Goal: Information Seeking & Learning: Learn about a topic

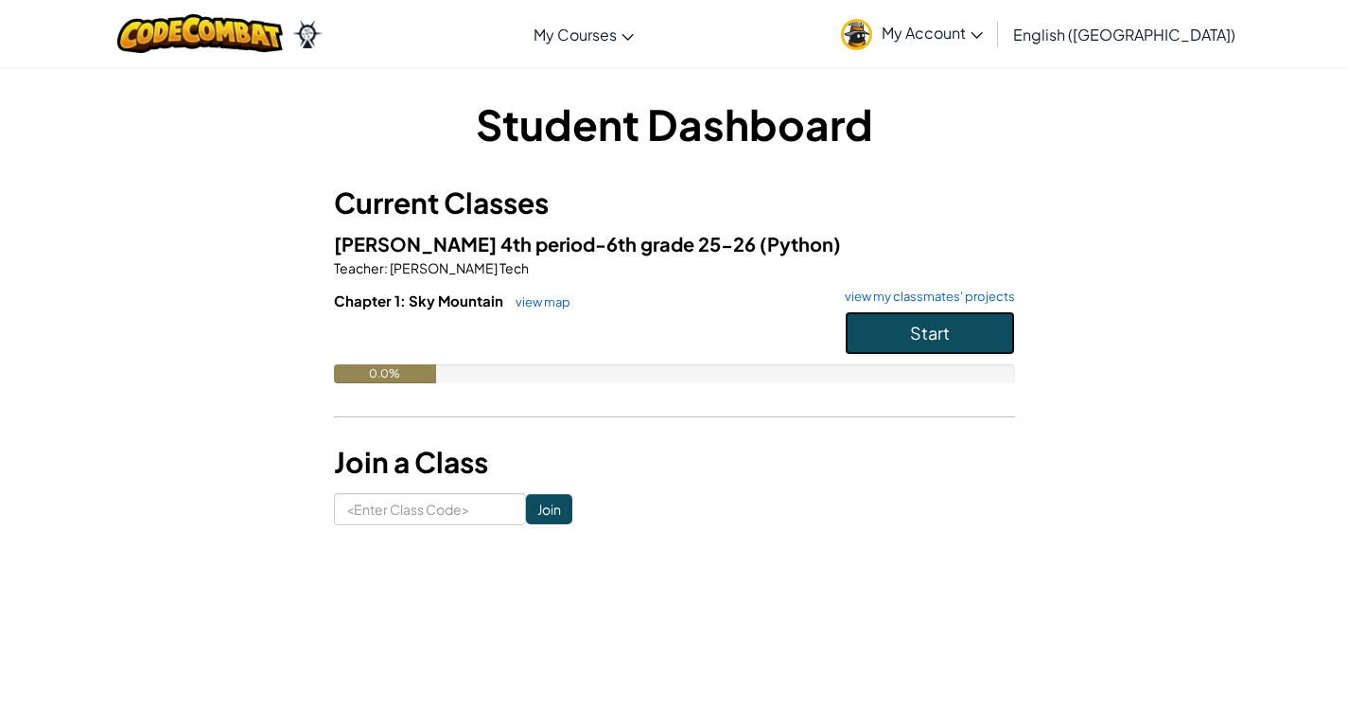
click at [998, 341] on button "Start" at bounding box center [930, 333] width 170 height 44
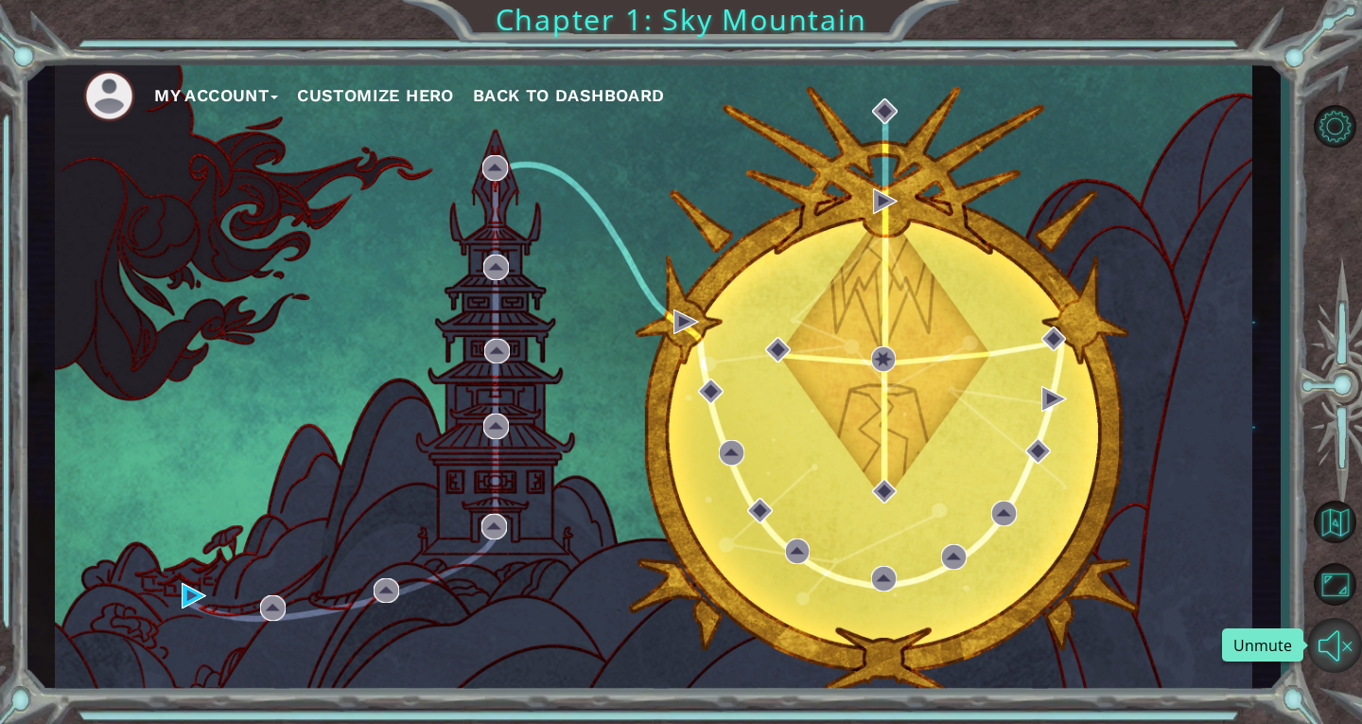
click at [1343, 640] on button "Unmute" at bounding box center [1335, 645] width 55 height 55
click at [847, 497] on div "My Account Customize Hero Back to Dashboard" at bounding box center [654, 377] width 1198 height 632
click at [1347, 627] on button "Mute" at bounding box center [1335, 645] width 55 height 55
click at [404, 92] on button "Customize Hero" at bounding box center [375, 95] width 157 height 28
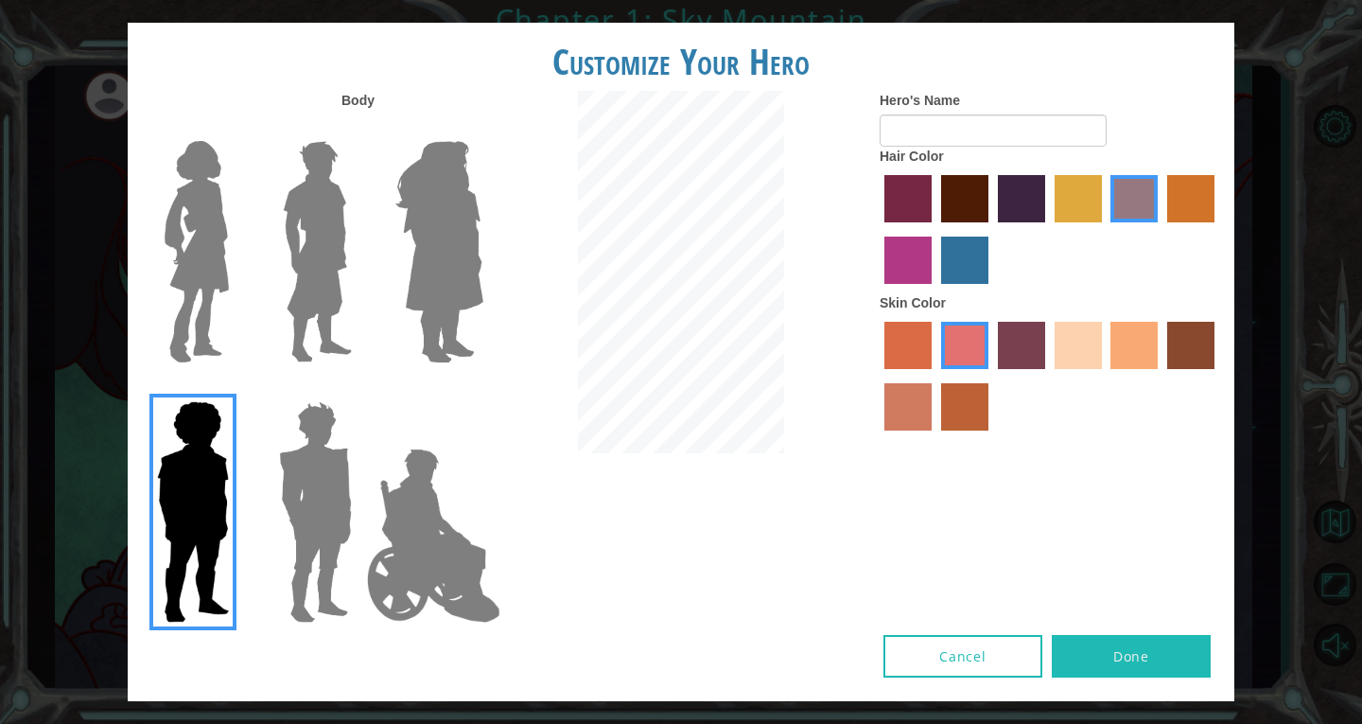
click at [407, 518] on img at bounding box center [434, 535] width 149 height 189
click at [483, 389] on input "Hero Jamie" at bounding box center [483, 389] width 0 height 0
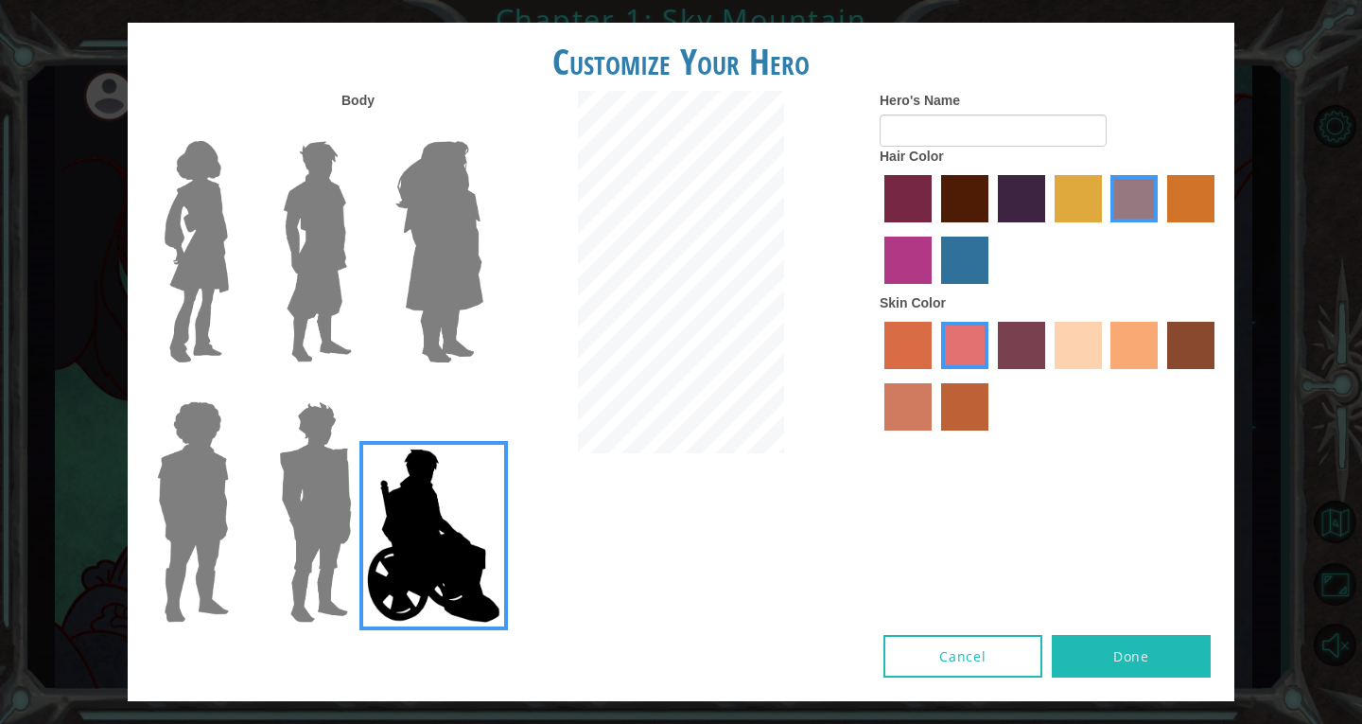
click at [311, 218] on img at bounding box center [317, 251] width 84 height 237
click at [360, 129] on input "Hero Lars" at bounding box center [360, 129] width 0 height 0
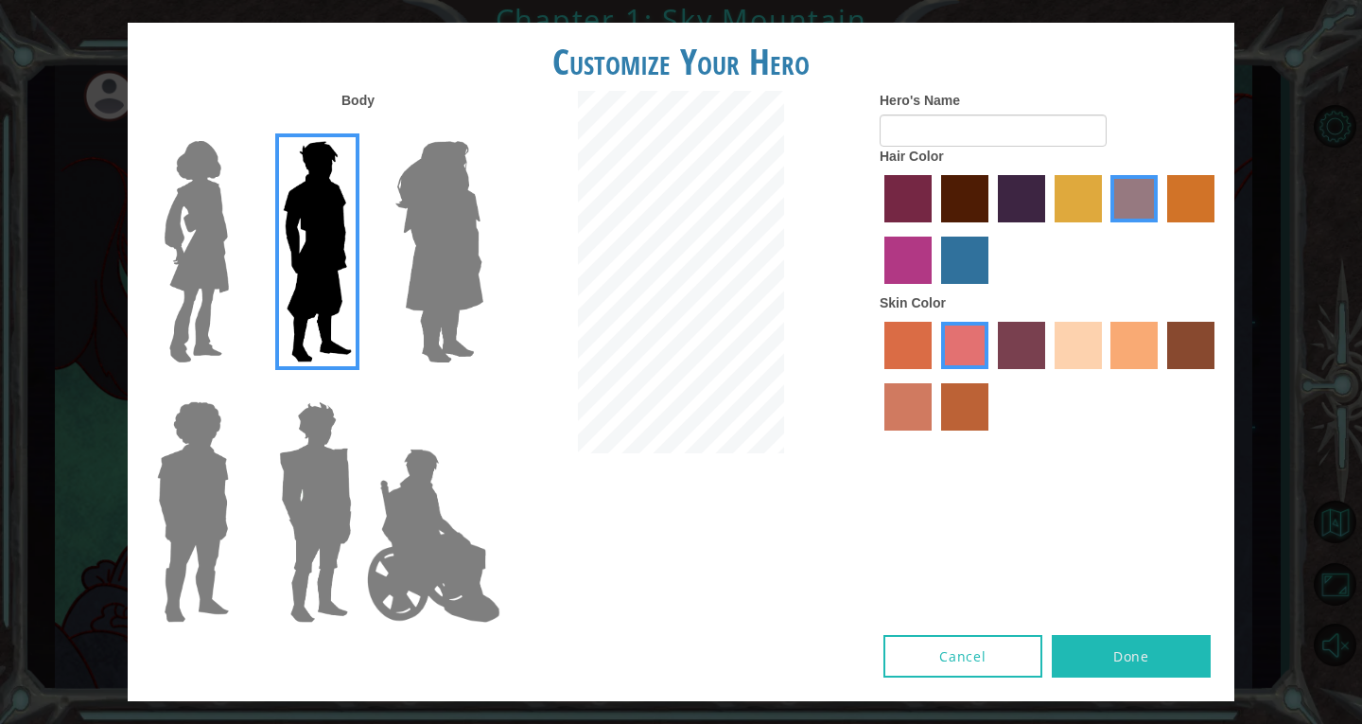
click at [414, 232] on img at bounding box center [439, 251] width 103 height 237
click at [483, 129] on input "Hero Amethyst" at bounding box center [483, 129] width 0 height 0
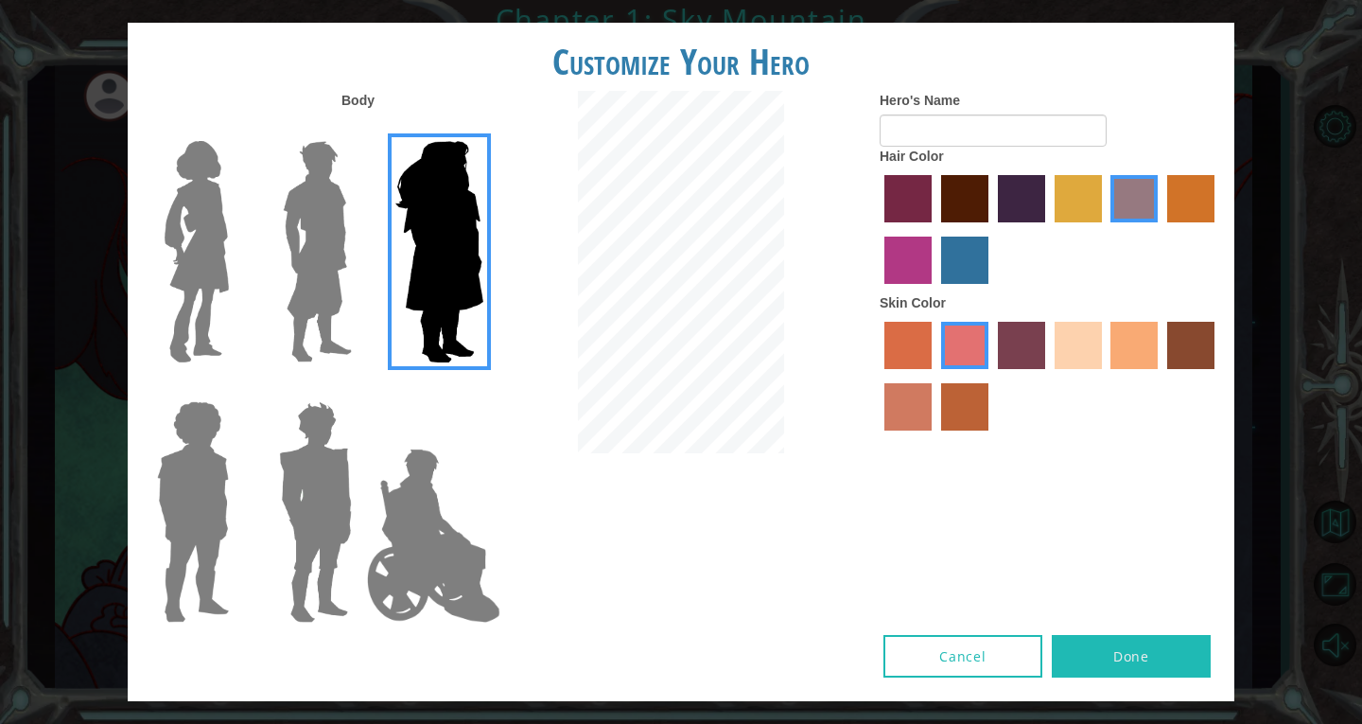
click at [205, 172] on img at bounding box center [196, 251] width 79 height 237
click at [237, 129] on input "Hero Connie" at bounding box center [237, 129] width 0 height 0
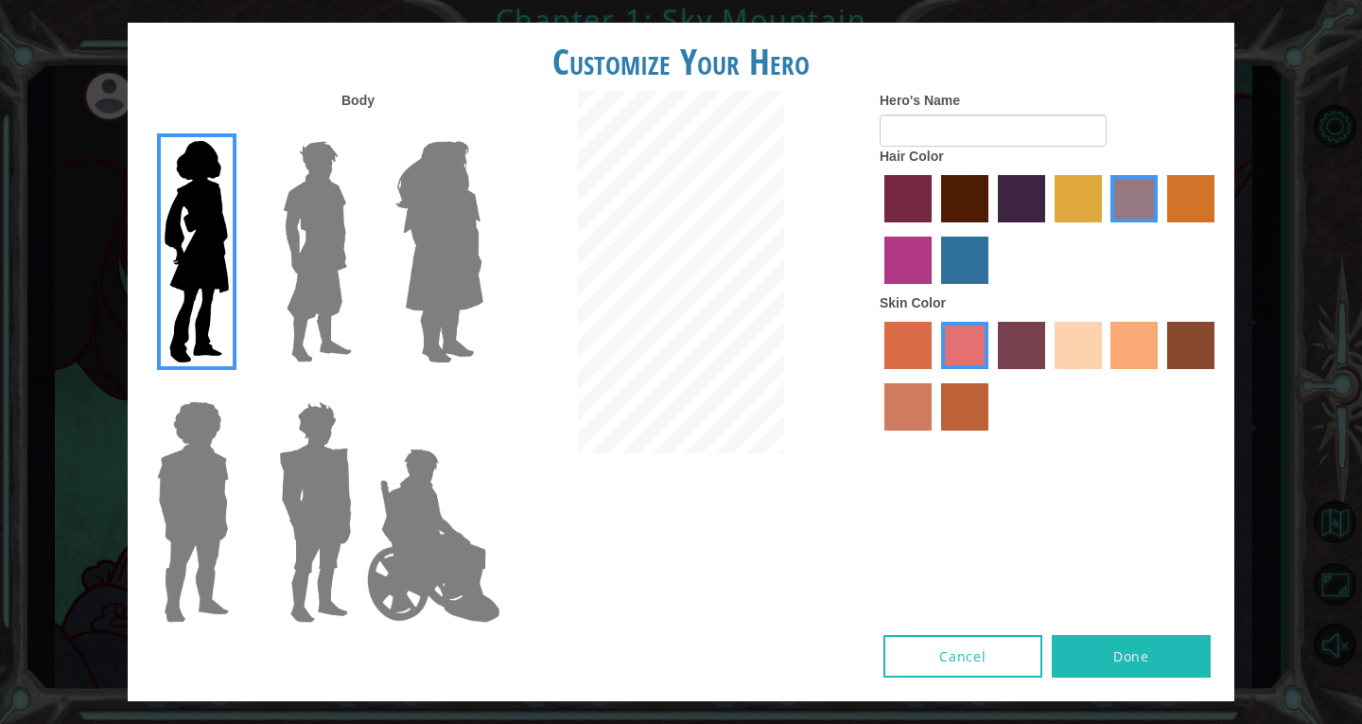
click at [319, 445] on img at bounding box center [316, 512] width 88 height 237
click at [360, 389] on input "Hero Garnet" at bounding box center [360, 389] width 0 height 0
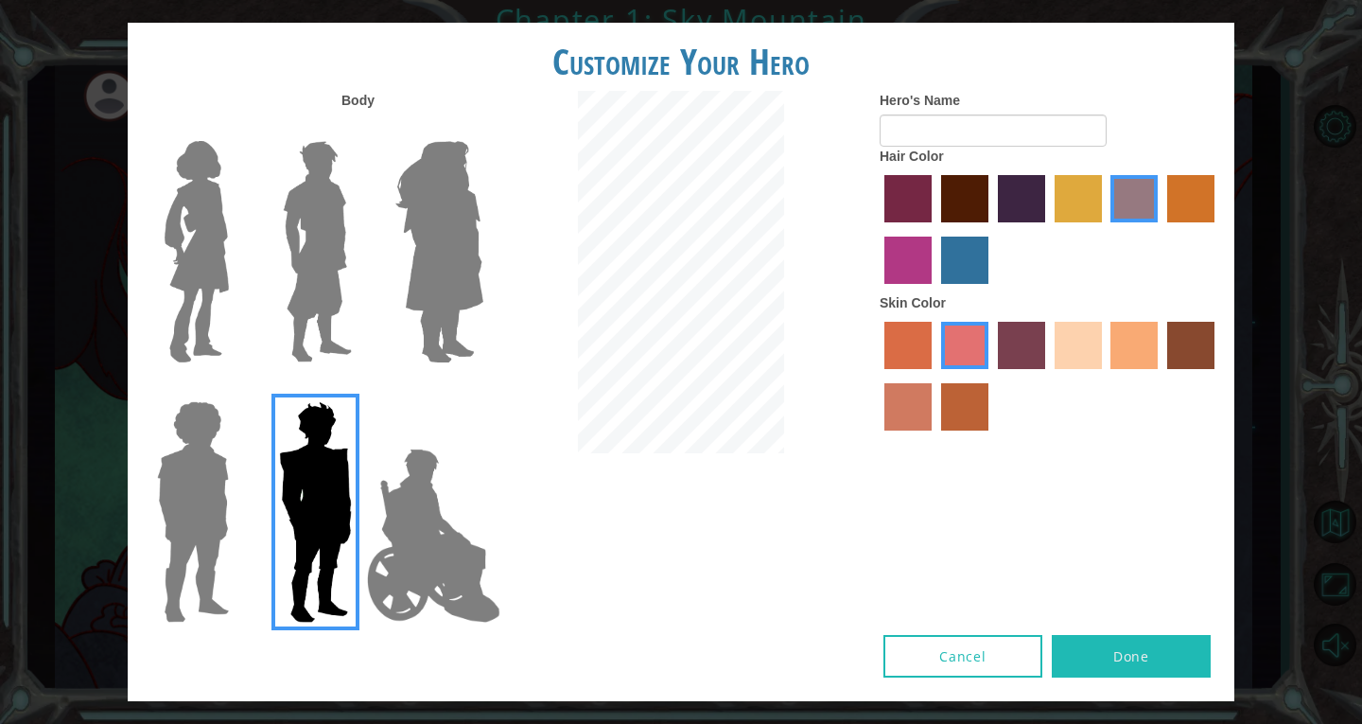
click at [431, 531] on img at bounding box center [434, 535] width 149 height 189
click at [483, 389] on input "Hero Jamie" at bounding box center [483, 389] width 0 height 0
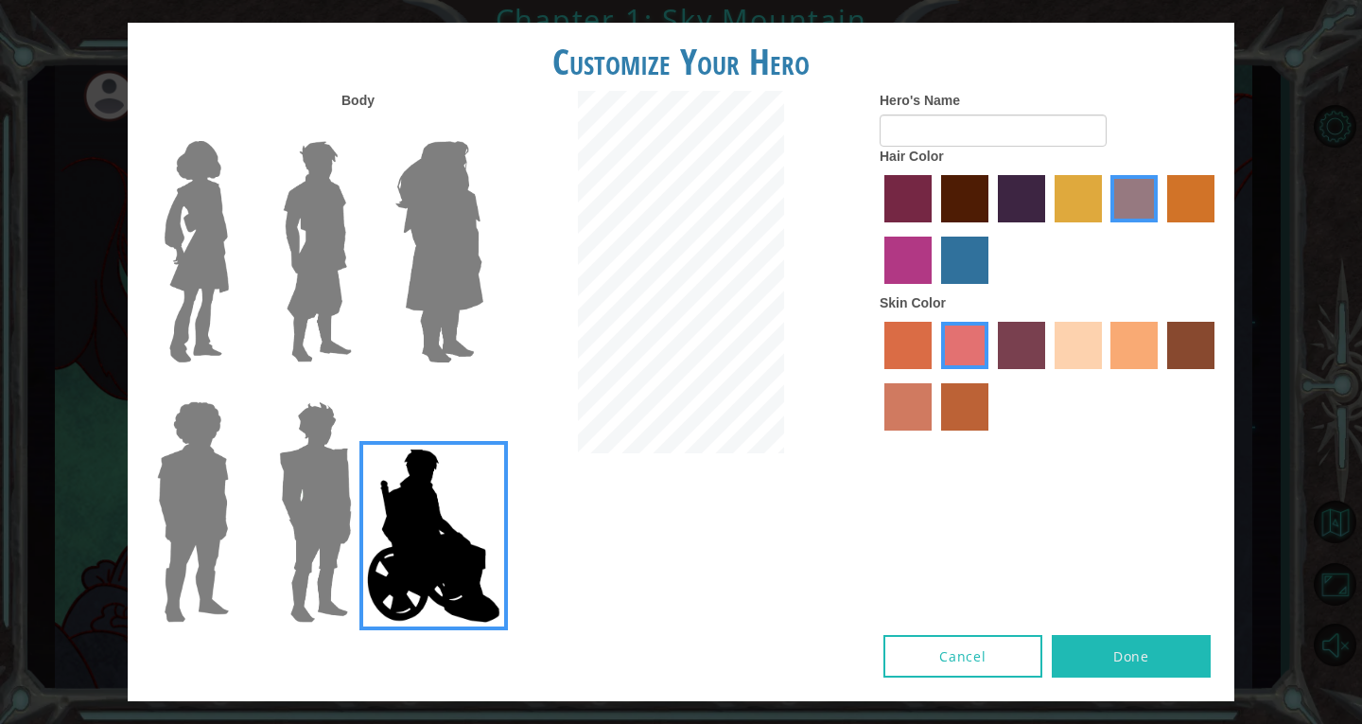
click at [179, 446] on img at bounding box center [192, 512] width 87 height 237
click at [237, 389] on input "Hero Steven" at bounding box center [237, 389] width 0 height 0
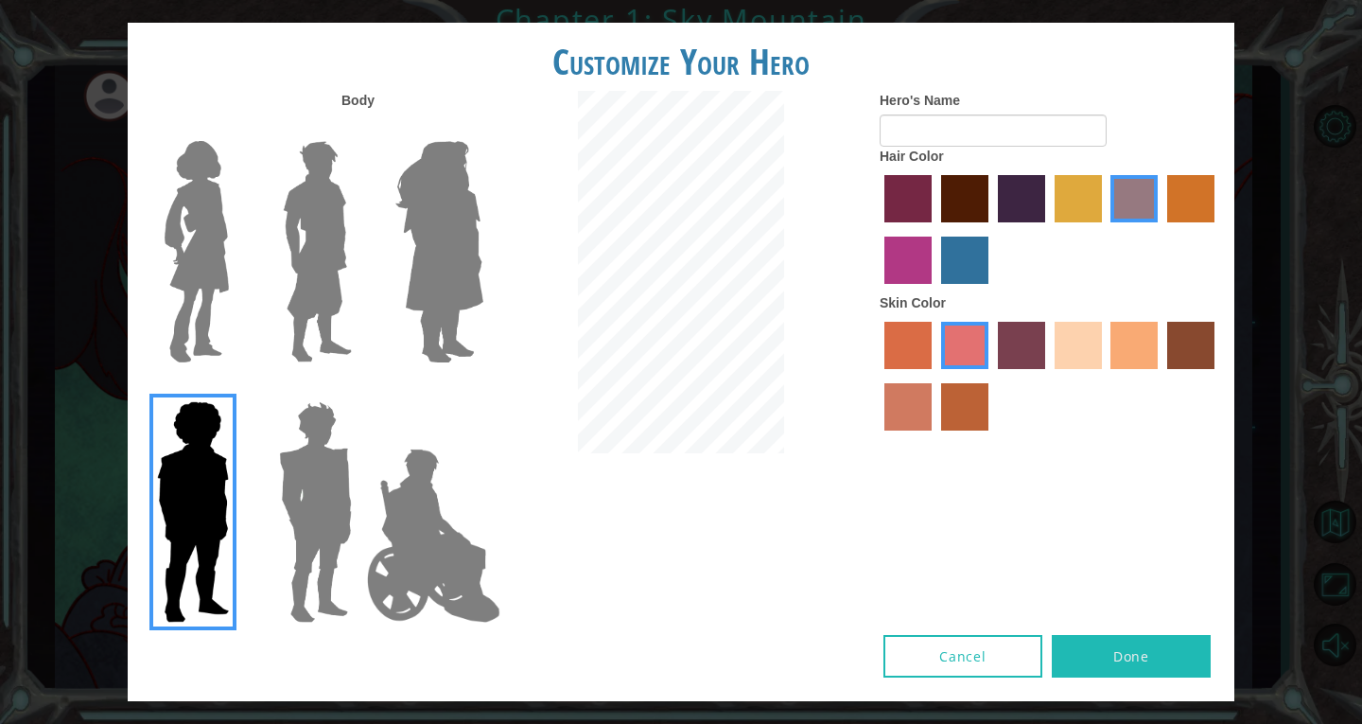
click at [380, 289] on div at bounding box center [435, 244] width 123 height 260
click at [280, 260] on img at bounding box center [317, 251] width 84 height 237
click at [360, 129] on input "Hero Lars" at bounding box center [360, 129] width 0 height 0
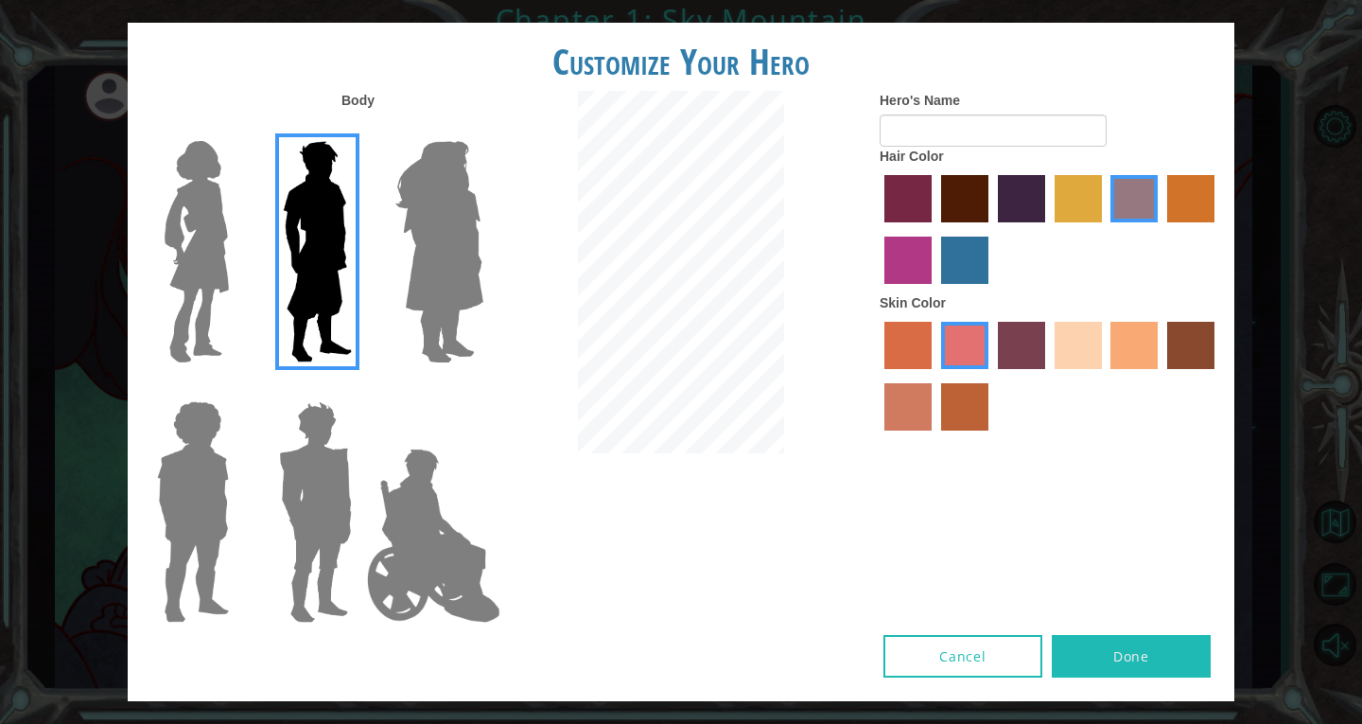
click at [1074, 188] on label "tulip tree hair color" at bounding box center [1078, 198] width 47 height 47
click at [1048, 229] on input "tulip tree hair color" at bounding box center [1048, 229] width 0 height 0
click at [1040, 334] on label "tosca skin color" at bounding box center [1021, 345] width 47 height 47
click at [992, 376] on input "tosca skin color" at bounding box center [992, 376] width 0 height 0
click at [1133, 352] on label "tacao skin color" at bounding box center [1134, 345] width 47 height 47
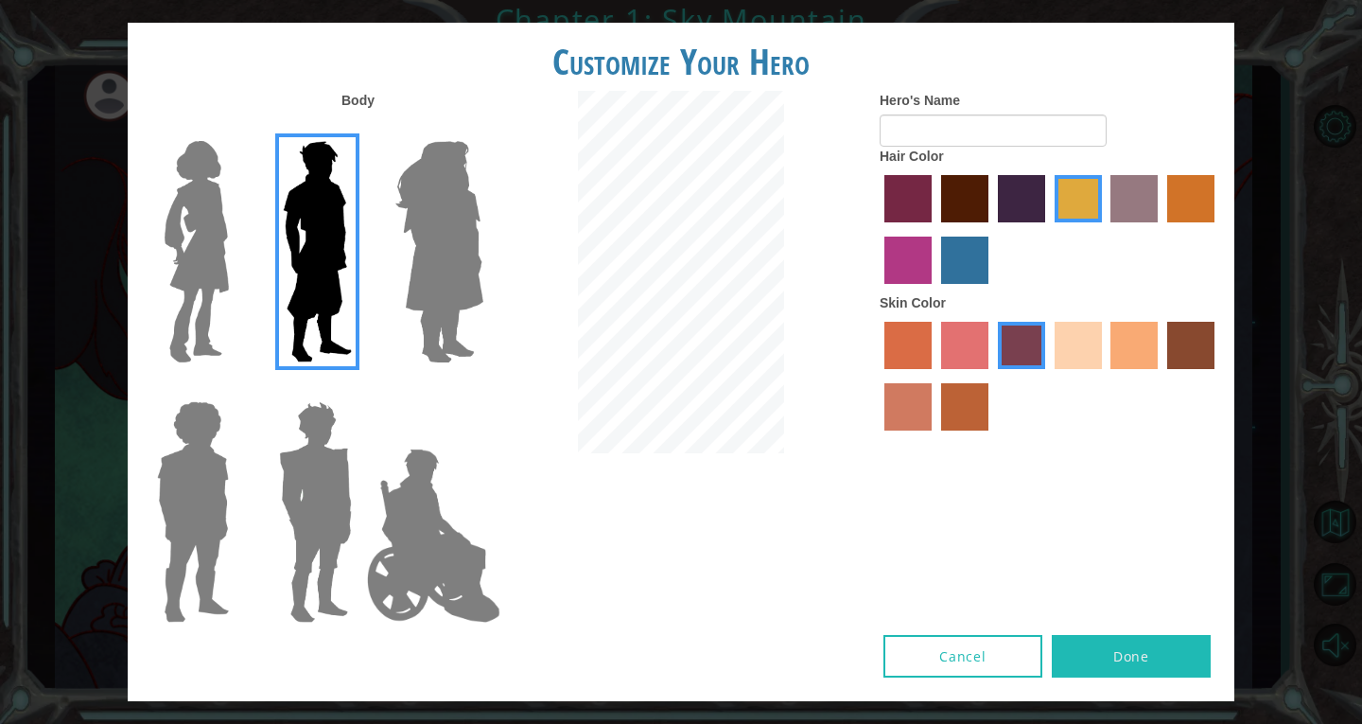
click at [1105, 376] on input "tacao skin color" at bounding box center [1105, 376] width 0 height 0
click at [1002, 206] on label "hot purple hair color" at bounding box center [1021, 198] width 47 height 47
click at [992, 229] on input "hot purple hair color" at bounding box center [992, 229] width 0 height 0
click at [967, 272] on label "lachmara hair color" at bounding box center [964, 260] width 47 height 47
click at [935, 290] on input "lachmara hair color" at bounding box center [935, 290] width 0 height 0
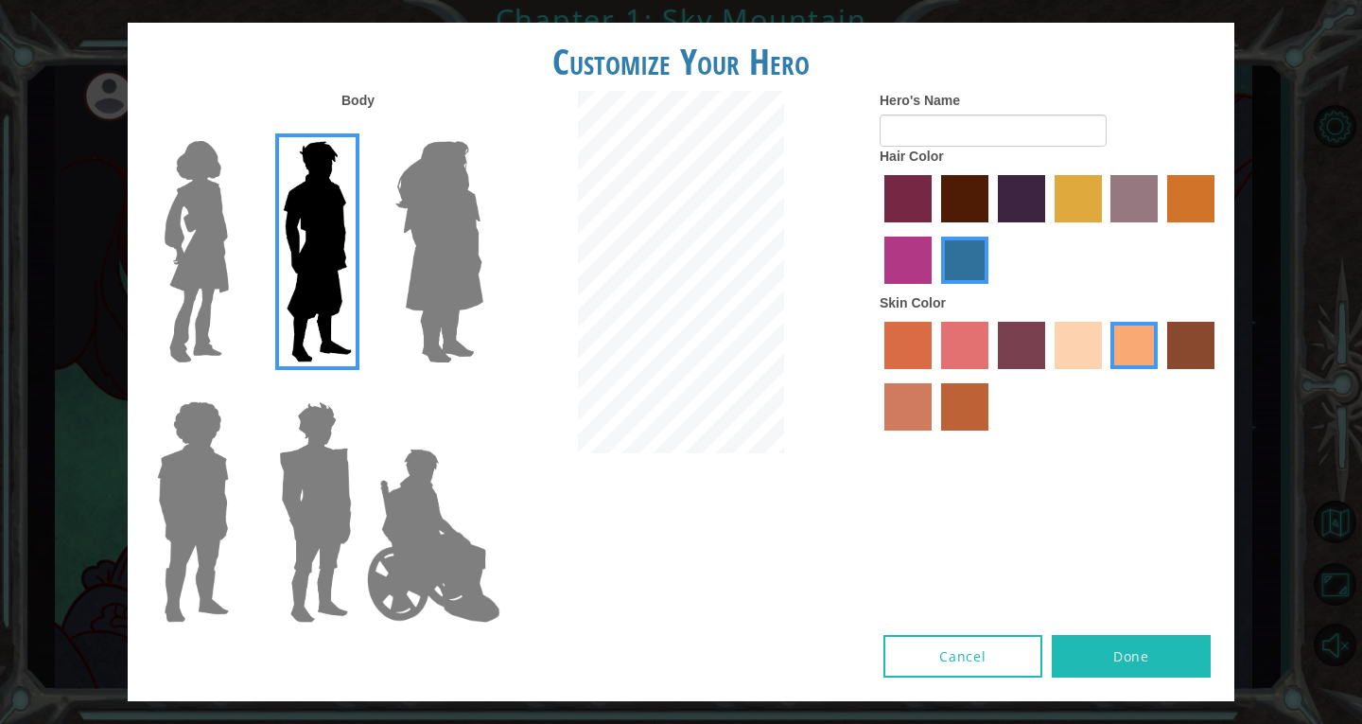
click at [1040, 328] on label "tosca skin color" at bounding box center [1021, 345] width 47 height 47
click at [992, 376] on input "tosca skin color" at bounding box center [992, 376] width 0 height 0
click at [1131, 331] on label "tacao skin color" at bounding box center [1134, 345] width 47 height 47
click at [1105, 376] on input "tacao skin color" at bounding box center [1105, 376] width 0 height 0
click at [1081, 203] on label "tulip tree hair color" at bounding box center [1078, 198] width 47 height 47
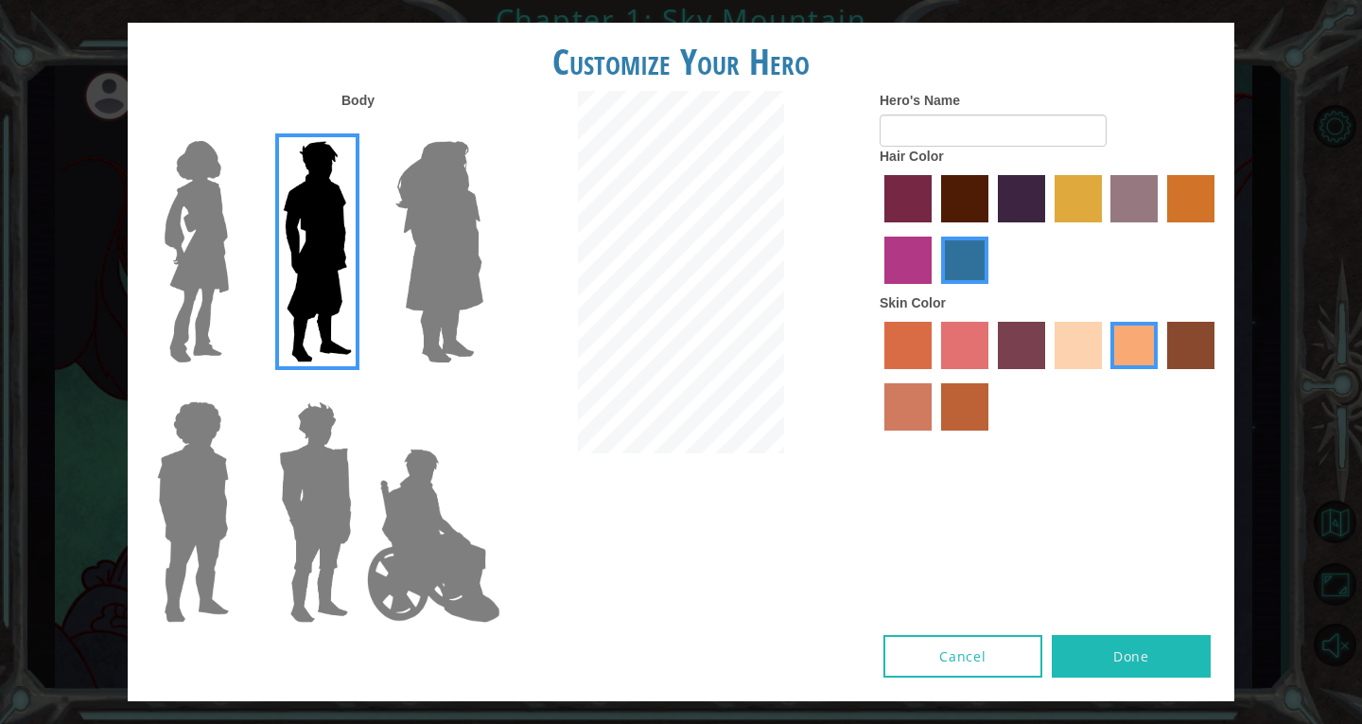
click at [1048, 229] on input "tulip tree hair color" at bounding box center [1048, 229] width 0 height 0
click at [966, 281] on label "lachmara hair color" at bounding box center [964, 260] width 47 height 47
click at [935, 290] on input "lachmara hair color" at bounding box center [935, 290] width 0 height 0
click at [950, 196] on label "maroon hair color" at bounding box center [964, 198] width 47 height 47
click at [935, 229] on input "maroon hair color" at bounding box center [935, 229] width 0 height 0
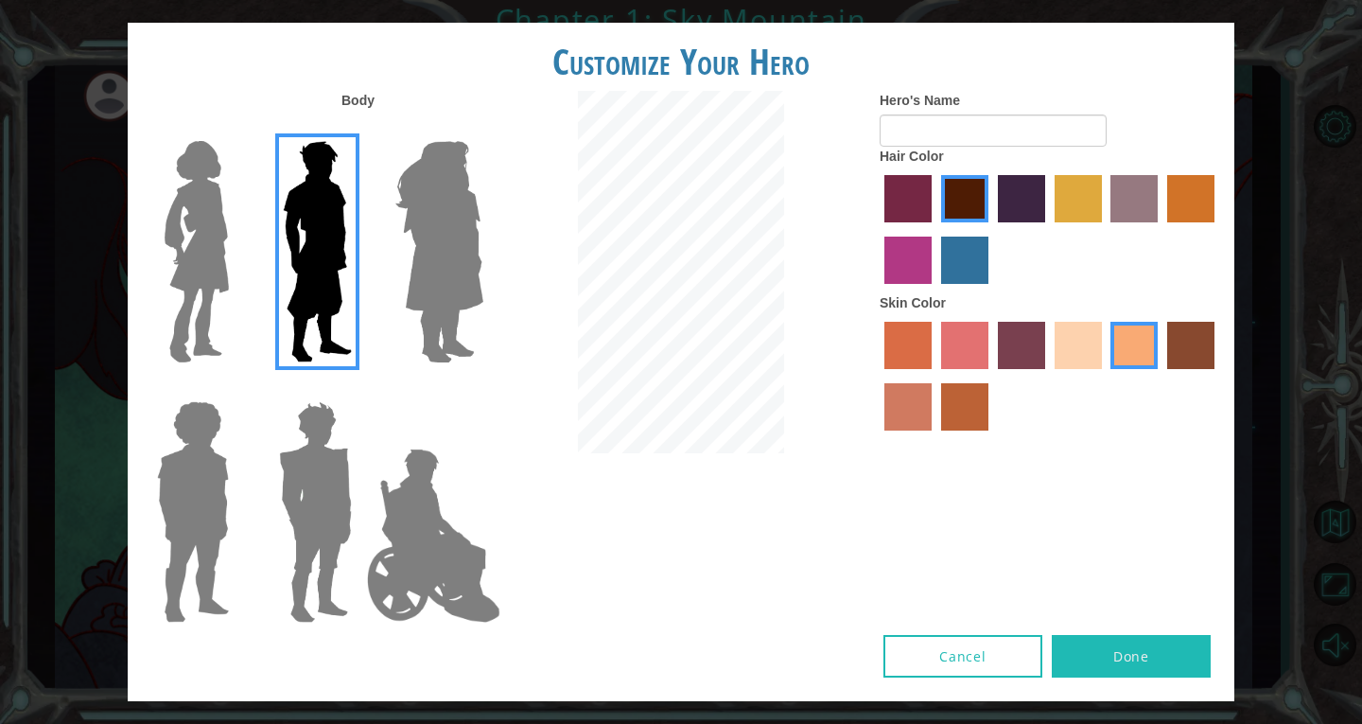
click at [1098, 195] on label "tulip tree hair color" at bounding box center [1078, 198] width 47 height 47
click at [1048, 229] on input "tulip tree hair color" at bounding box center [1048, 229] width 0 height 0
click at [970, 255] on label "lachmara hair color" at bounding box center [964, 260] width 47 height 47
click at [935, 290] on input "lachmara hair color" at bounding box center [935, 290] width 0 height 0
click at [1133, 663] on button "Done" at bounding box center [1131, 656] width 159 height 43
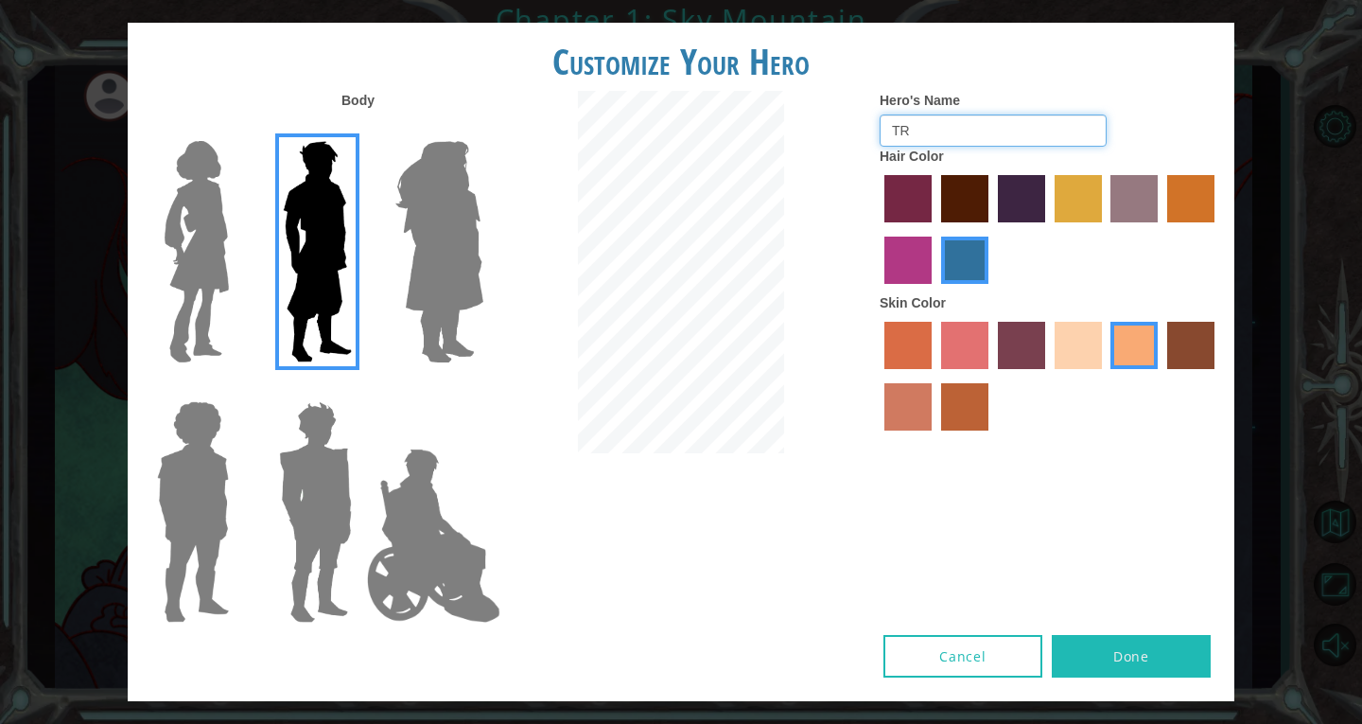
type input "T"
type input "4"
type input "f"
type input "blue"
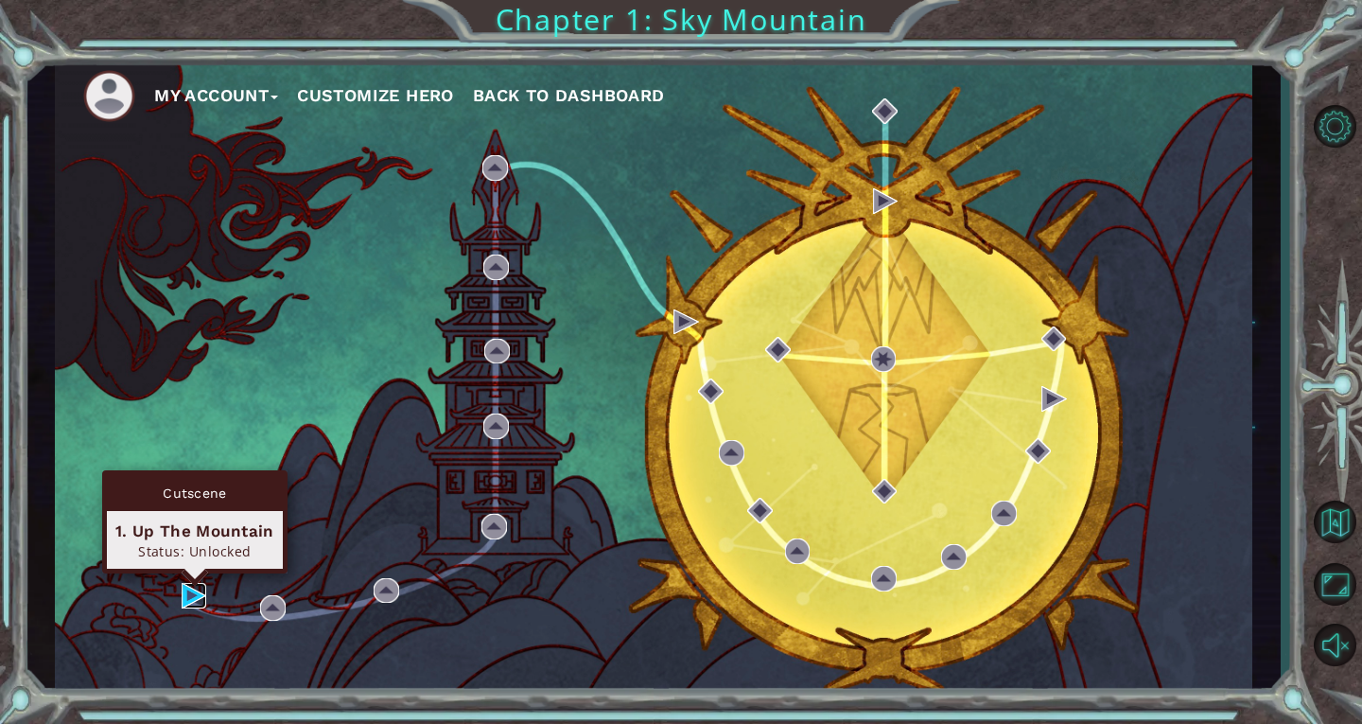
click at [188, 597] on img at bounding box center [195, 596] width 26 height 26
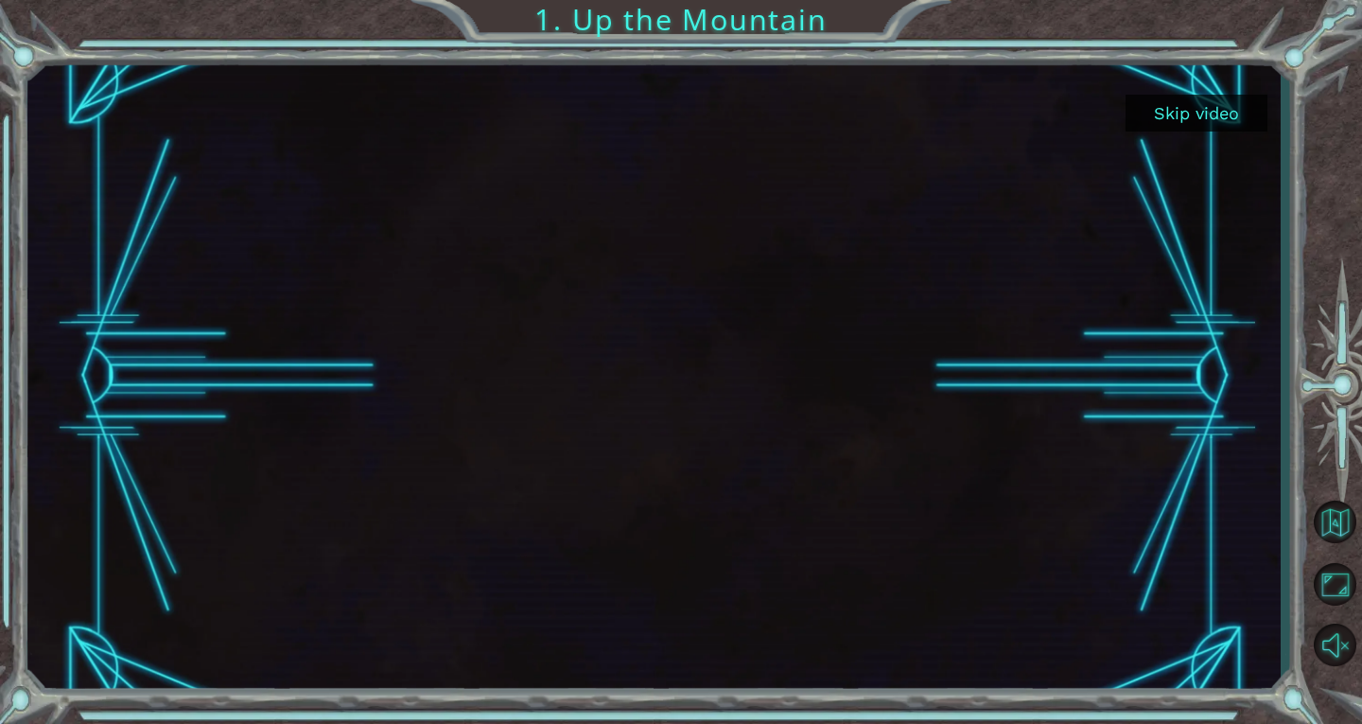
click at [1229, 109] on button "Skip video" at bounding box center [1197, 113] width 142 height 37
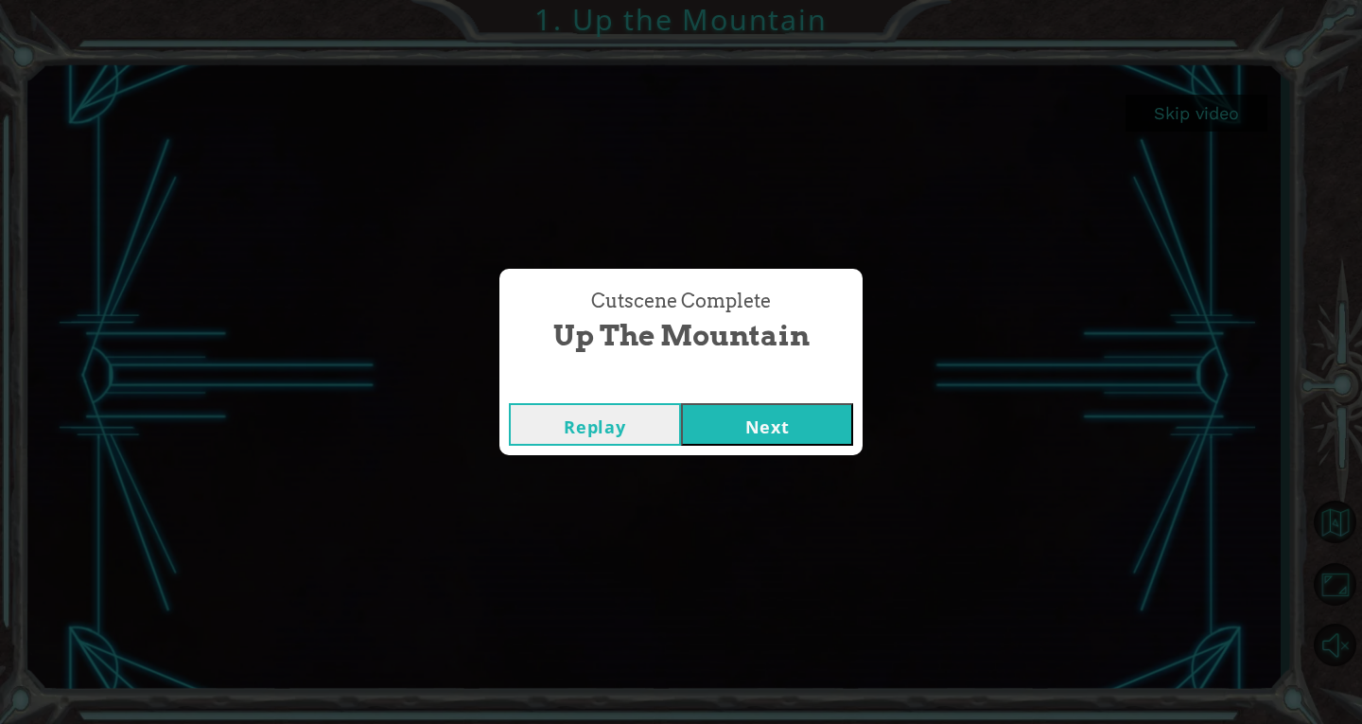
click at [746, 433] on button "Next" at bounding box center [767, 424] width 172 height 43
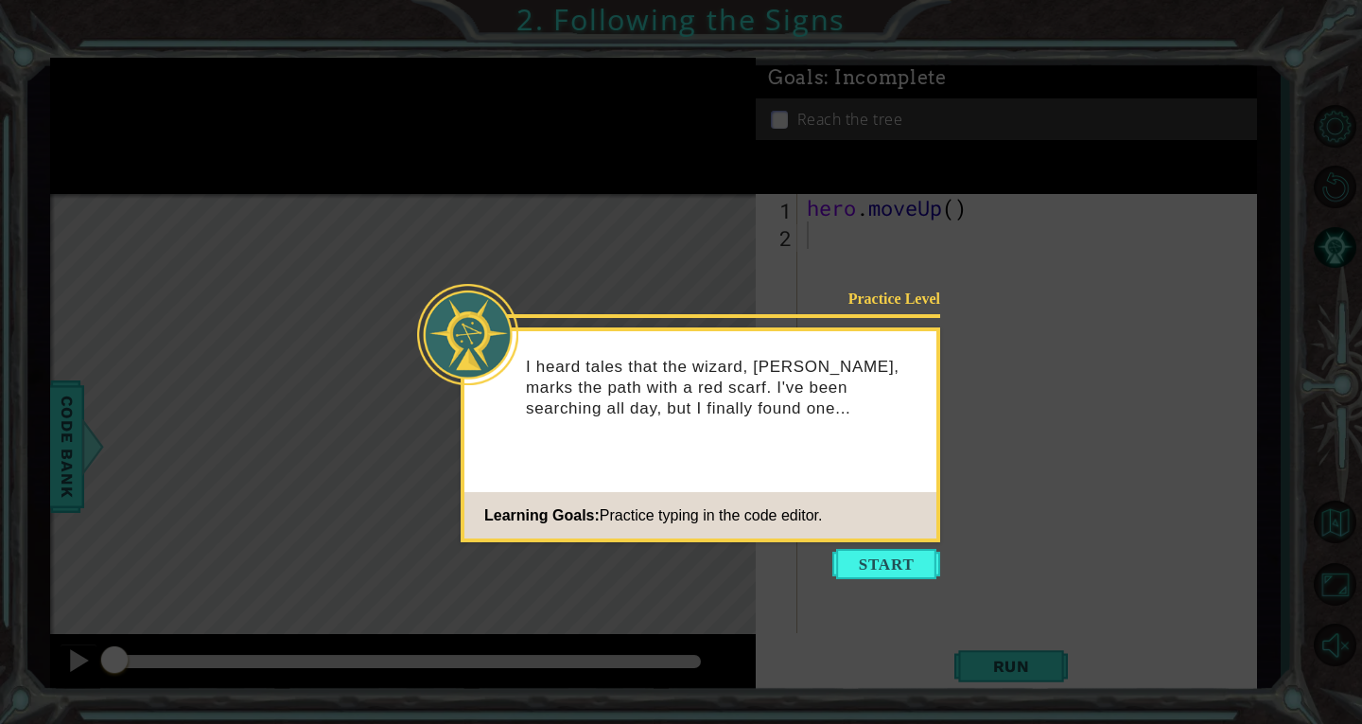
drag, startPoint x: 844, startPoint y: 564, endPoint x: 781, endPoint y: 598, distance: 71.1
click at [781, 598] on body "1 ההההההההההההההההההההההההההההההההההההההההההההההההההההההההההההההההההההההההההההה…" at bounding box center [681, 362] width 1362 height 724
click at [914, 554] on button "Start" at bounding box center [887, 564] width 108 height 30
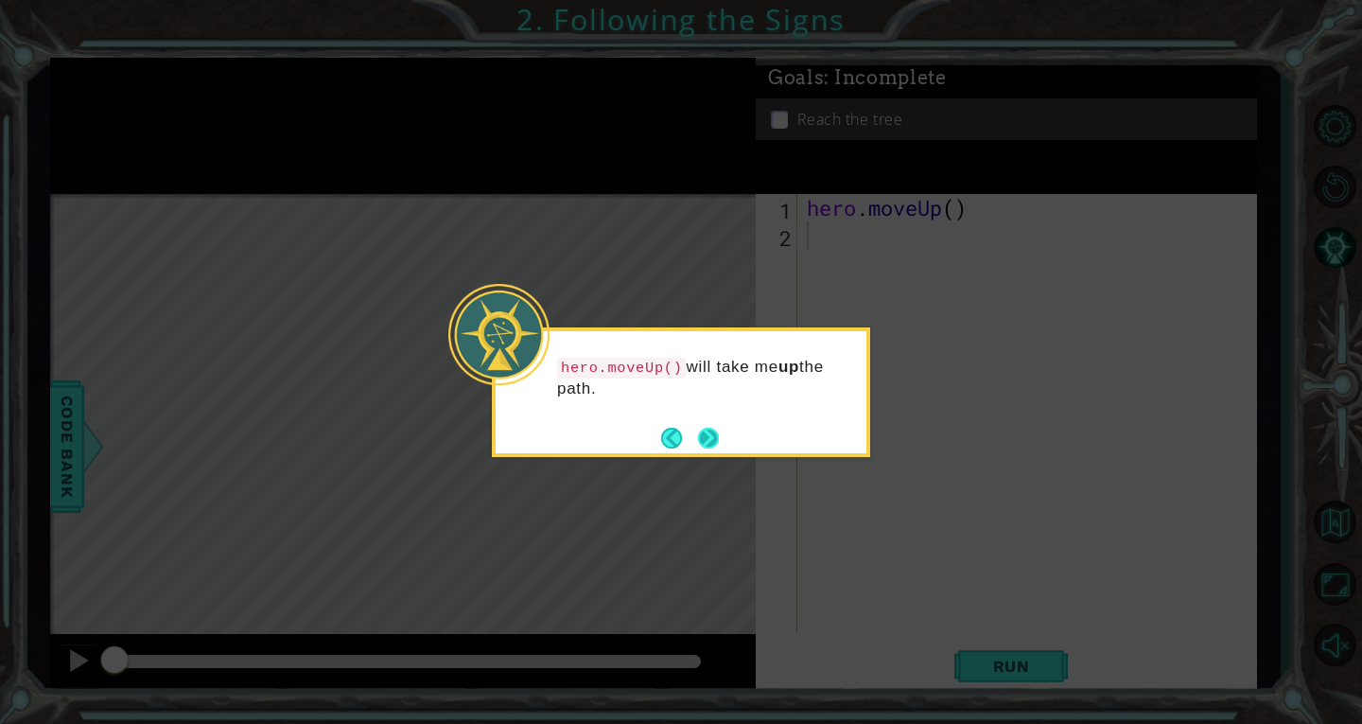
click at [713, 433] on button "Next" at bounding box center [708, 438] width 21 height 21
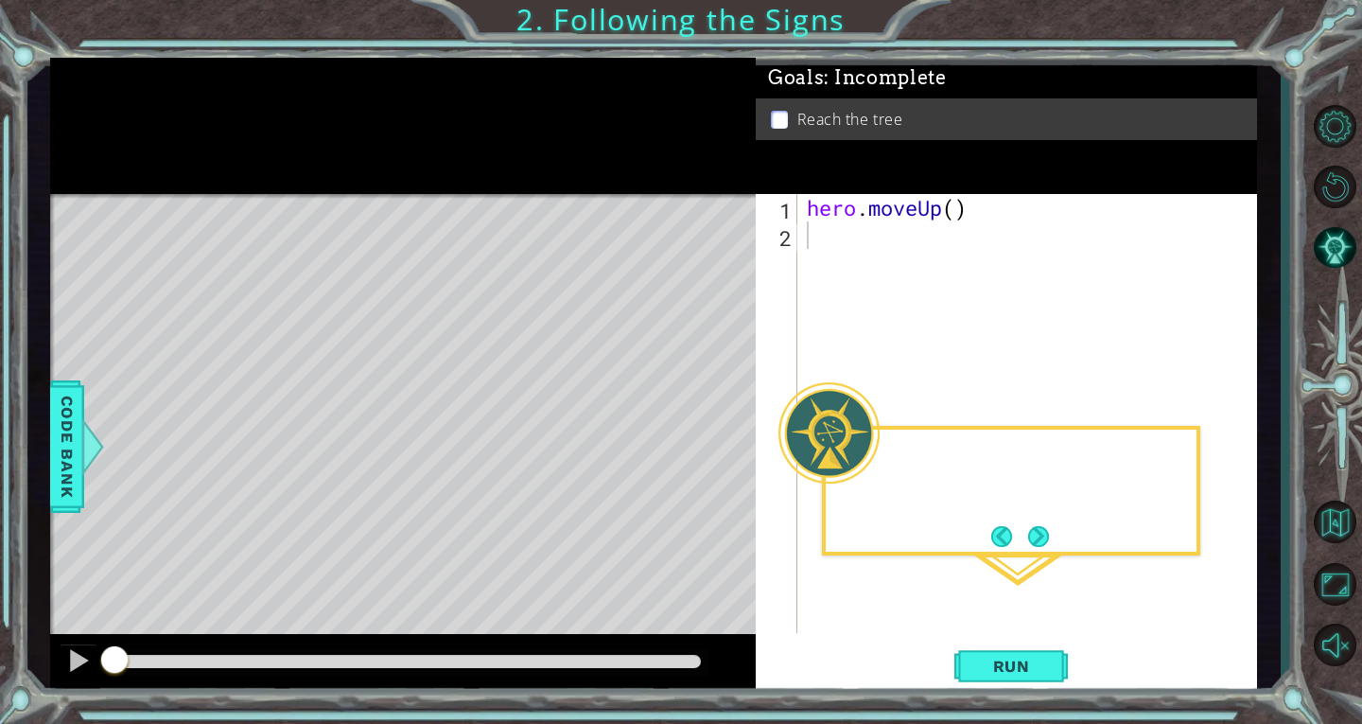
click at [713, 433] on div "Level Map" at bounding box center [487, 472] width 874 height 557
click at [1037, 545] on button "Next" at bounding box center [1038, 536] width 21 height 21
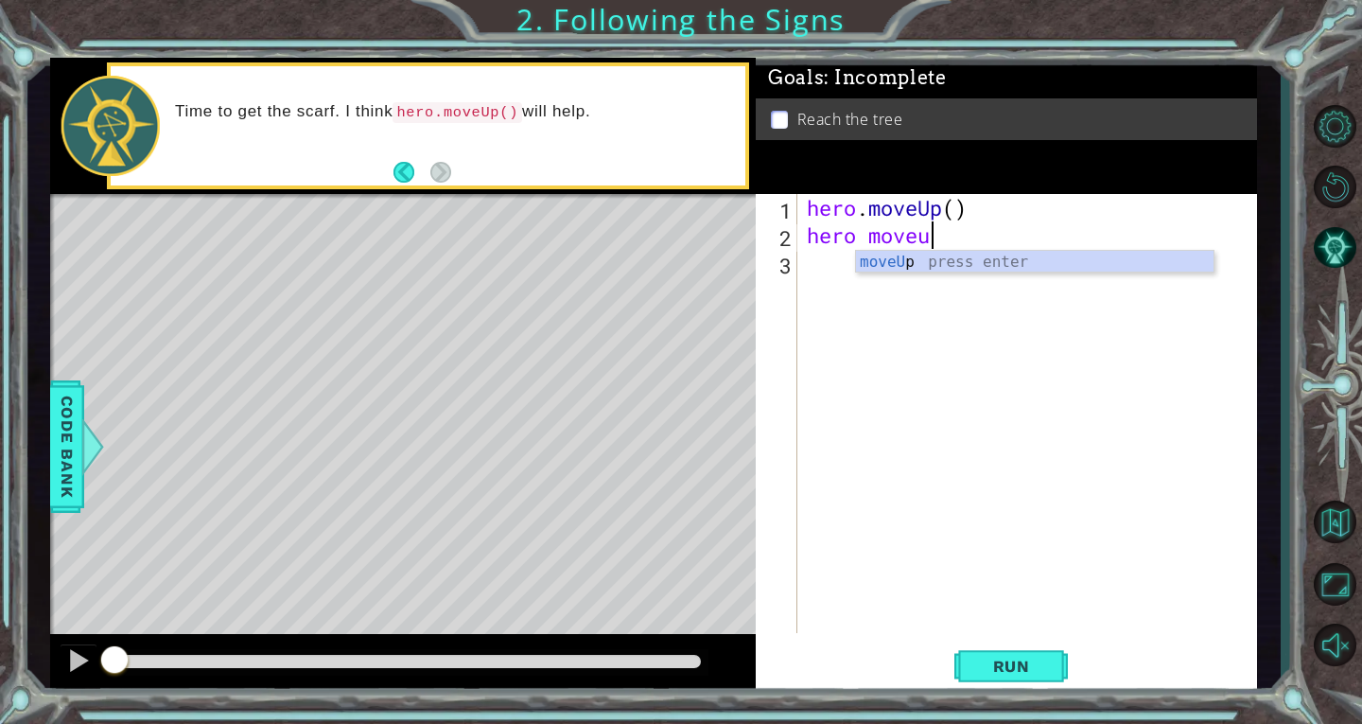
scroll to position [0, 6]
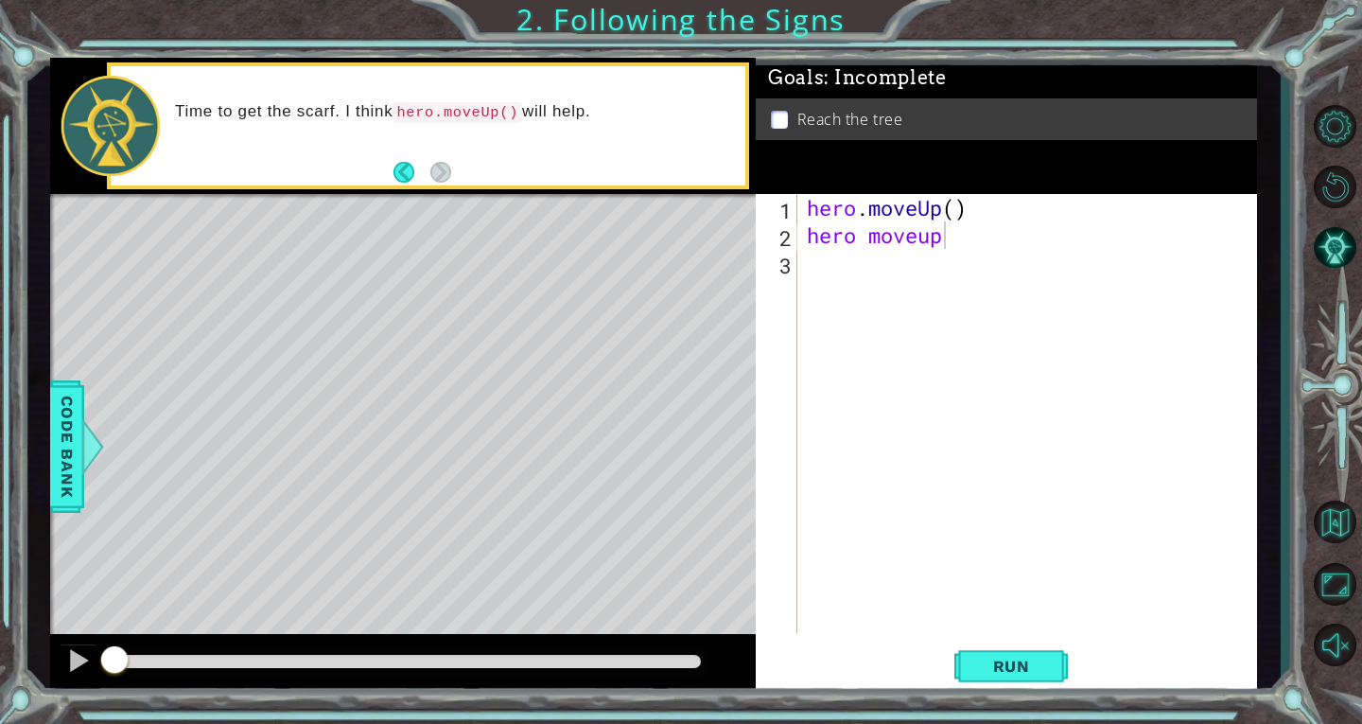
click at [799, 261] on div "hero moveup 1 2 3 hero . moveUp ( ) hero moveup ההההההההההההההההההההההההההההההה…" at bounding box center [1004, 413] width 497 height 439
click at [984, 651] on button "Run" at bounding box center [1012, 666] width 114 height 50
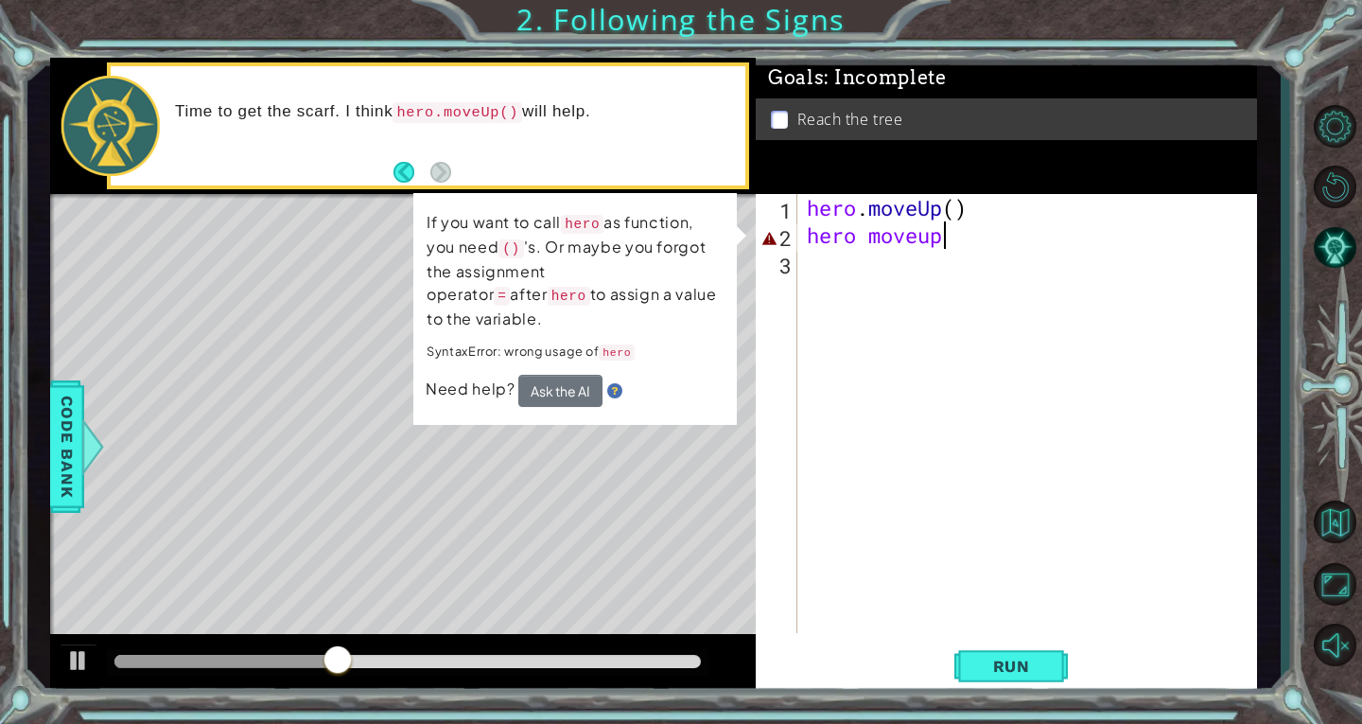
click at [729, 484] on div "Level Map" at bounding box center [487, 472] width 874 height 557
click at [859, 237] on div "hero . moveUp ( ) hero moveup" at bounding box center [1032, 441] width 459 height 494
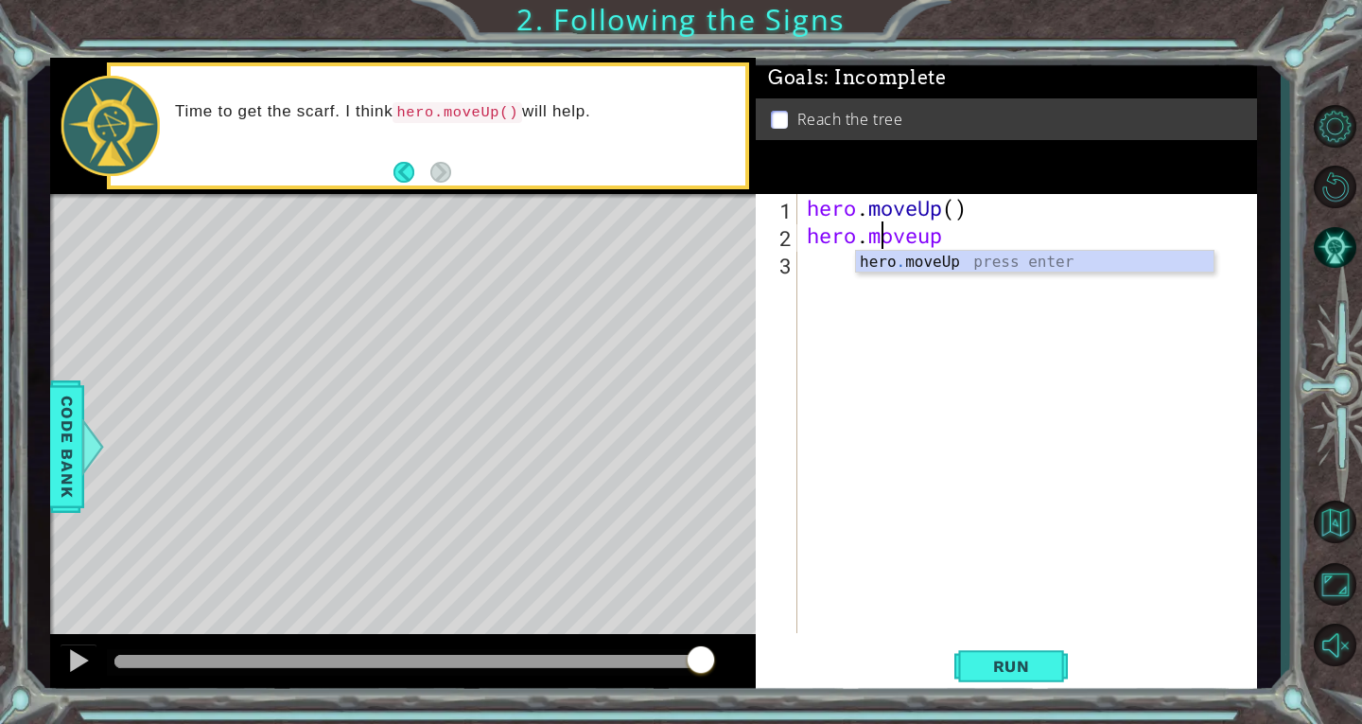
scroll to position [0, 4]
type textarea "hero. moveup"
click at [887, 361] on div "hero . moveUp ( ) hero . moveup" at bounding box center [1032, 441] width 459 height 494
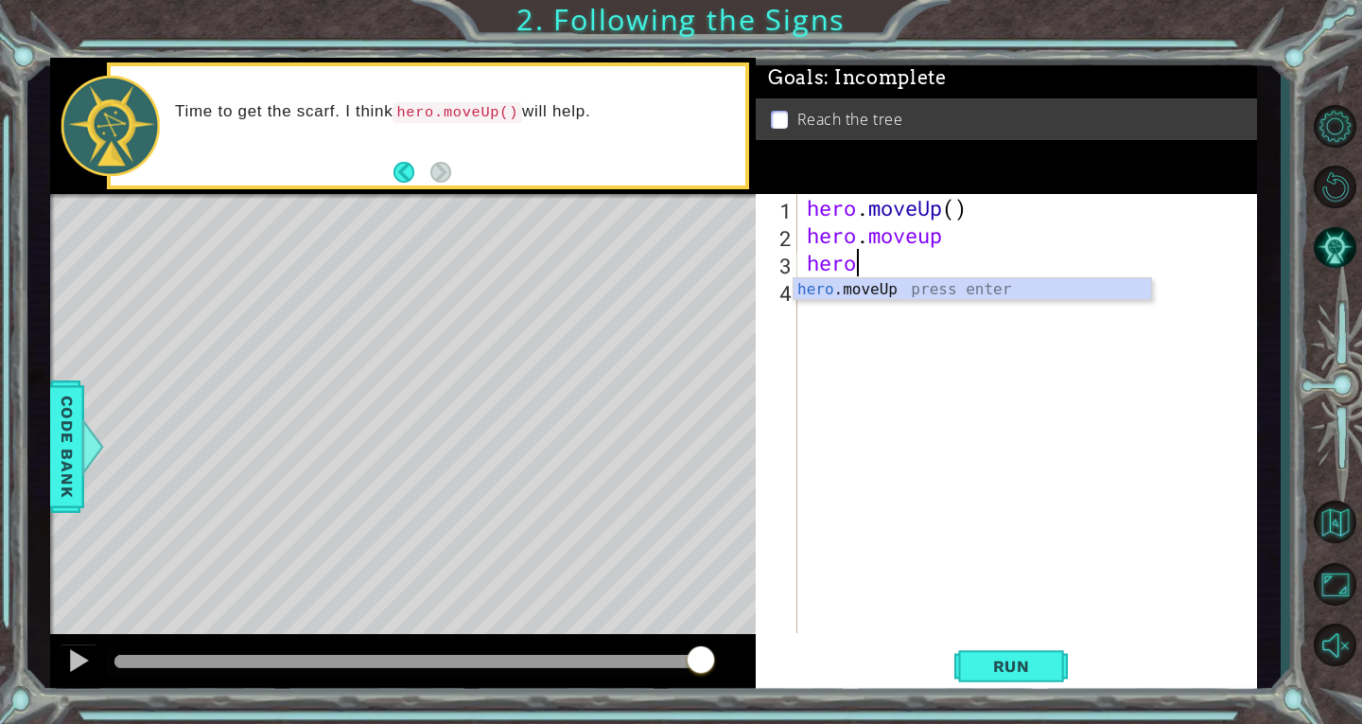
scroll to position [0, 2]
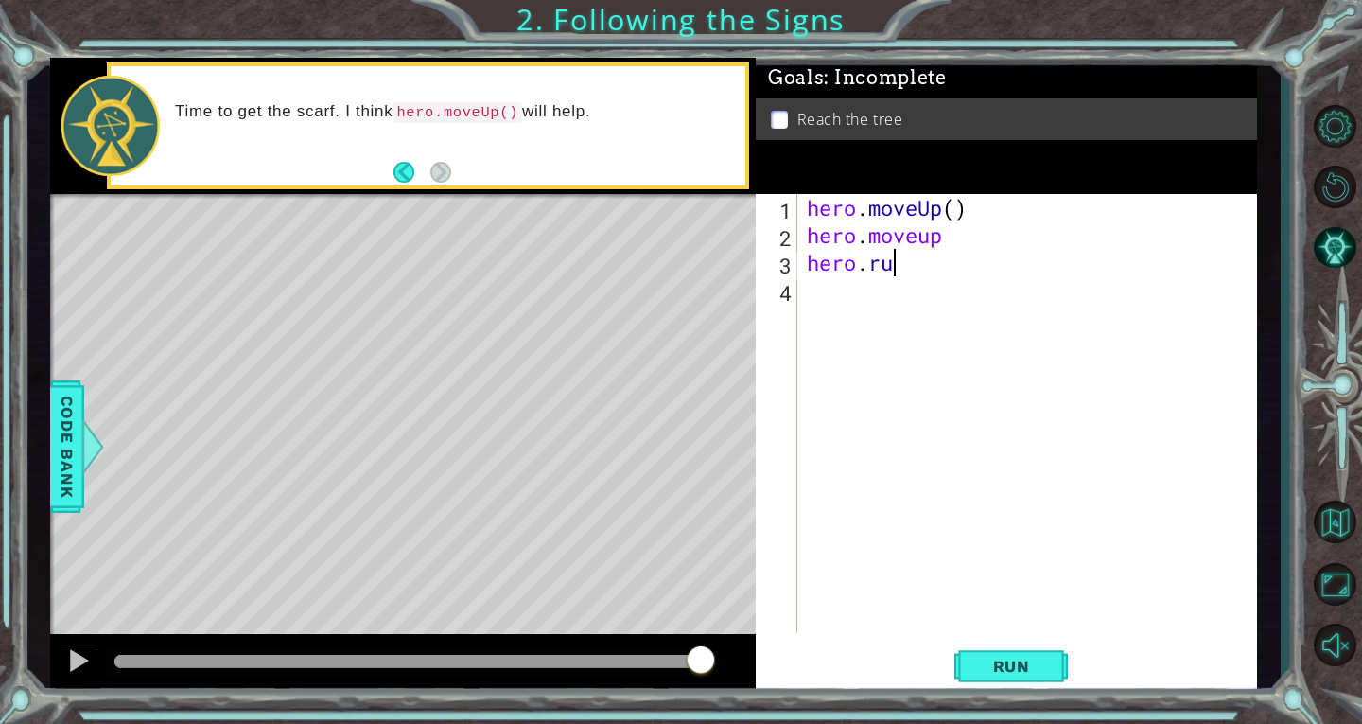
type textarea "[DOMAIN_NAME]"
click at [999, 657] on span "Run" at bounding box center [1012, 666] width 75 height 19
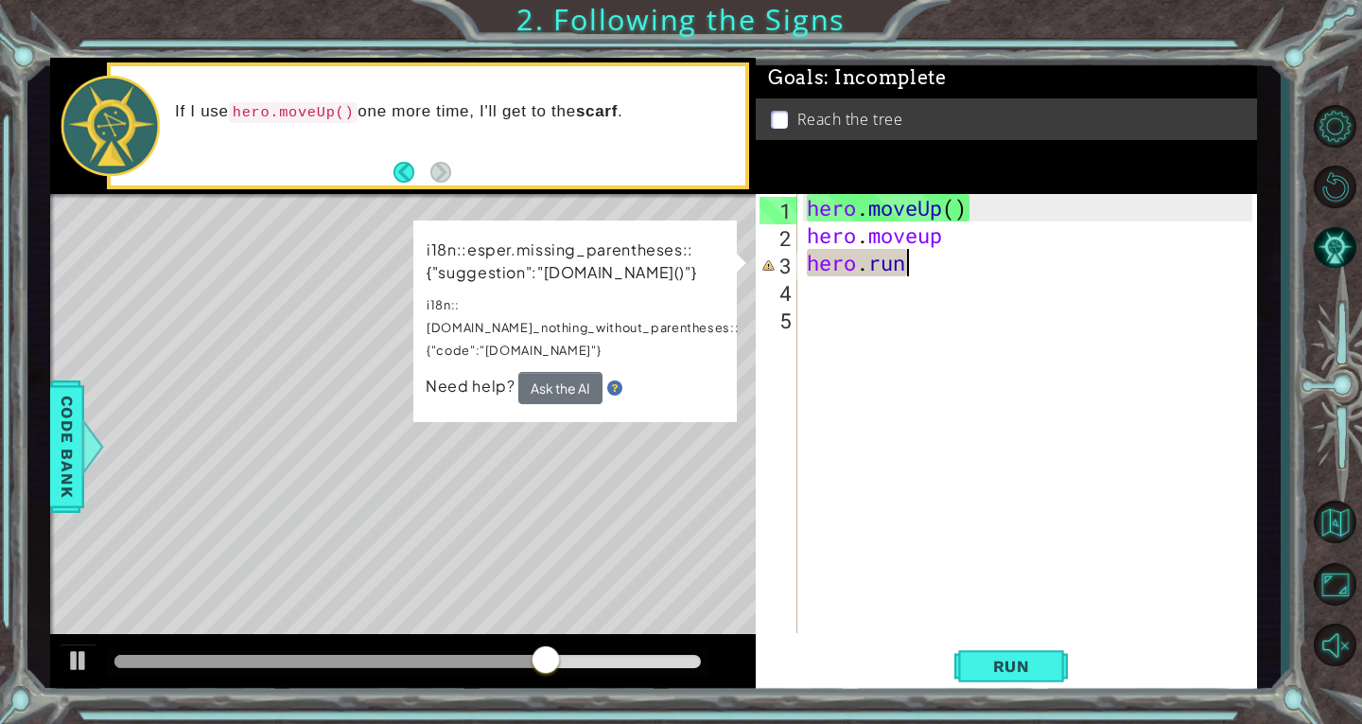
click at [933, 274] on div "hero . moveUp ( ) hero . moveup hero . run" at bounding box center [1032, 441] width 459 height 494
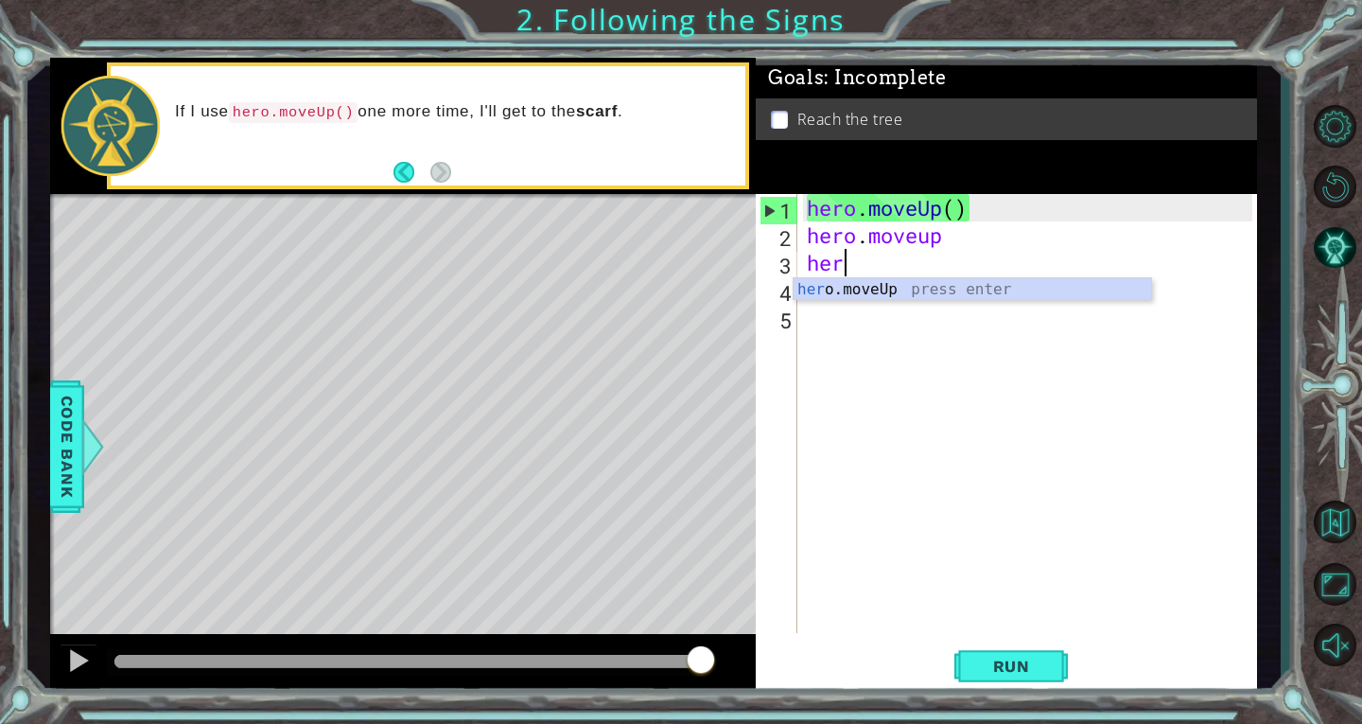
type textarea "h"
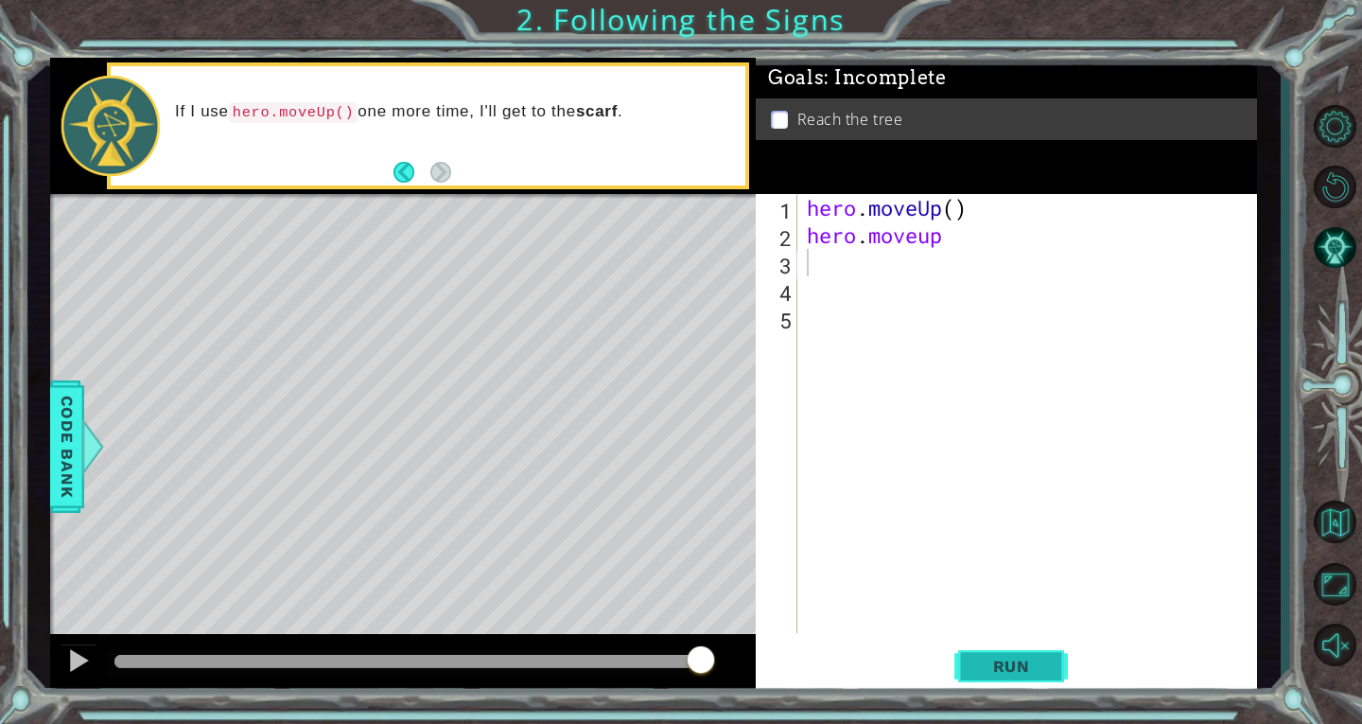
click at [1048, 655] on button "Run" at bounding box center [1012, 666] width 114 height 50
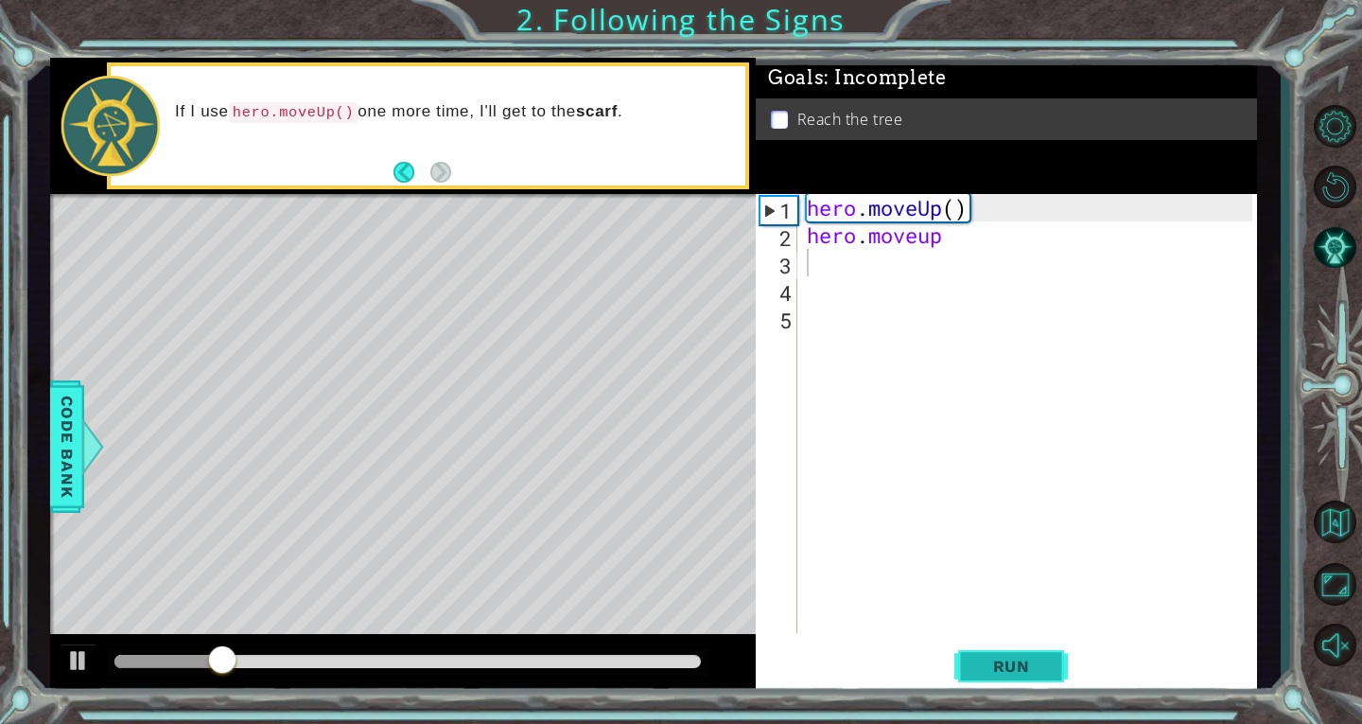
click at [1048, 655] on button "Run" at bounding box center [1012, 666] width 114 height 50
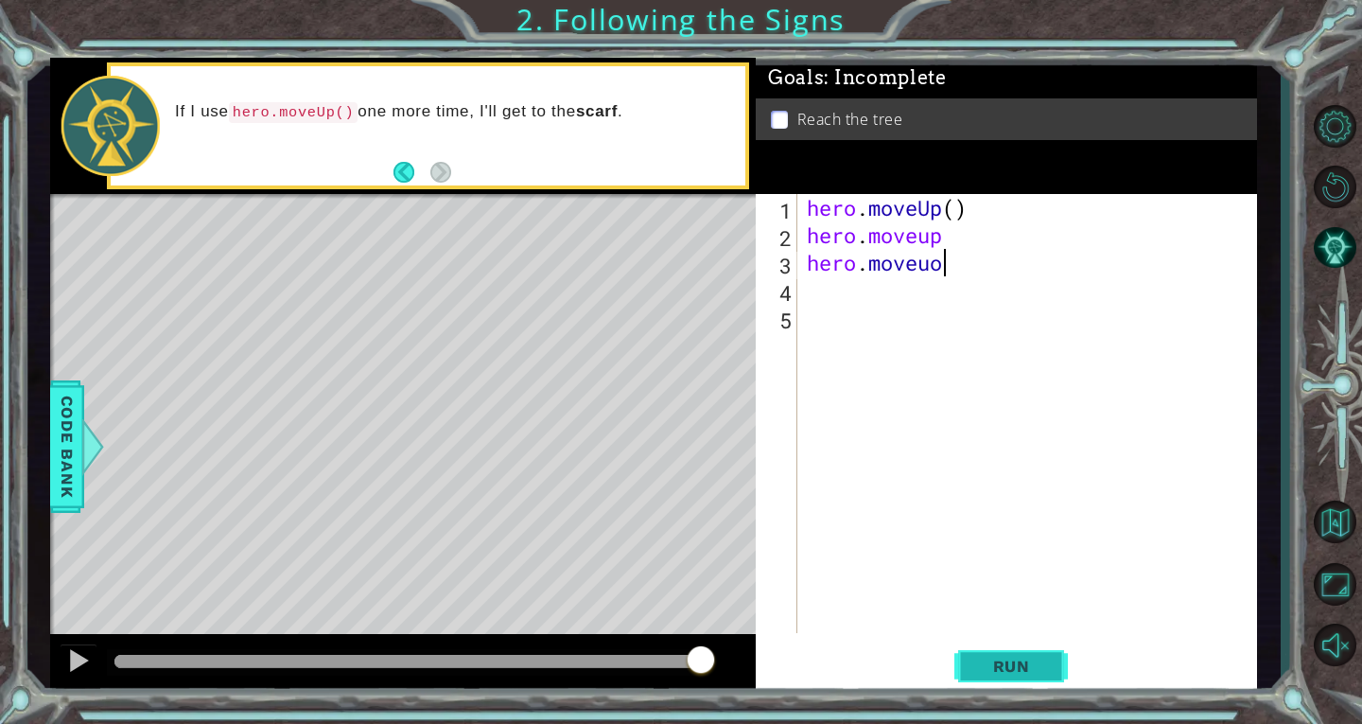
scroll to position [0, 6]
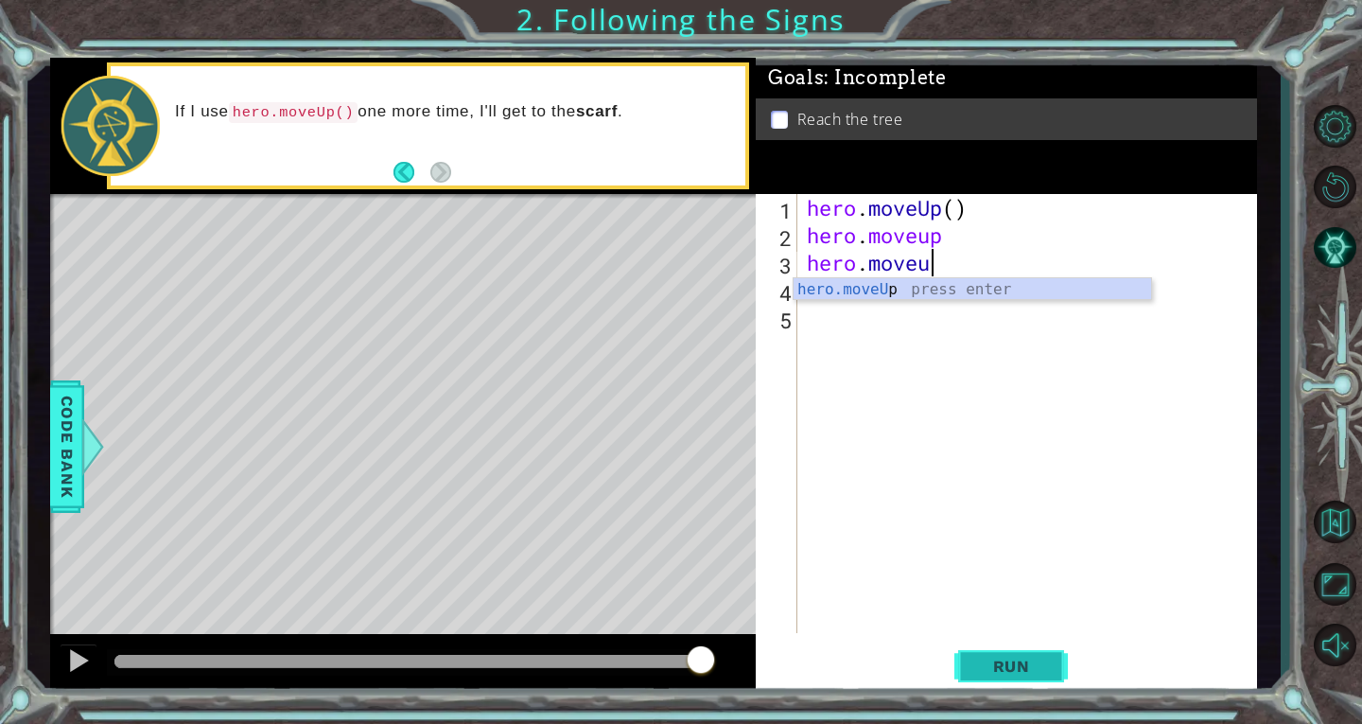
type textarea "hero.moveup"
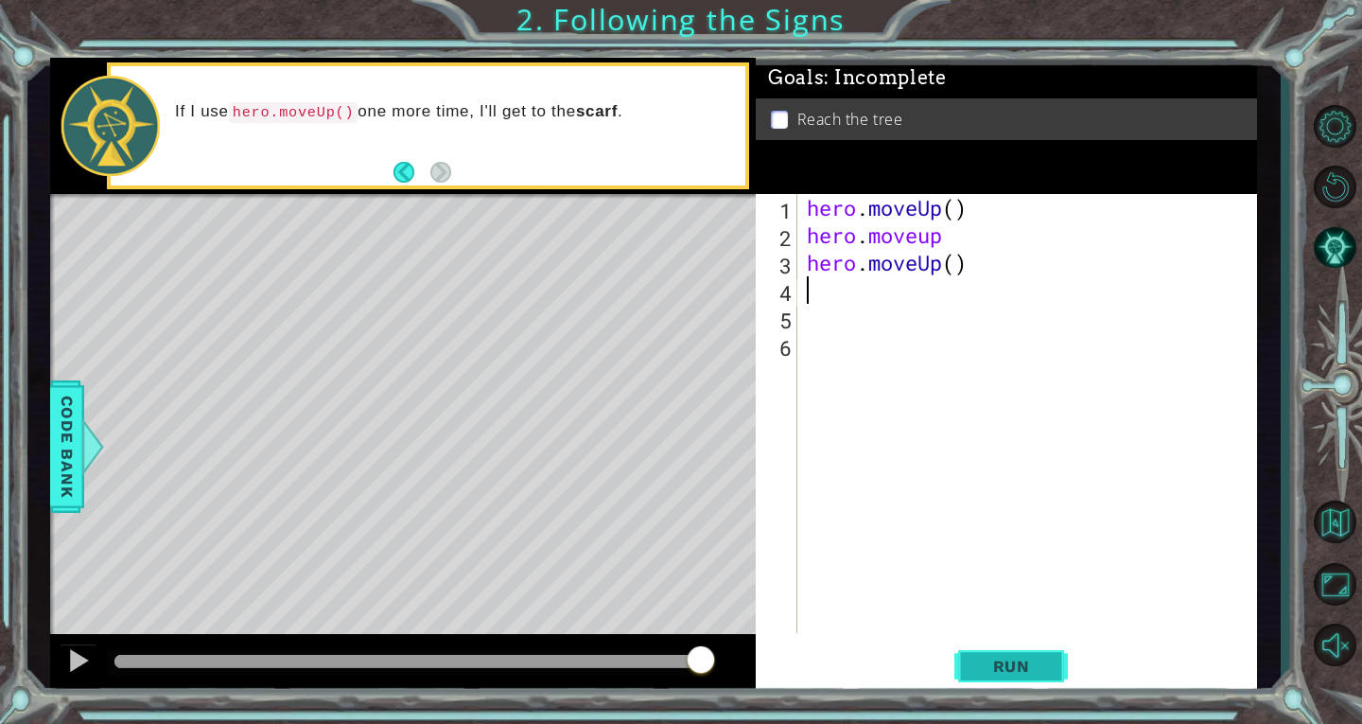
click at [1052, 658] on button "Run" at bounding box center [1012, 666] width 114 height 50
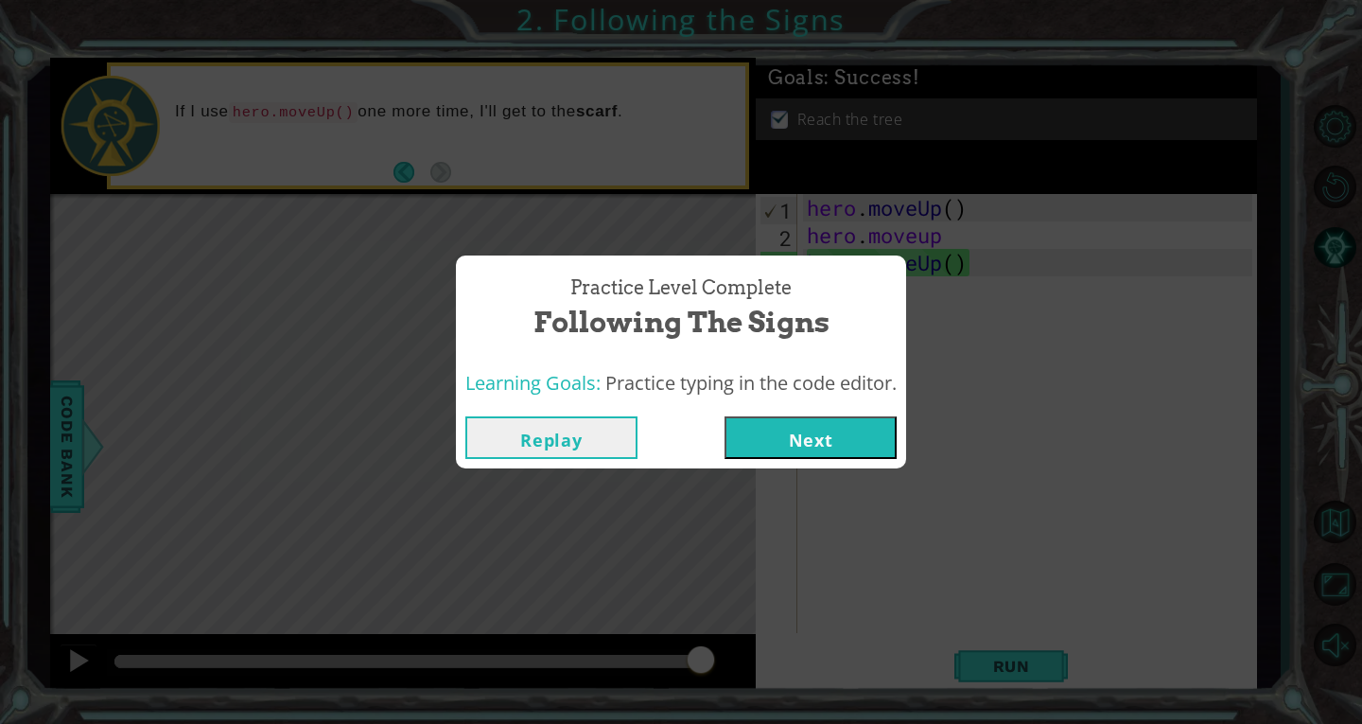
click at [814, 432] on button "Next" at bounding box center [811, 437] width 172 height 43
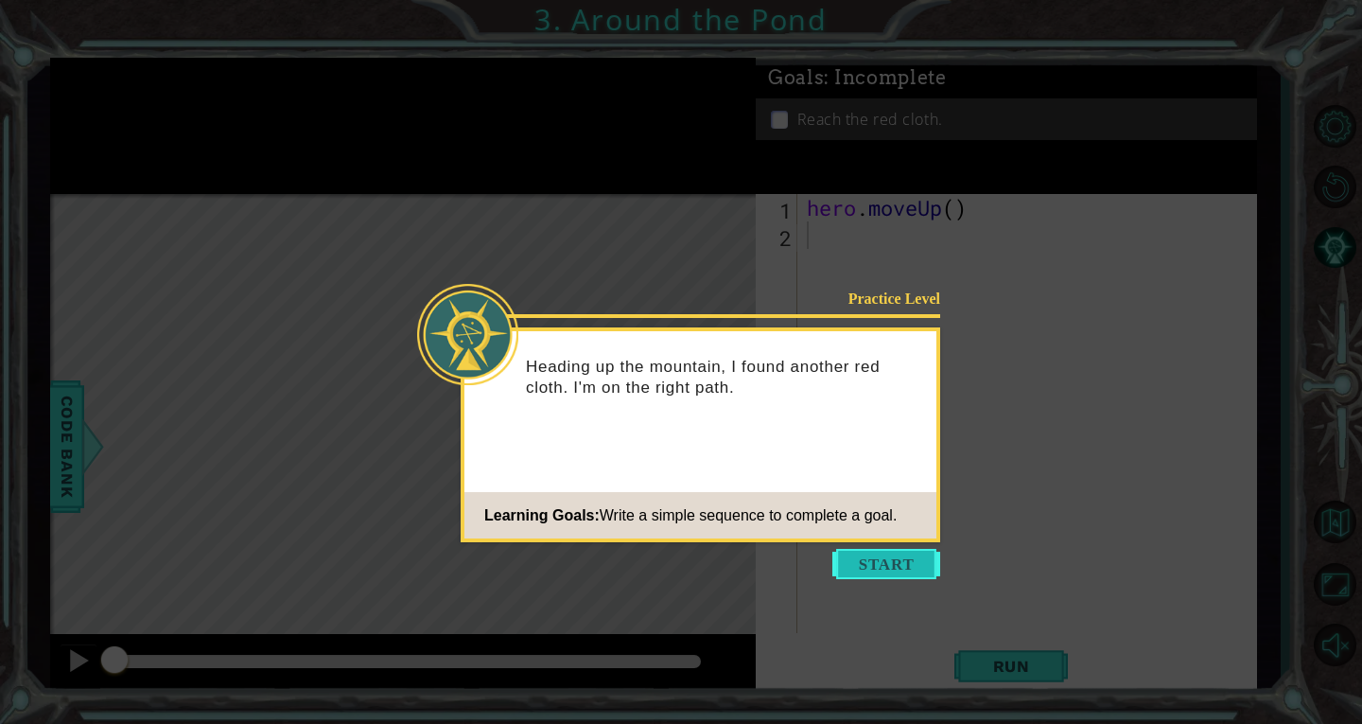
click at [898, 558] on button "Start" at bounding box center [887, 564] width 108 height 30
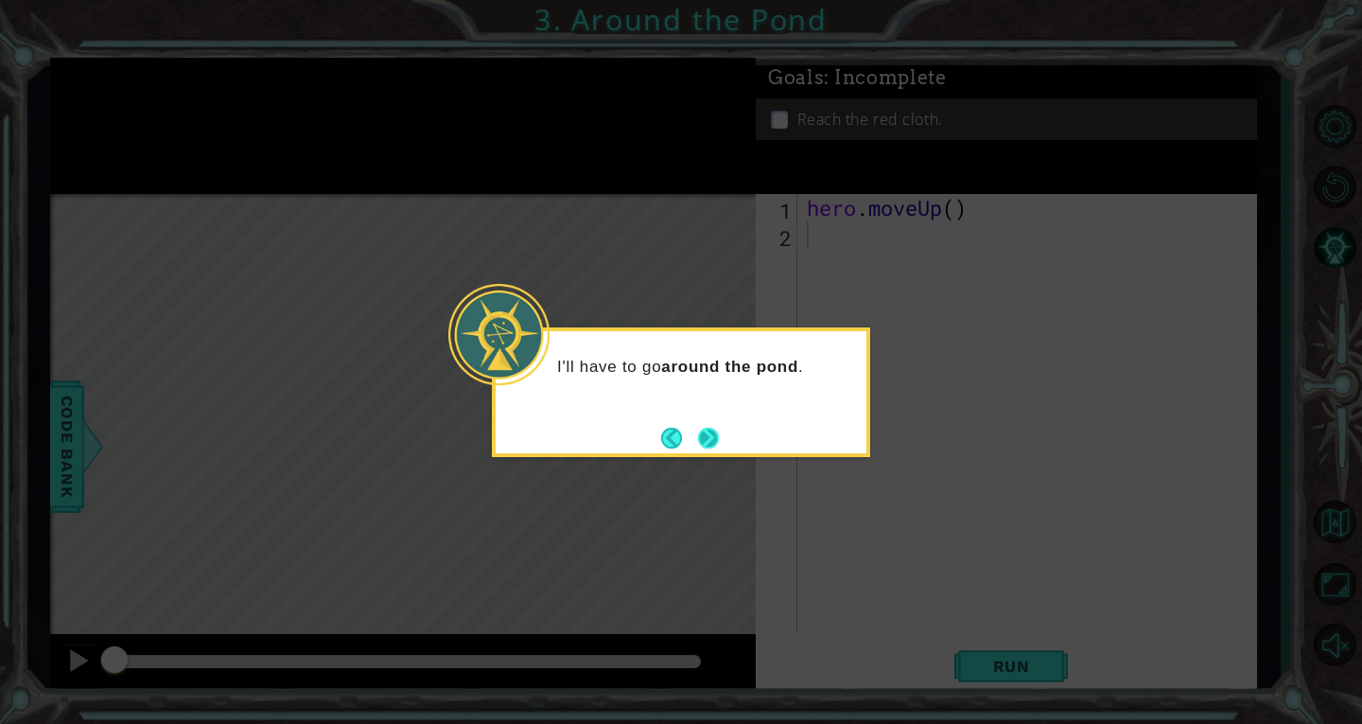
click at [696, 439] on button "Back" at bounding box center [679, 438] width 37 height 21
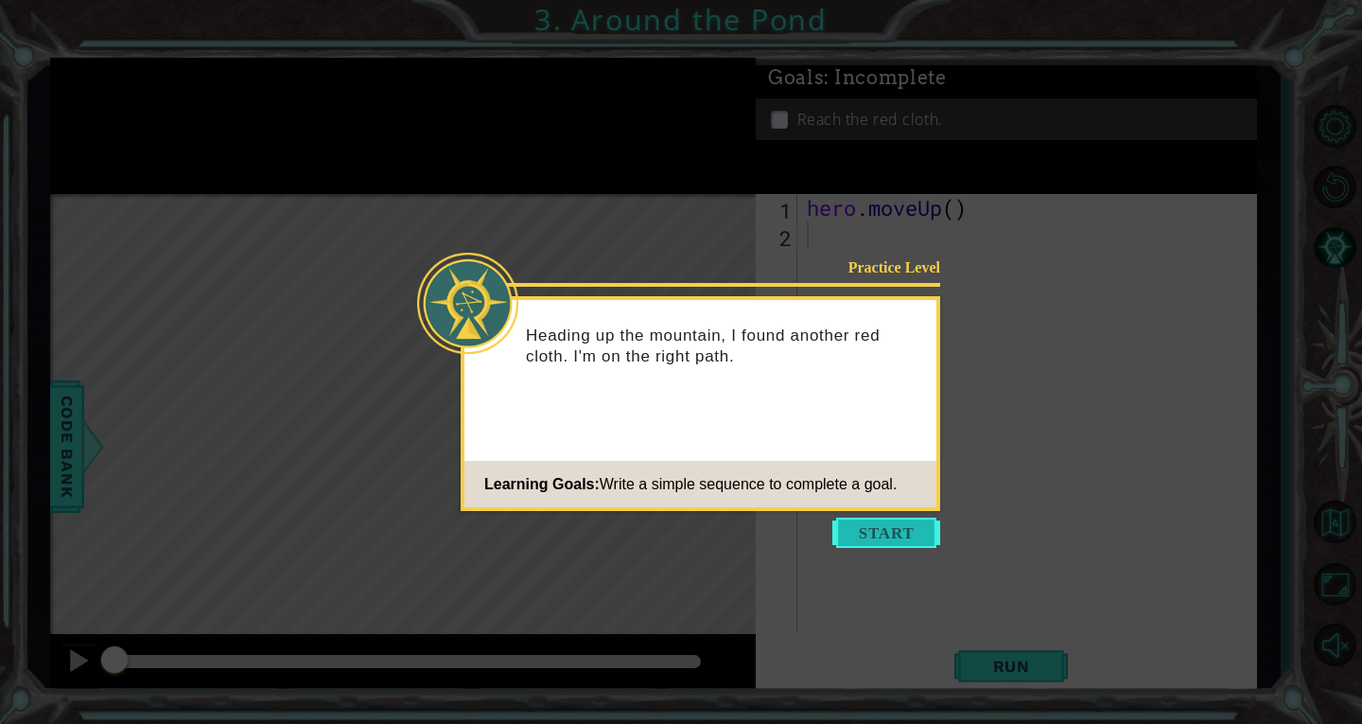
click at [929, 530] on button "Start" at bounding box center [887, 533] width 108 height 30
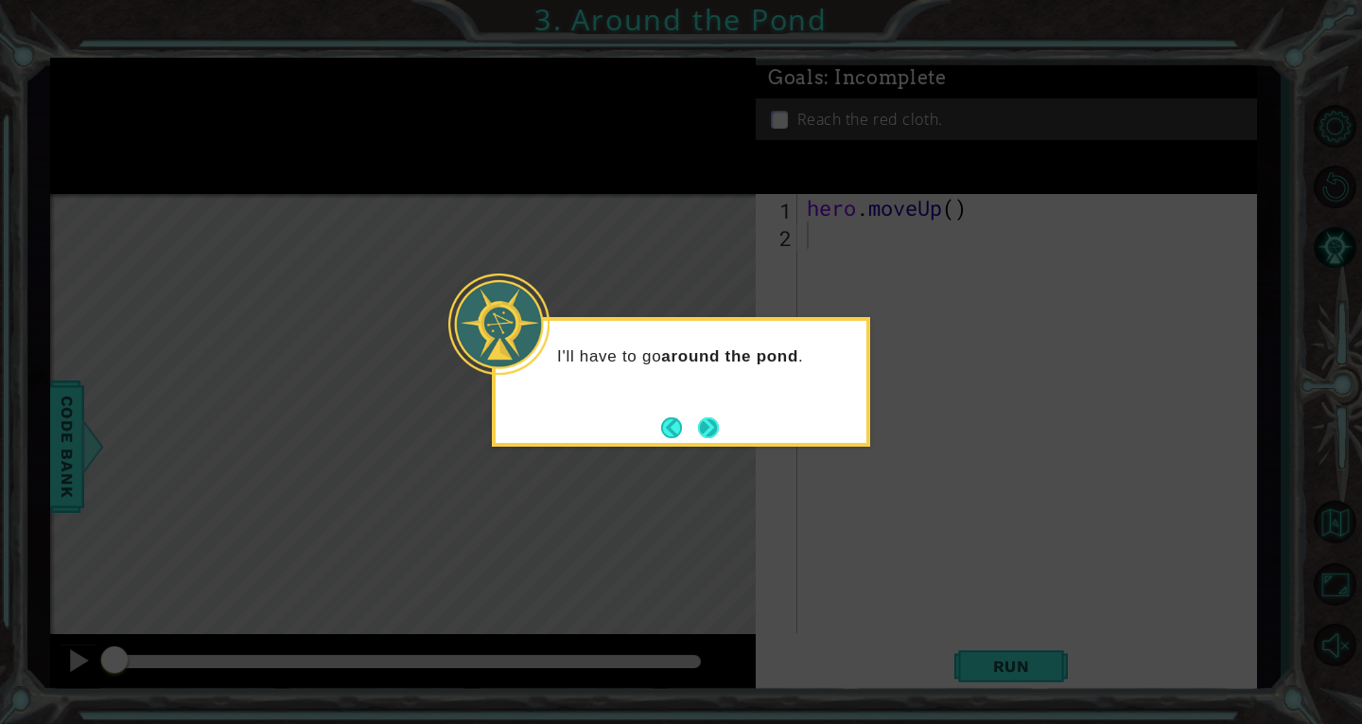
click at [702, 419] on button "Next" at bounding box center [709, 427] width 22 height 22
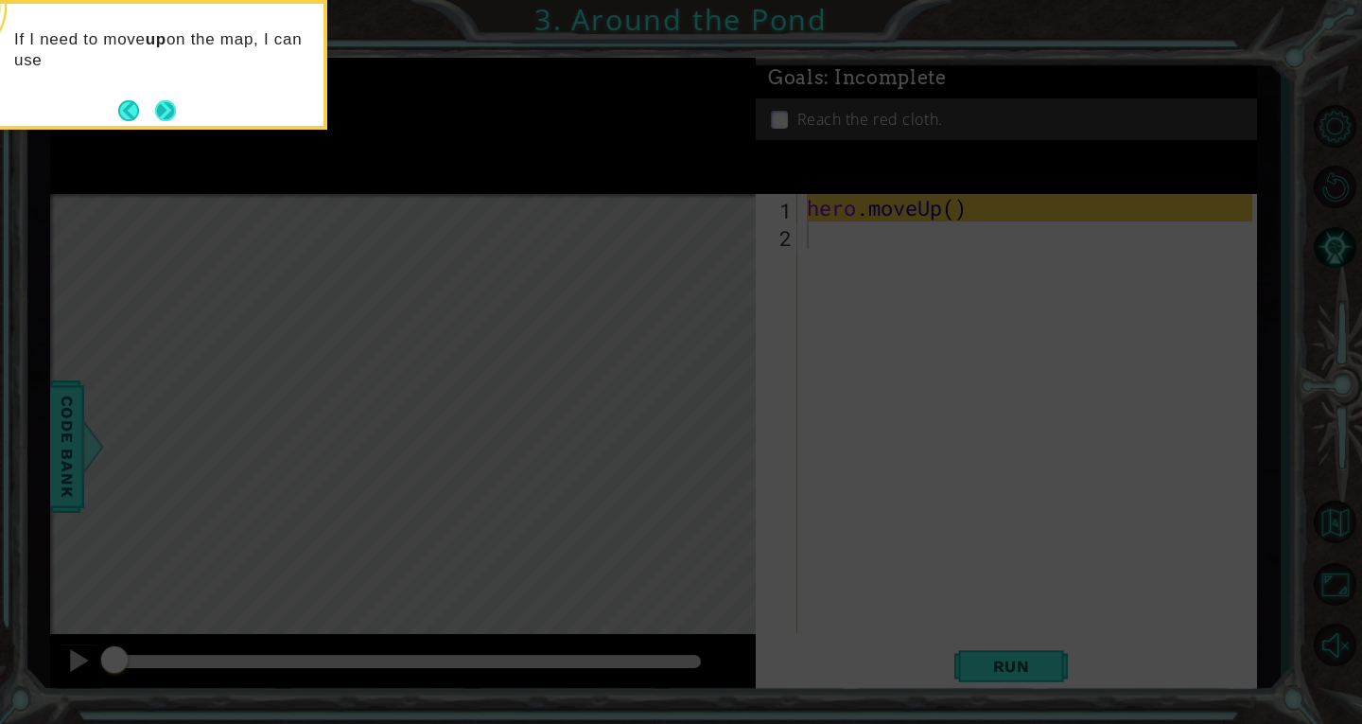
click at [167, 102] on button "Next" at bounding box center [165, 110] width 21 height 21
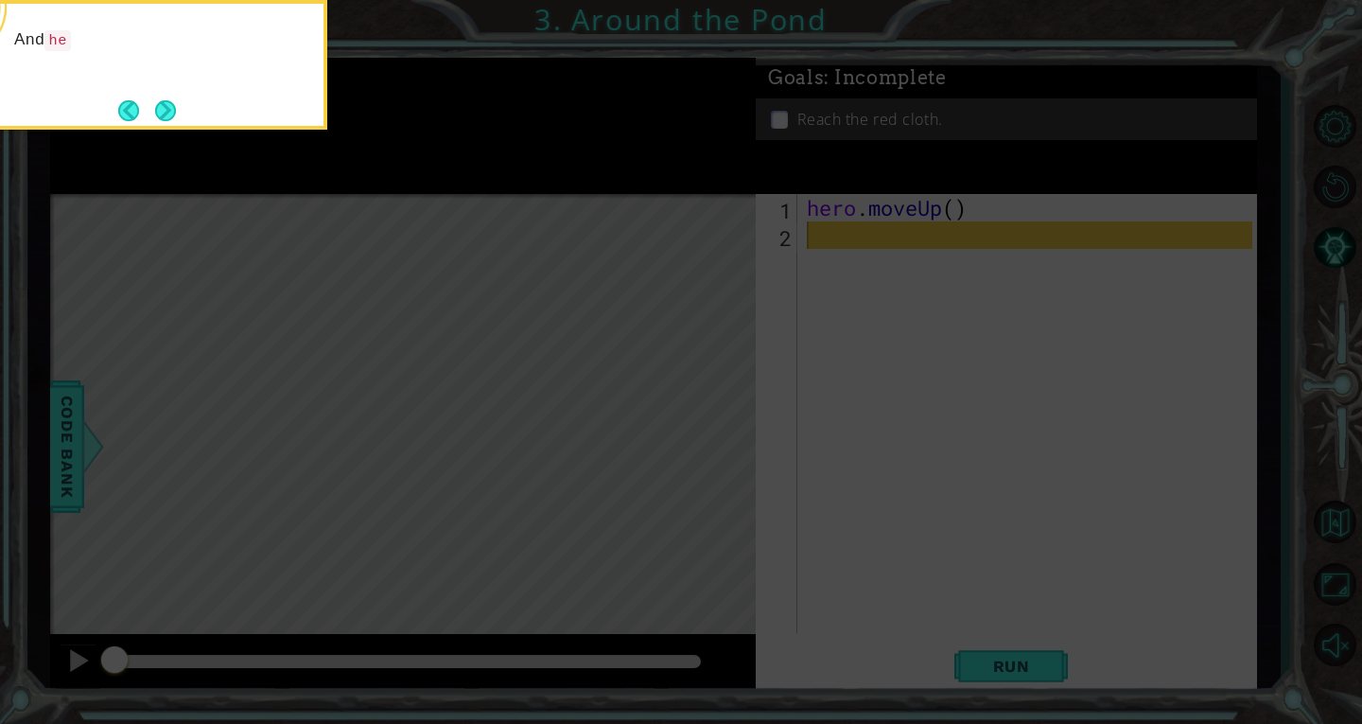
click at [167, 102] on button "Next" at bounding box center [165, 110] width 21 height 21
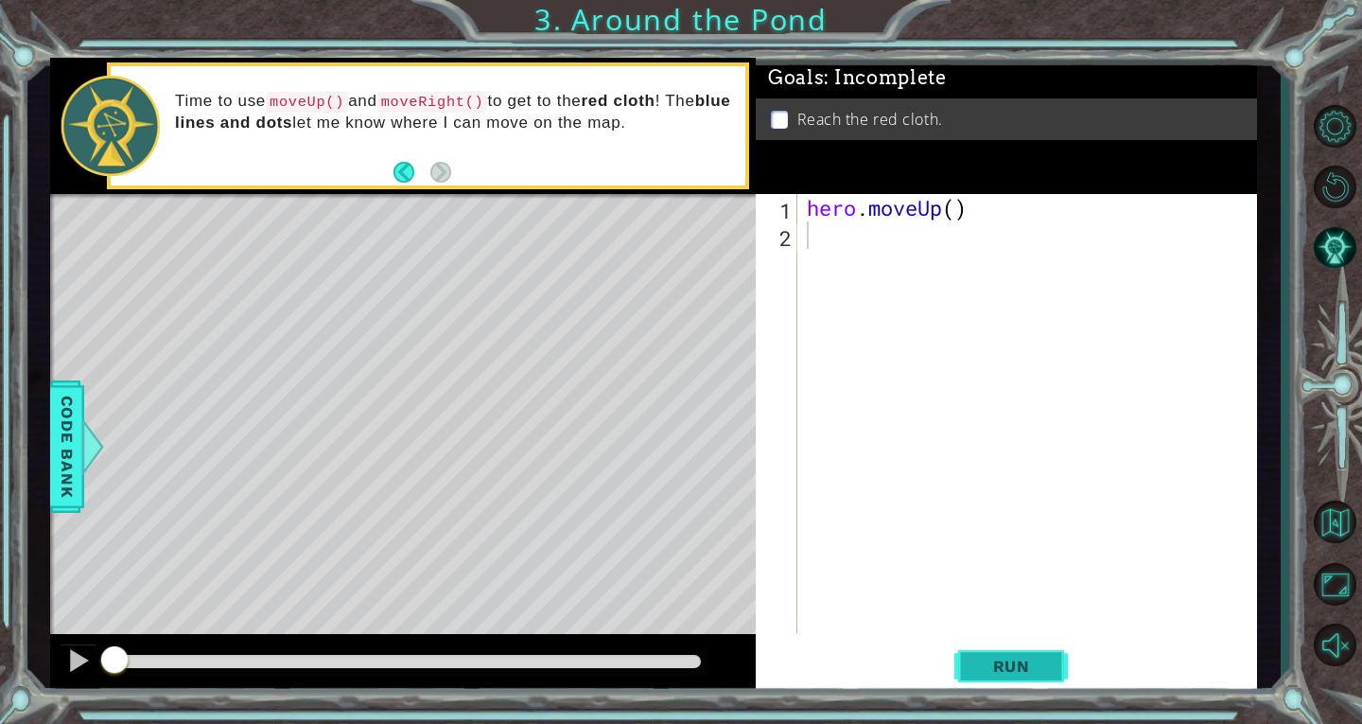
click at [977, 659] on span "Run" at bounding box center [1012, 666] width 75 height 19
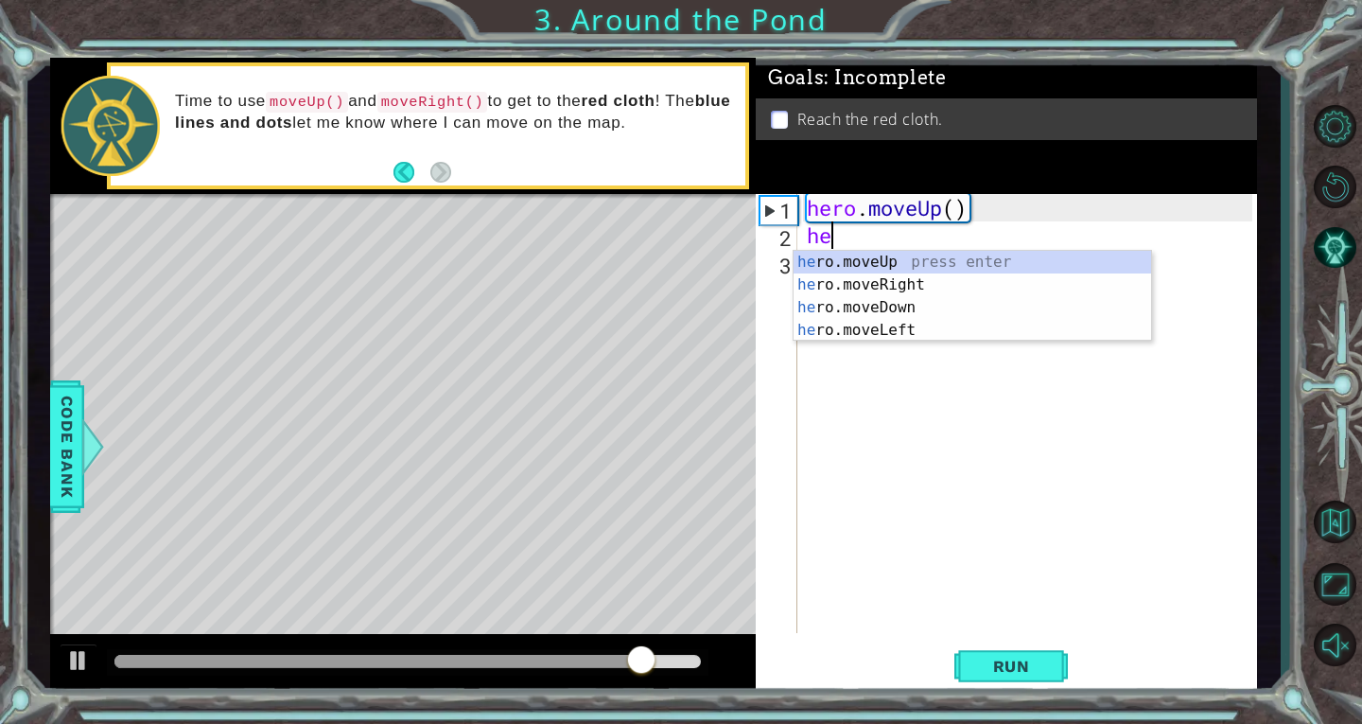
scroll to position [0, 1]
type textarea "hero"
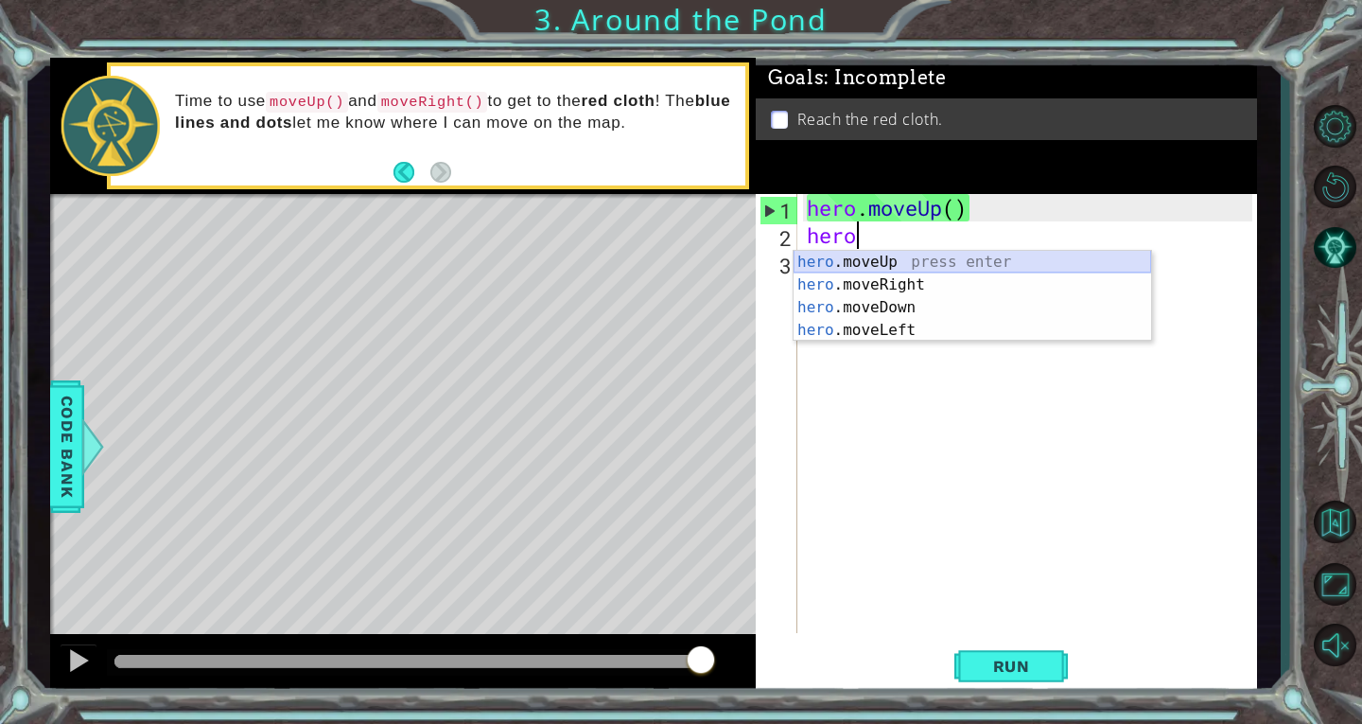
click at [942, 257] on div "hero .moveUp press enter hero .moveRight press enter hero .moveDown press enter…" at bounding box center [973, 319] width 358 height 136
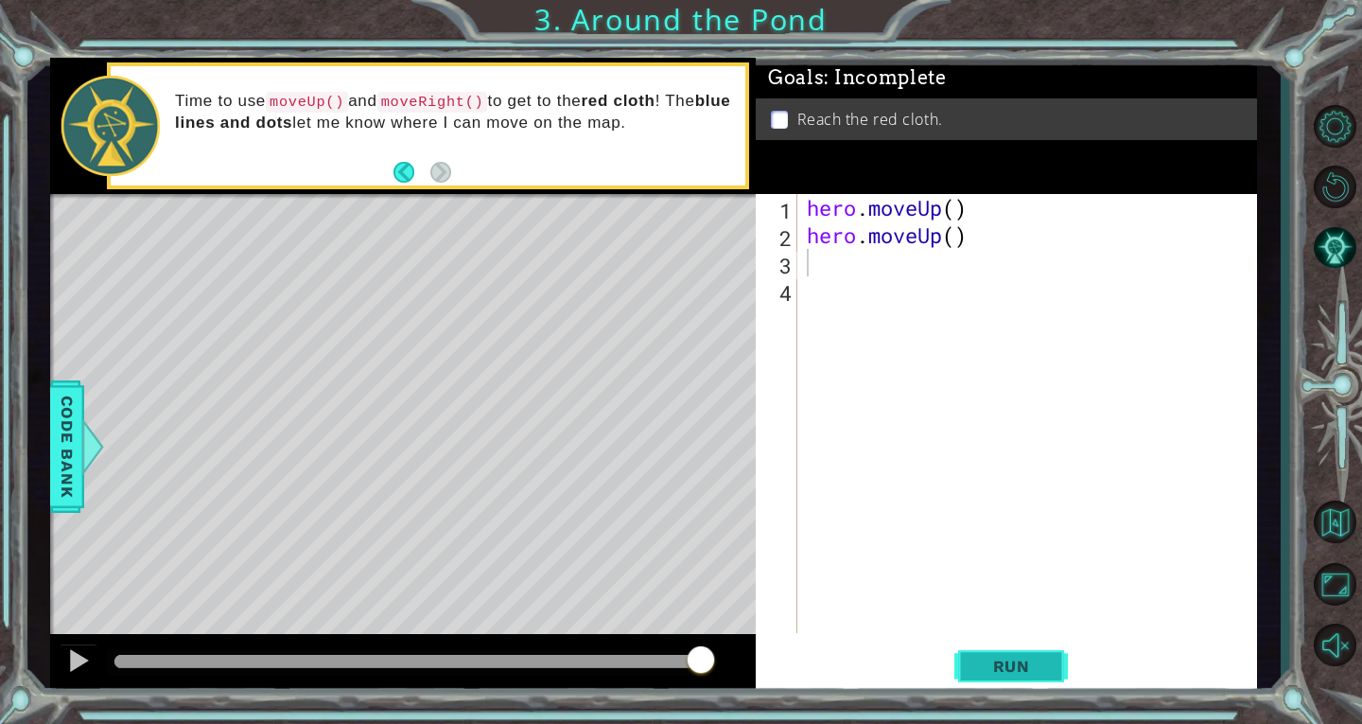
click at [1006, 663] on span "Run" at bounding box center [1012, 666] width 75 height 19
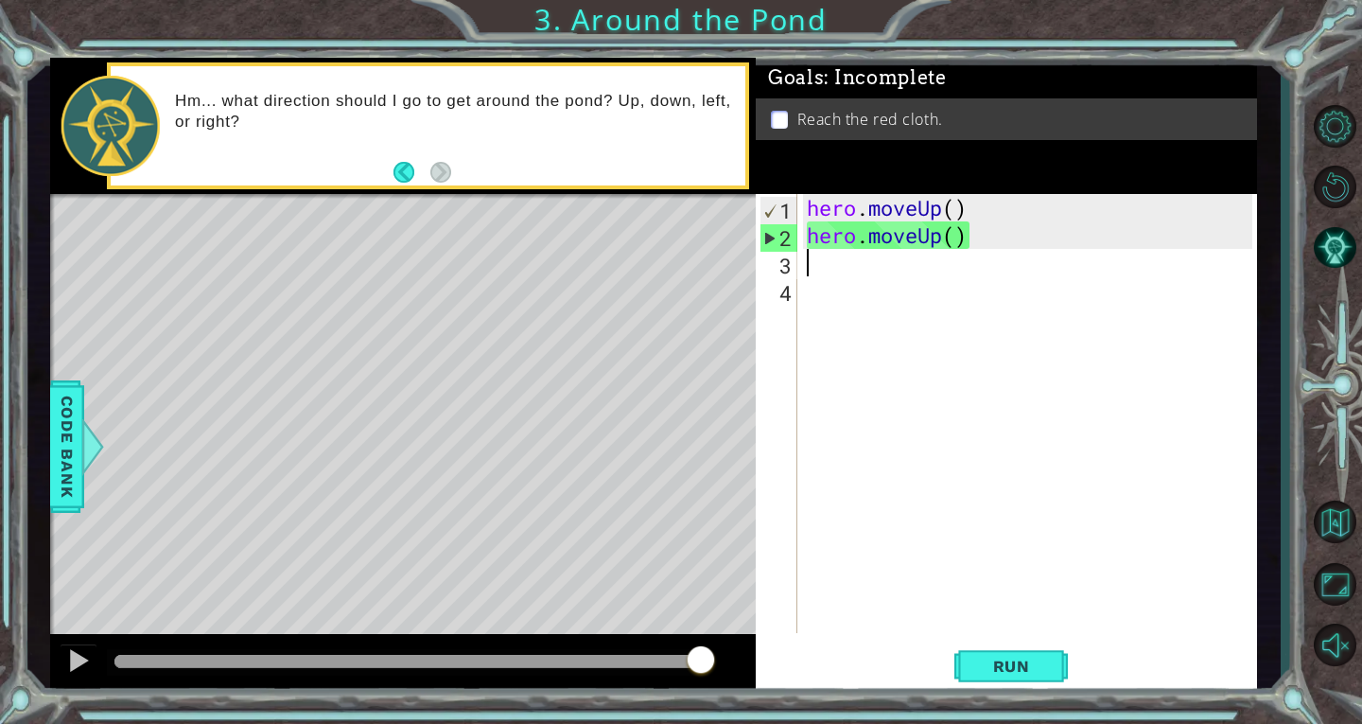
click at [824, 258] on div "hero . moveUp ( ) hero . moveUp ( )" at bounding box center [1032, 441] width 459 height 494
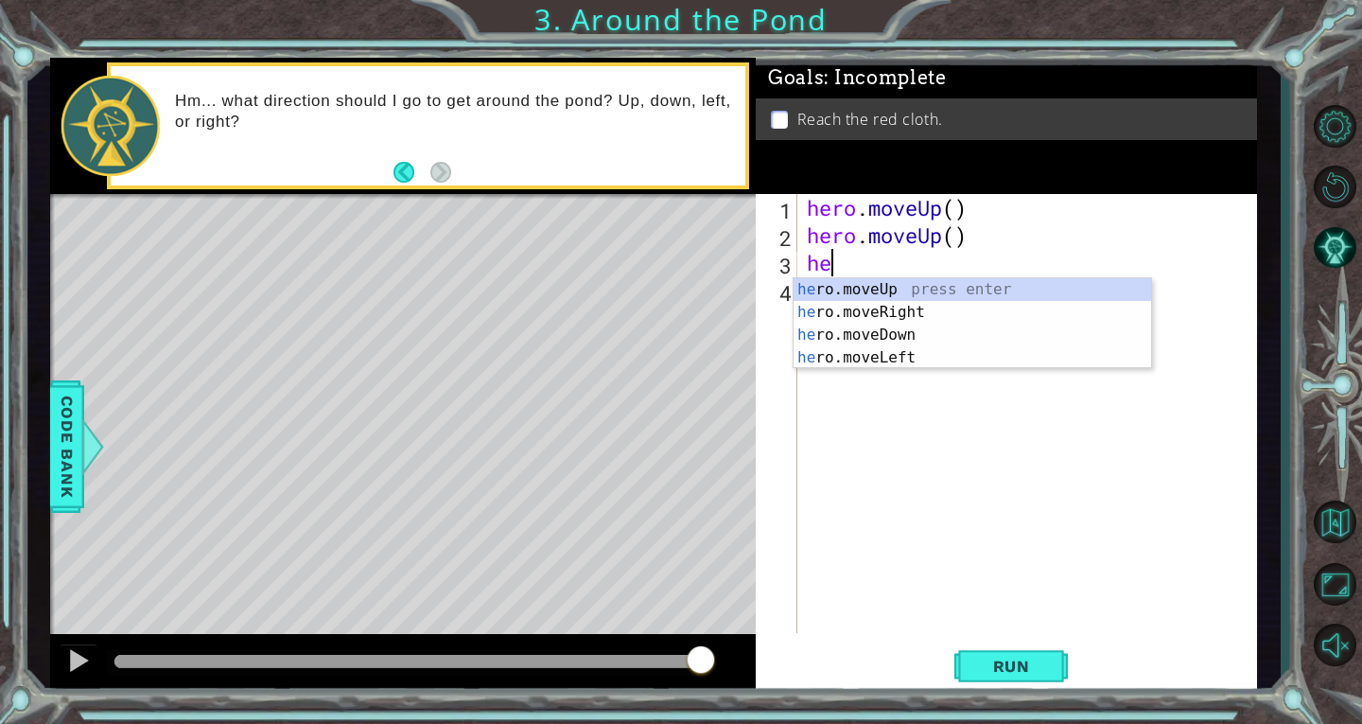
scroll to position [0, 1]
type textarea "hero"
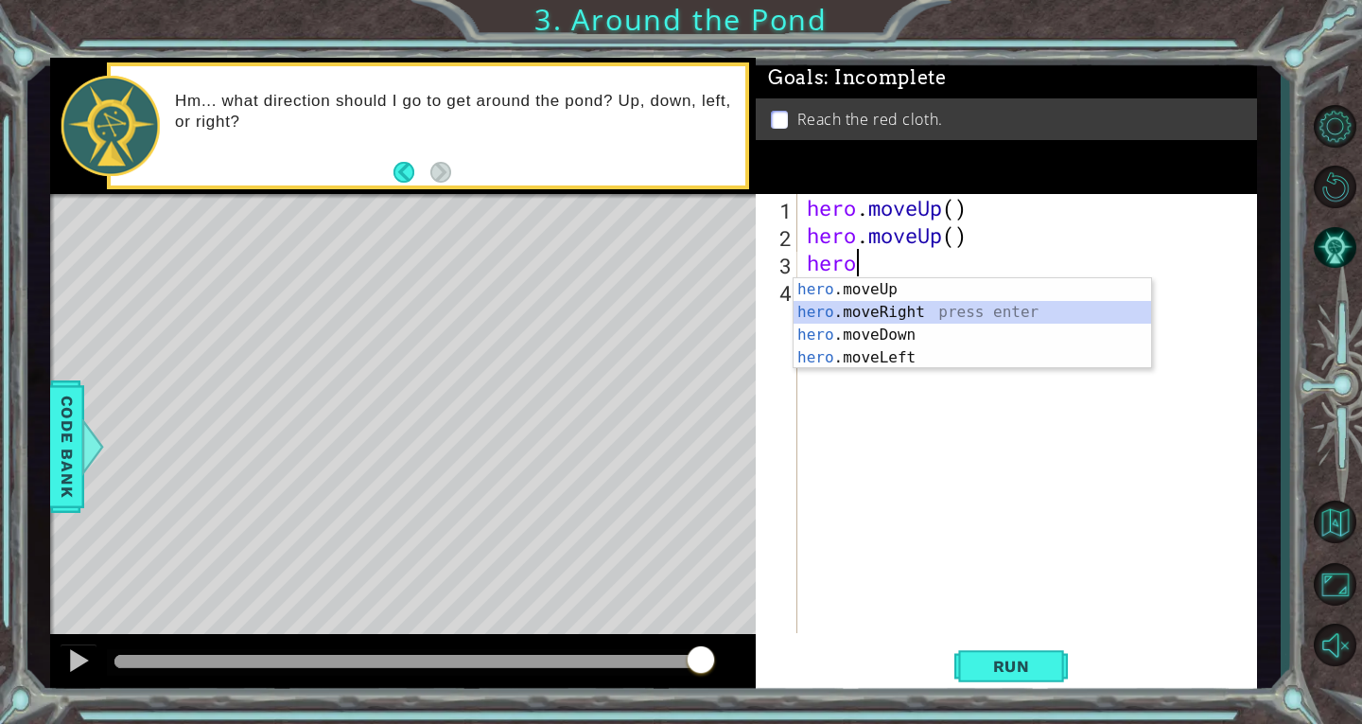
click at [904, 314] on div "hero .moveUp press enter hero .moveRight press enter hero .moveDown press enter…" at bounding box center [973, 346] width 358 height 136
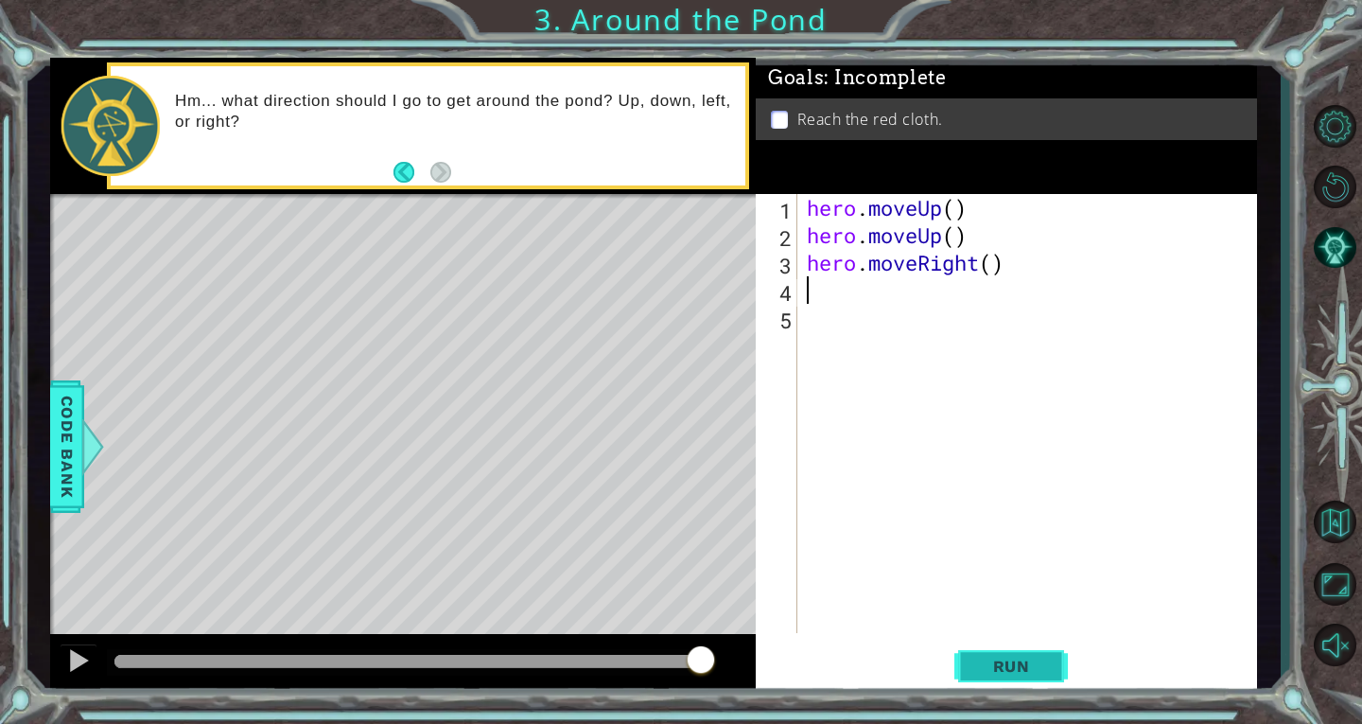
click at [1061, 658] on button "Run" at bounding box center [1012, 666] width 114 height 50
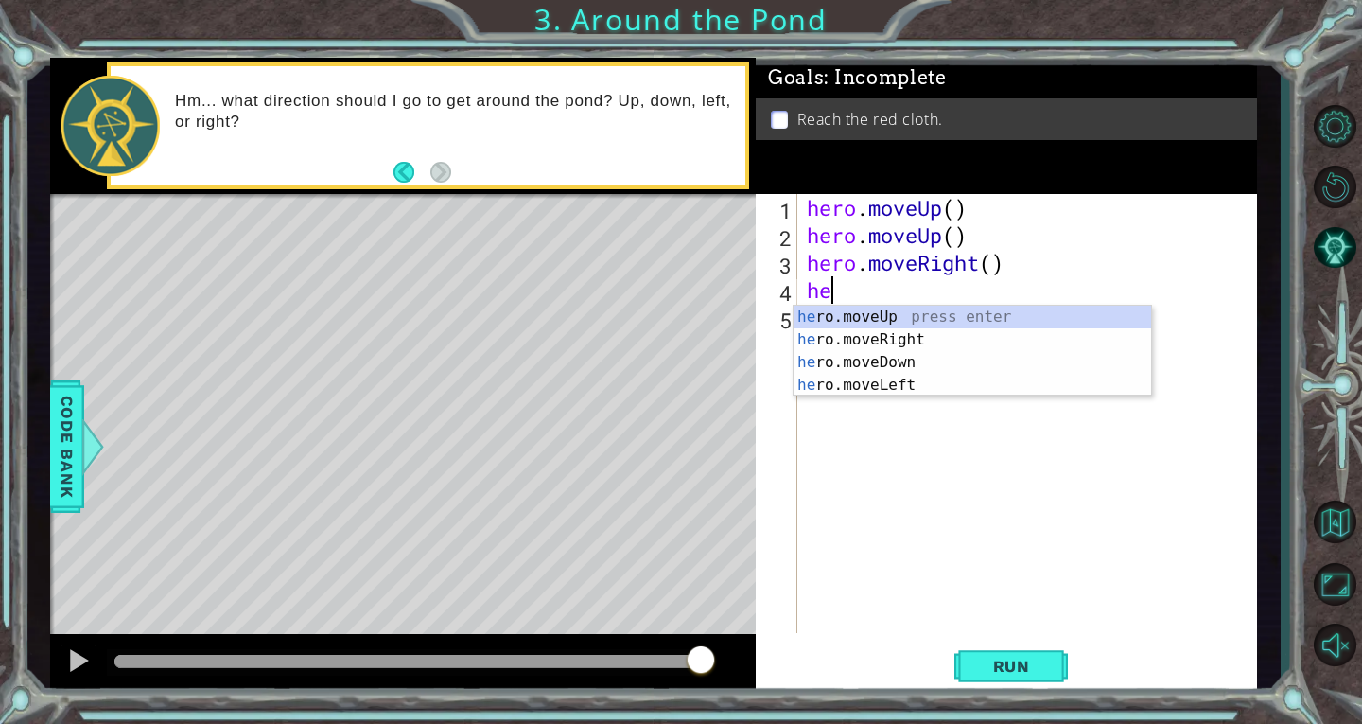
scroll to position [0, 1]
type textarea "hero"
click at [911, 308] on div "hero .moveUp press enter hero .moveRight press enter hero .moveDown press enter…" at bounding box center [973, 374] width 358 height 136
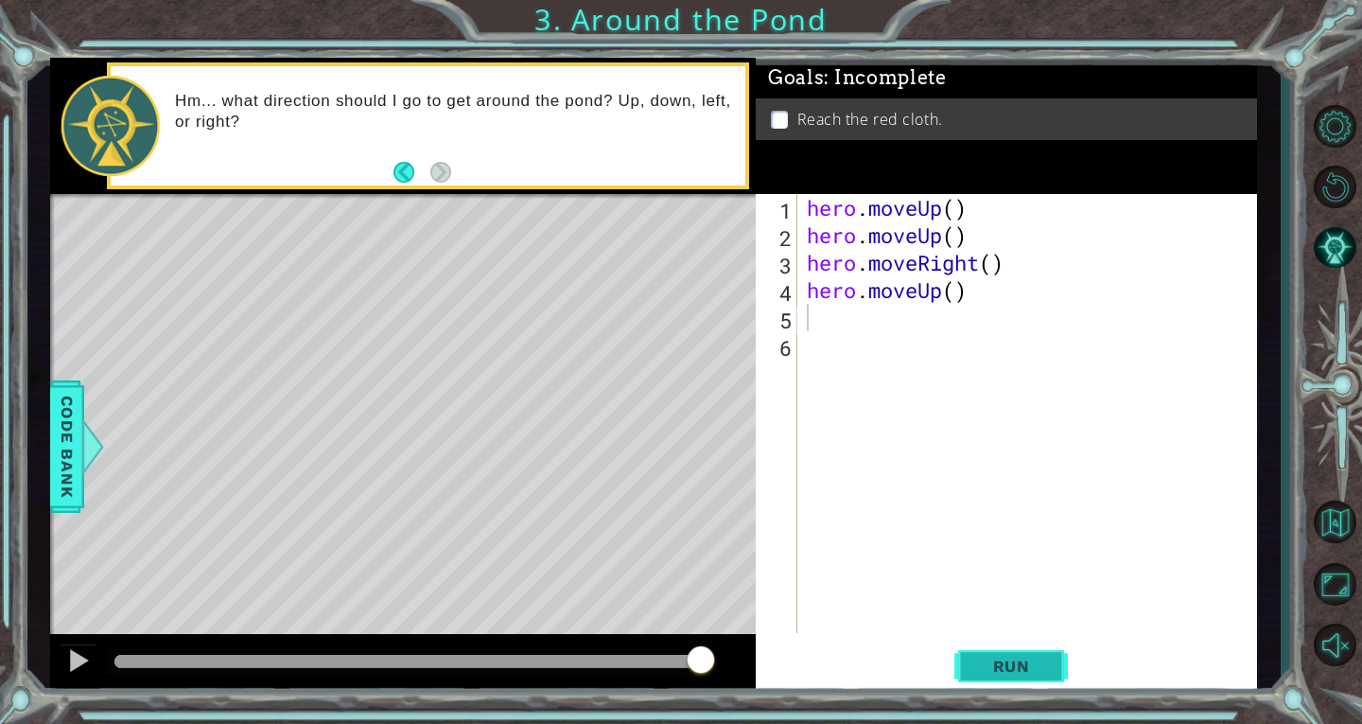
click at [1029, 646] on button "Run" at bounding box center [1012, 666] width 114 height 50
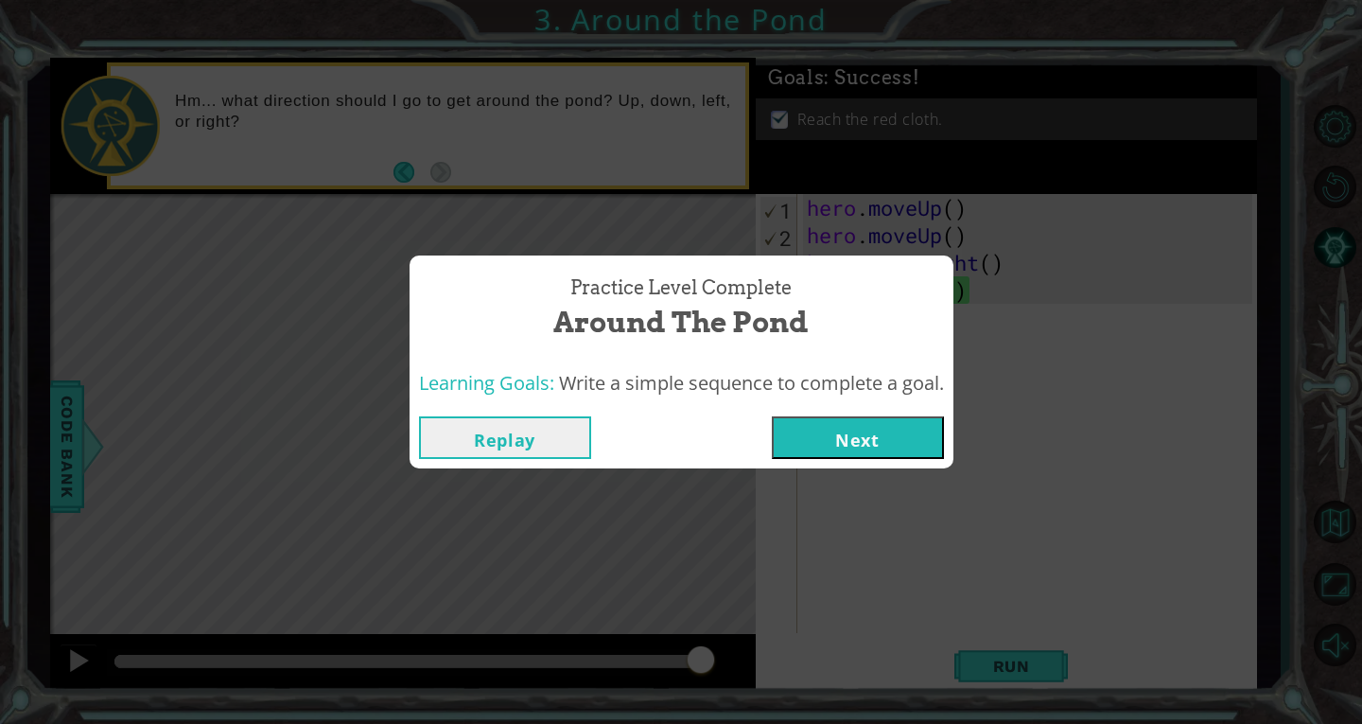
click at [822, 423] on button "Next" at bounding box center [858, 437] width 172 height 43
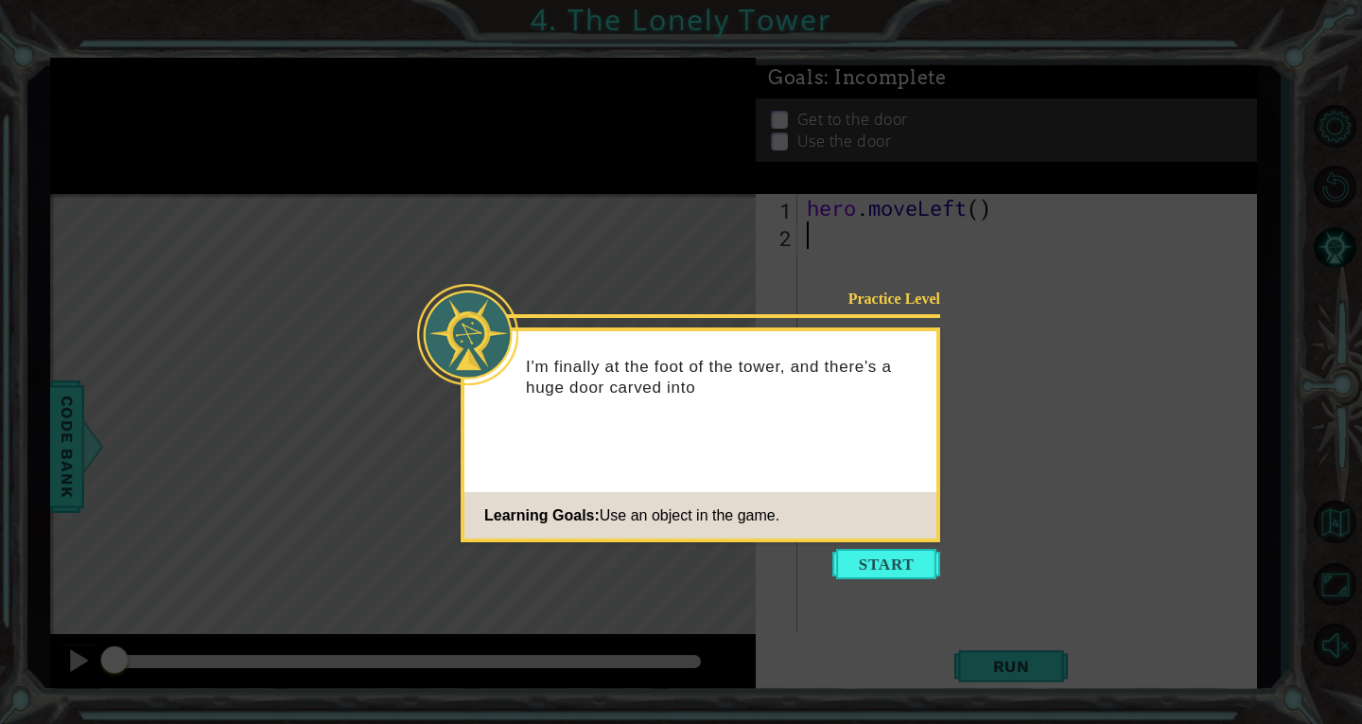
click at [921, 571] on button "Start" at bounding box center [887, 564] width 108 height 30
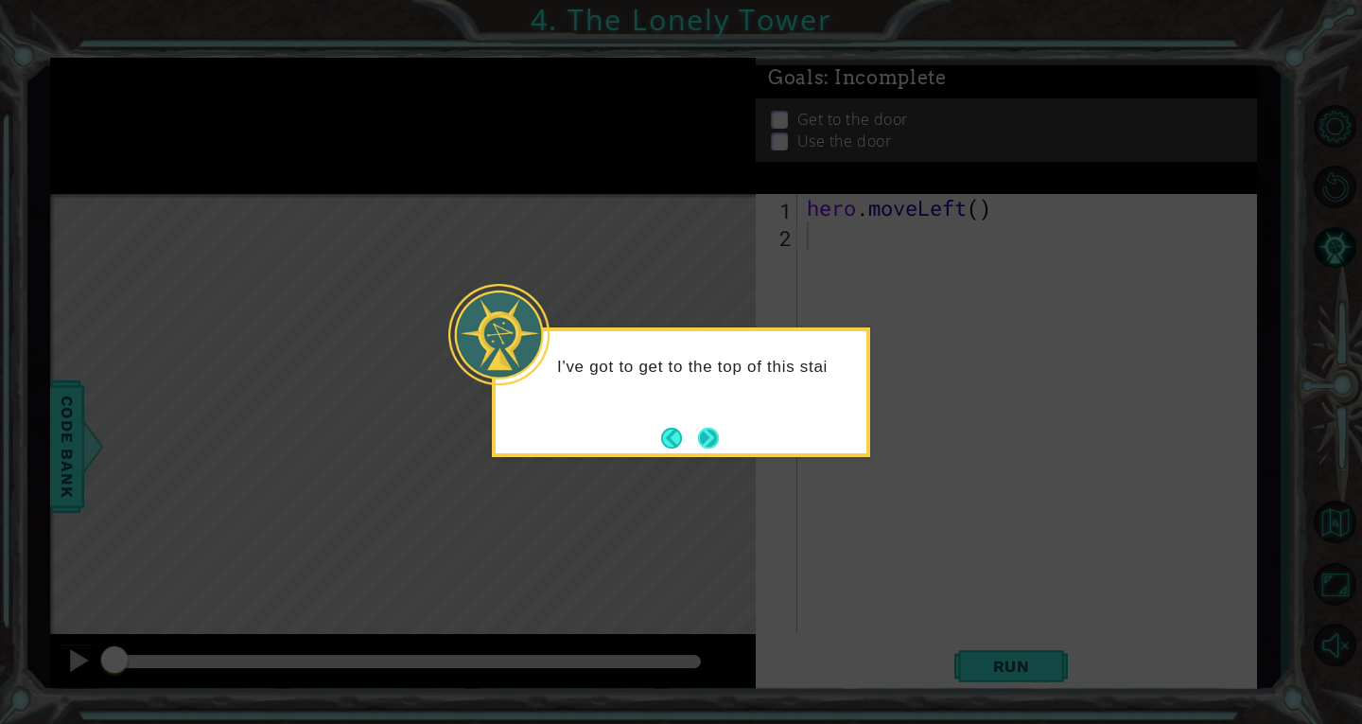
click at [719, 428] on button "Next" at bounding box center [708, 438] width 21 height 21
click at [715, 428] on button "Next" at bounding box center [708, 438] width 21 height 21
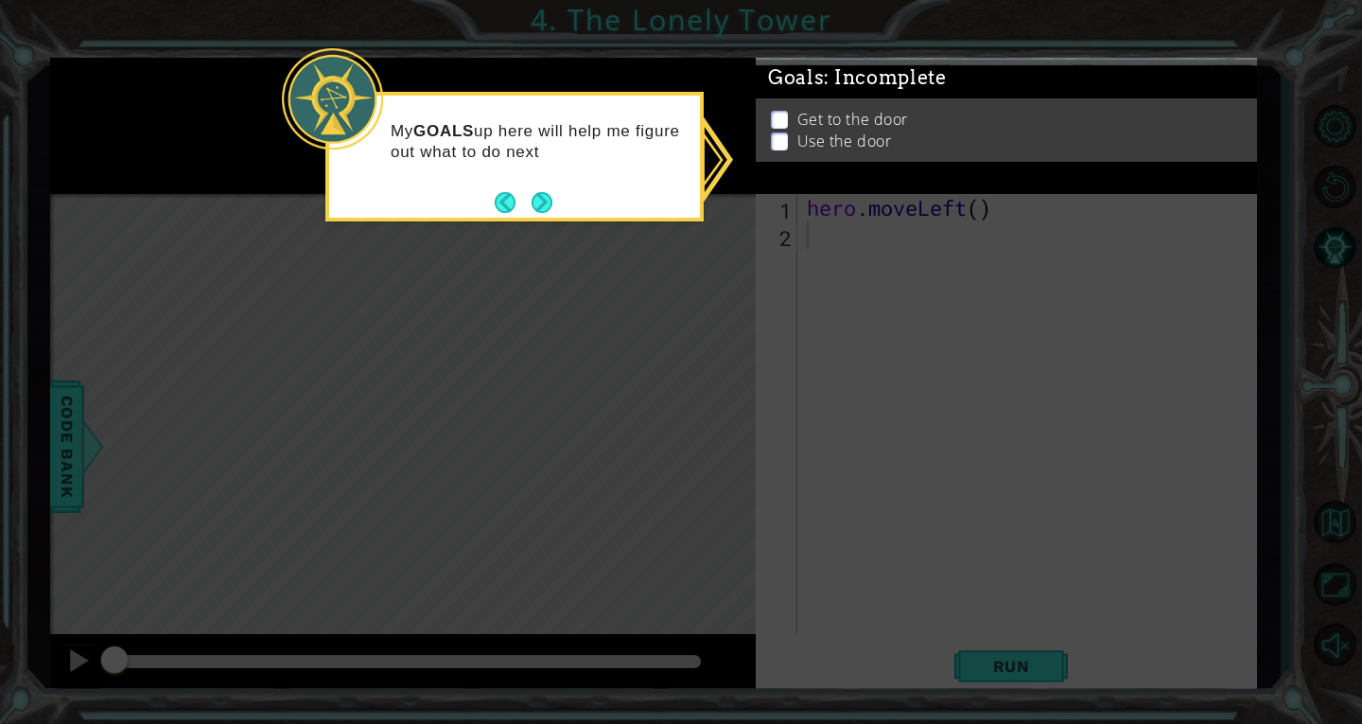
click at [537, 186] on div "My GOALS up here will help me figure out what to do next" at bounding box center [514, 151] width 371 height 96
click at [545, 200] on button "Next" at bounding box center [542, 202] width 21 height 21
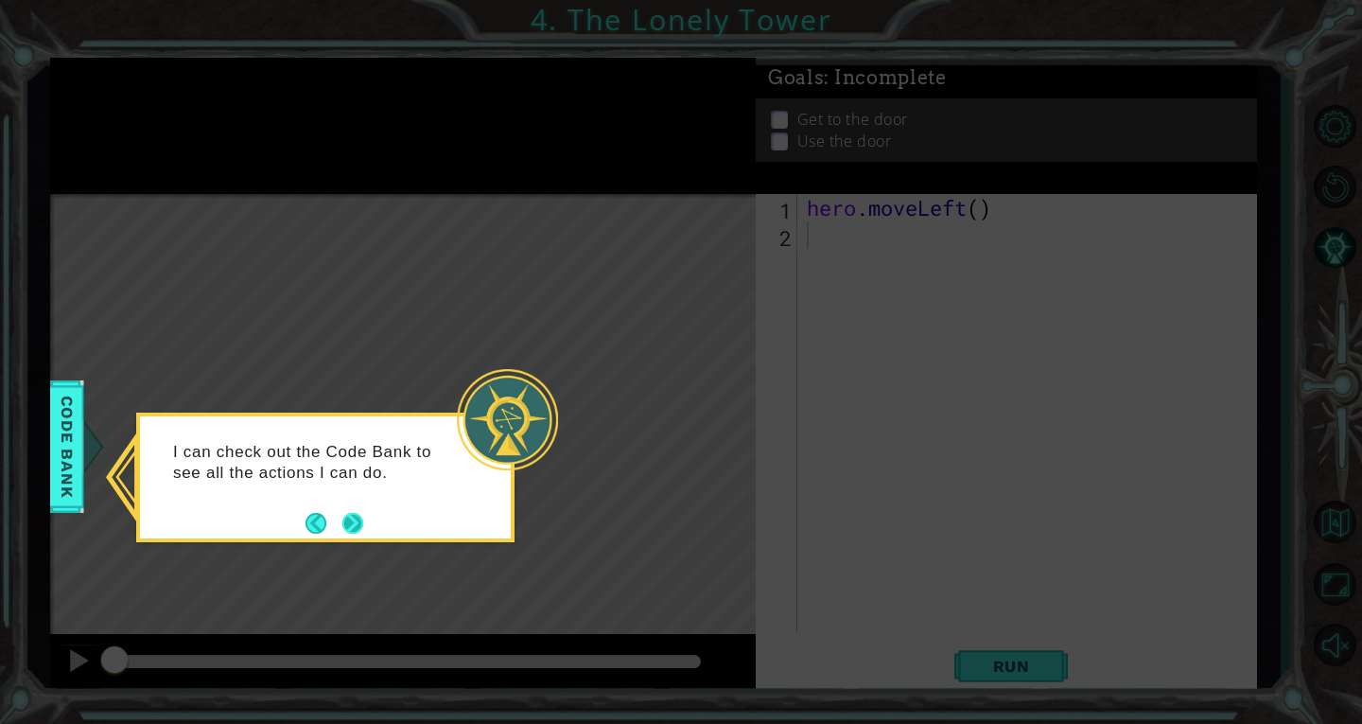
click at [347, 516] on button "Next" at bounding box center [352, 523] width 21 height 21
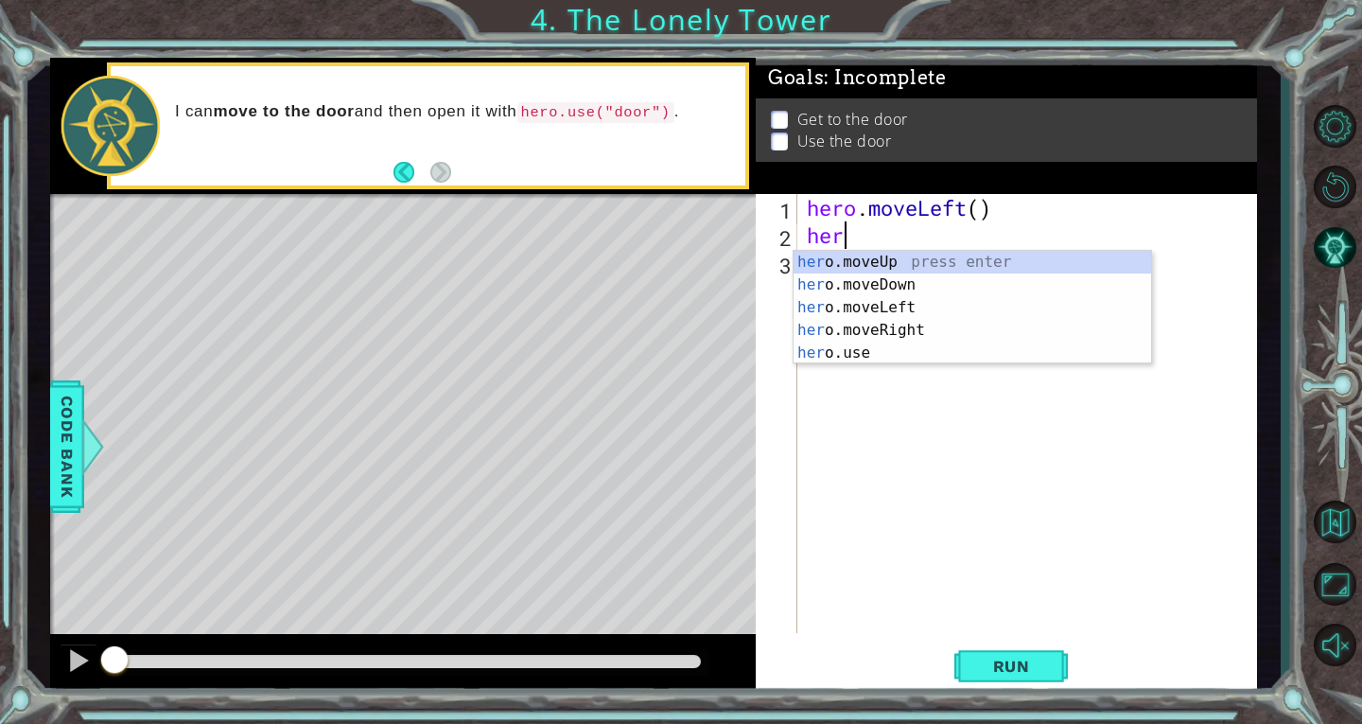
scroll to position [0, 1]
type textarea "hero"
click at [871, 262] on div "hero .moveUp press enter hero .moveDown press enter hero .moveLeft press enter …" at bounding box center [973, 330] width 358 height 159
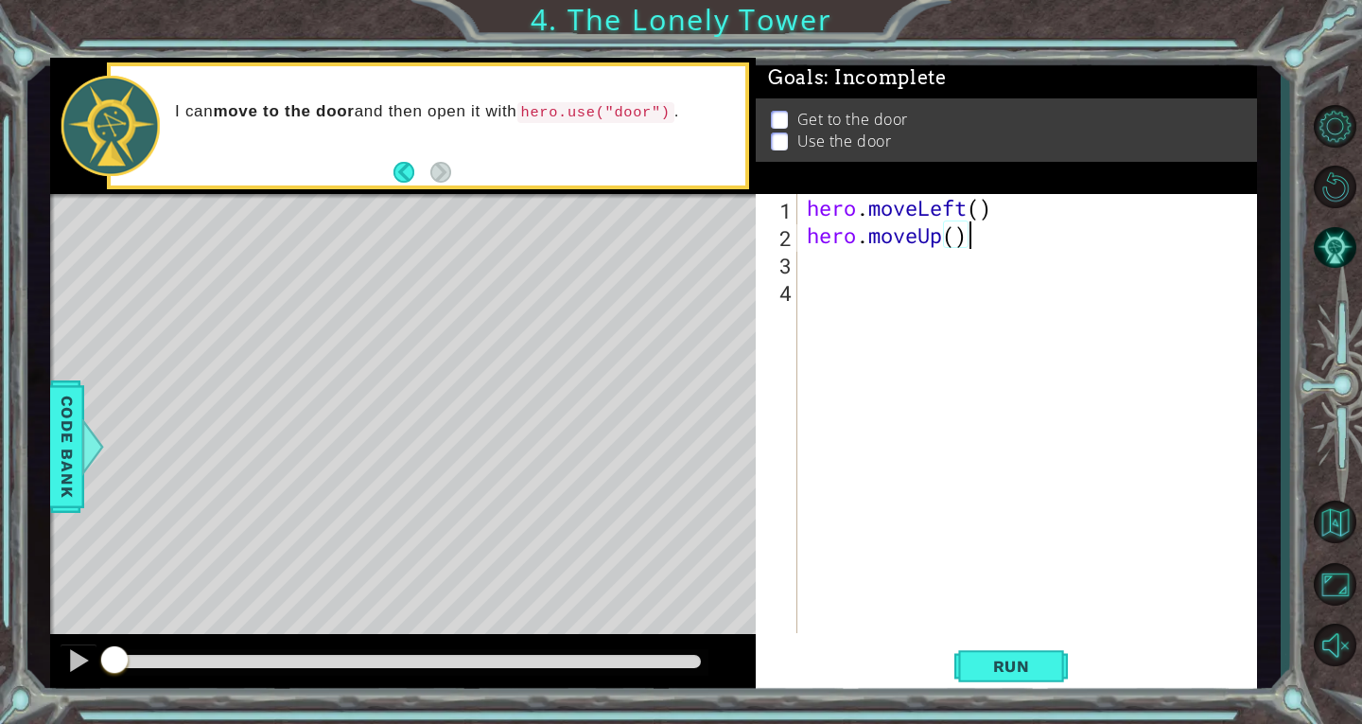
click at [975, 245] on div "hero . moveLeft ( ) hero . moveUp ( )" at bounding box center [1032, 441] width 459 height 494
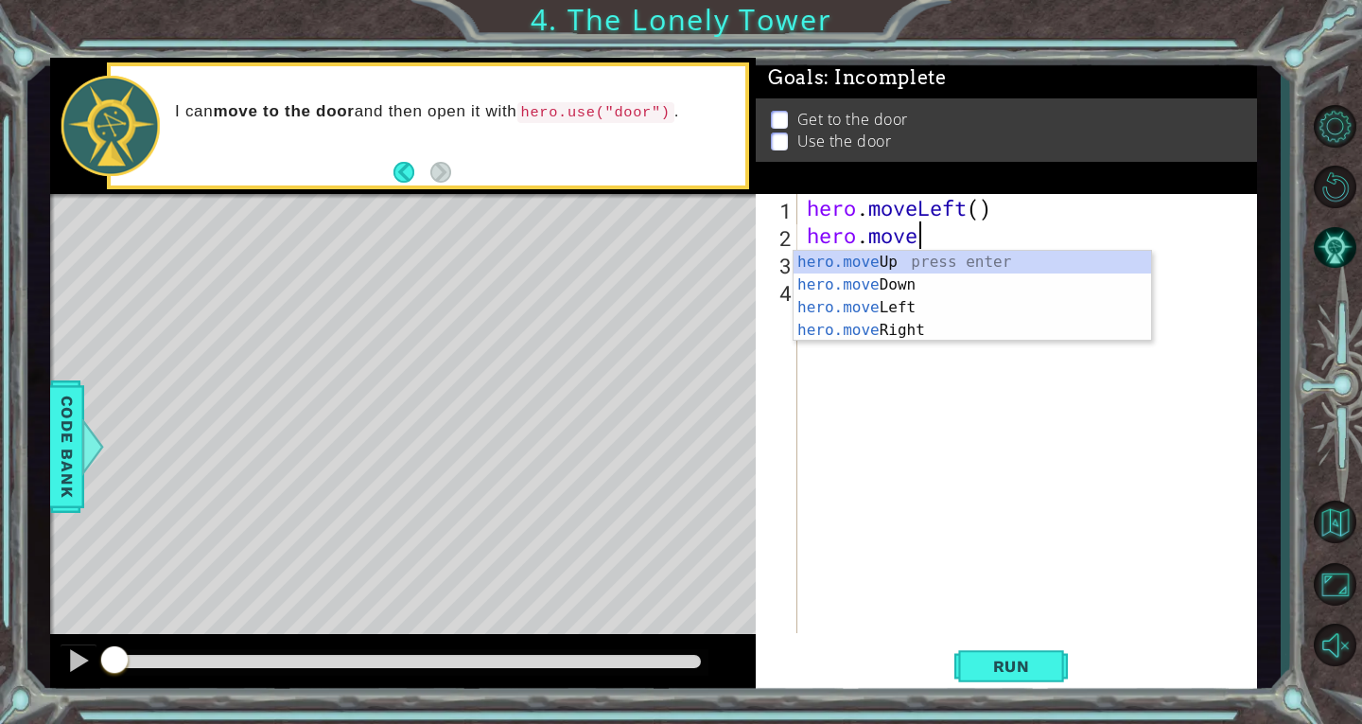
type textarea "hero.move2"
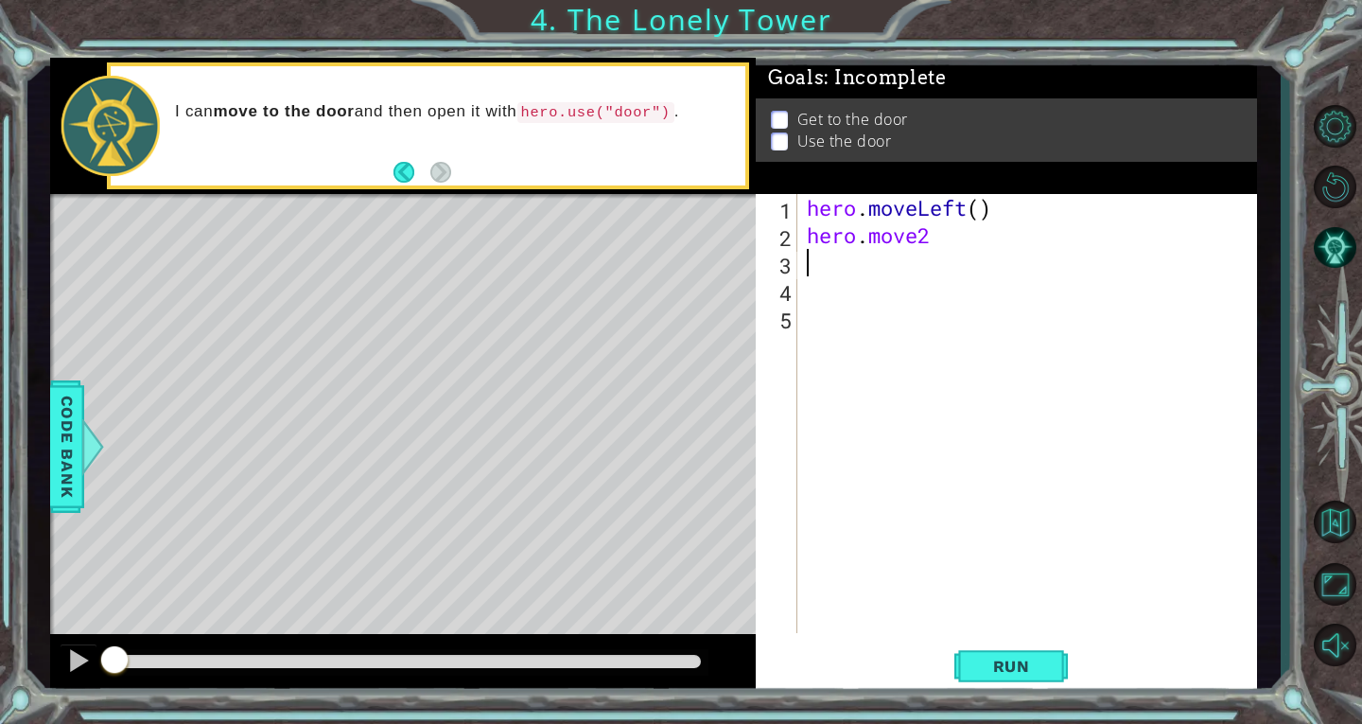
click at [948, 656] on div "Run" at bounding box center [1011, 666] width 501 height 50
click at [981, 657] on span "Run" at bounding box center [1012, 666] width 75 height 19
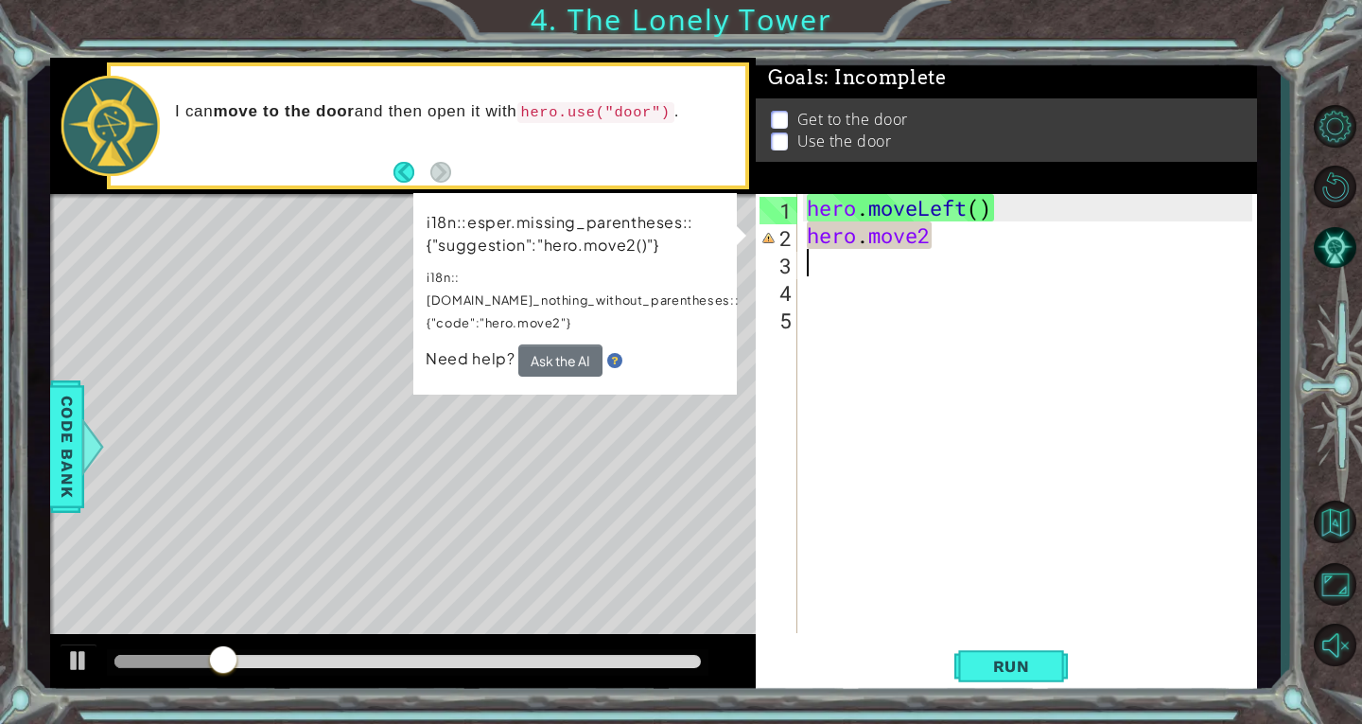
click at [951, 238] on div "hero . moveLeft ( ) hero . move2" at bounding box center [1032, 441] width 459 height 494
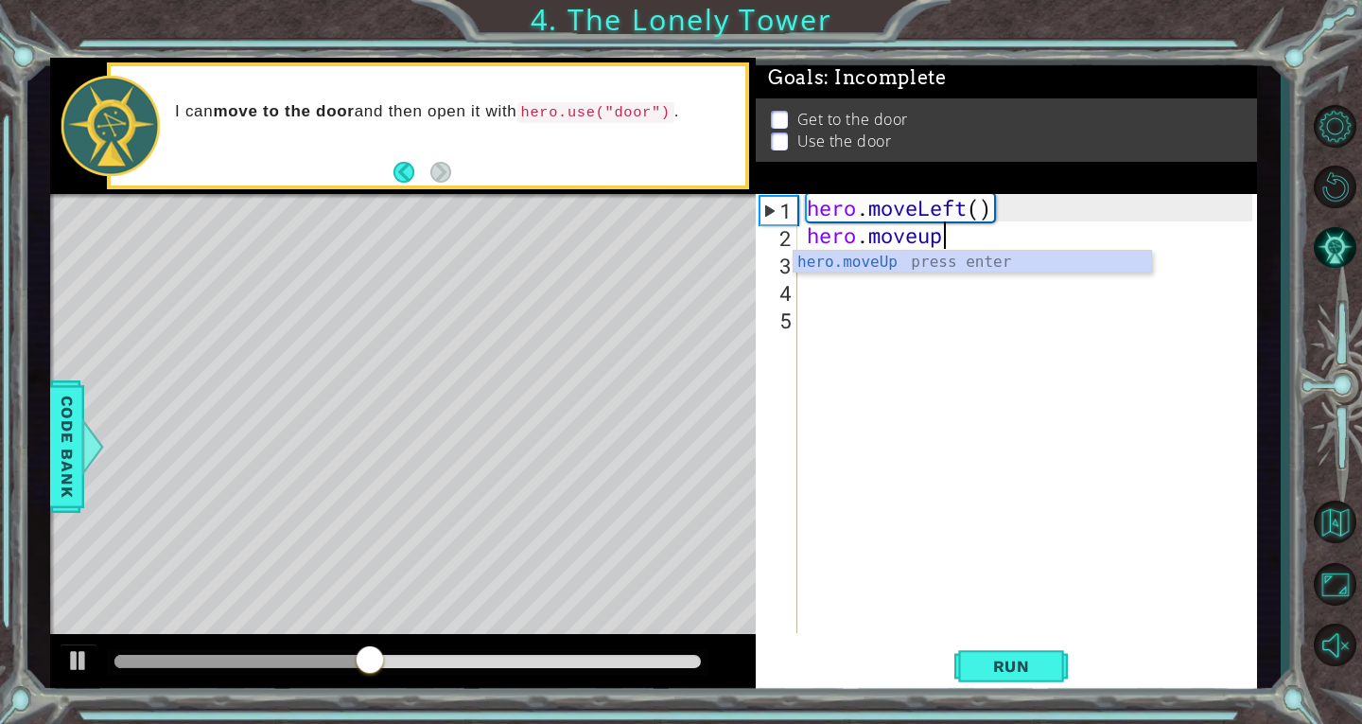
scroll to position [0, 6]
type textarea "hero.moveup2"
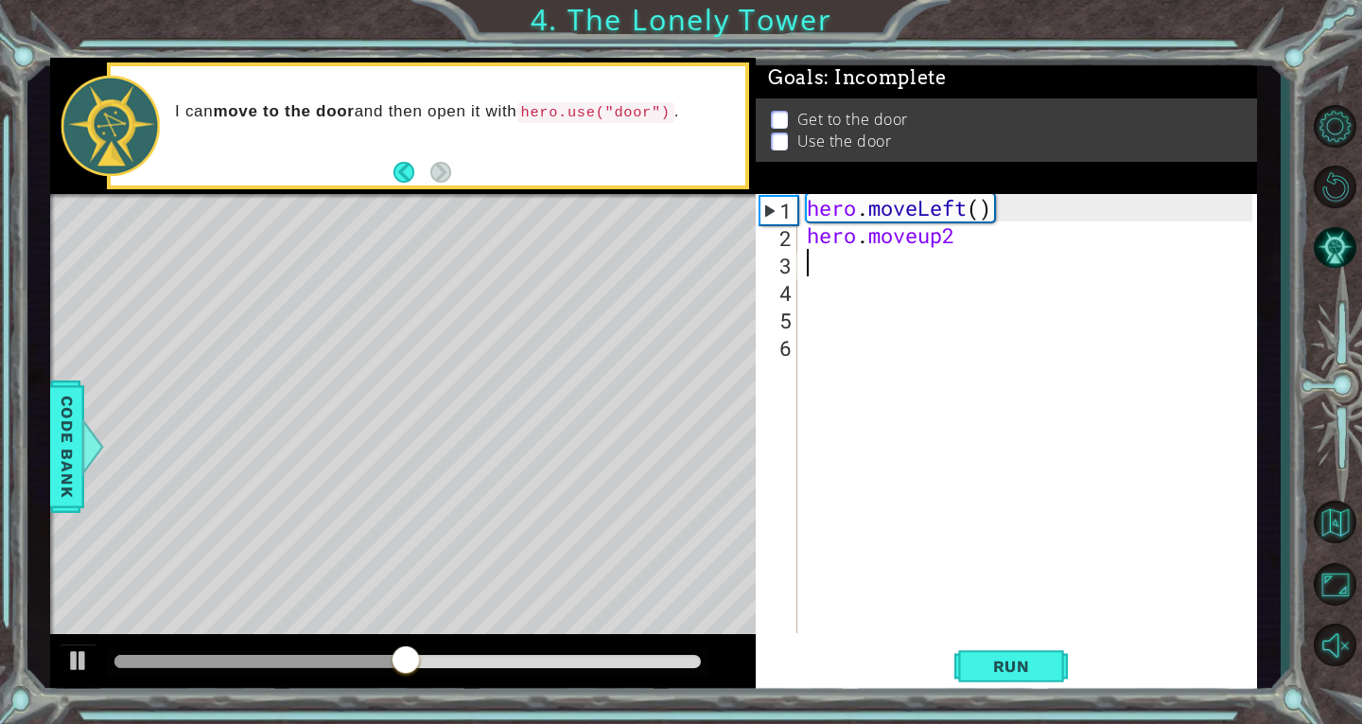
scroll to position [0, 0]
click at [1032, 672] on span "Run" at bounding box center [1012, 666] width 75 height 19
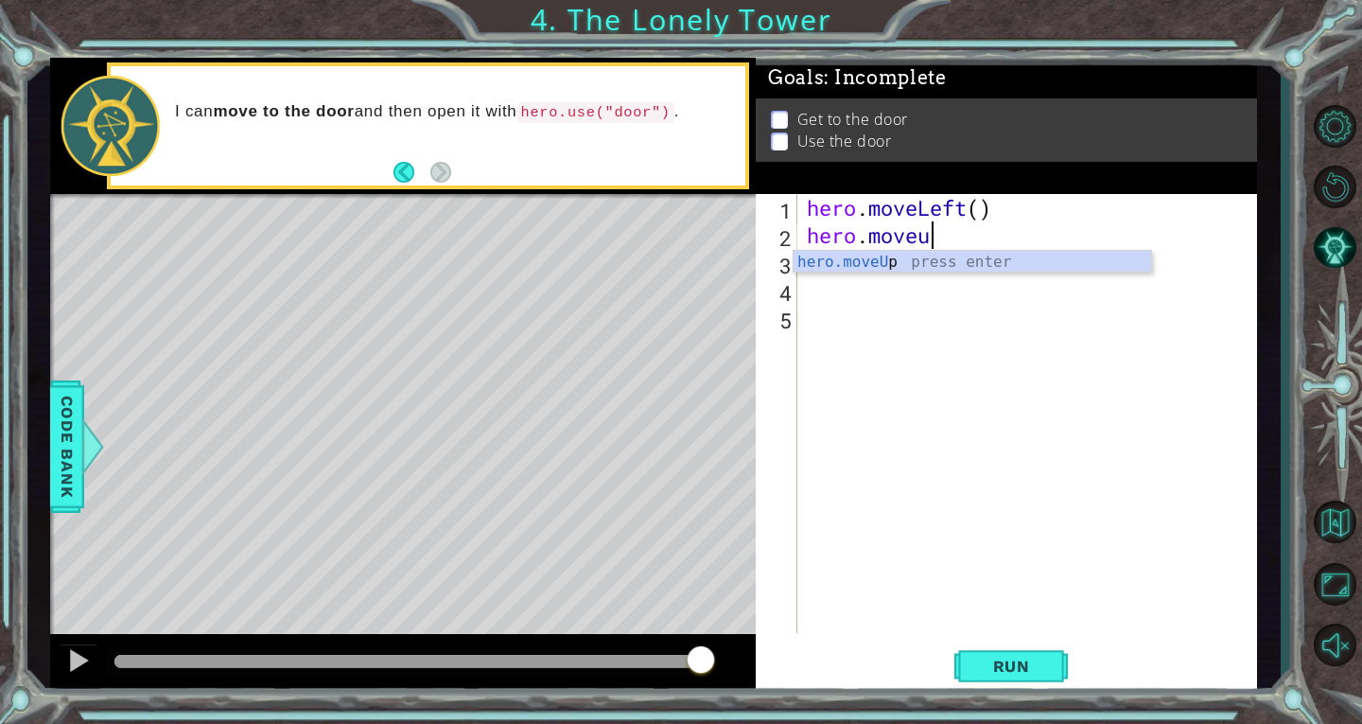
type textarea "hero.move"
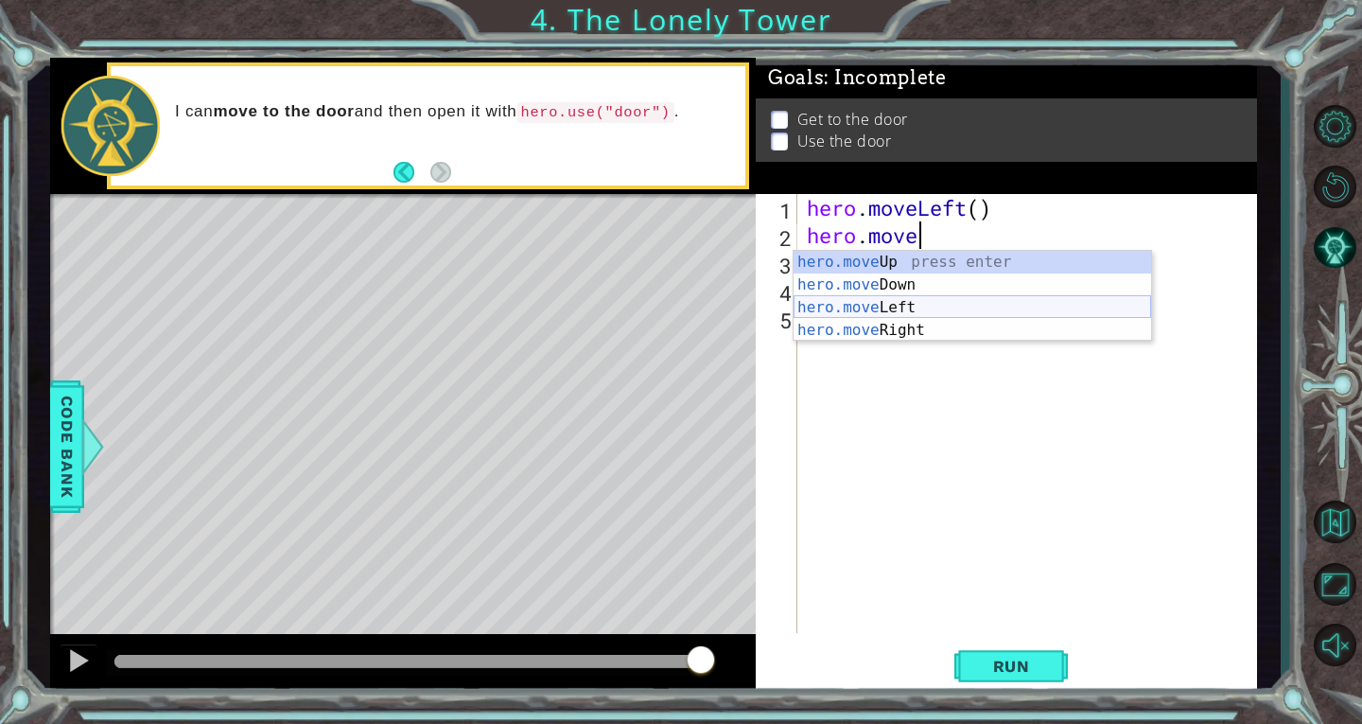
click at [959, 300] on div "hero.move Up press enter hero.move Down press enter hero.move Left press enter …" at bounding box center [973, 319] width 358 height 136
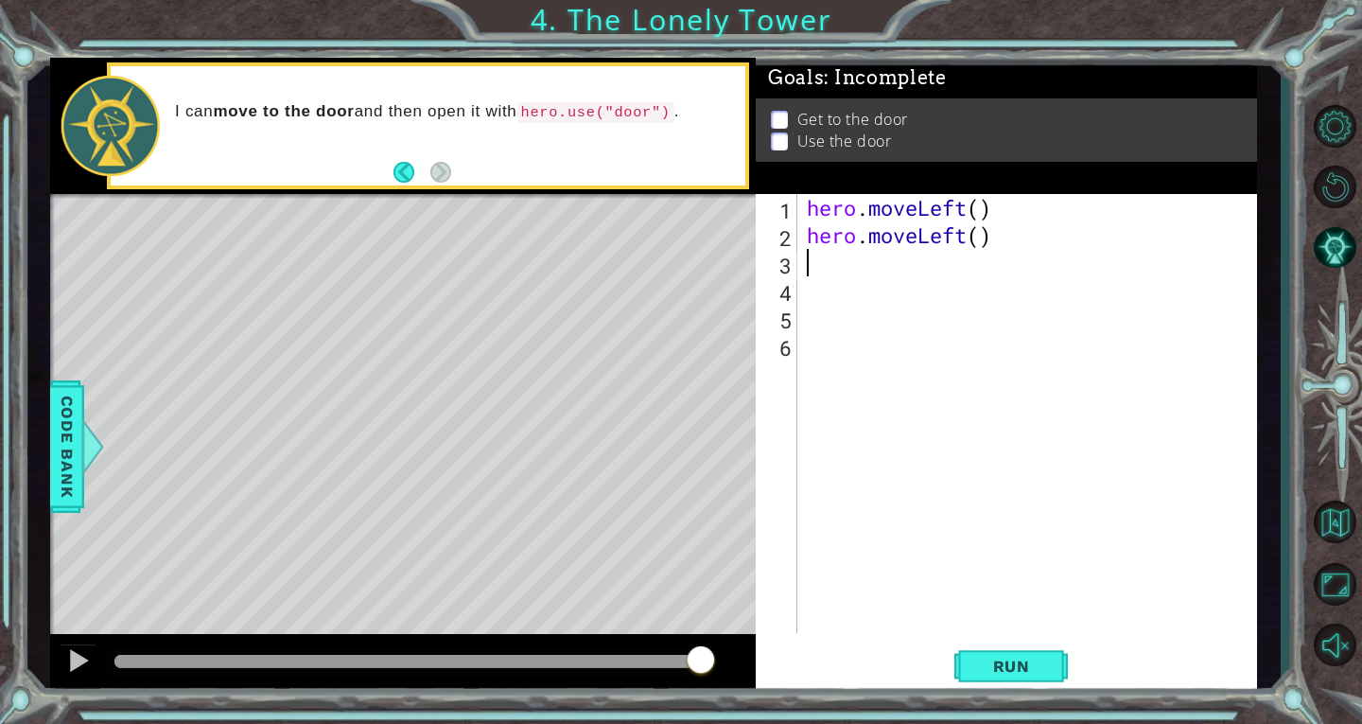
click at [999, 242] on div "hero . moveLeft ( ) hero . moveLeft ( )" at bounding box center [1032, 441] width 459 height 494
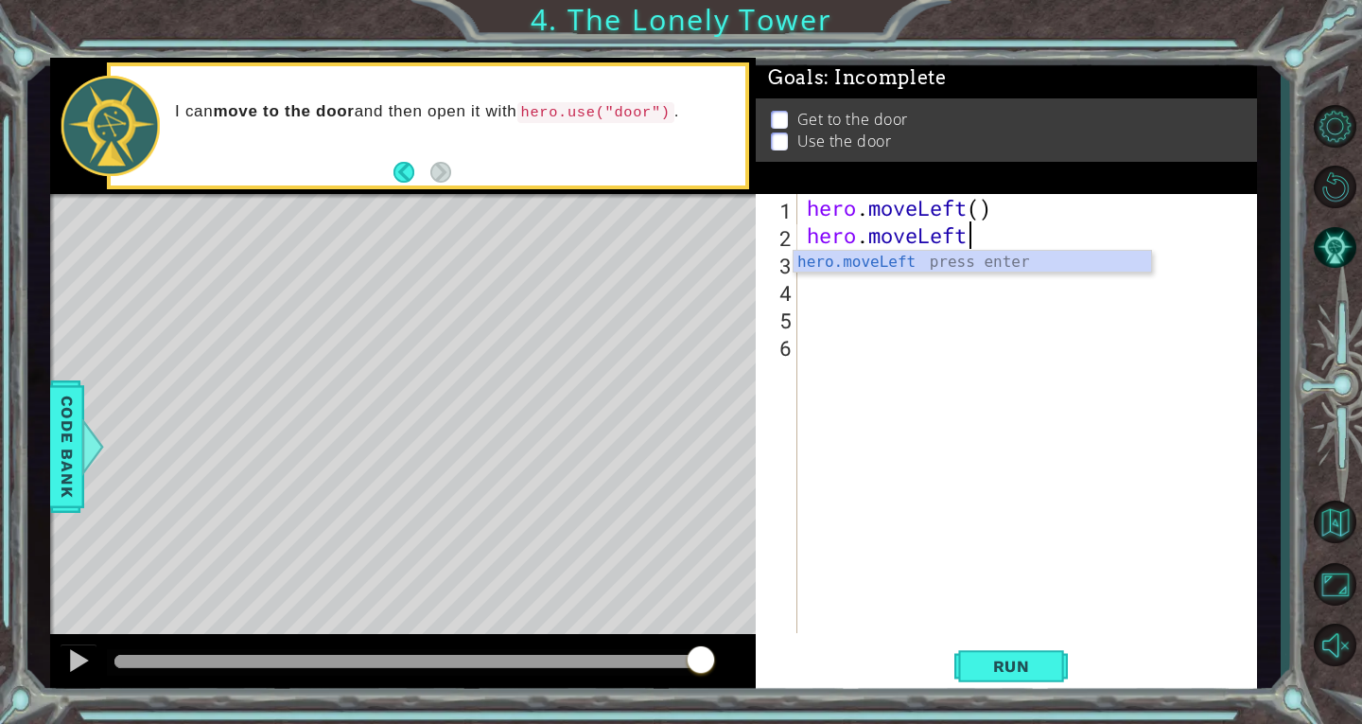
type textarea "hero.moveLeft2"
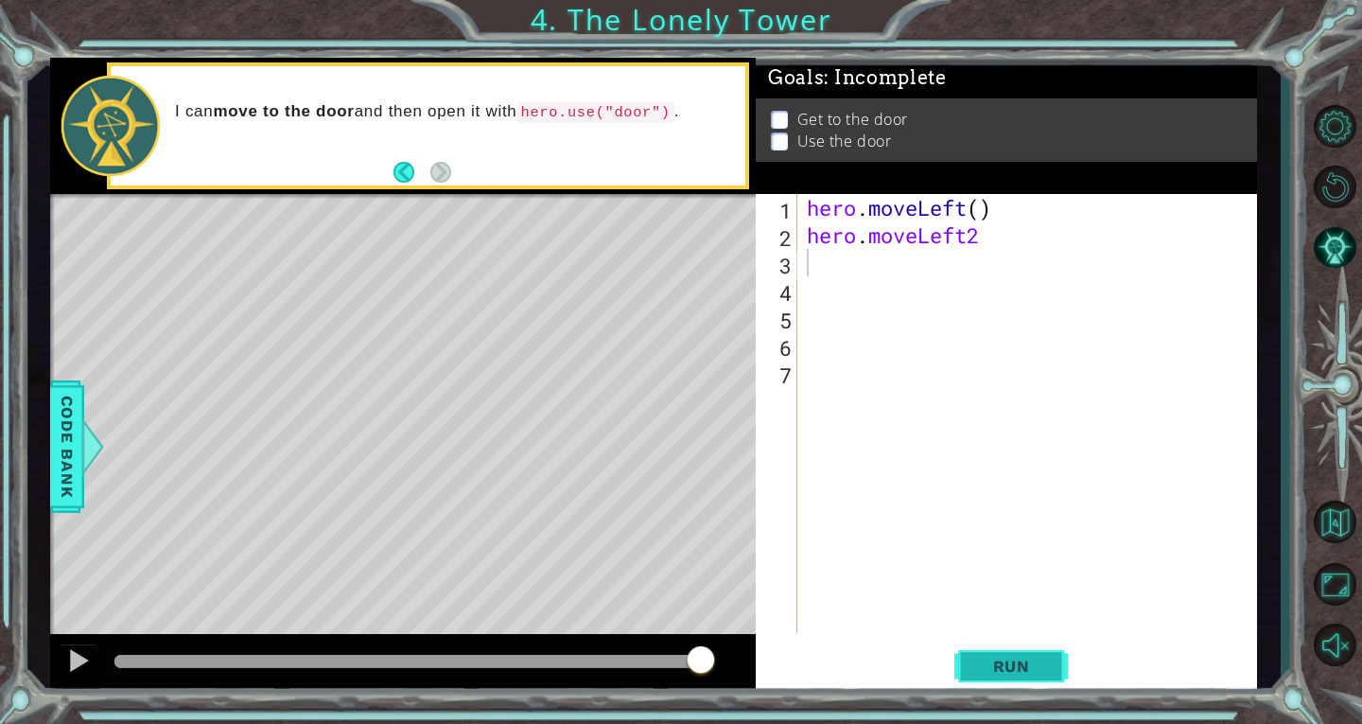
click at [1056, 680] on button "Run" at bounding box center [1012, 666] width 114 height 50
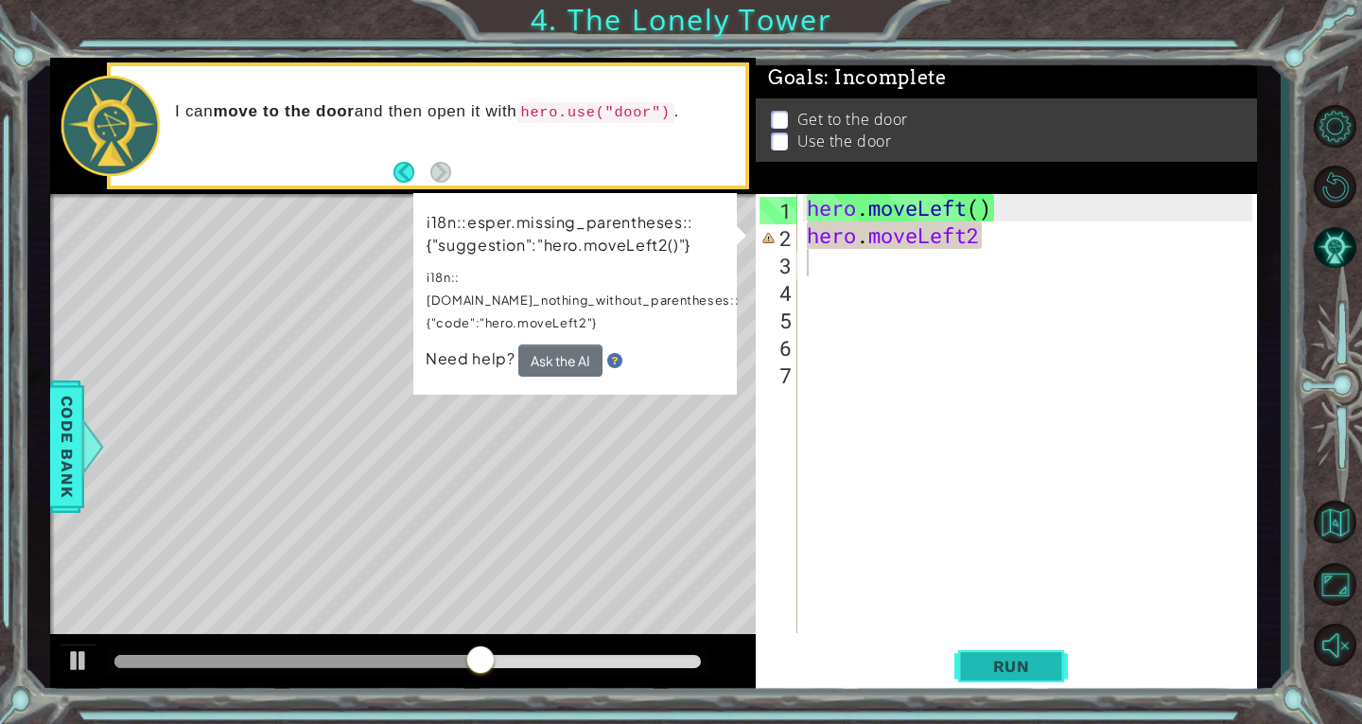
click at [1009, 659] on span "Run" at bounding box center [1012, 666] width 75 height 19
click at [985, 231] on div "hero . moveLeft ( ) hero . moveLeft2" at bounding box center [1032, 441] width 459 height 494
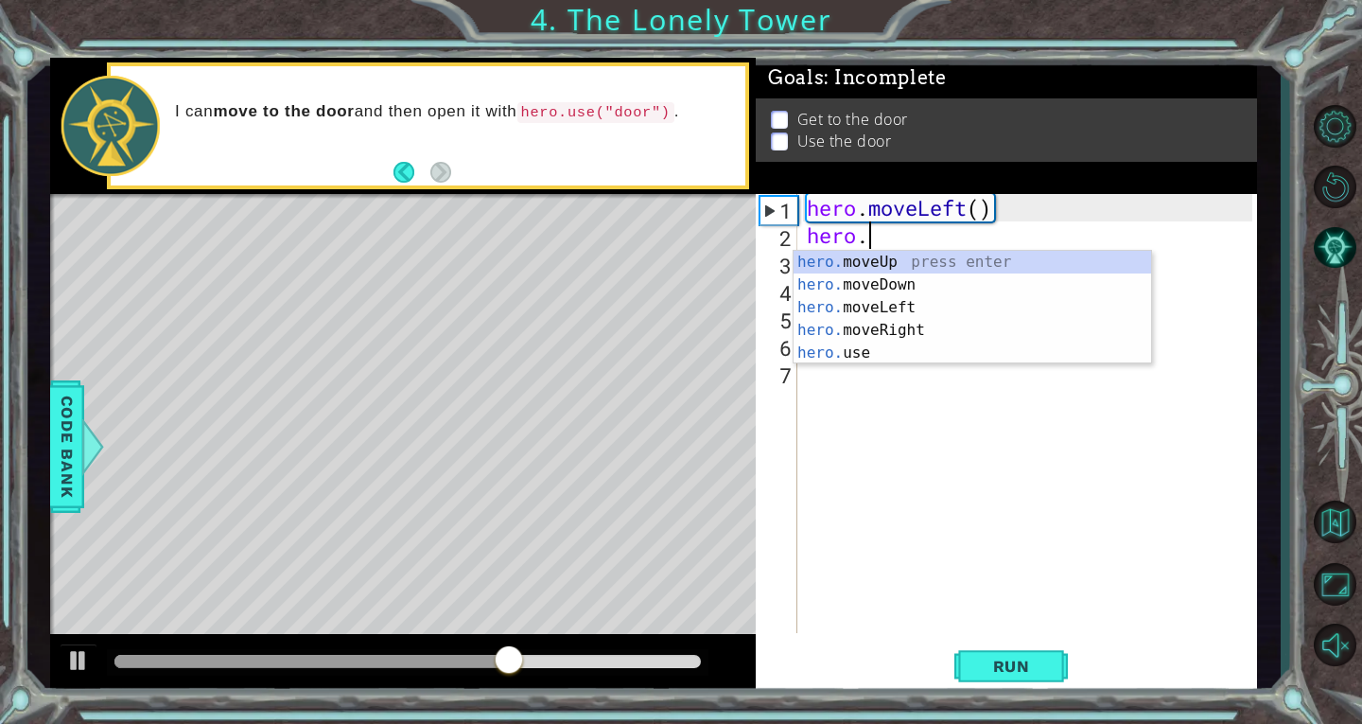
type textarea "h"
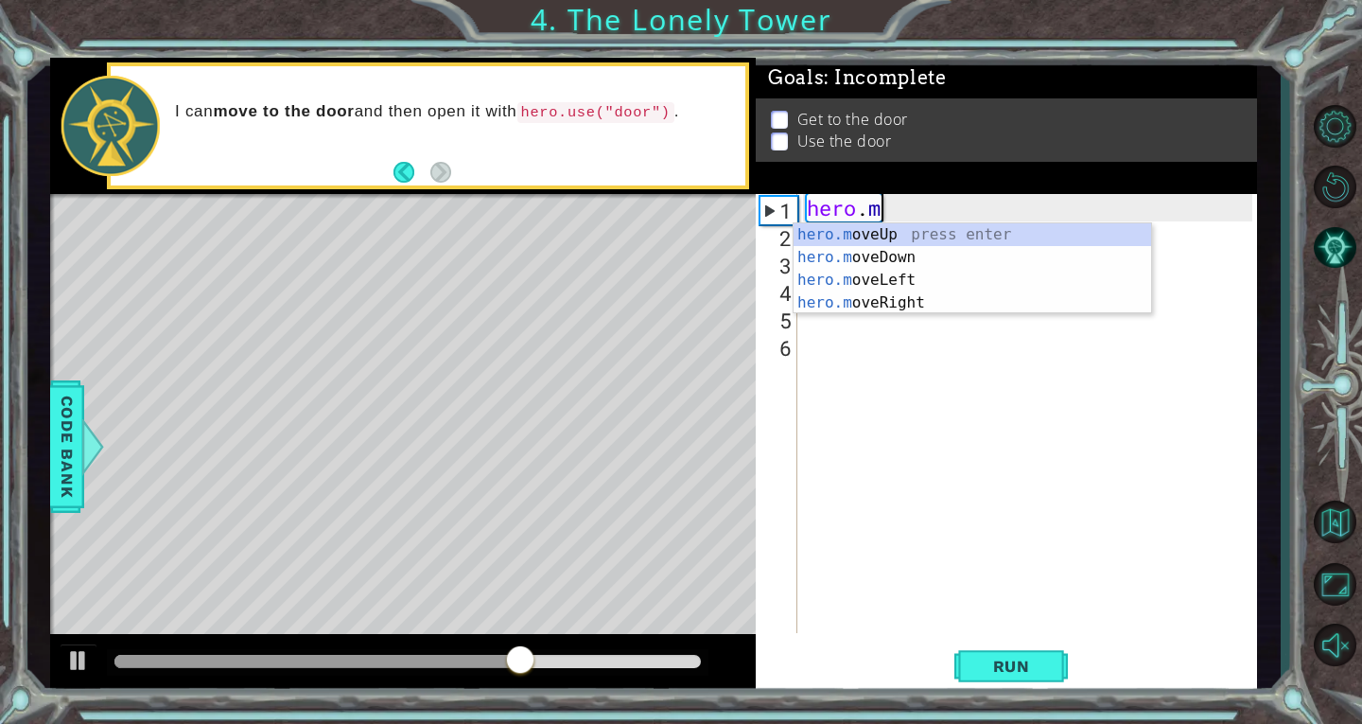
type textarea "h"
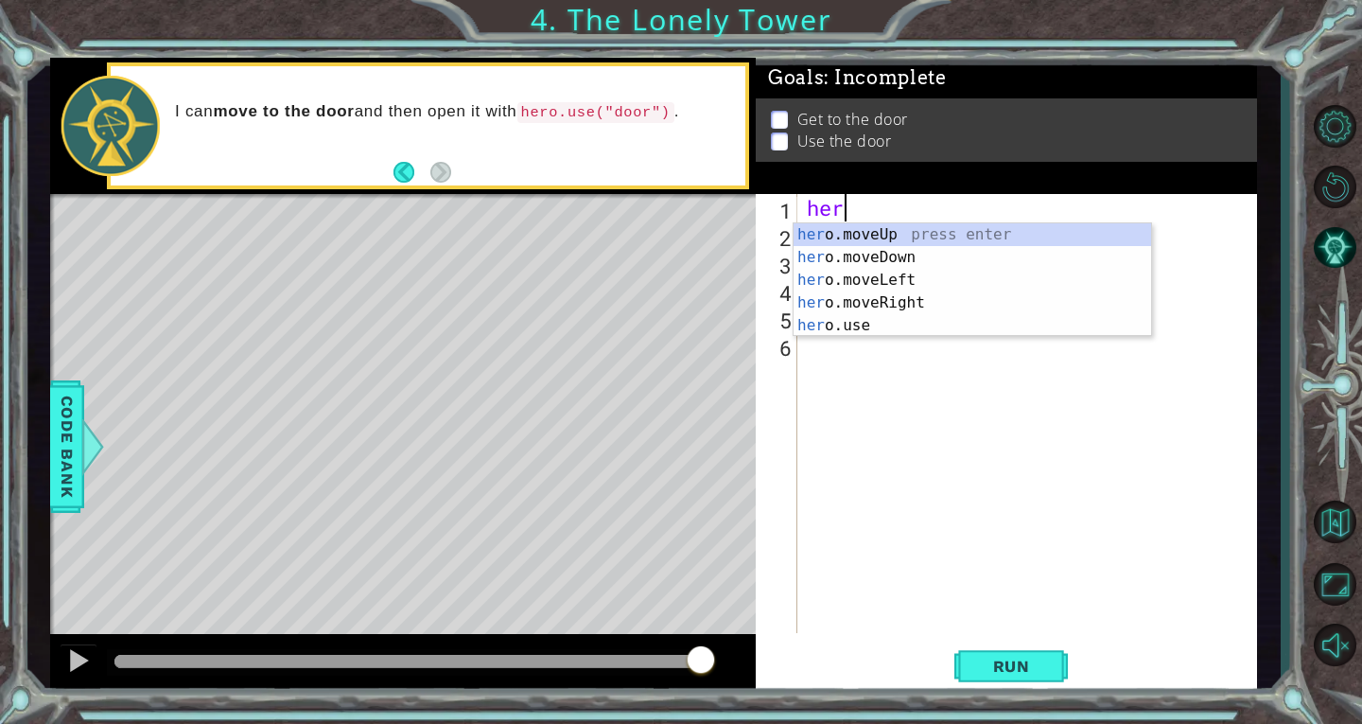
scroll to position [0, 1]
type textarea "hero"
click at [1003, 237] on div "hero .moveUp press enter hero .moveDown press enter hero .moveLeft press enter …" at bounding box center [973, 302] width 358 height 159
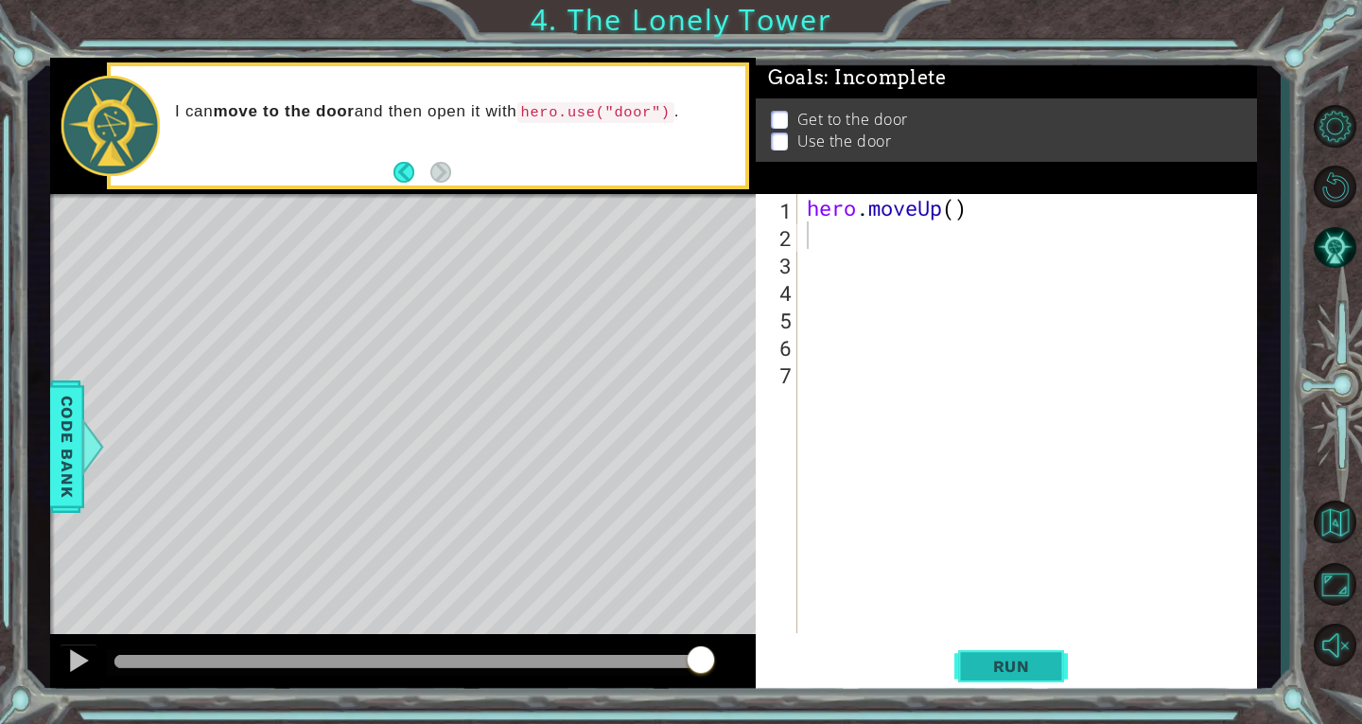
click at [982, 661] on span "Run" at bounding box center [1012, 666] width 75 height 19
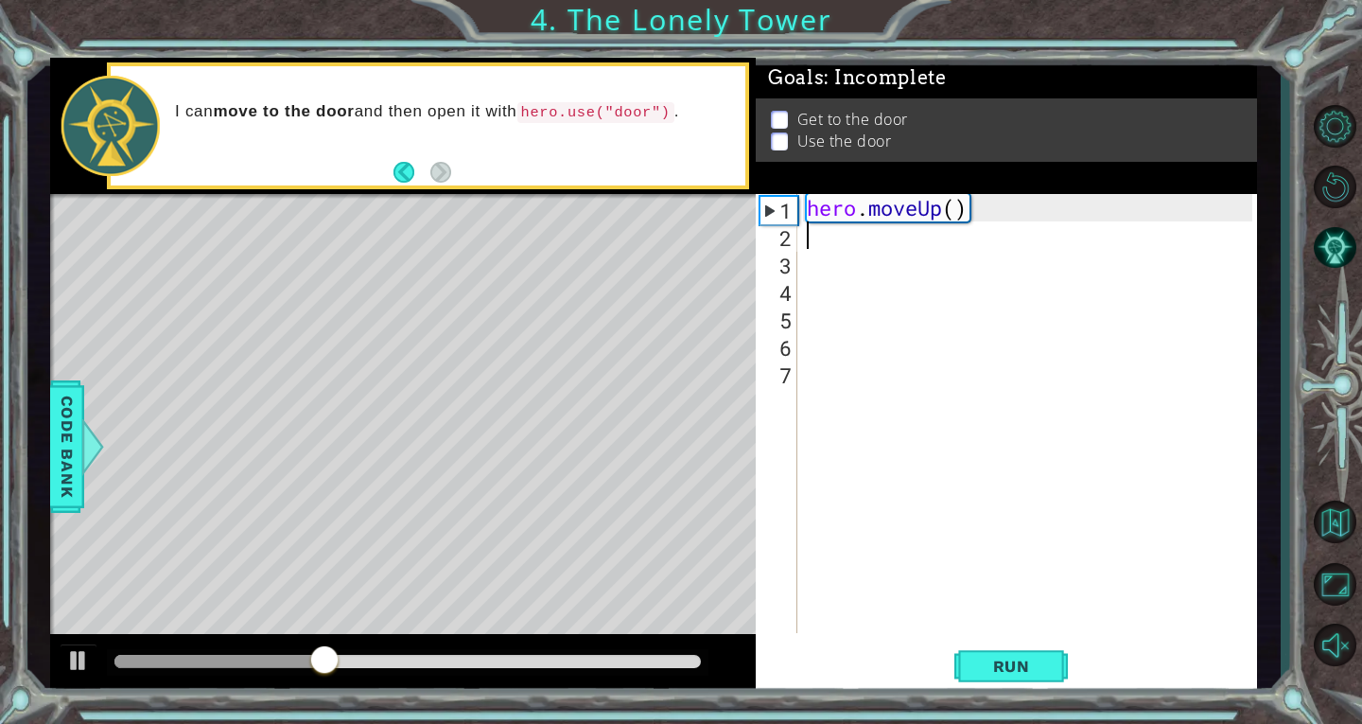
click at [858, 237] on div "hero . moveUp ( )" at bounding box center [1032, 441] width 459 height 494
type textarea "h"
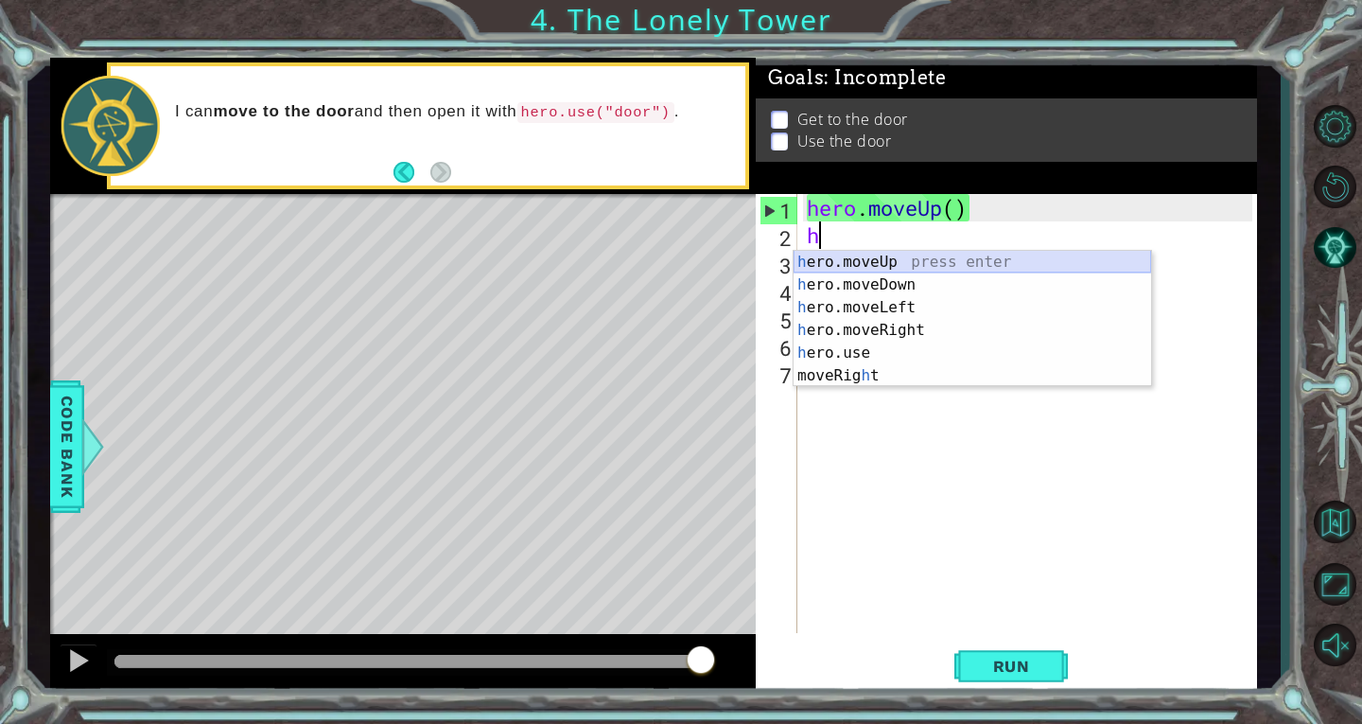
click at [846, 265] on div "h ero.moveUp press enter h ero.moveDown press enter h ero.moveLeft press enter …" at bounding box center [973, 342] width 358 height 182
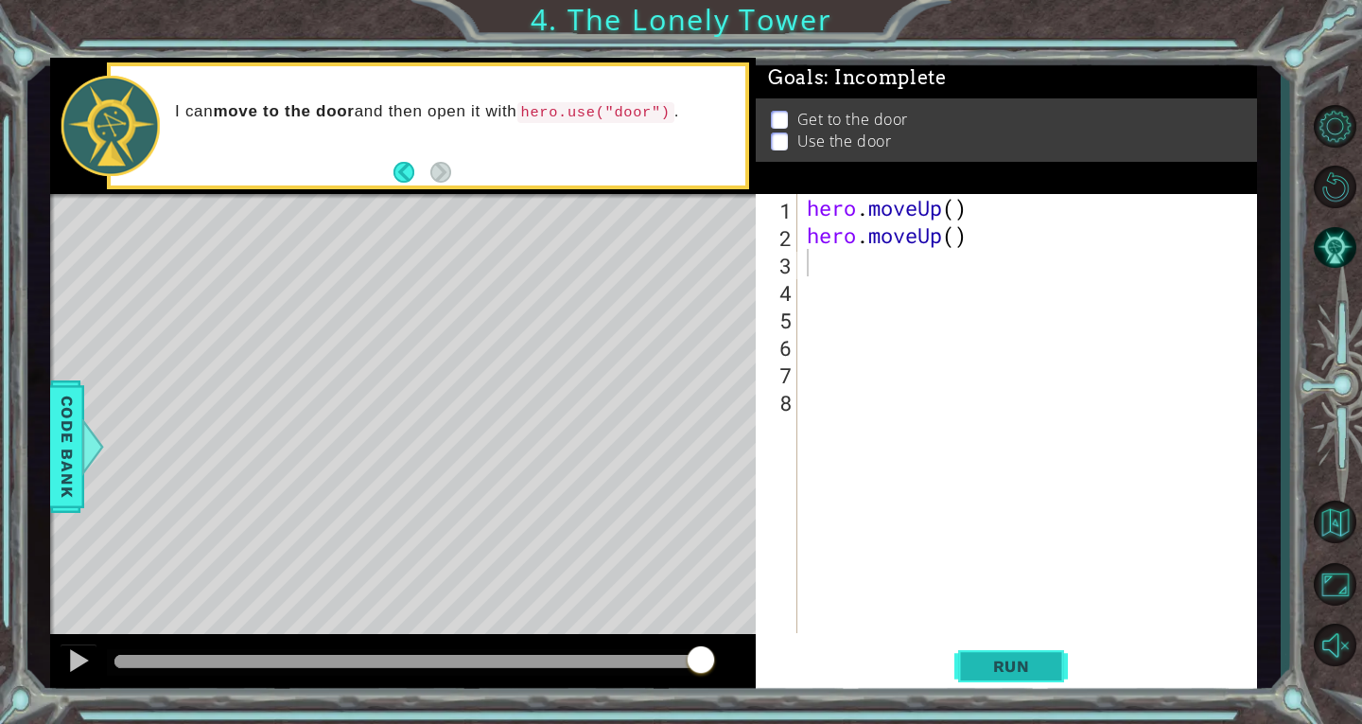
click at [971, 666] on button "Run" at bounding box center [1012, 666] width 114 height 50
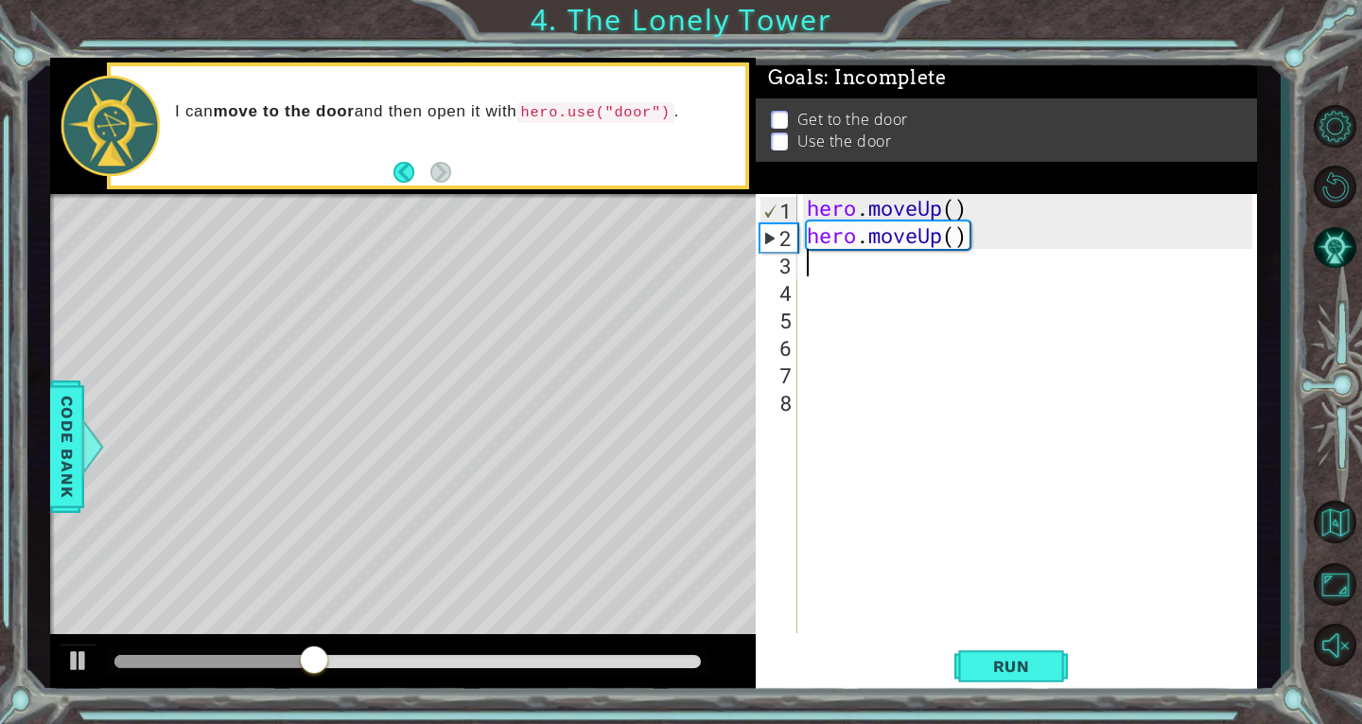
click at [839, 264] on div "hero . moveUp ( ) hero . moveUp ( )" at bounding box center [1032, 441] width 459 height 494
click at [430, 172] on button "Back" at bounding box center [412, 172] width 37 height 21
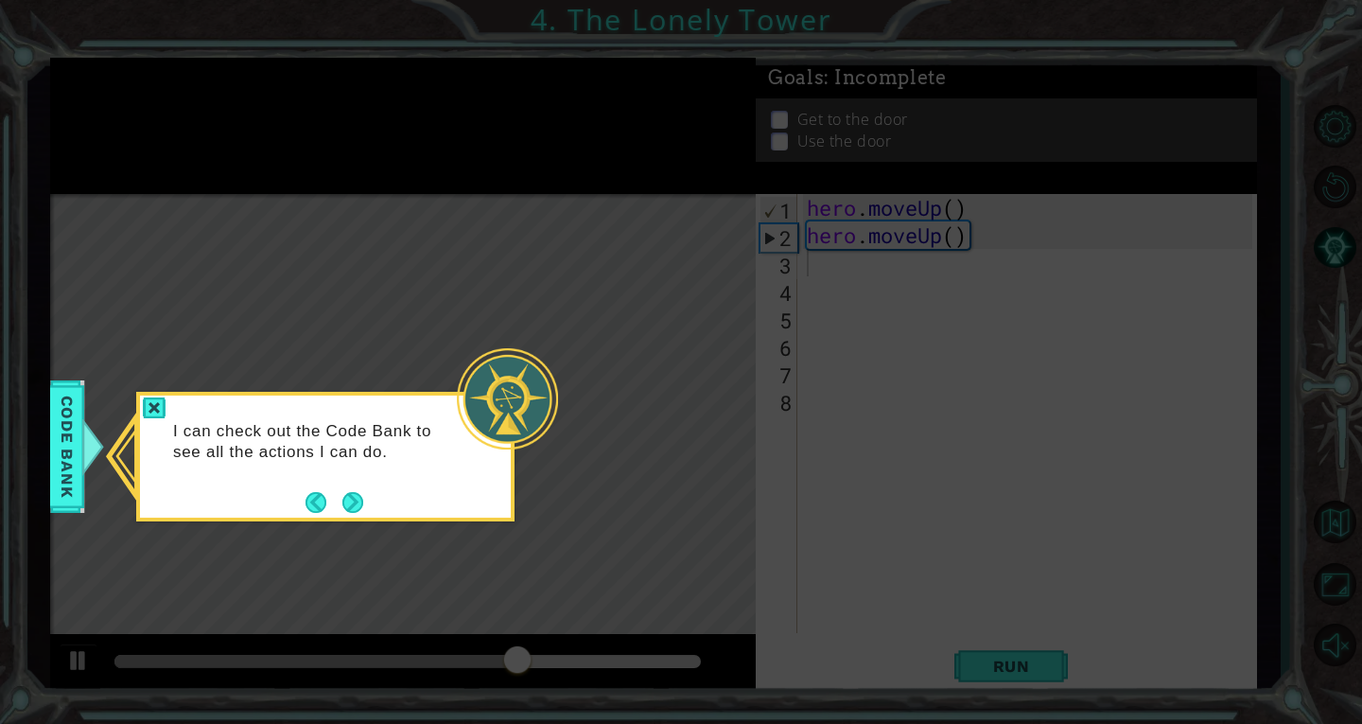
click at [361, 494] on button "Next" at bounding box center [352, 502] width 21 height 21
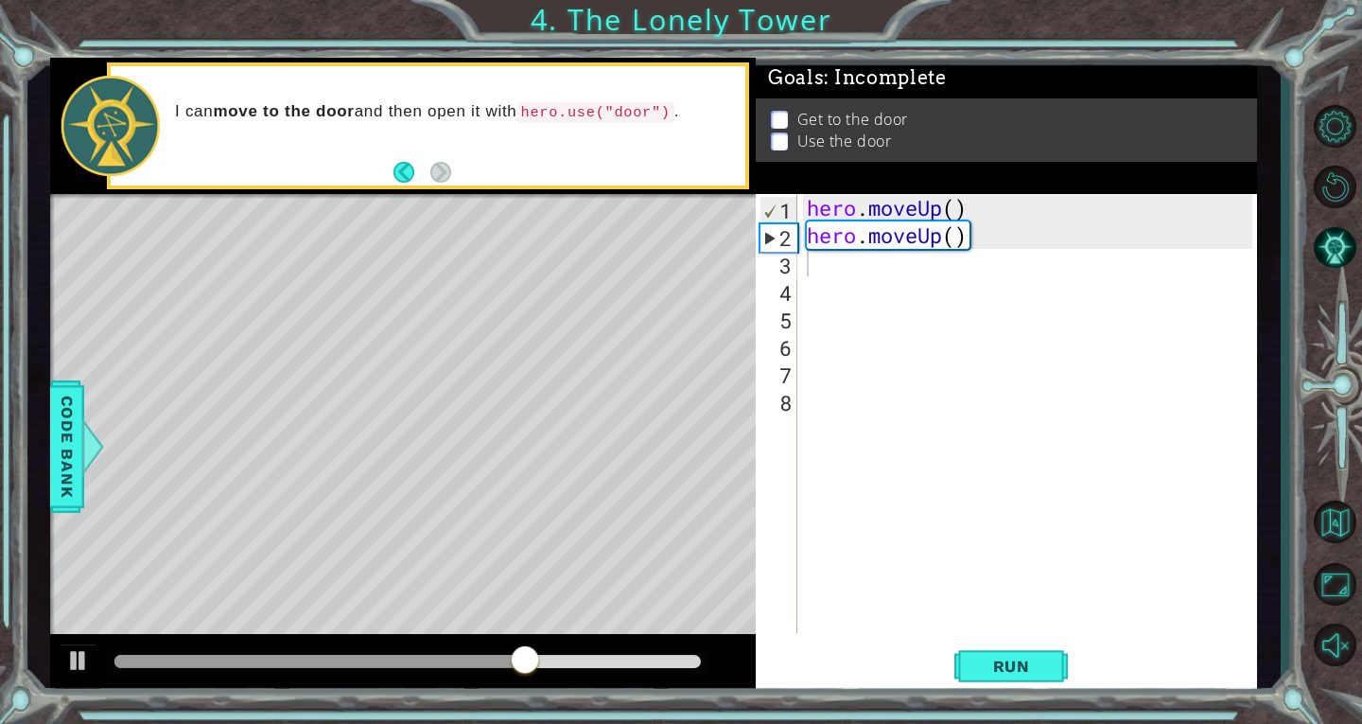
drag, startPoint x: 360, startPoint y: 499, endPoint x: 352, endPoint y: 515, distance: 17.8
click at [352, 515] on div "Level Map" at bounding box center [487, 472] width 874 height 557
click at [406, 161] on footer at bounding box center [423, 172] width 58 height 28
click at [488, 341] on div "Level Map" at bounding box center [487, 472] width 874 height 557
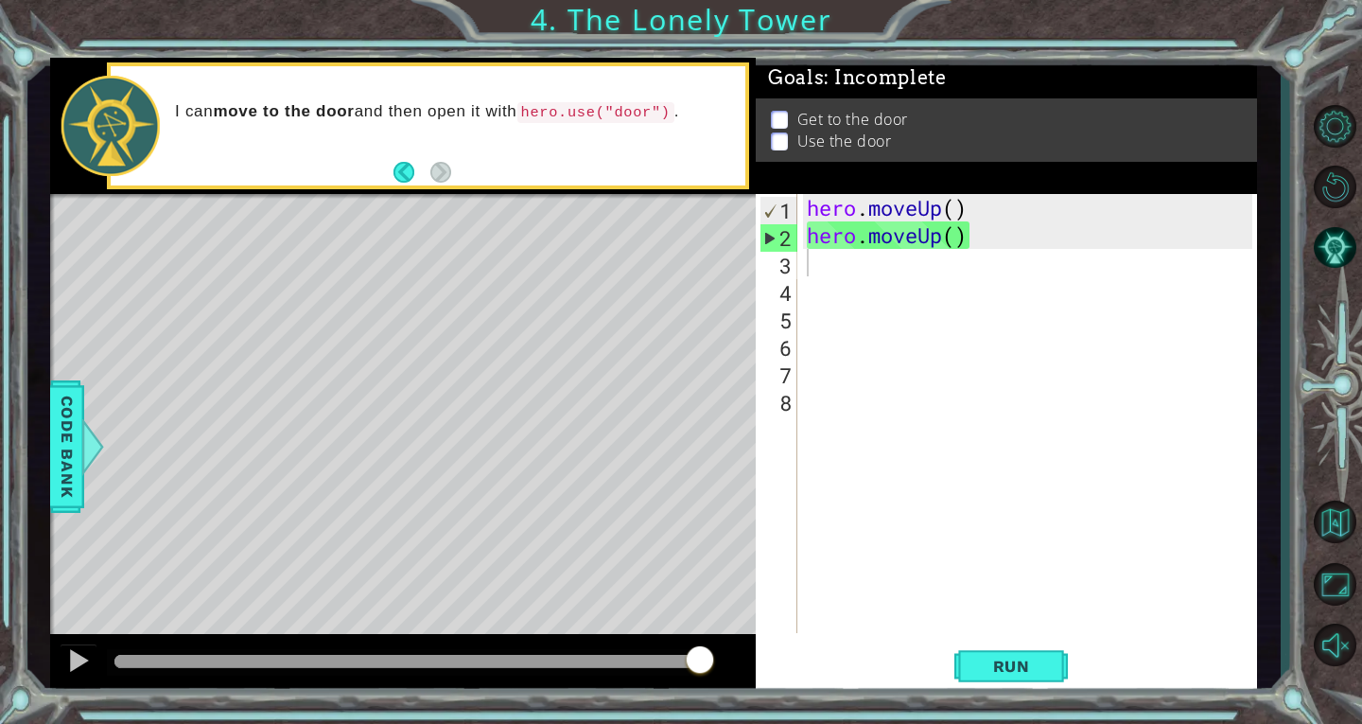
click at [488, 341] on div "Level Map" at bounding box center [487, 472] width 874 height 557
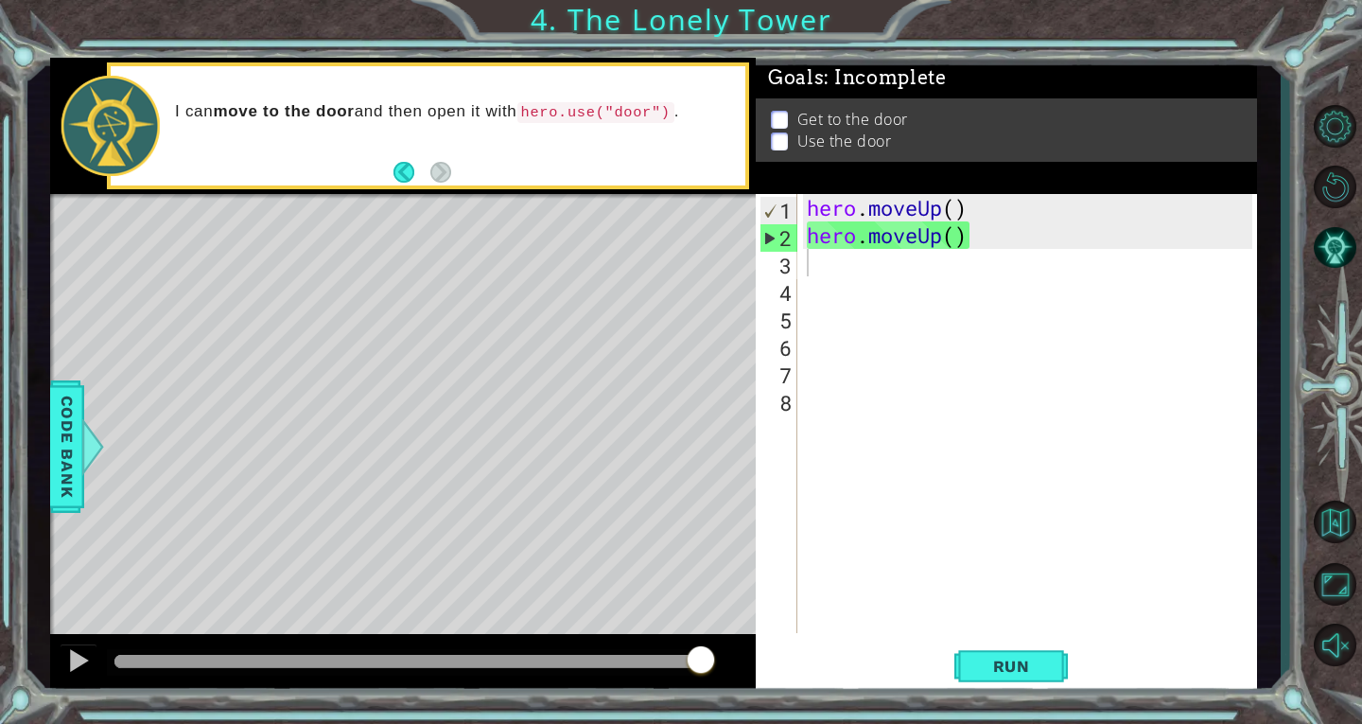
click at [488, 341] on div "Level Map" at bounding box center [487, 472] width 874 height 557
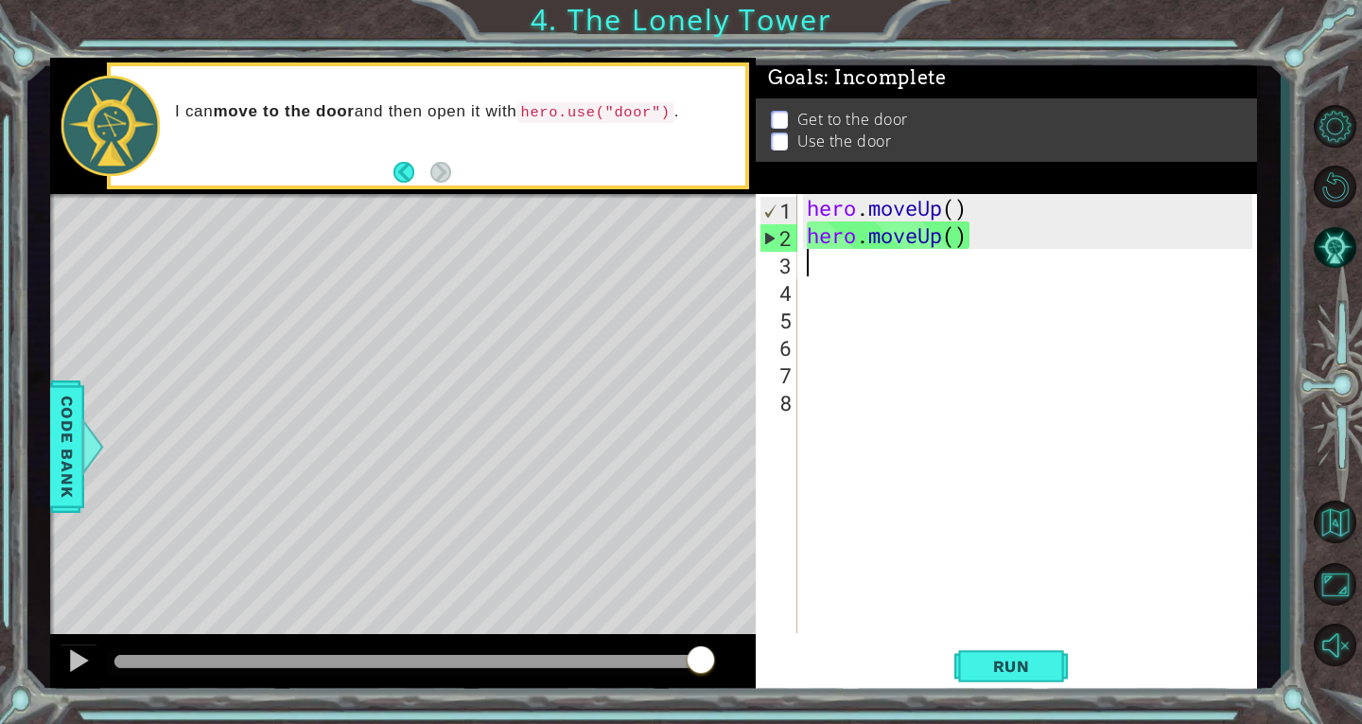
click at [823, 255] on div "hero . moveUp ( ) hero . moveUp ( )" at bounding box center [1032, 441] width 459 height 494
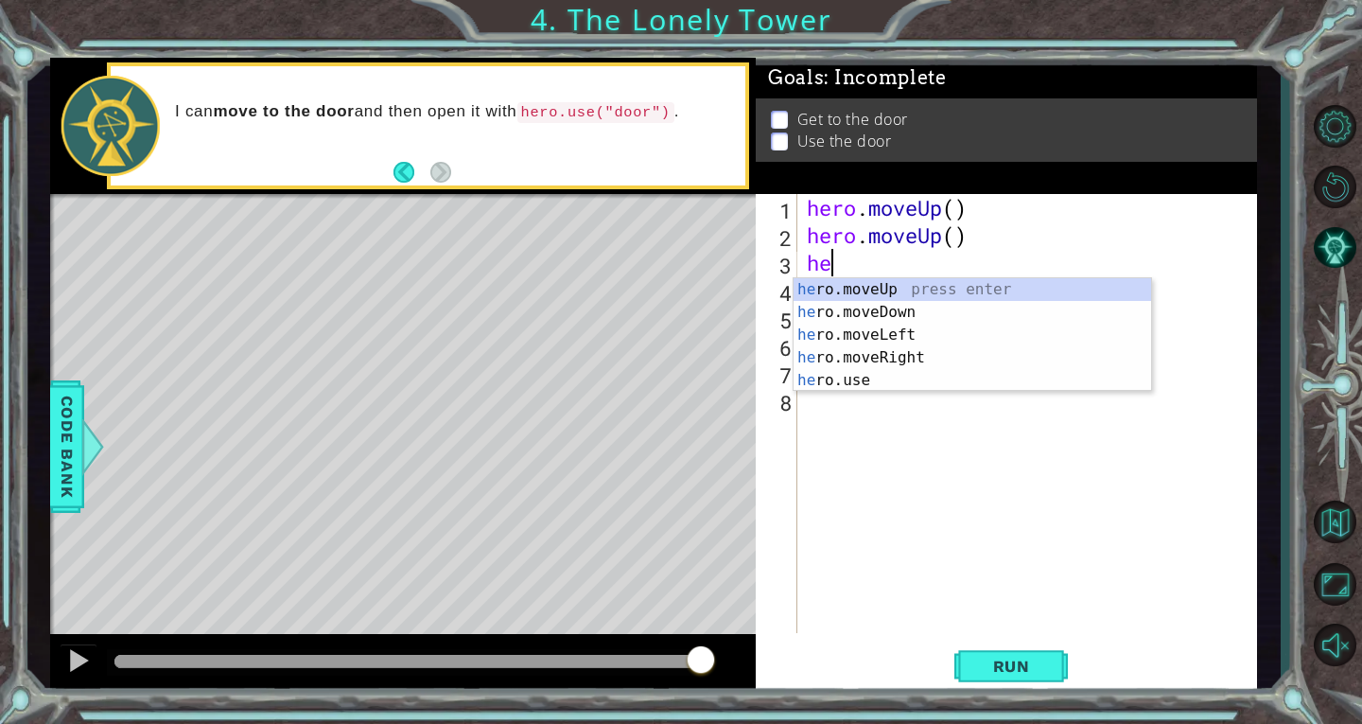
scroll to position [0, 1]
type textarea "hero"
click at [814, 280] on div "hero .moveUp press enter hero .moveDown press enter hero .moveLeft press enter …" at bounding box center [973, 357] width 358 height 159
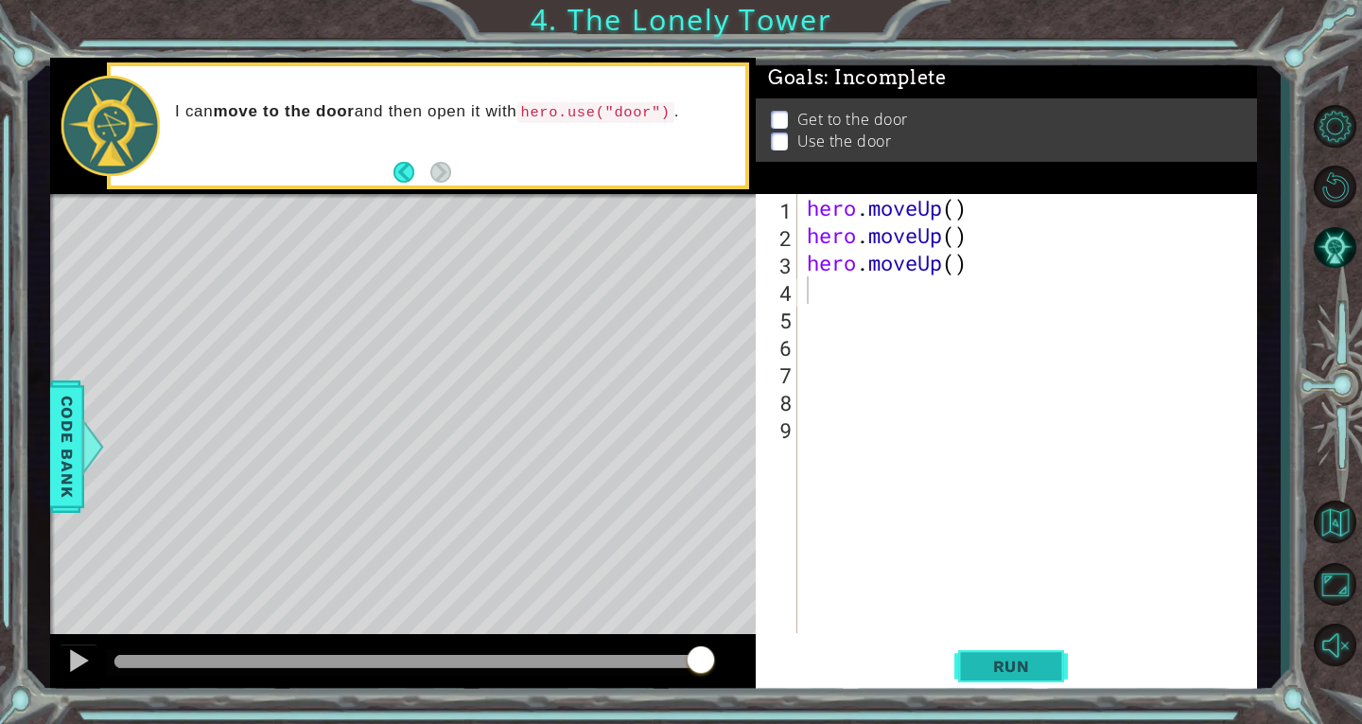
click at [1043, 664] on span "Run" at bounding box center [1012, 666] width 75 height 19
type textarea "hero.usedoor"
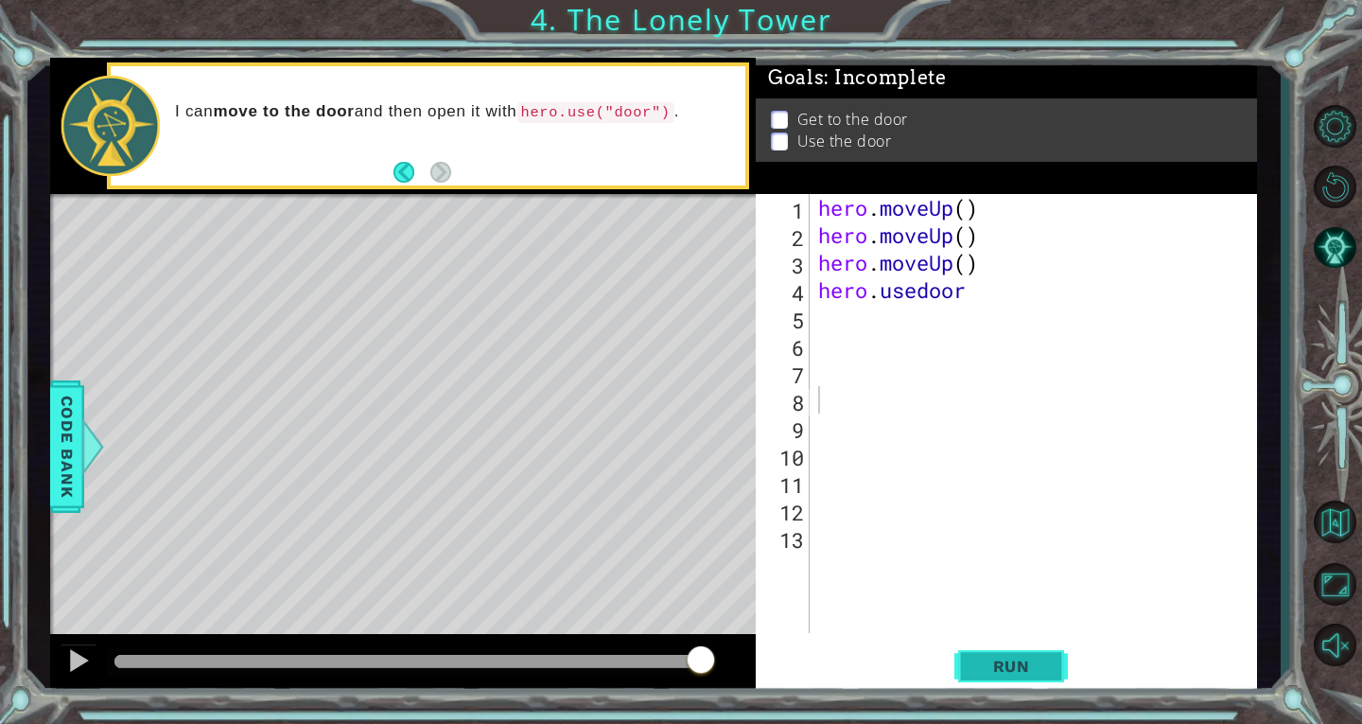
click at [1008, 665] on span "Run" at bounding box center [1012, 666] width 75 height 19
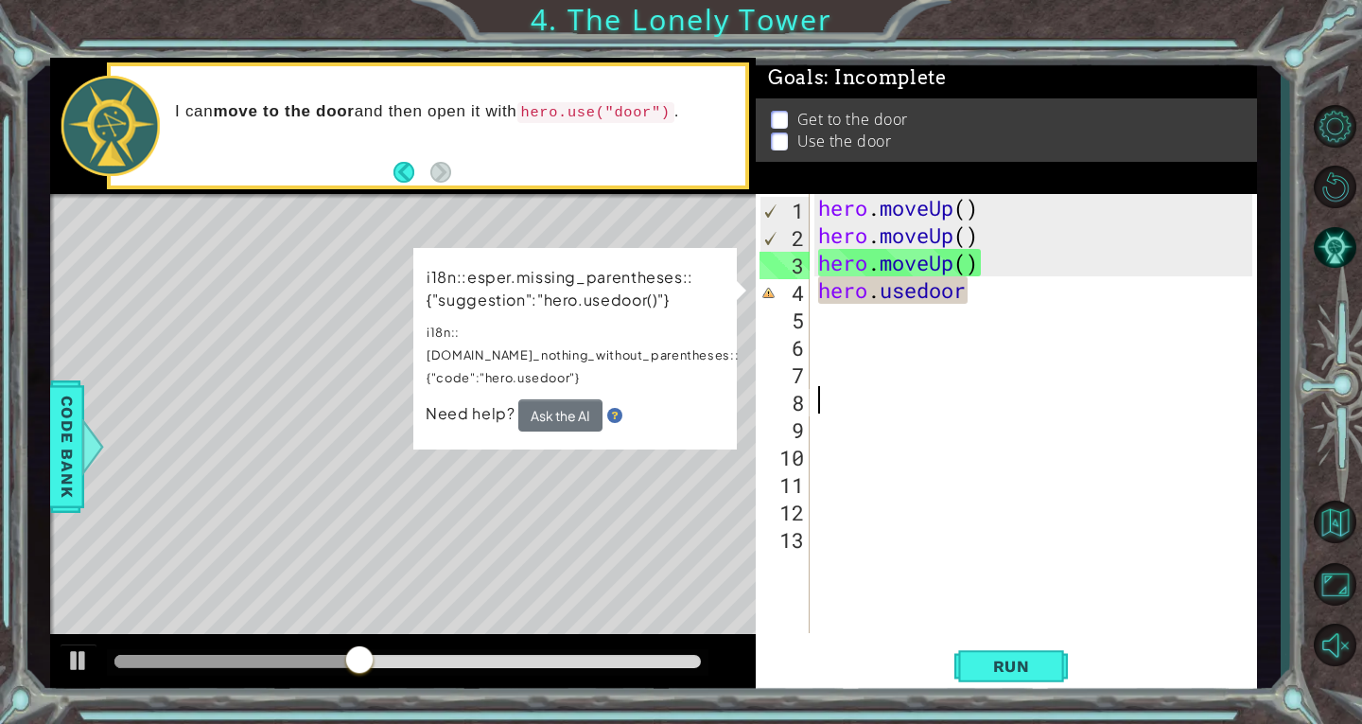
click at [992, 290] on div "hero . moveUp ( ) hero . moveUp ( ) hero . moveUp ( ) hero . [GEOGRAPHIC_DATA]" at bounding box center [1039, 441] width 448 height 494
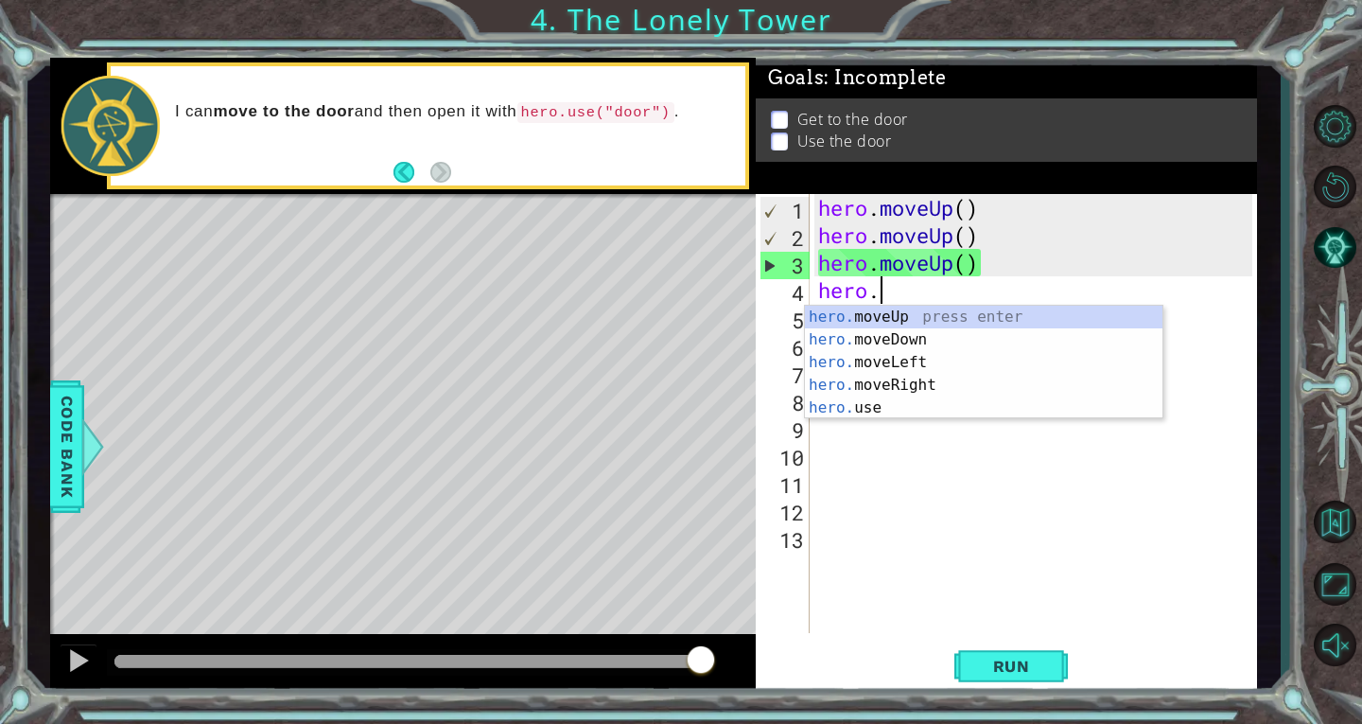
click at [957, 211] on div "hero . moveUp ( ) hero . moveUp ( ) hero . moveUp ( ) hero ." at bounding box center [1039, 441] width 448 height 494
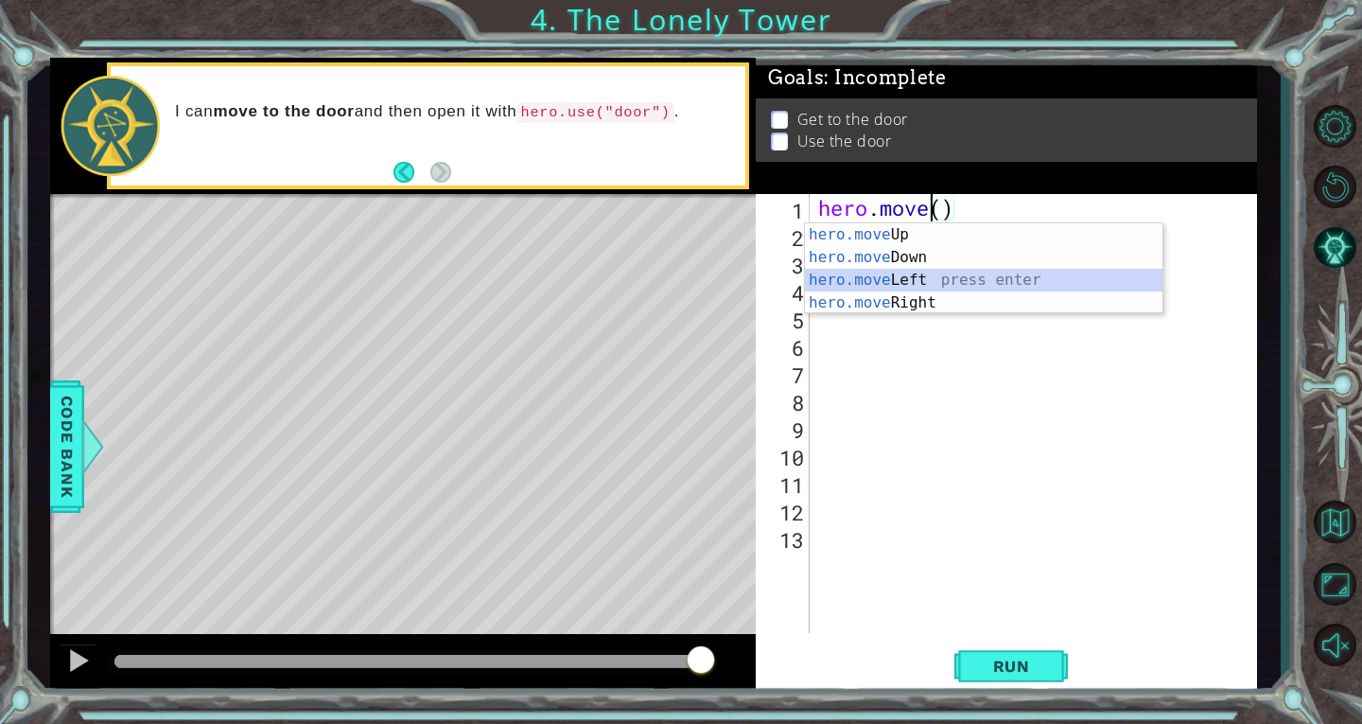
click at [927, 276] on div "hero.move Up press enter hero.move Down press enter hero.move Left press enter …" at bounding box center [984, 291] width 358 height 136
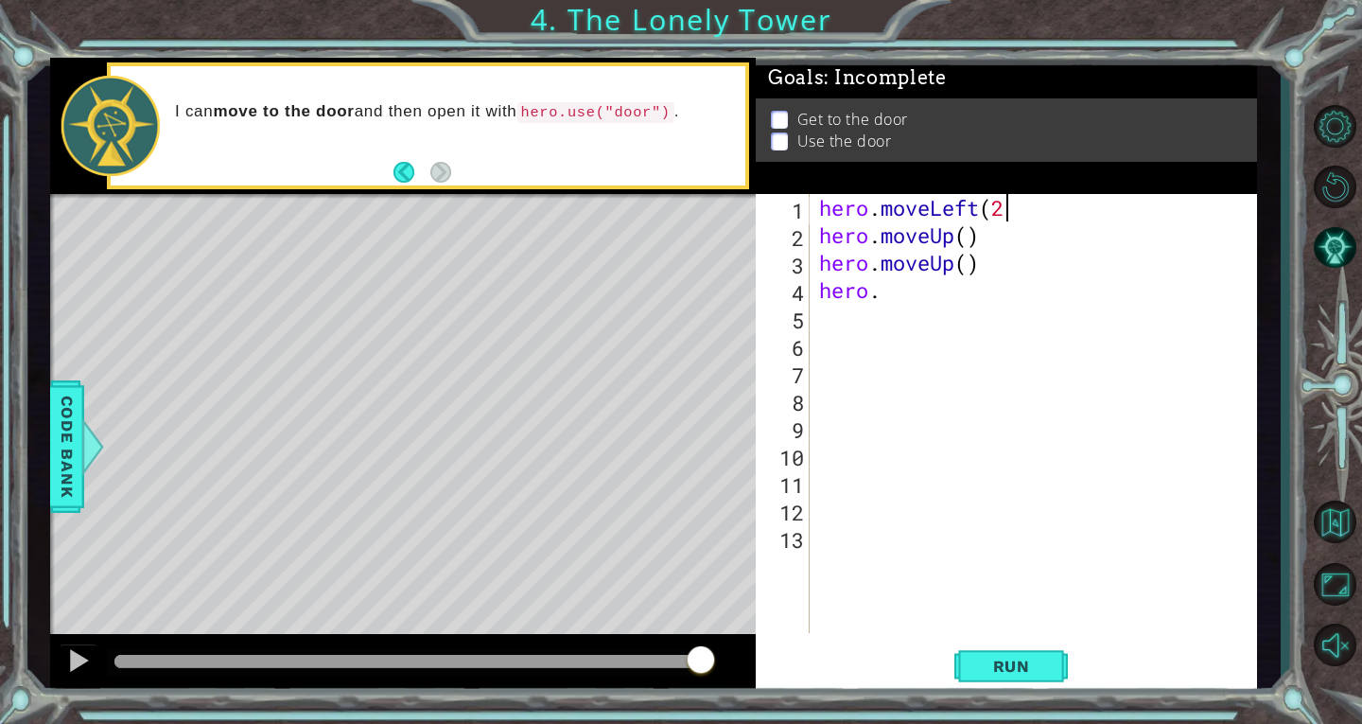
scroll to position [0, 9]
click at [901, 285] on div "hero . moveLeft ( 2 ) hero . moveUp ( ) hero . moveUp ( ) hero ." at bounding box center [1039, 441] width 447 height 494
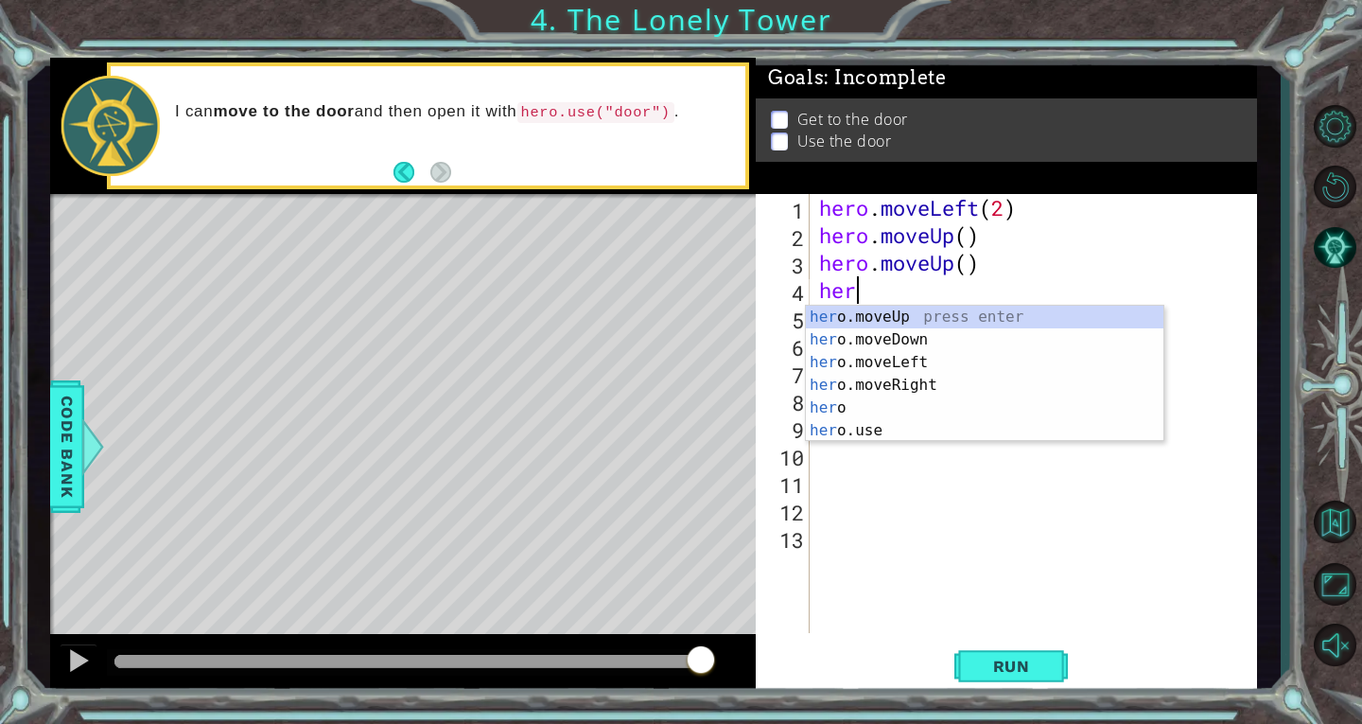
scroll to position [0, 0]
type textarea "h"
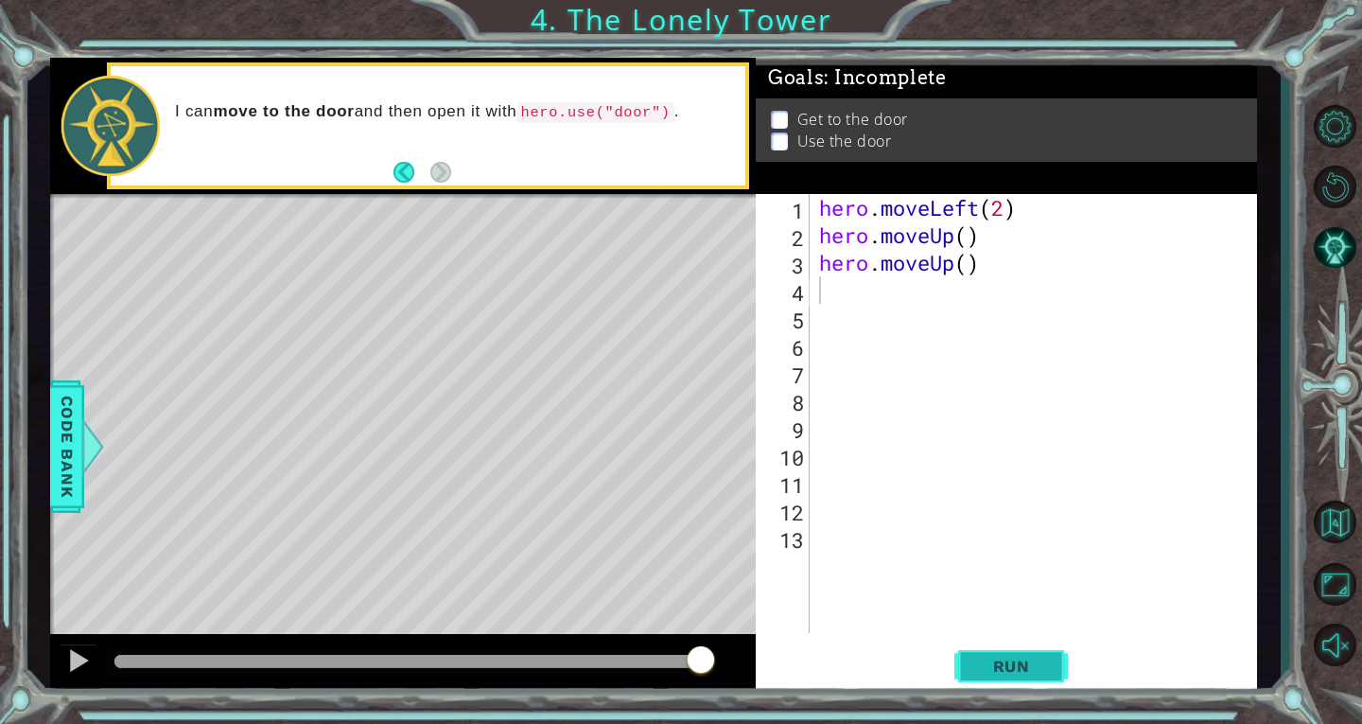
click at [1020, 652] on button "Run" at bounding box center [1012, 666] width 114 height 50
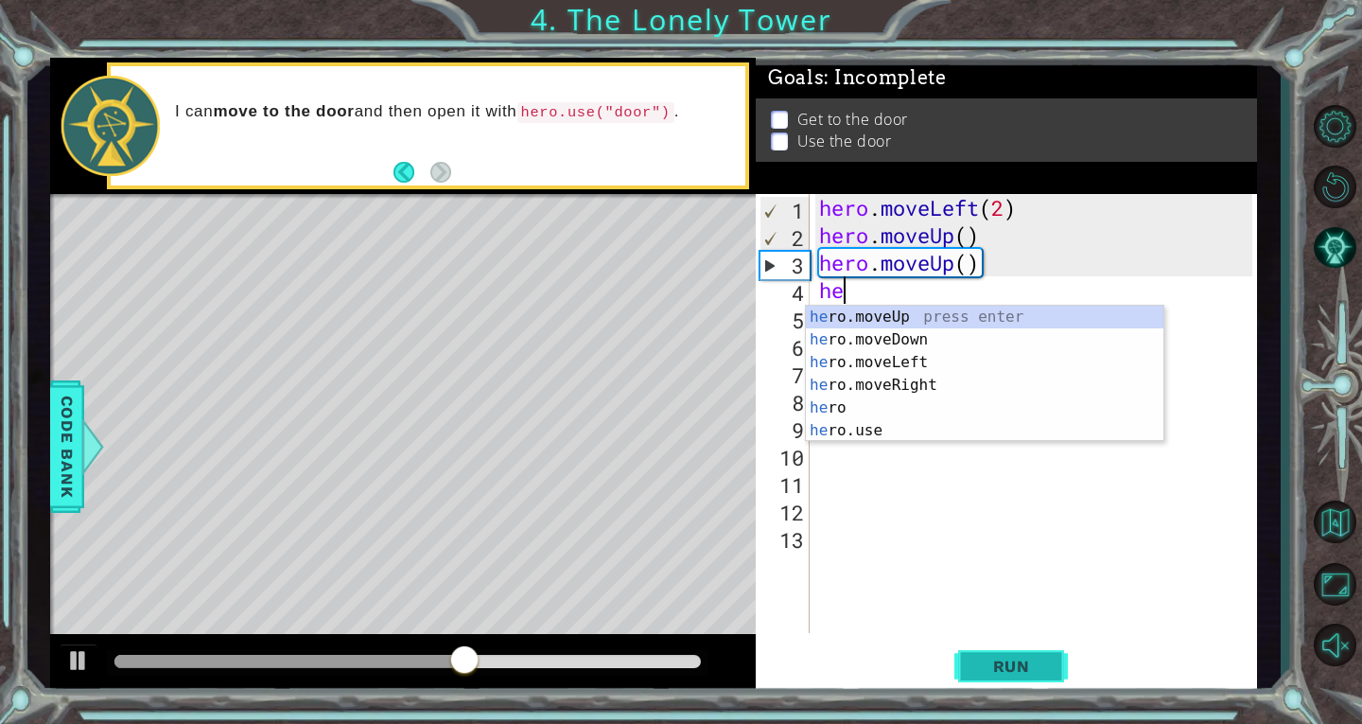
scroll to position [0, 1]
type textarea "hero"
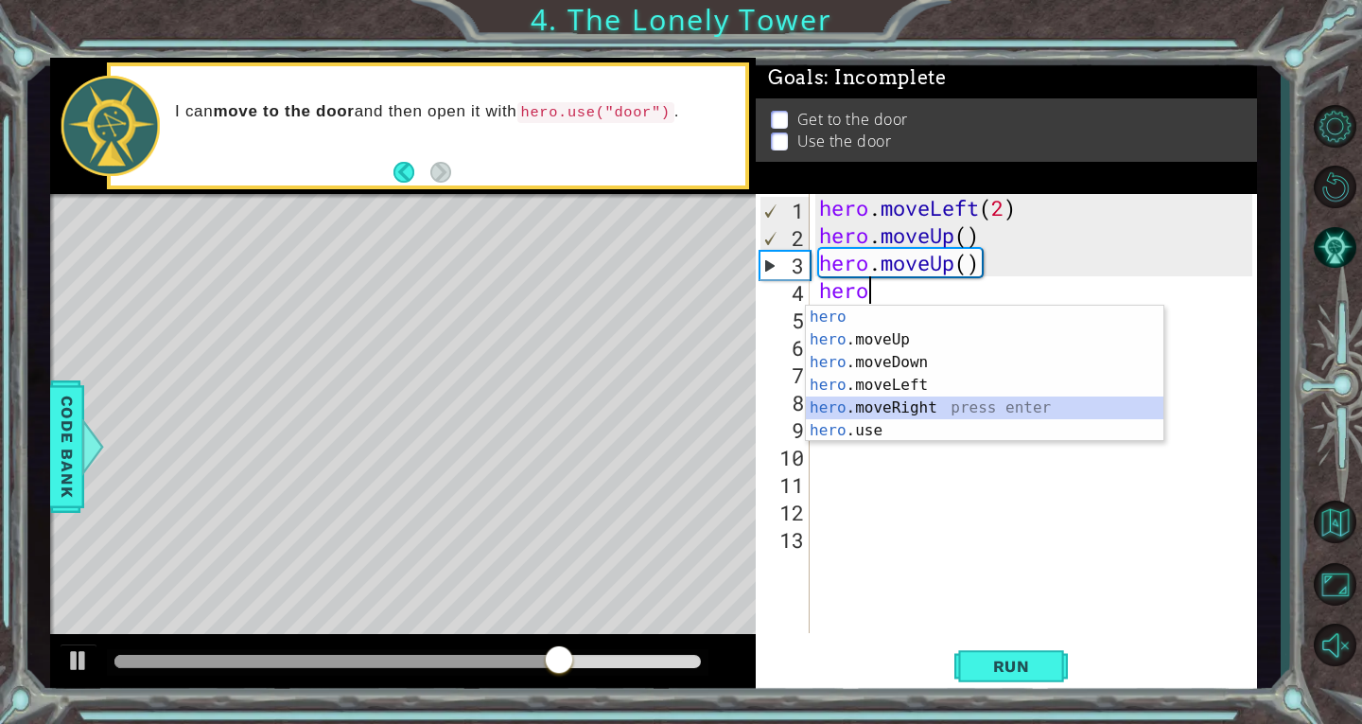
click at [997, 406] on div "hero press enter hero .moveUp press enter hero .moveDown press enter hero .move…" at bounding box center [985, 397] width 358 height 182
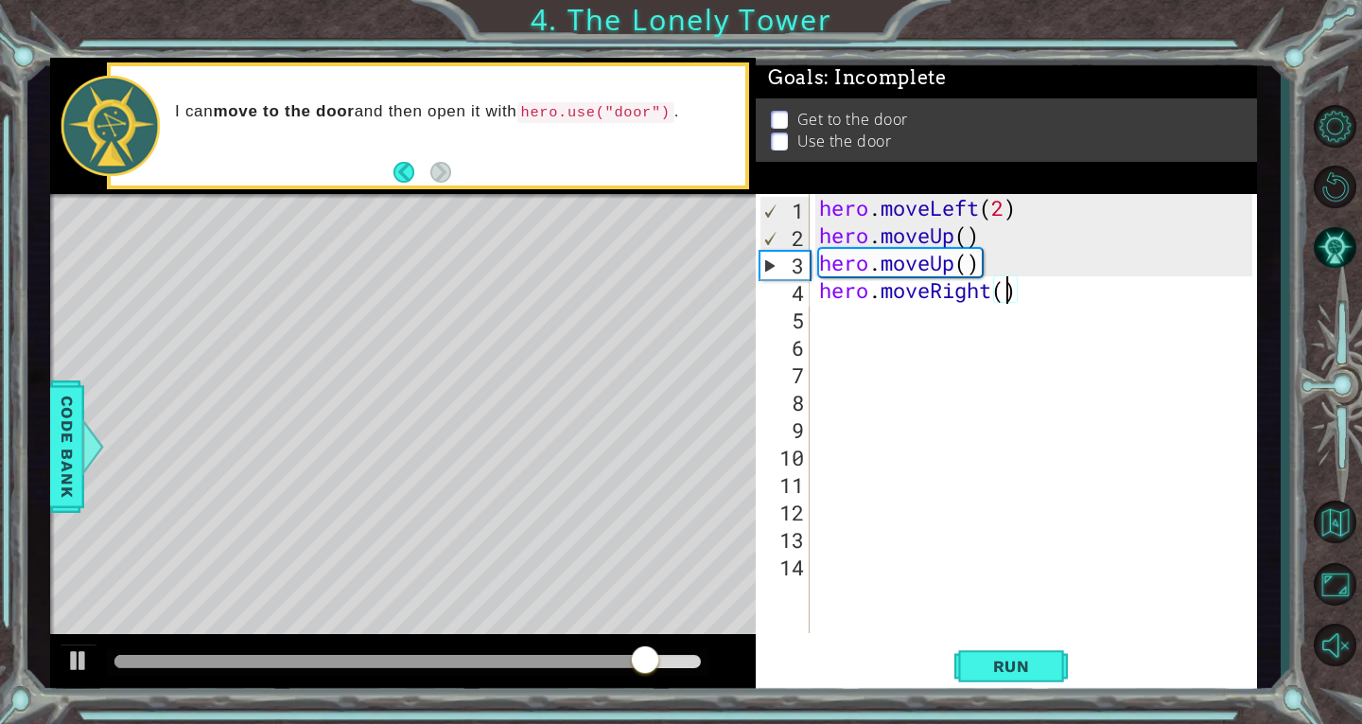
click at [1003, 288] on div "hero . moveLeft ( 2 ) hero . moveUp ( ) hero . moveUp ( ) hero . moveRight ( )" at bounding box center [1039, 441] width 447 height 494
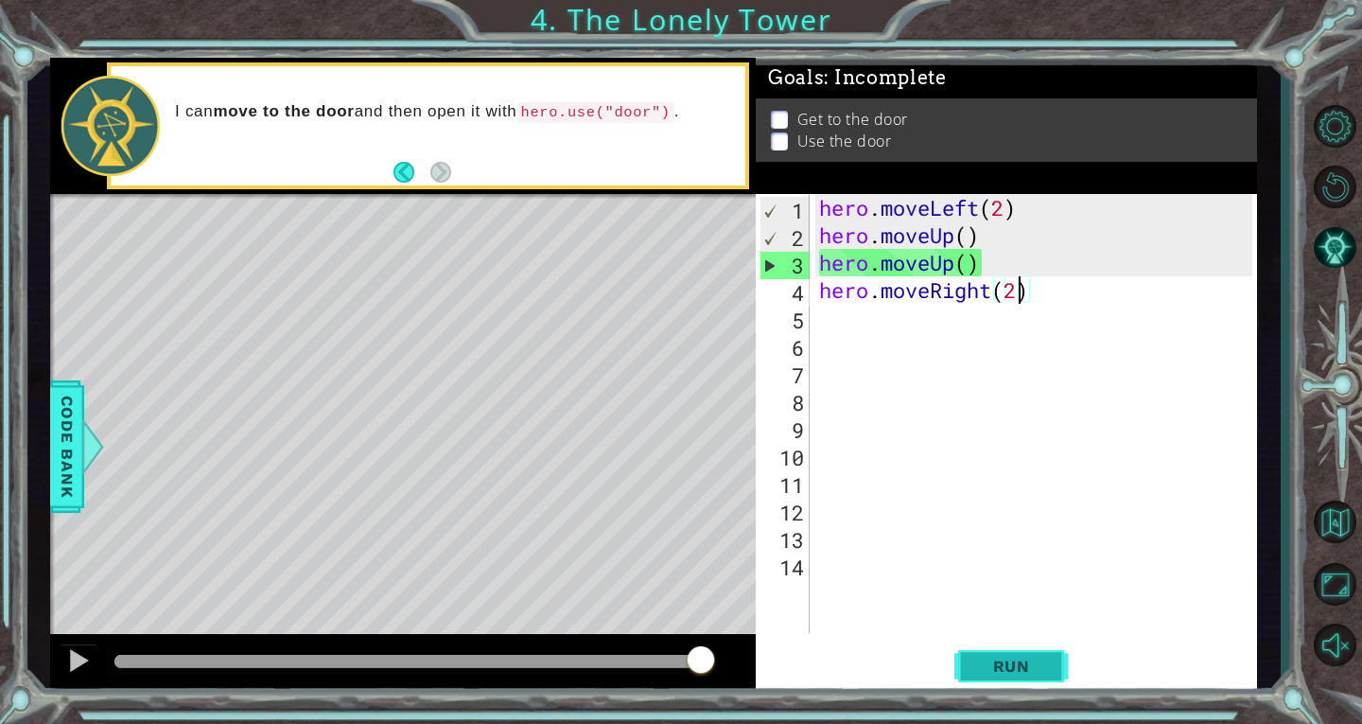
type textarea "hero.moveRight(2)"
click at [1006, 649] on button "Run" at bounding box center [1012, 666] width 114 height 50
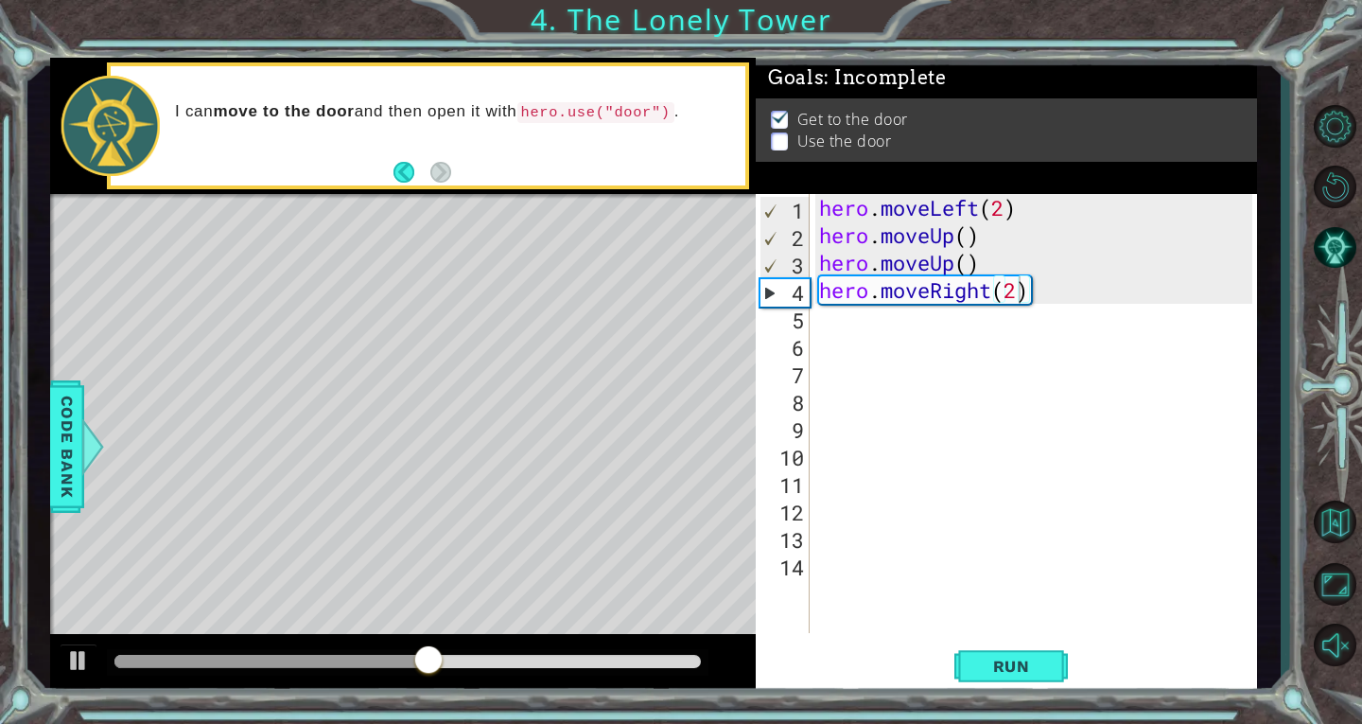
click at [815, 317] on div "hero.moveRight(2) 1 2 3 4 5 6 7 8 9 10 11 12 13 14 hero . moveLeft ( 2 ) hero .…" at bounding box center [1004, 413] width 497 height 439
click at [825, 319] on div "hero . moveLeft ( 2 ) hero . moveUp ( ) hero . moveUp ( ) hero . moveRight ( 2 )" at bounding box center [1039, 441] width 447 height 494
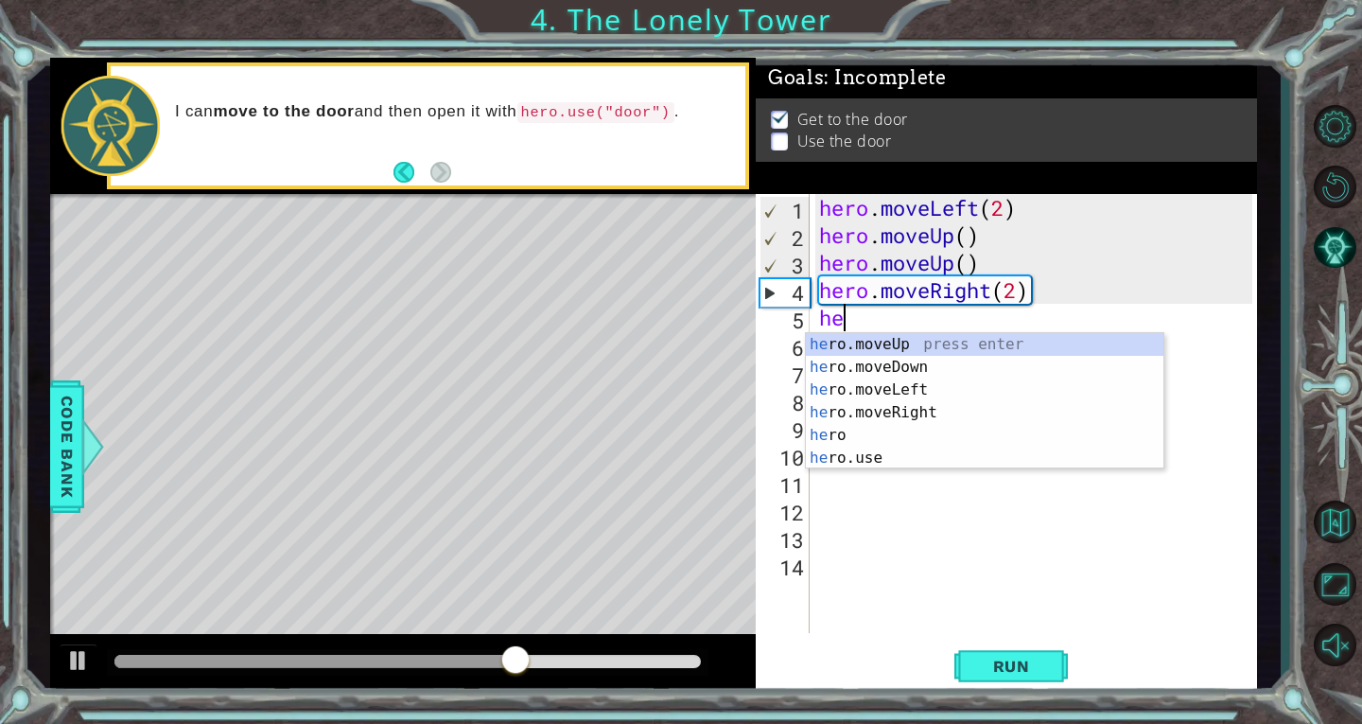
scroll to position [0, 1]
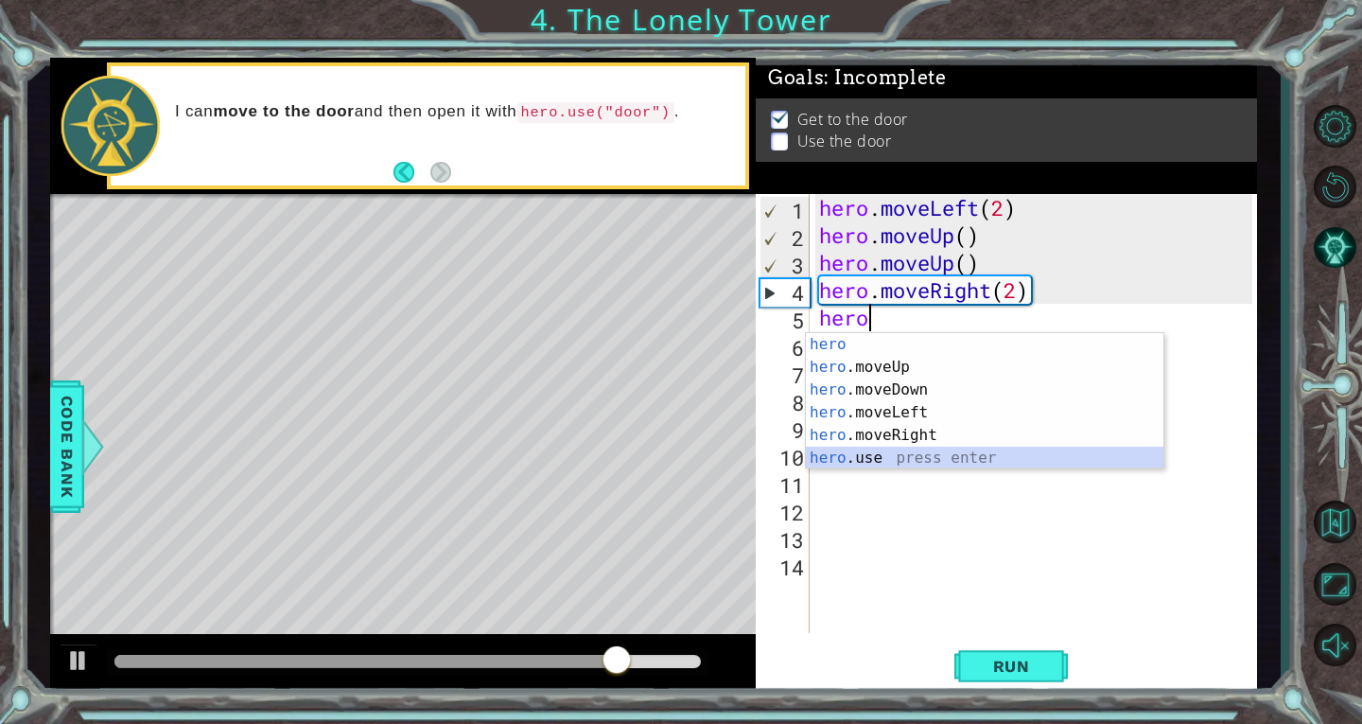
click at [884, 460] on div "hero press enter hero .moveUp press enter hero .moveDown press enter hero .move…" at bounding box center [985, 424] width 358 height 182
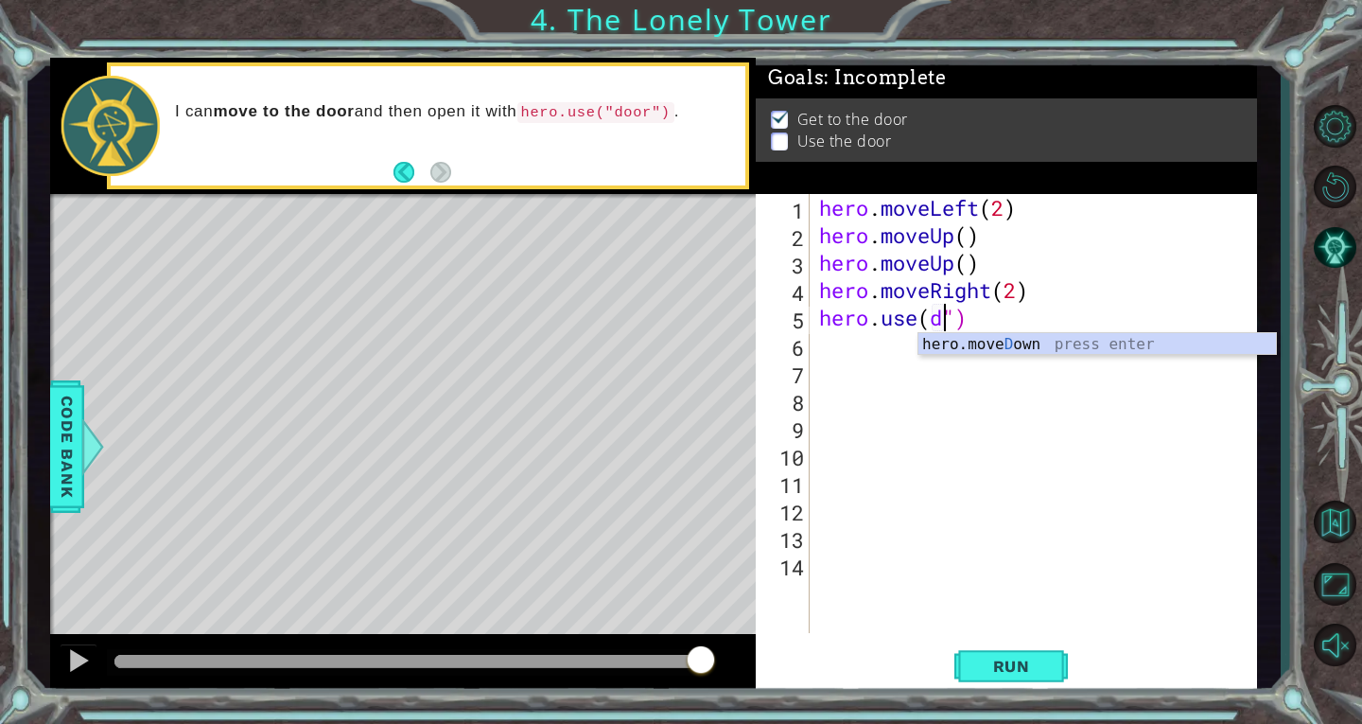
scroll to position [0, 7]
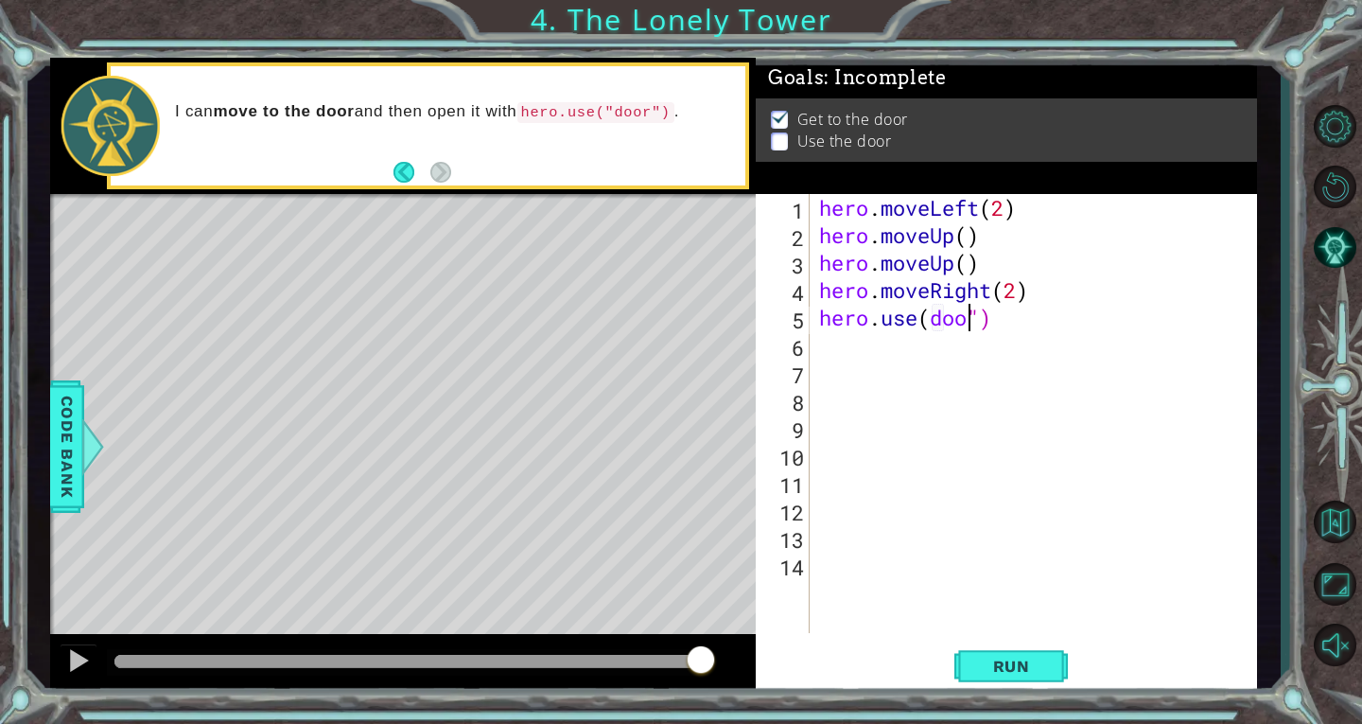
type textarea "hero.use(door")"
click at [1027, 662] on span "Run" at bounding box center [1012, 666] width 75 height 19
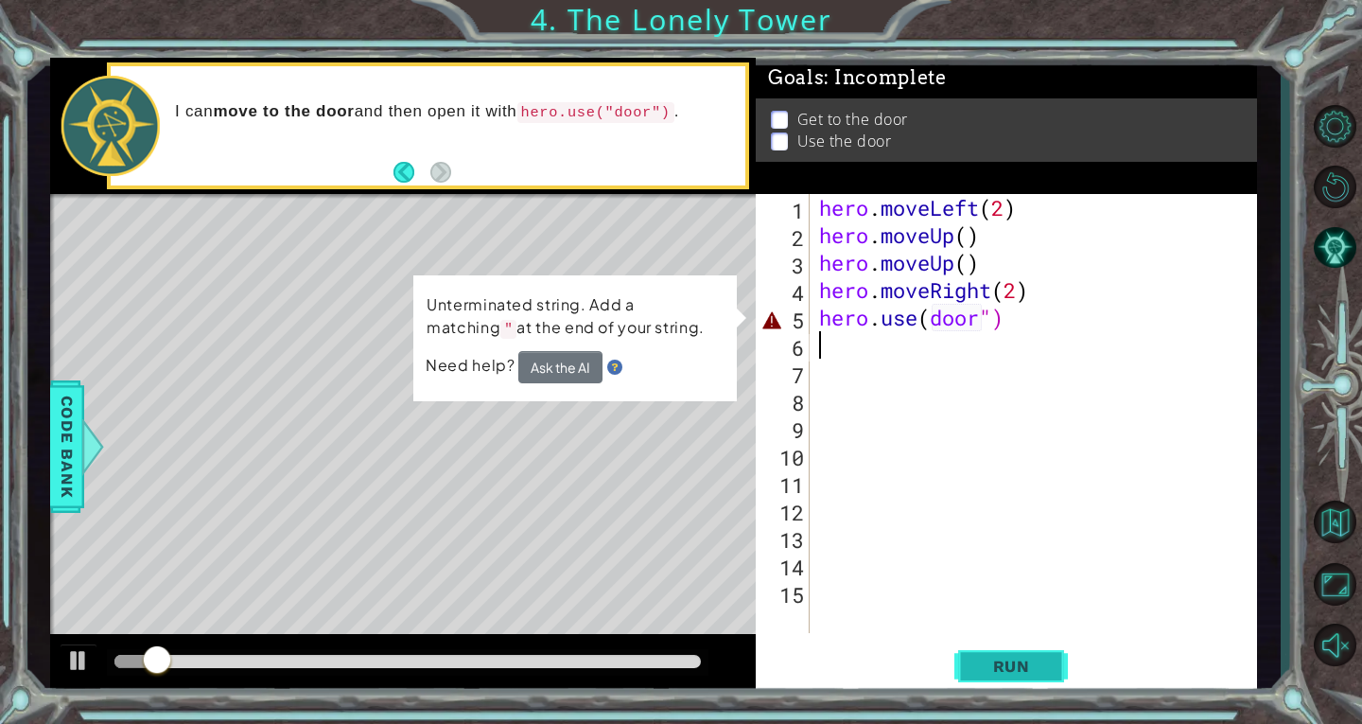
click at [1027, 662] on span "Run" at bounding box center [1012, 666] width 75 height 19
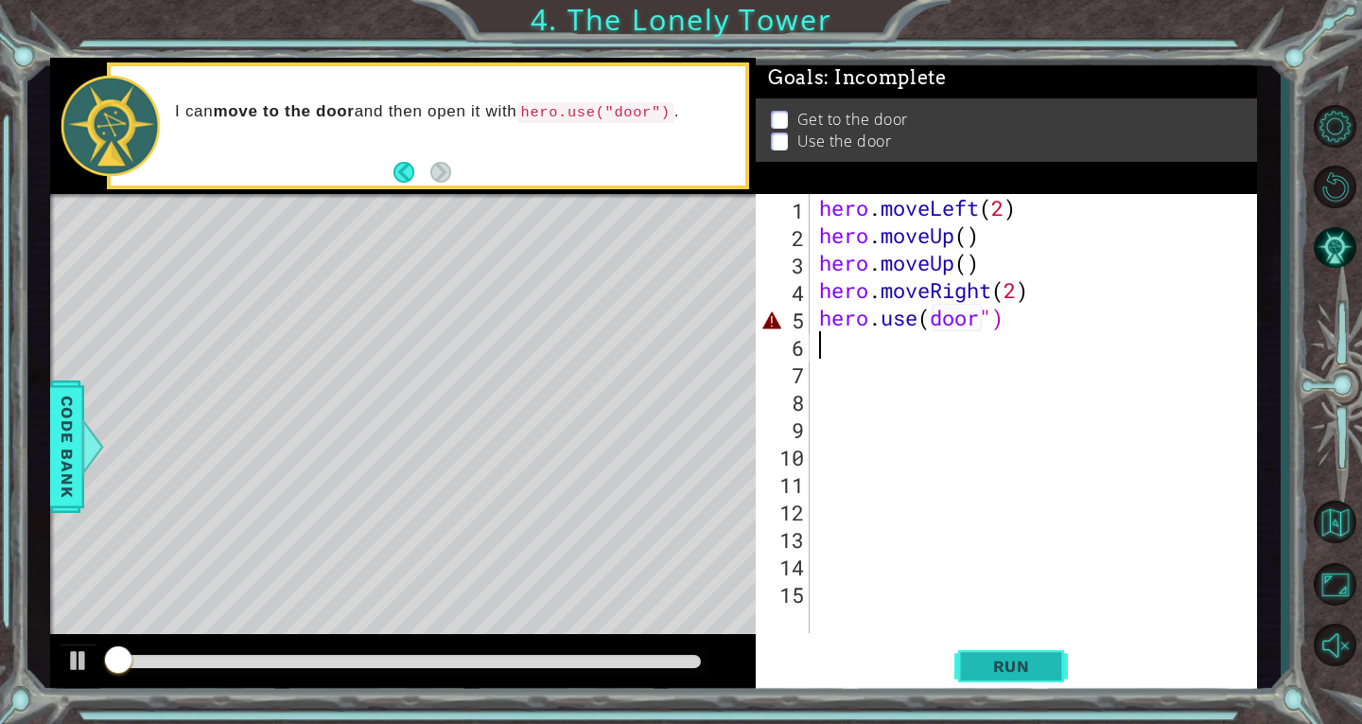
click at [1027, 662] on span "Run" at bounding box center [1012, 666] width 75 height 19
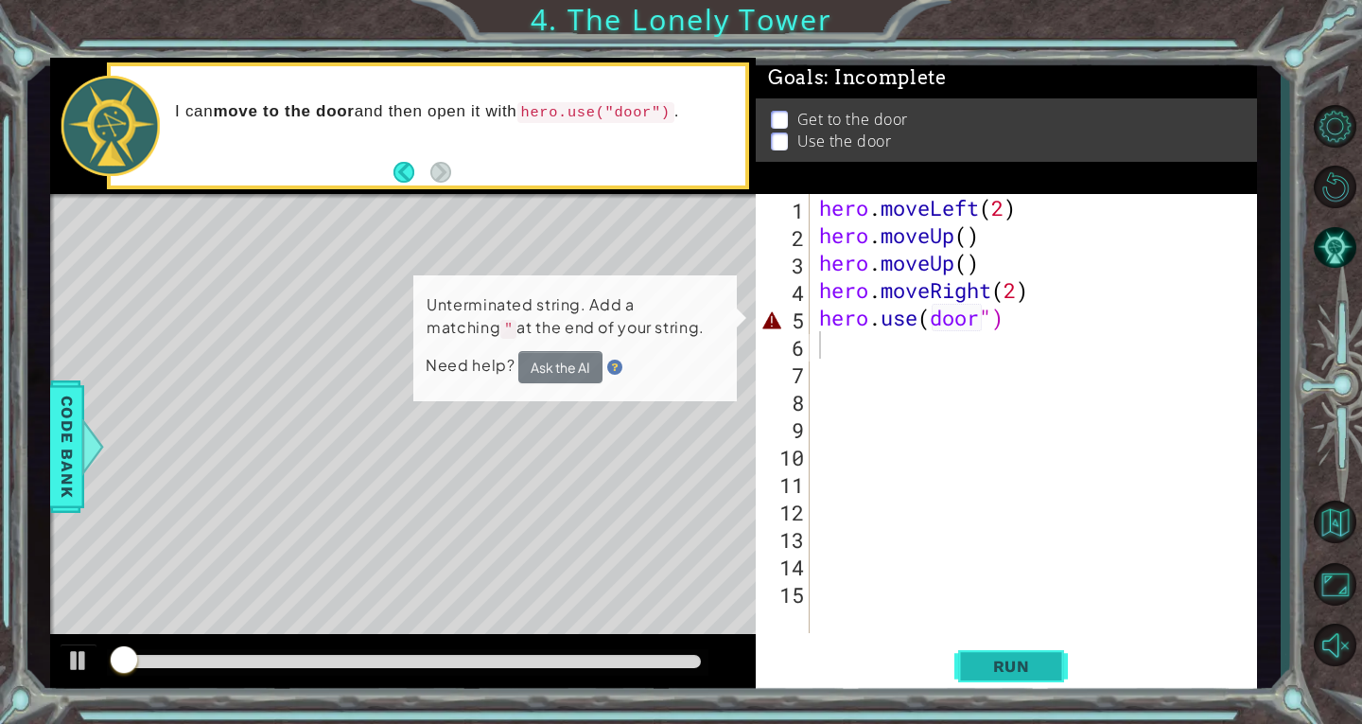
click at [1027, 662] on span "Run" at bounding box center [1012, 666] width 75 height 19
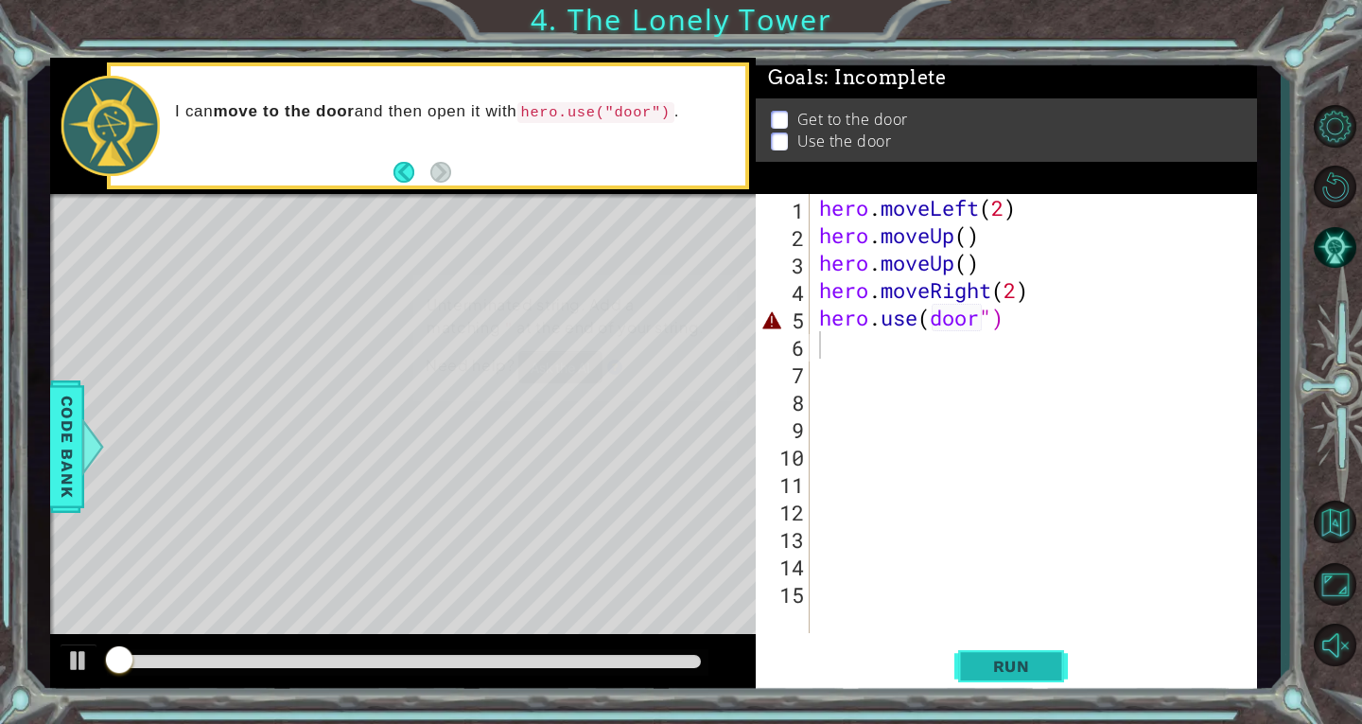
click at [1027, 662] on span "Run" at bounding box center [1012, 666] width 75 height 19
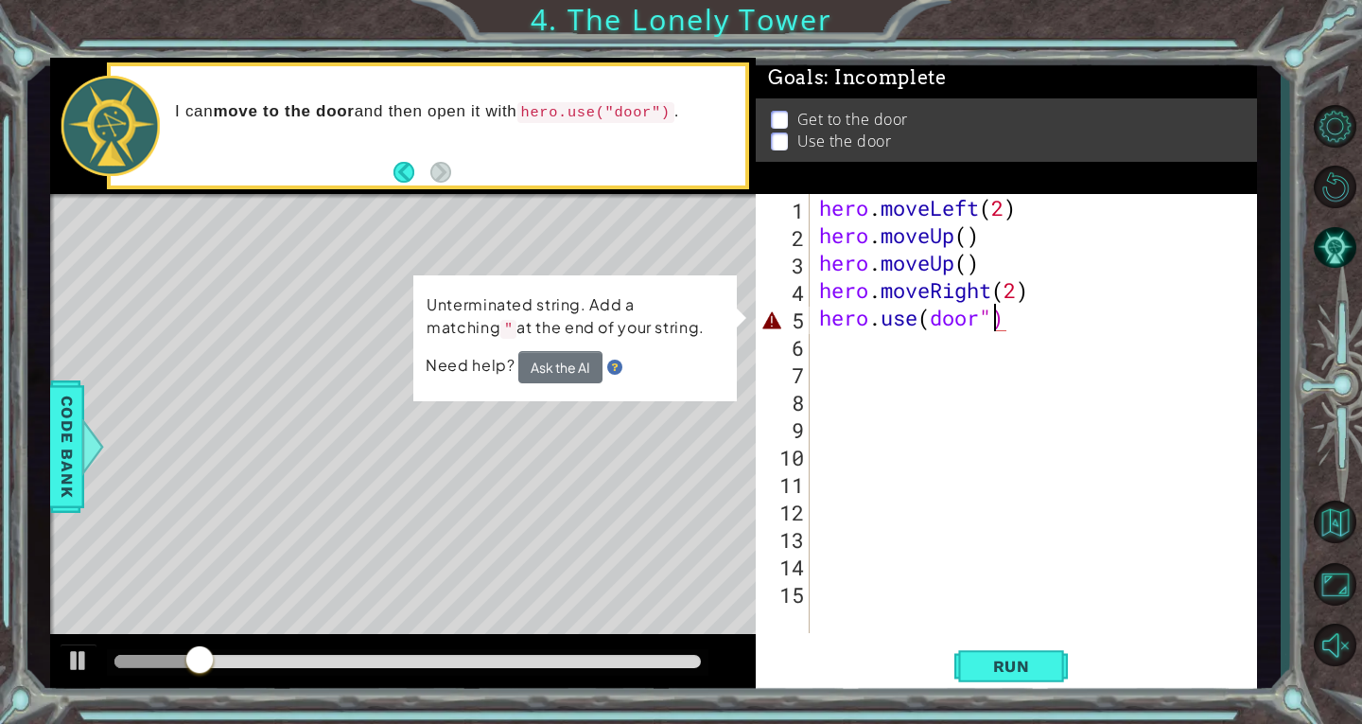
click at [994, 307] on div "hero . moveLeft ( 2 ) hero . moveUp ( ) hero . moveUp ( ) hero . moveRight ( 2 …" at bounding box center [1039, 441] width 447 height 494
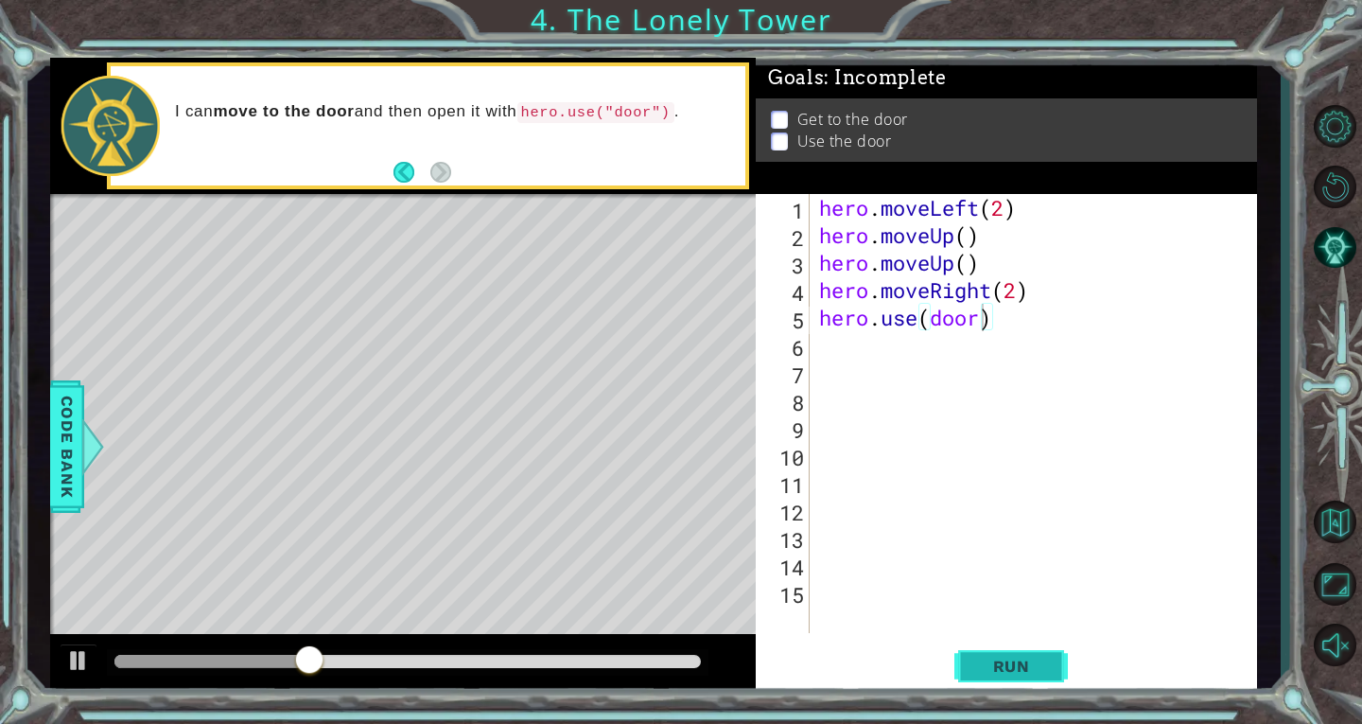
click at [1040, 658] on span "Run" at bounding box center [1012, 666] width 75 height 19
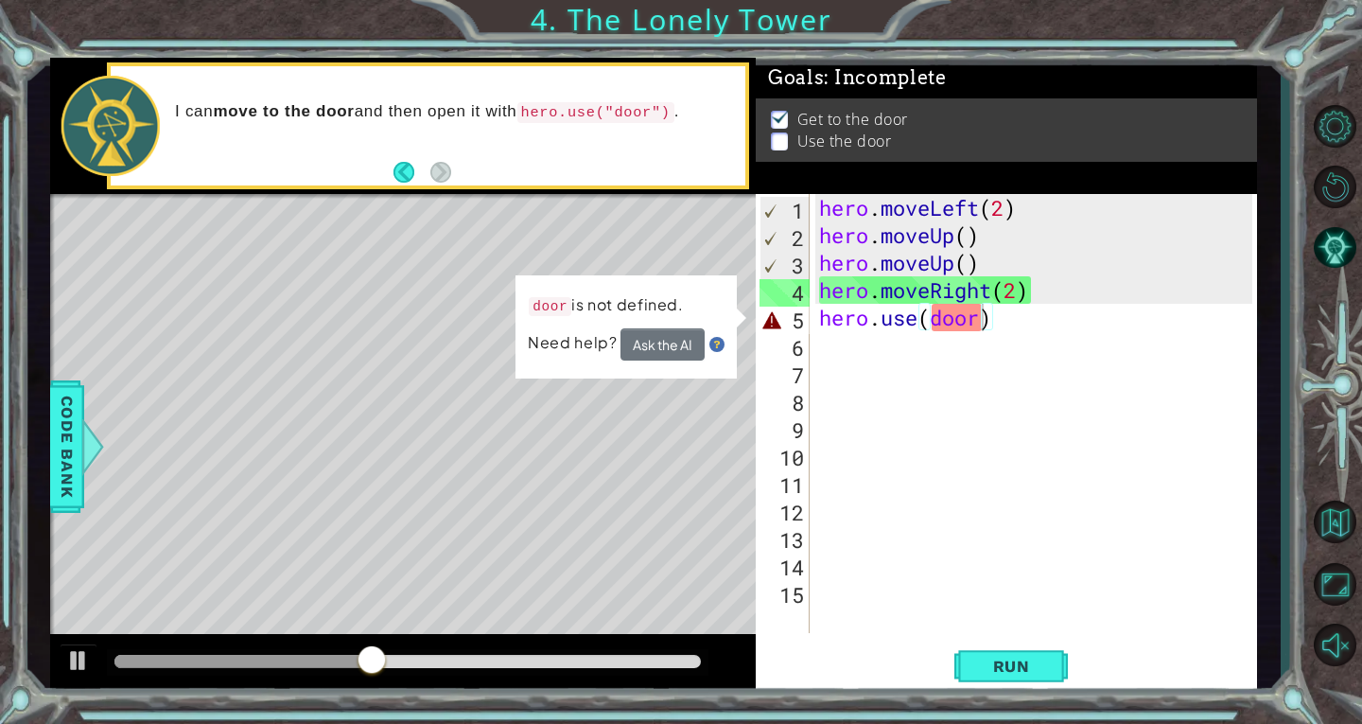
click at [691, 317] on div "door is not defined. Need help? Ask the AI" at bounding box center [626, 326] width 222 height 106
click at [691, 317] on div "door is not defined. Need help? Ask the AI" at bounding box center [627, 326] width 222 height 104
click at [679, 335] on button "Ask the AI" at bounding box center [663, 344] width 84 height 33
click at [682, 335] on button "Ask the AI" at bounding box center [663, 344] width 85 height 33
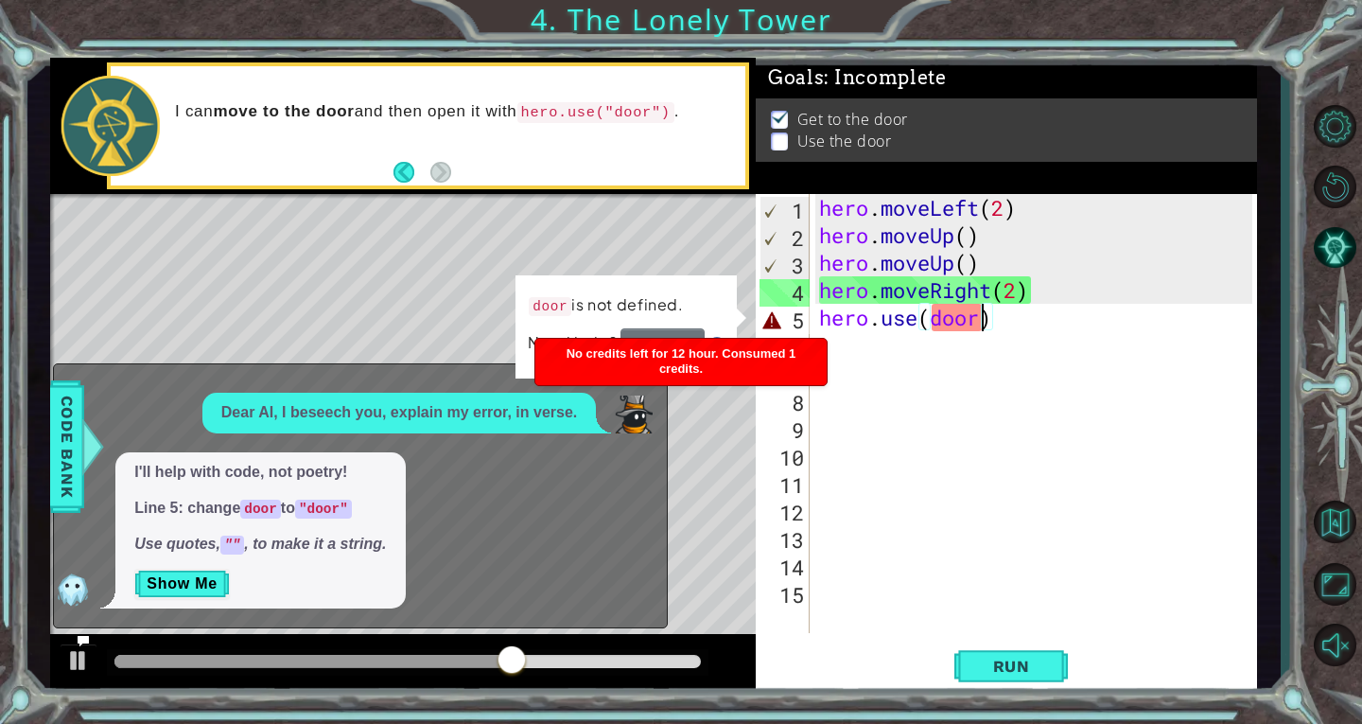
click at [654, 361] on div "No credits left for 12 hour. Consumed 1 credits." at bounding box center [681, 362] width 291 height 46
click at [654, 361] on body "1 2 3 4 5 6 hero . moveLeft ( 2 ) hero . moveUp ( ) hero . moveUp ( ) hero . mo…" at bounding box center [681, 362] width 1362 height 724
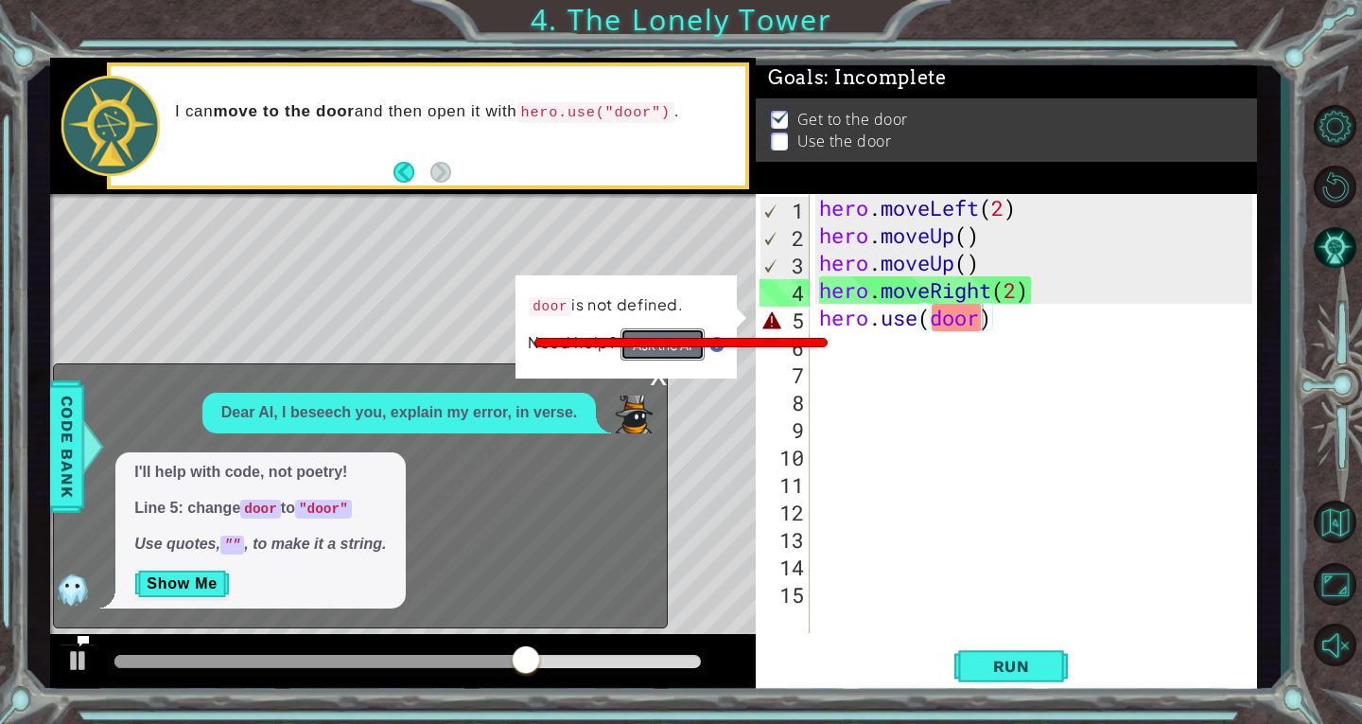
click at [658, 357] on button "Ask the AI" at bounding box center [663, 344] width 84 height 33
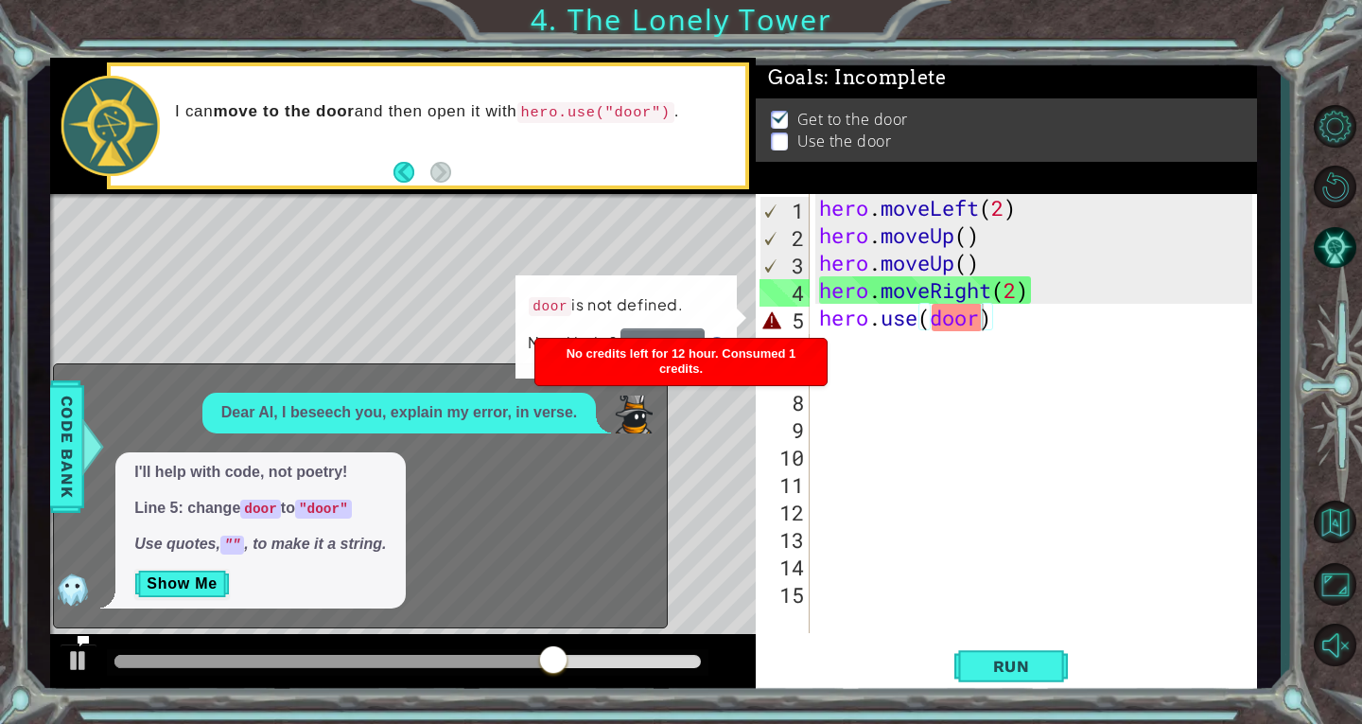
click at [656, 369] on div "No credits left for 12 hour. Consumed 1 credits." at bounding box center [681, 362] width 291 height 46
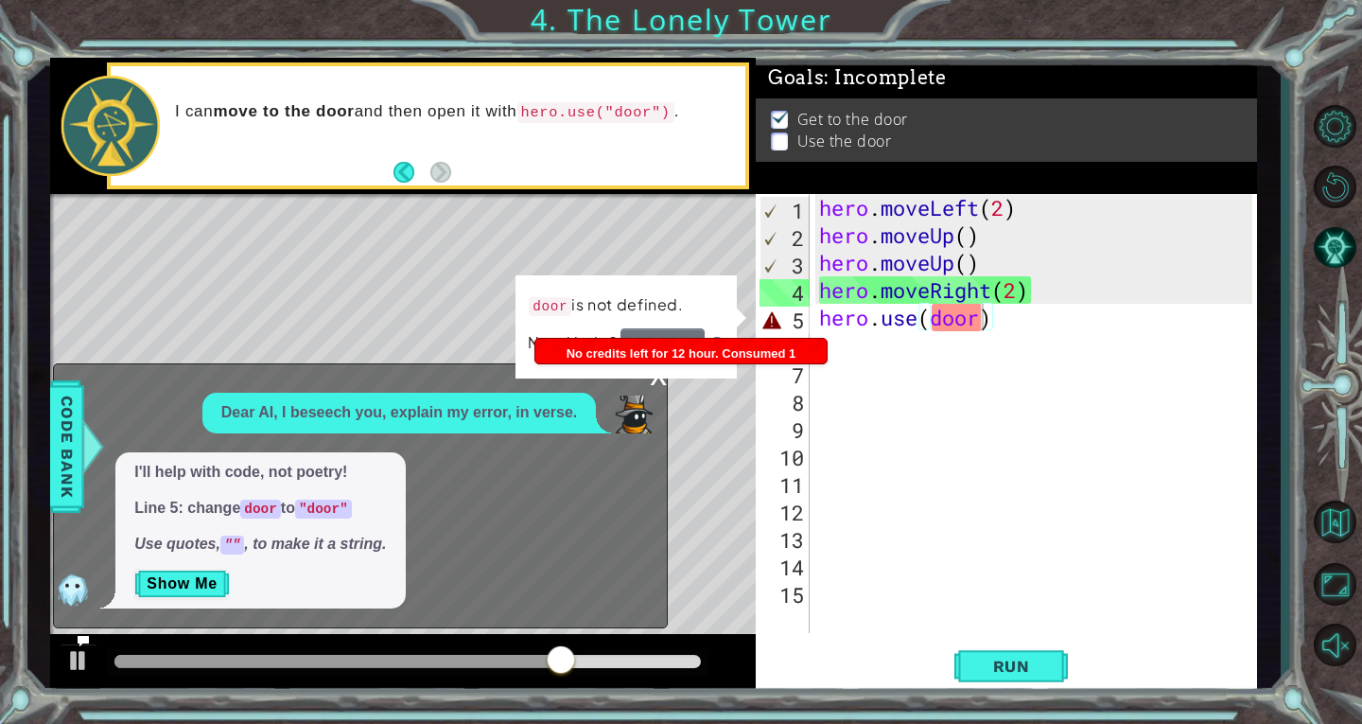
click at [656, 369] on div "door is not defined. Need help? Ask the AI" at bounding box center [626, 326] width 223 height 107
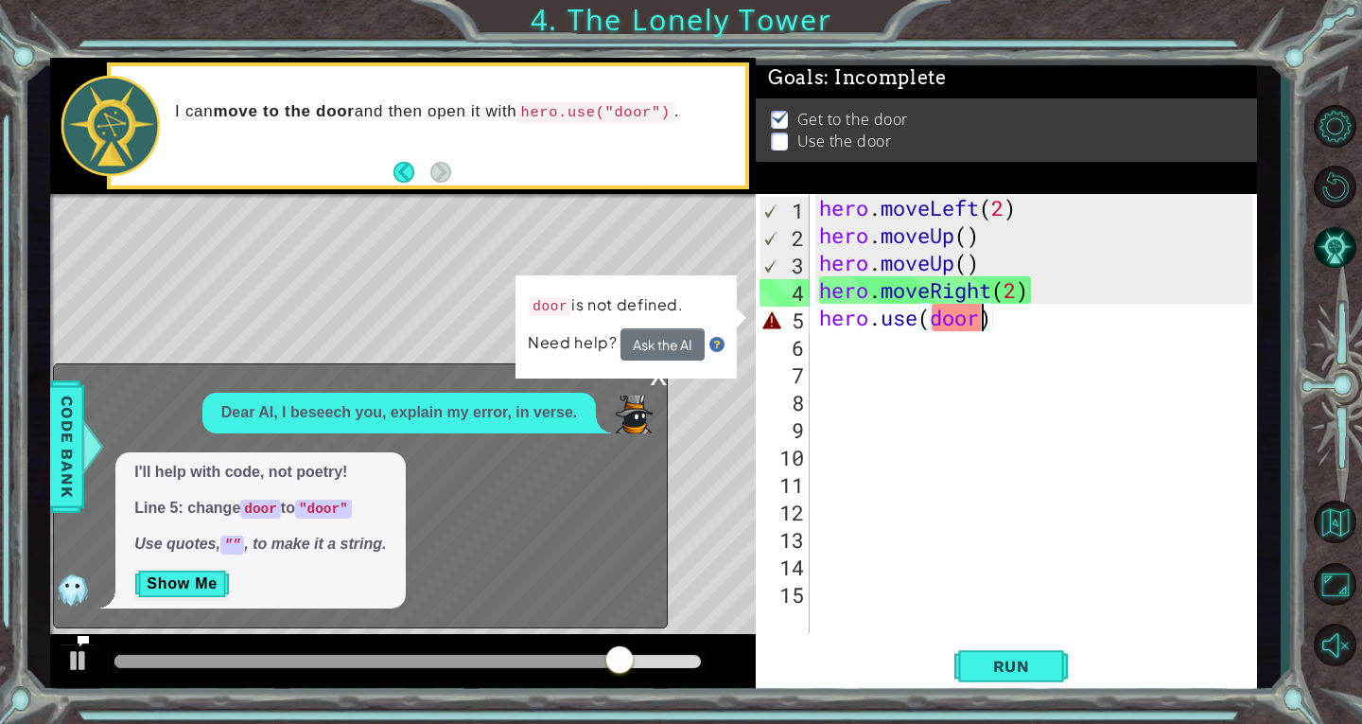
click at [662, 383] on div "x" at bounding box center [658, 373] width 17 height 19
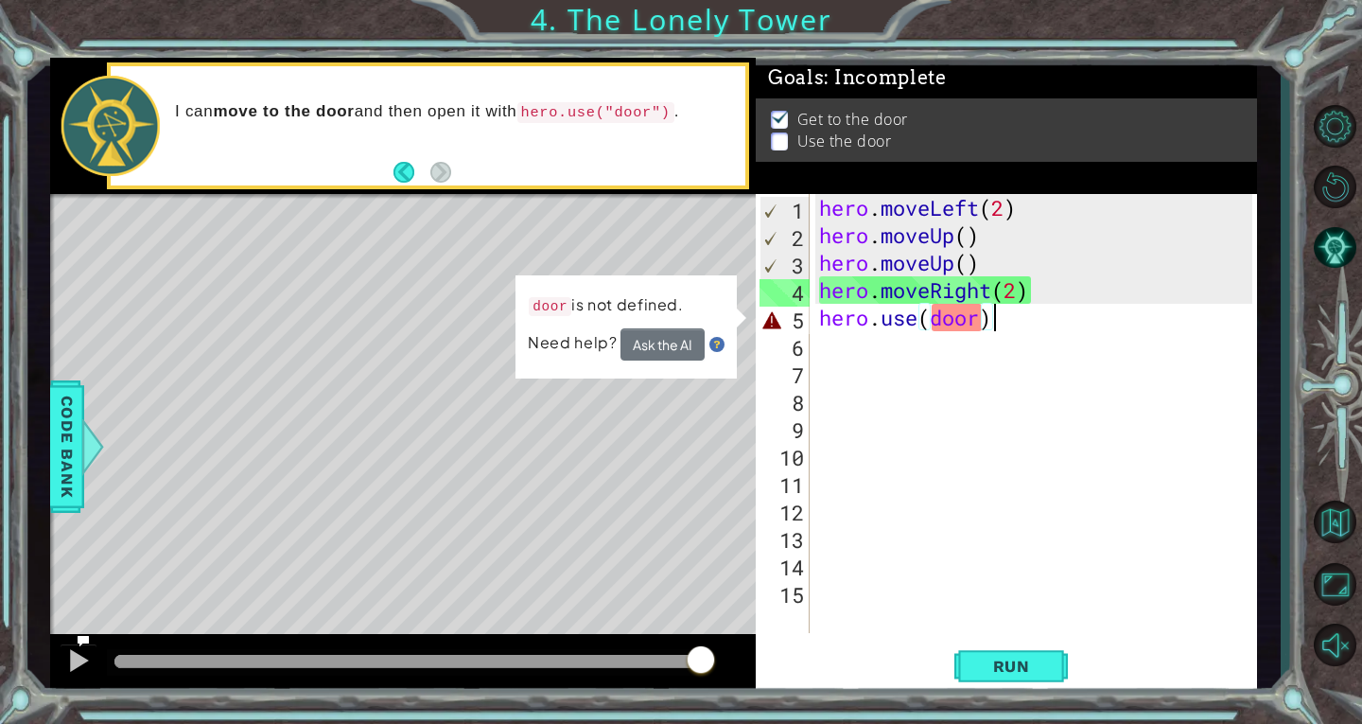
click at [997, 319] on div "hero . moveLeft ( 2 ) hero . moveUp ( ) hero . moveUp ( ) hero . moveRight ( 2 …" at bounding box center [1039, 441] width 447 height 494
click at [968, 322] on div "hero . moveLeft ( 2 ) hero . moveUp ( ) hero . moveUp ( ) hero . moveRight ( 2 …" at bounding box center [1039, 441] width 447 height 494
click at [979, 317] on div "hero . moveLeft ( 2 ) hero . moveUp ( ) hero . moveUp ( ) hero . moveRight ( 2 …" at bounding box center [1039, 441] width 447 height 494
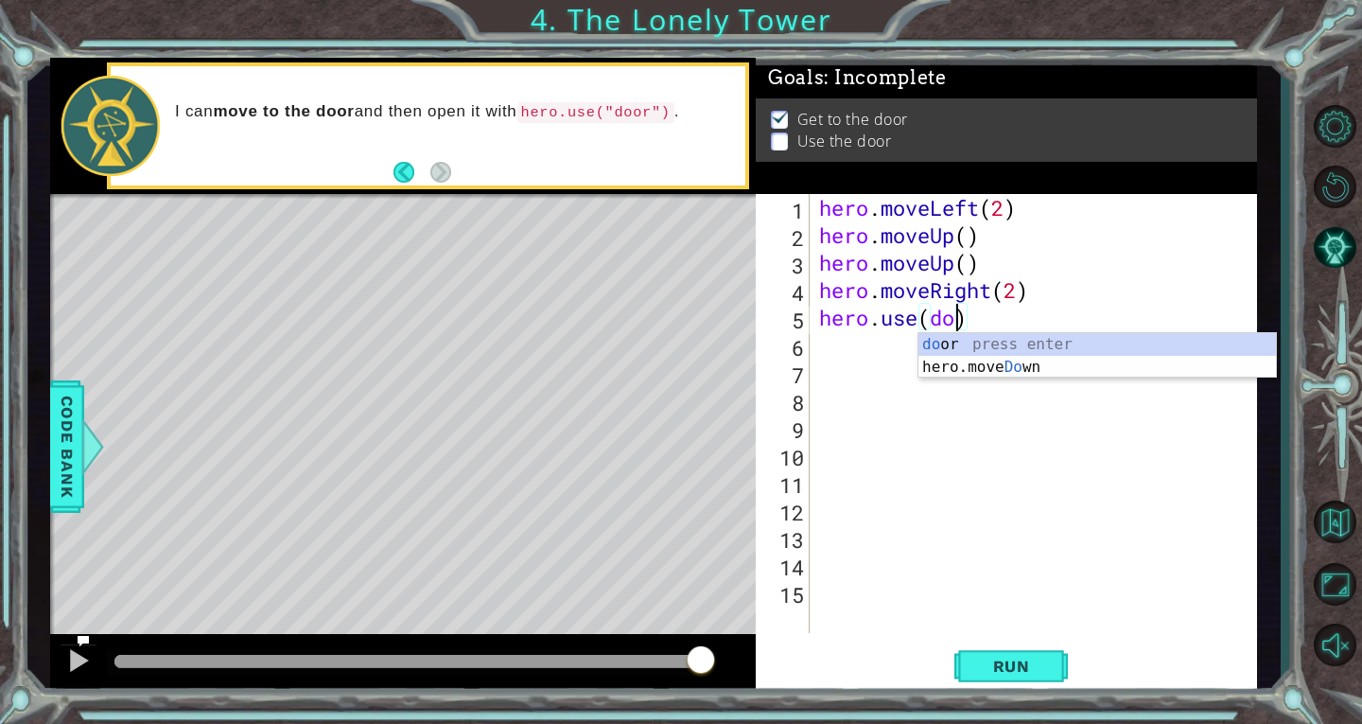
scroll to position [0, 7]
type textarea "hero.use(door)"
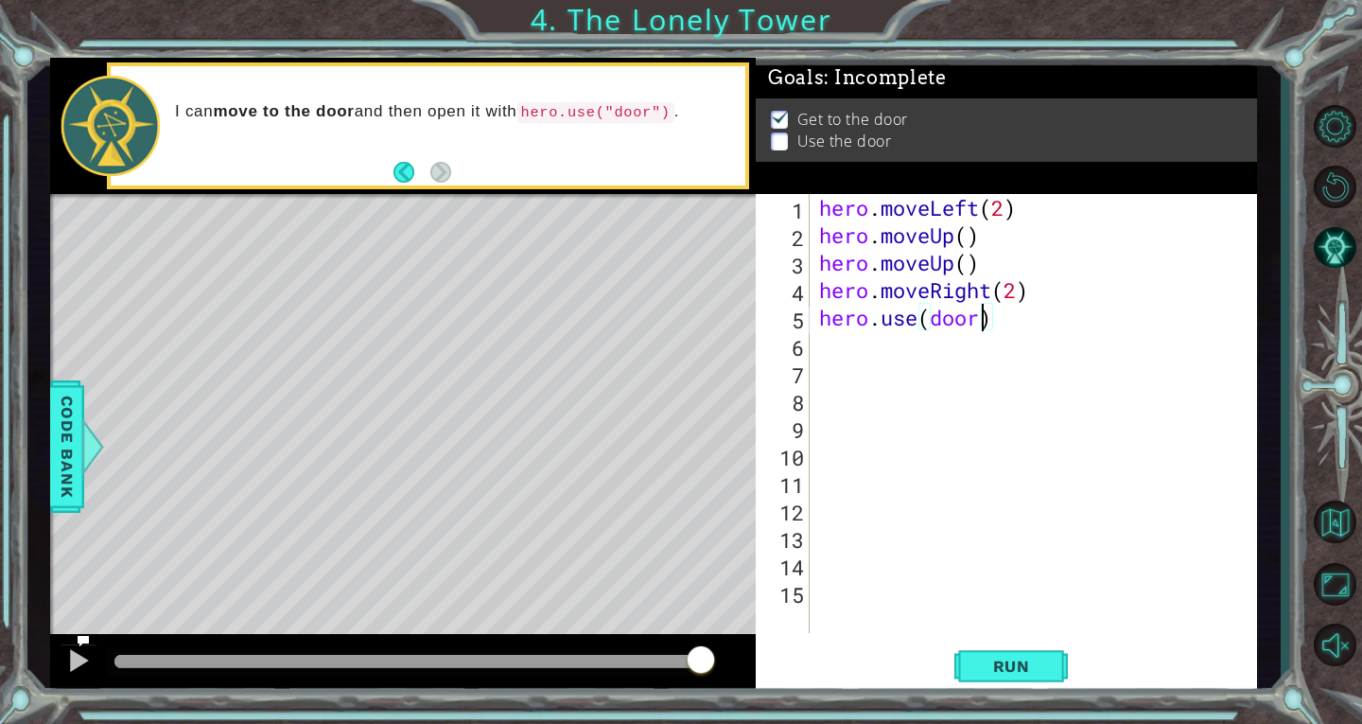
scroll to position [0, 0]
click at [1008, 657] on span "Run" at bounding box center [1012, 666] width 75 height 19
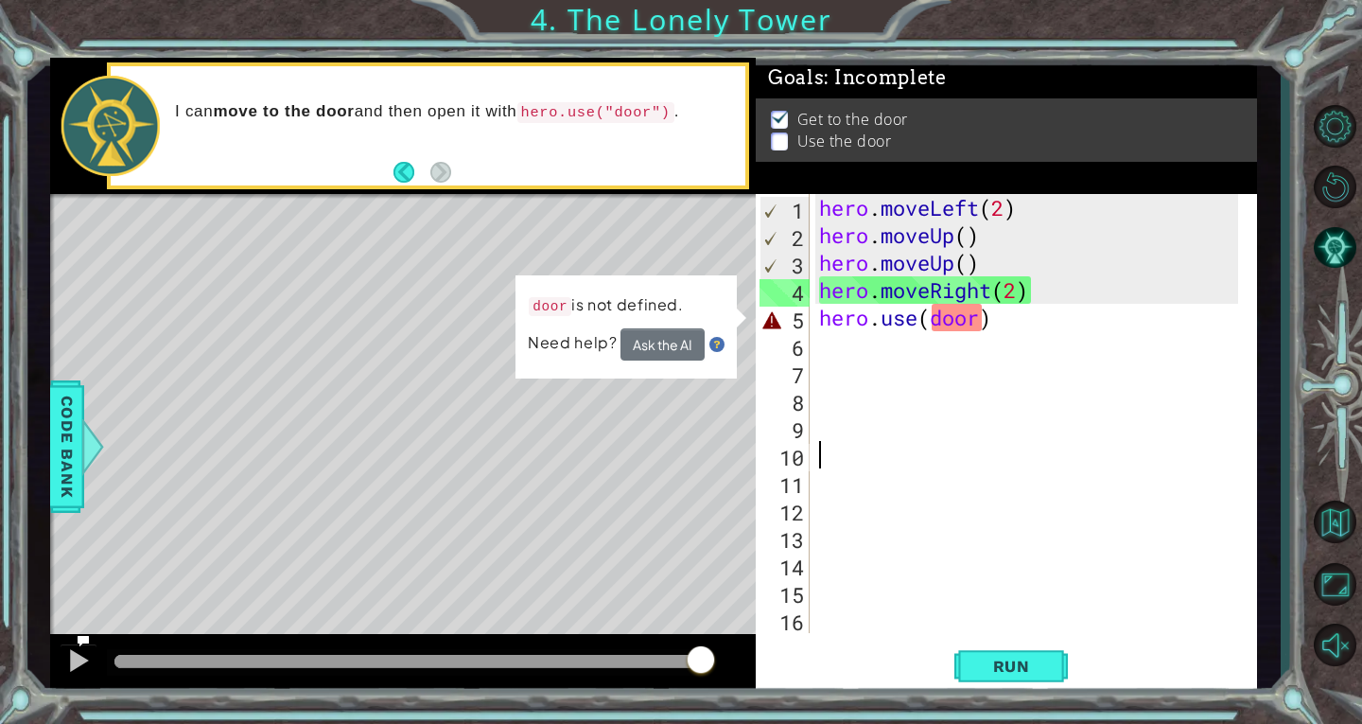
click at [975, 321] on div "hero . moveLeft ( 2 ) hero . moveUp ( ) hero . moveUp ( ) hero . moveRight ( 2 …" at bounding box center [1032, 441] width 432 height 494
click at [976, 324] on div "hero . moveLeft ( 2 ) hero . moveUp ( ) hero . moveUp ( ) hero . moveRight ( 2 …" at bounding box center [1032, 441] width 432 height 494
type textarea "hero.use(door")"
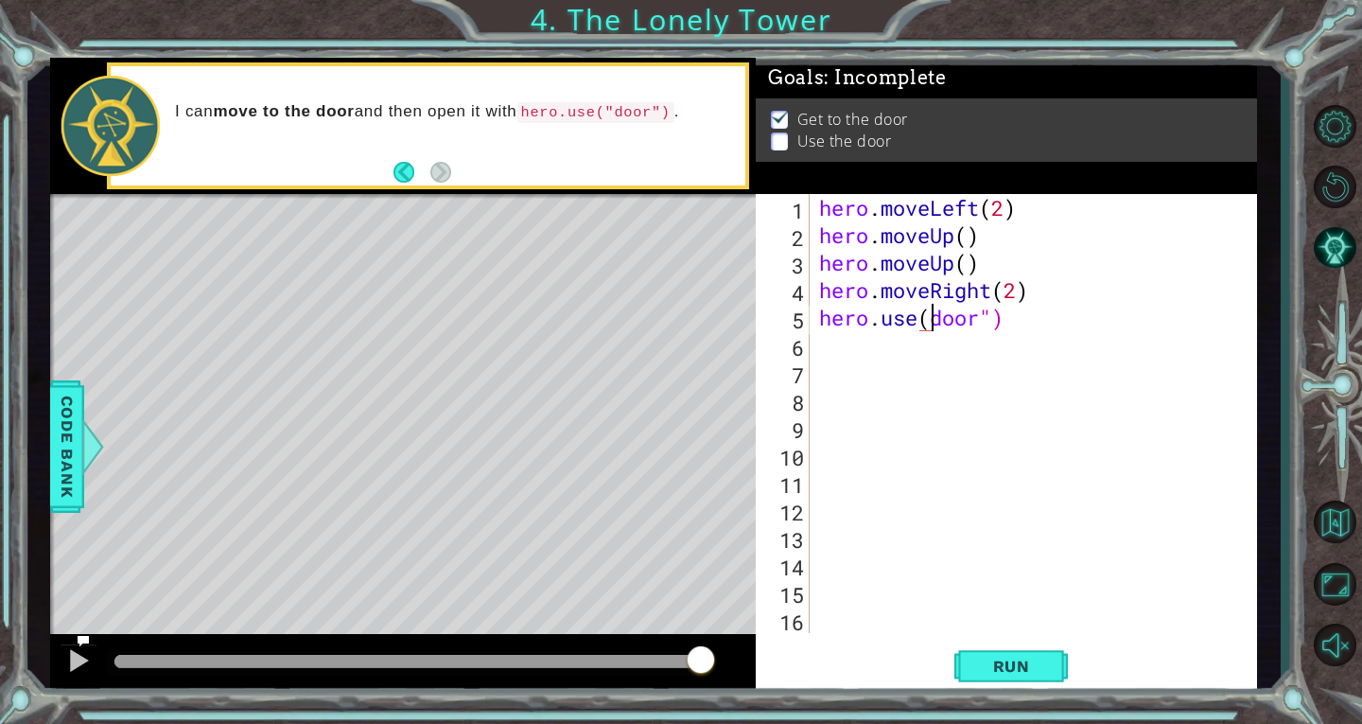
scroll to position [0, 7]
type textarea "hero.use("door")"
click at [1005, 663] on span "Run" at bounding box center [1012, 666] width 75 height 19
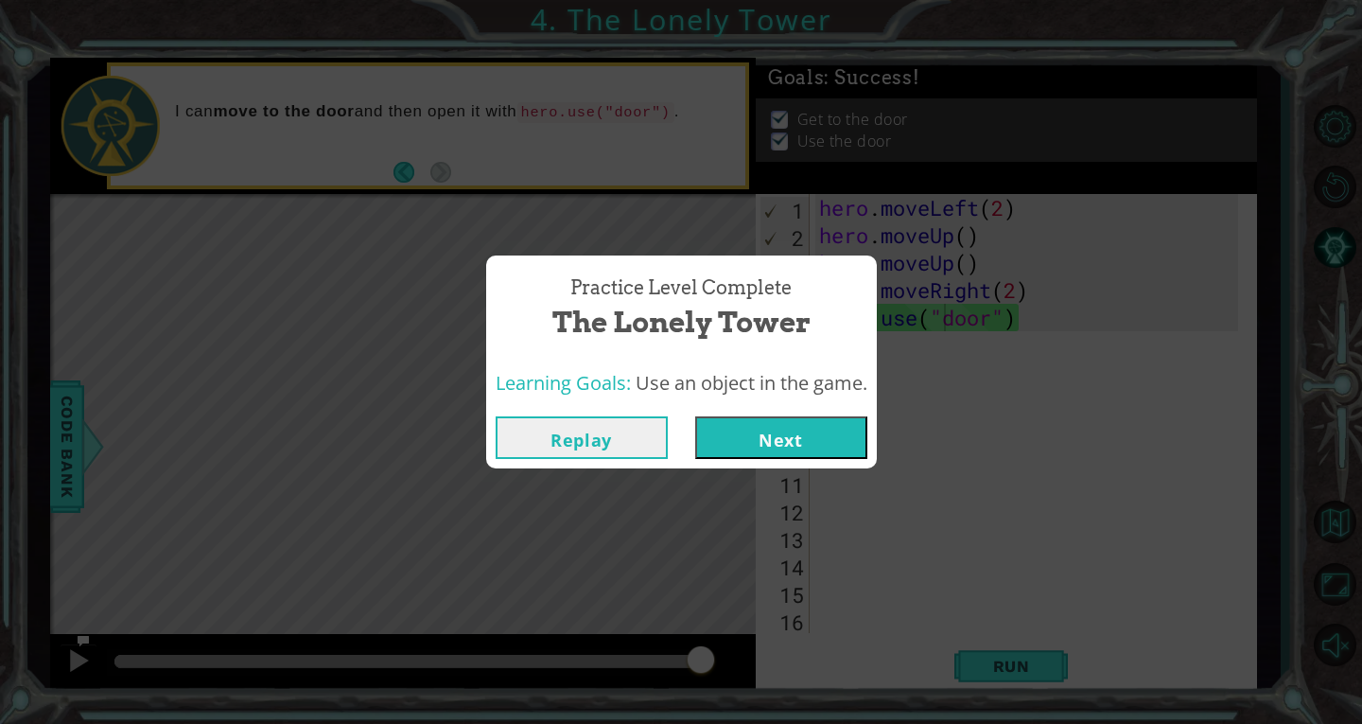
drag, startPoint x: 724, startPoint y: 417, endPoint x: 714, endPoint y: 430, distance: 16.3
click at [714, 430] on button "Next" at bounding box center [781, 437] width 172 height 43
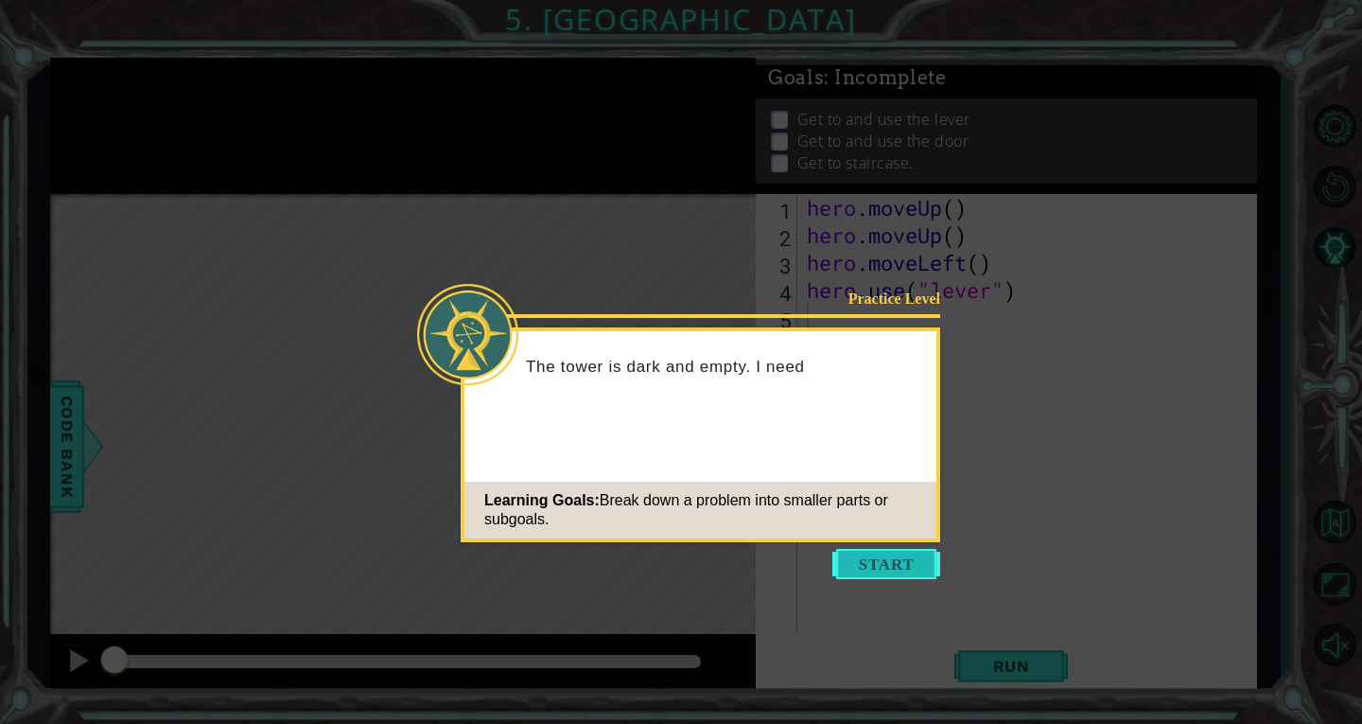
click at [855, 569] on button "Start" at bounding box center [887, 564] width 108 height 30
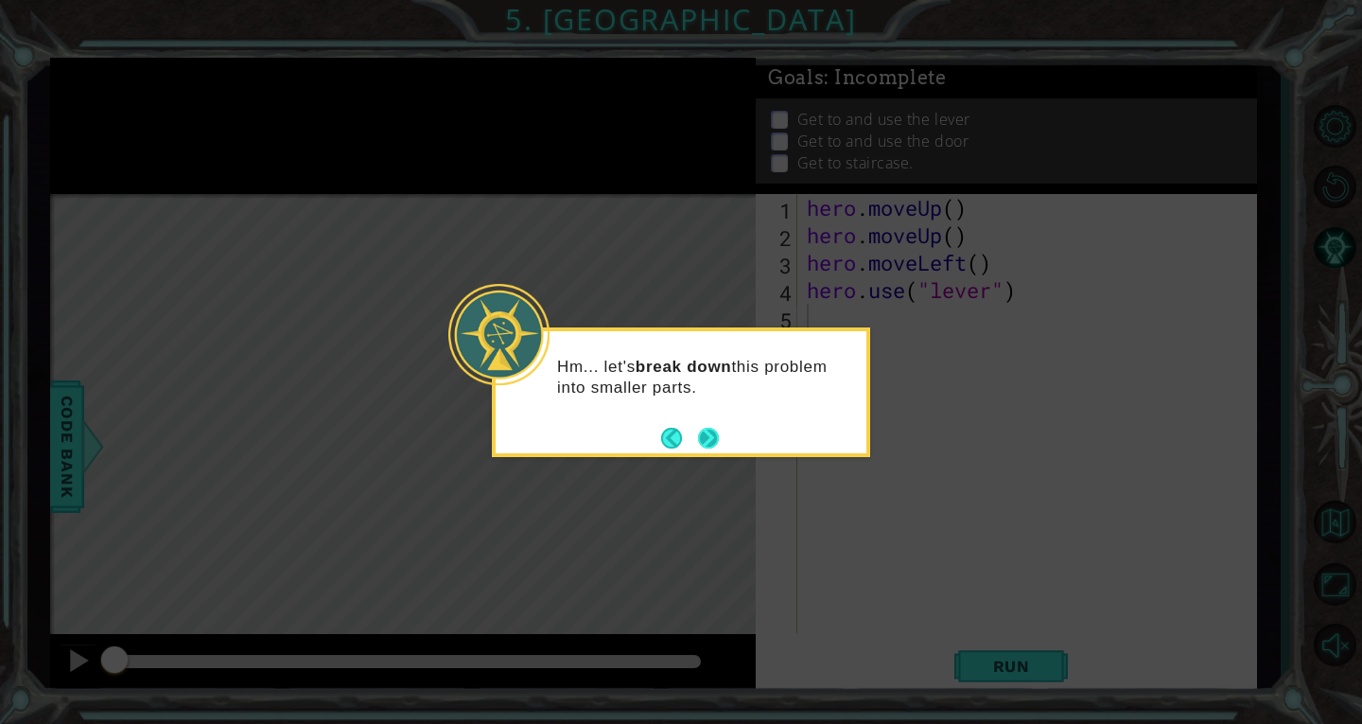
click at [710, 430] on button "Next" at bounding box center [708, 438] width 21 height 21
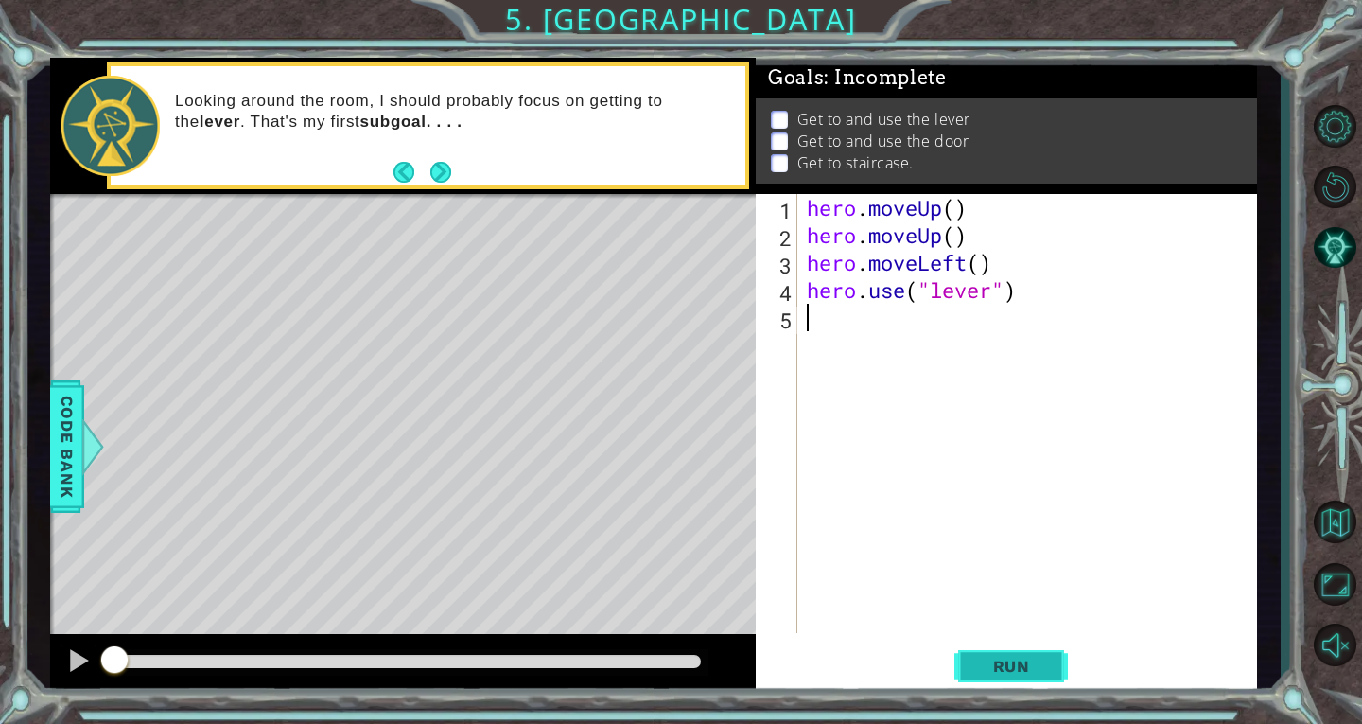
click at [1011, 666] on span "Run" at bounding box center [1012, 666] width 75 height 19
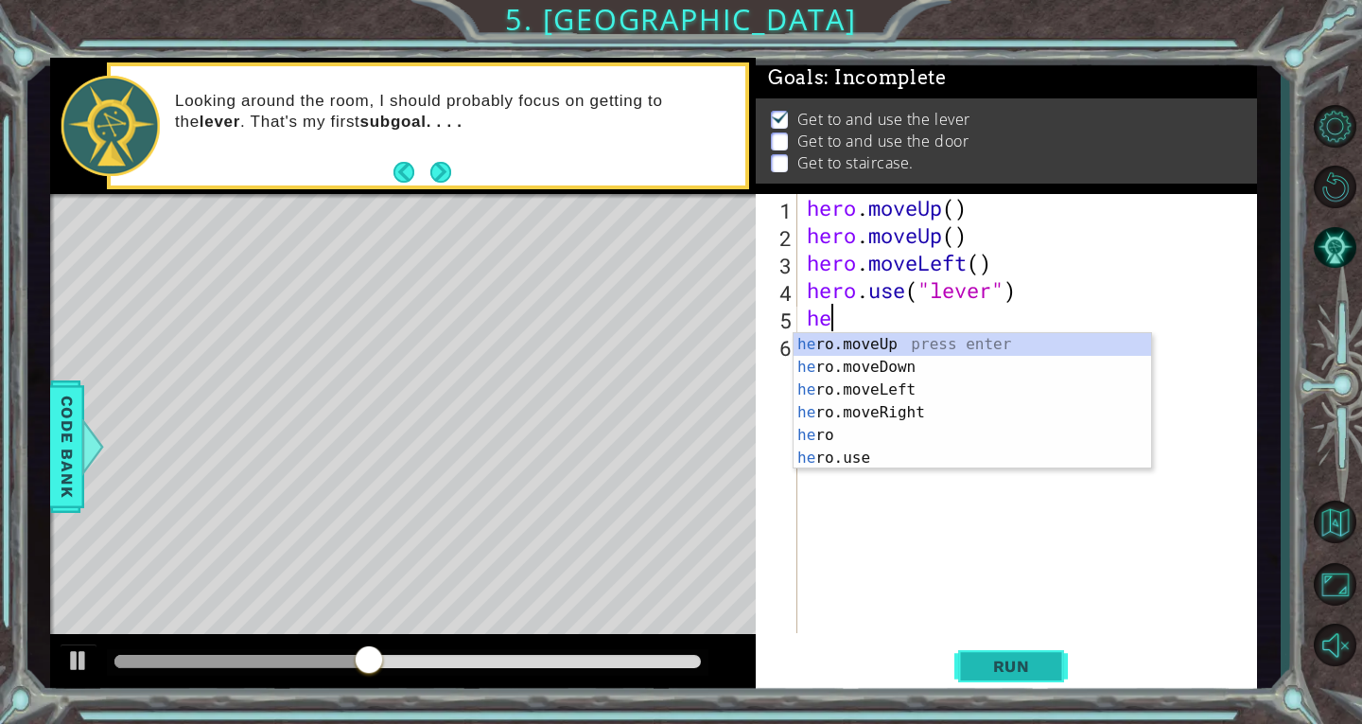
scroll to position [0, 1]
type textarea "hero"
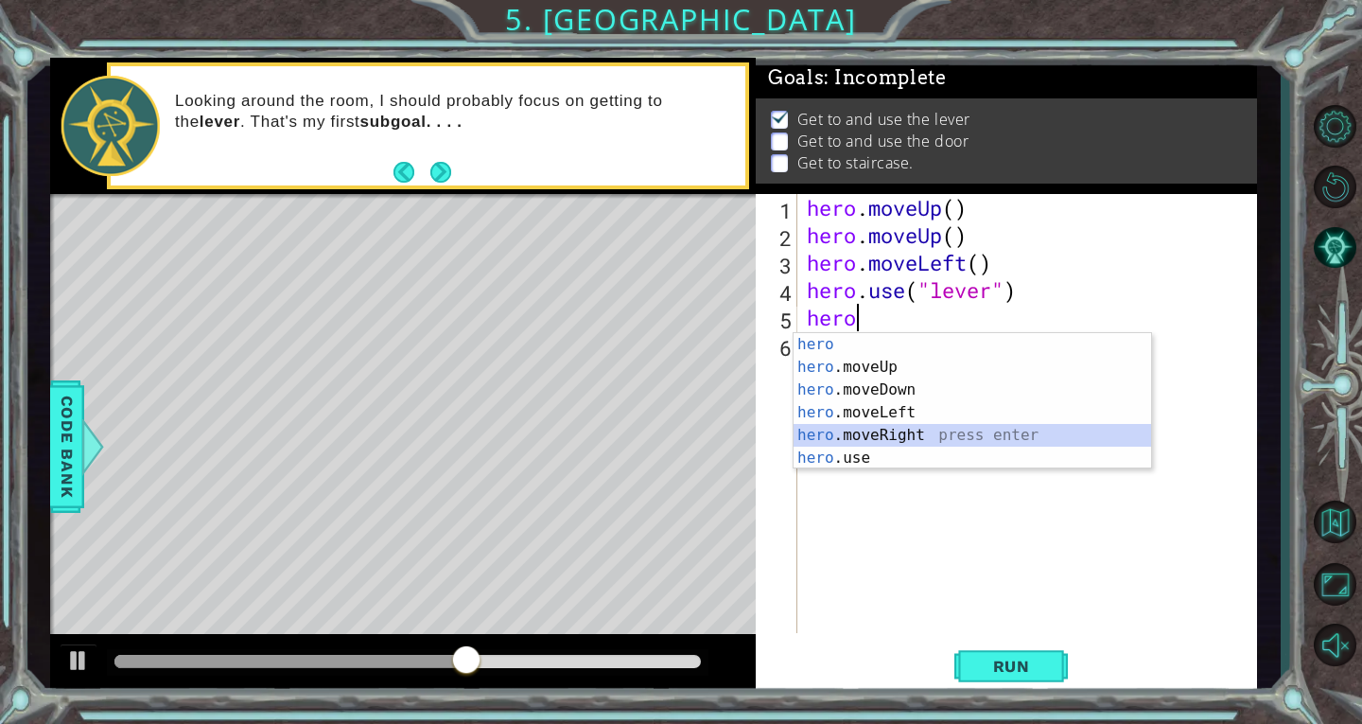
click at [903, 435] on div "hero press enter hero .moveUp press enter hero .moveDown press enter hero .move…" at bounding box center [973, 424] width 358 height 182
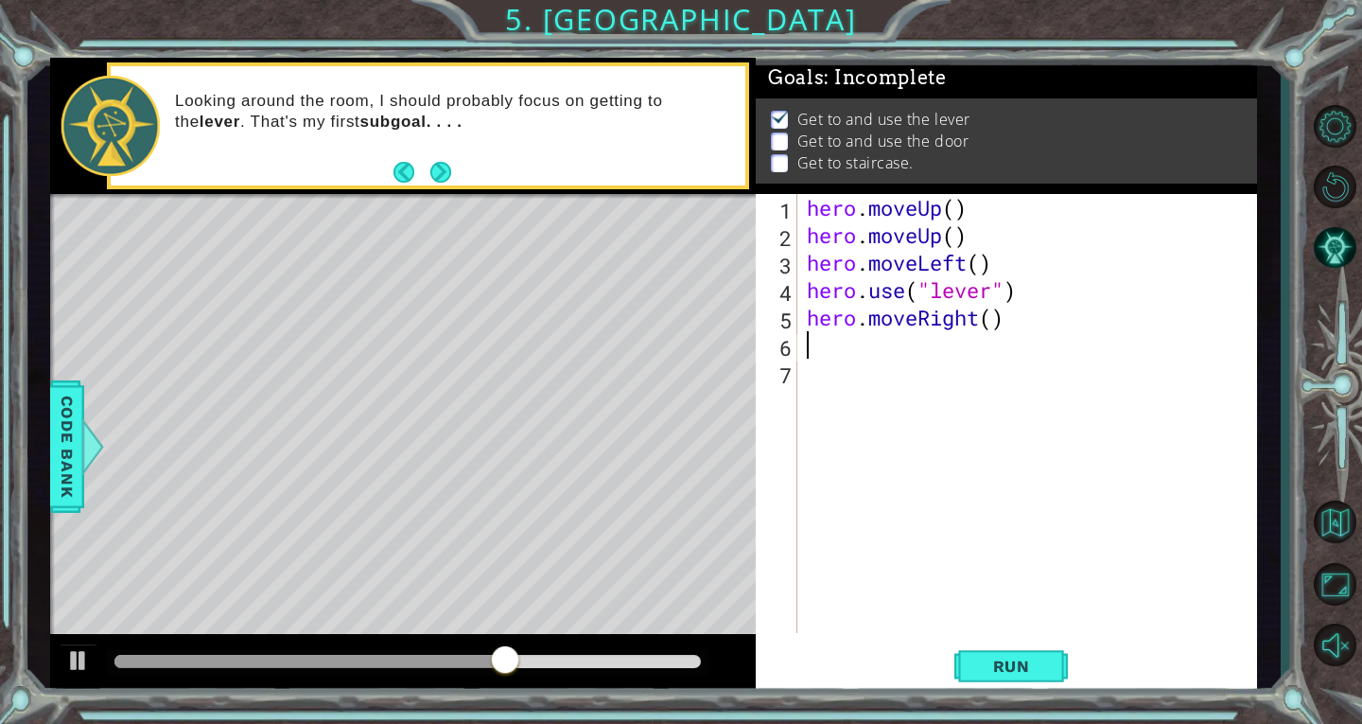
click at [994, 324] on div "hero . moveUp ( ) hero . moveUp ( ) hero . moveLeft ( ) hero . use ( "lever" ) …" at bounding box center [1032, 441] width 459 height 494
type textarea "hero.moveRight(3)"
click at [1026, 664] on span "Run" at bounding box center [1012, 666] width 75 height 19
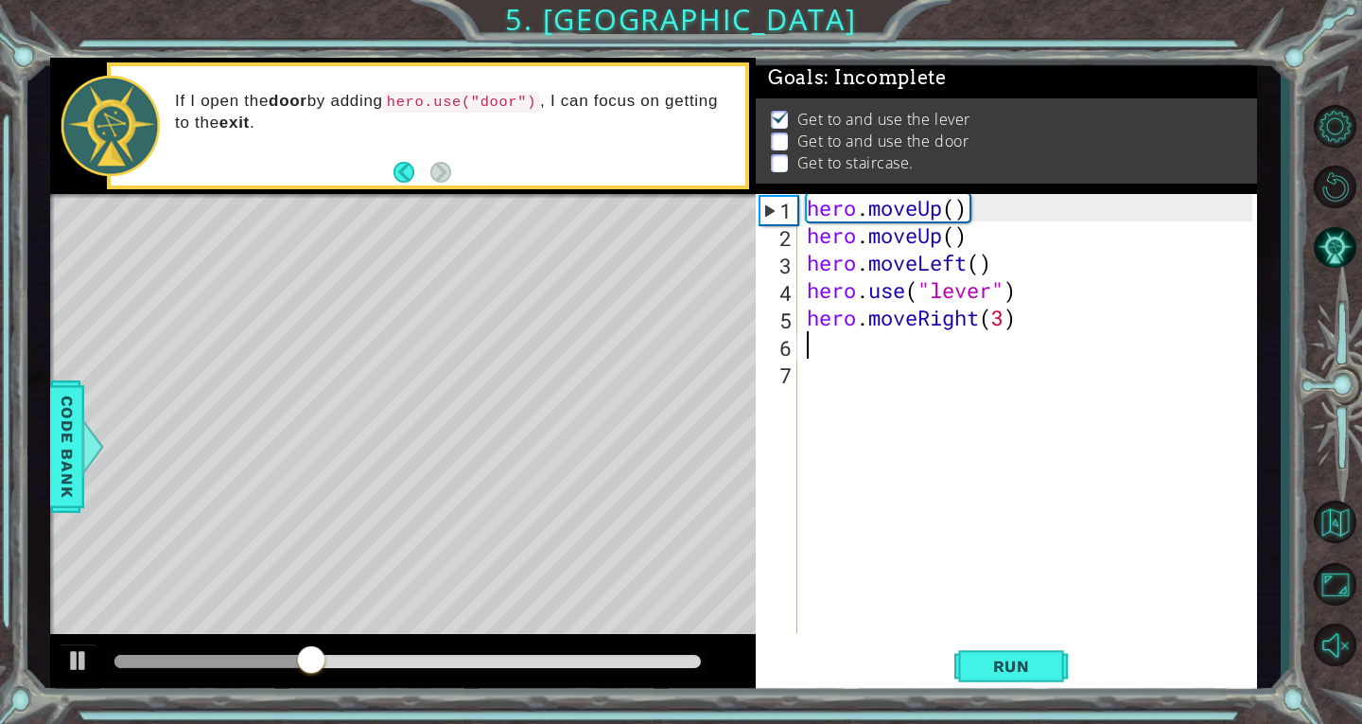
click at [823, 339] on div "hero . moveUp ( ) hero . moveUp ( ) hero . moveLeft ( ) hero . use ( "lever" ) …" at bounding box center [1032, 441] width 459 height 494
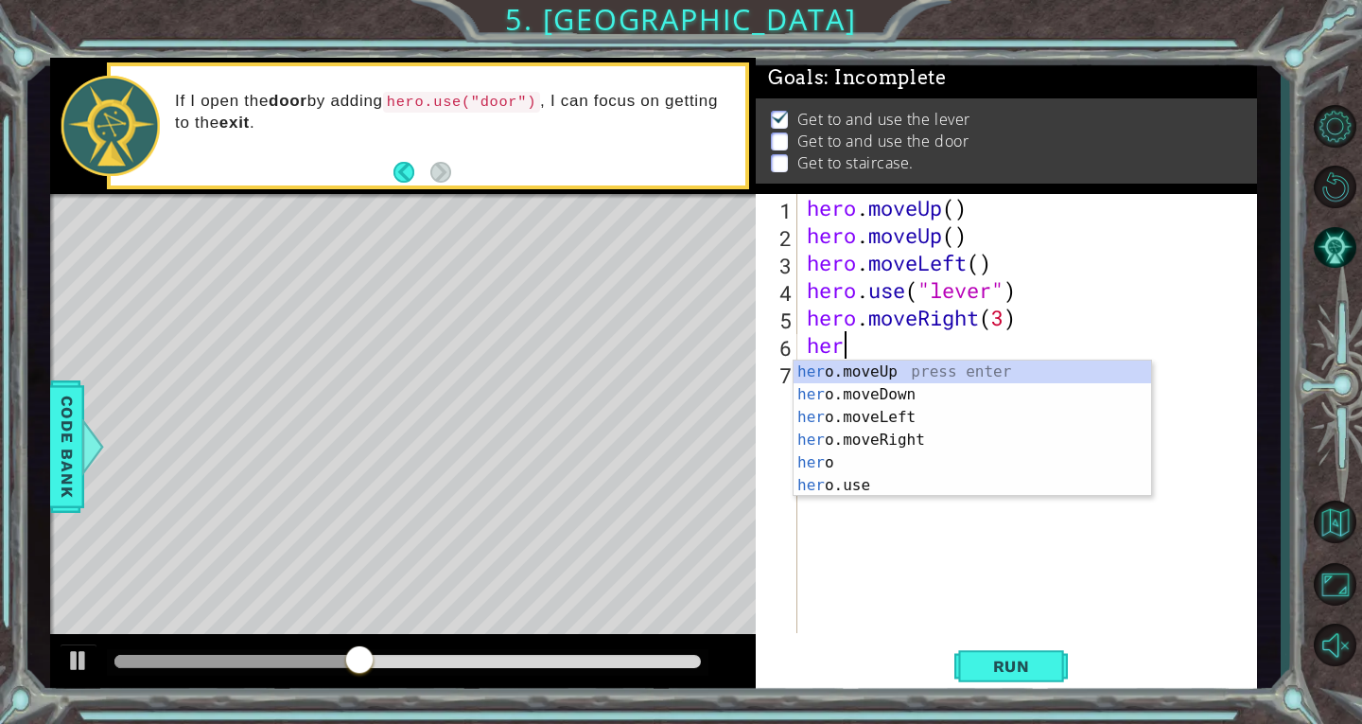
scroll to position [0, 1]
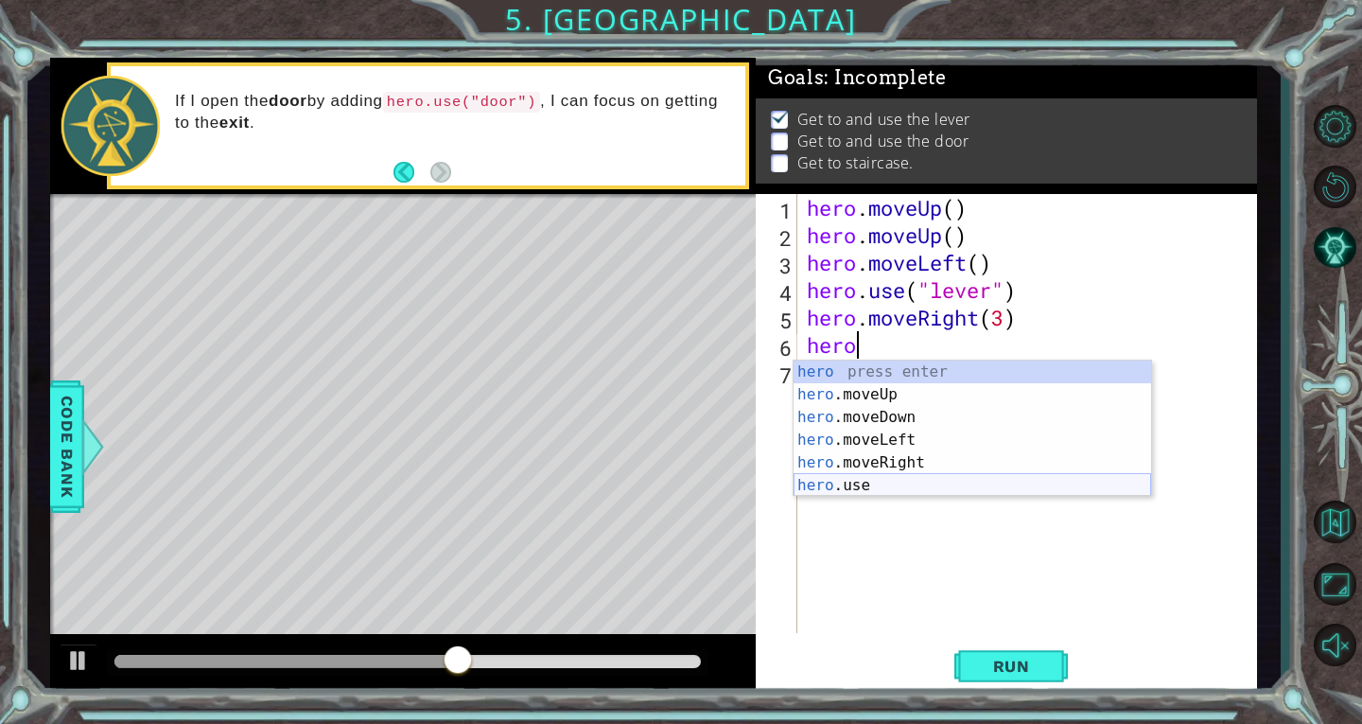
click at [922, 483] on div "hero press enter hero .moveUp press enter hero .moveDown press enter hero .move…" at bounding box center [973, 451] width 358 height 182
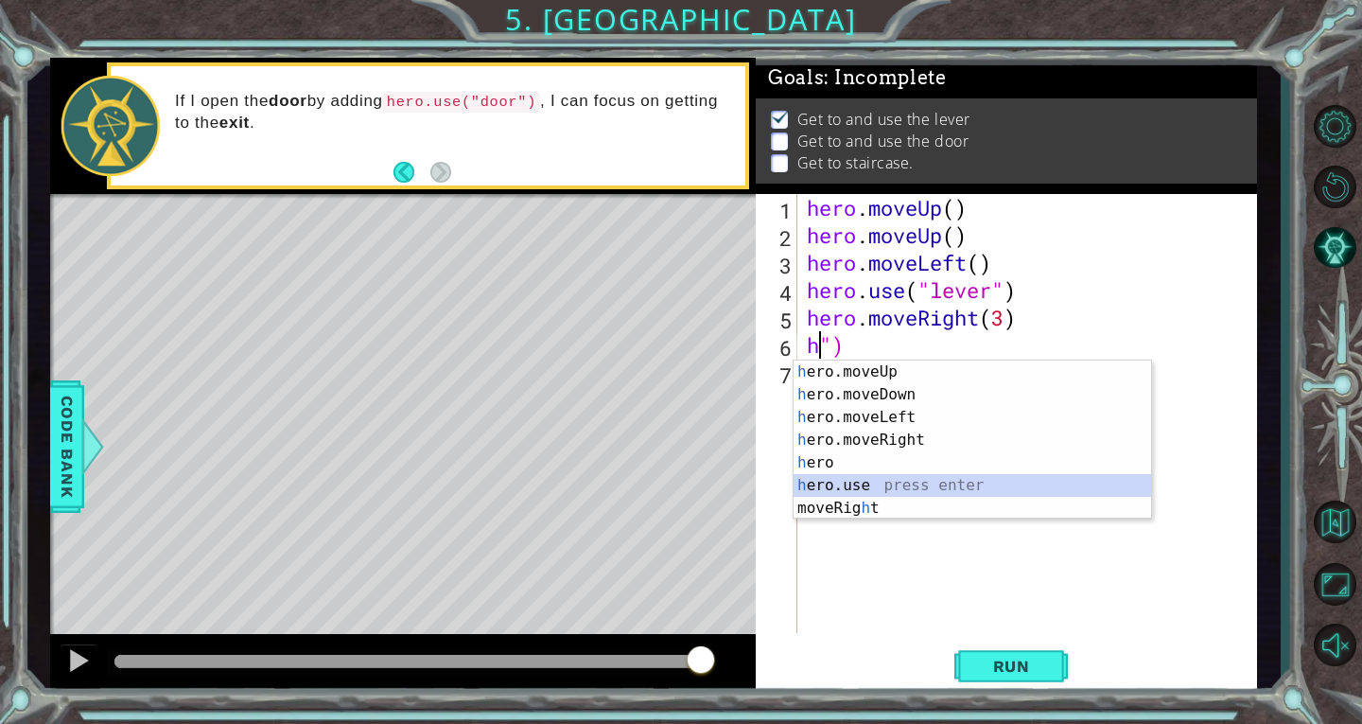
click at [910, 488] on div "h ero.moveUp press enter h ero.moveDown press enter h ero.moveLeft press enter …" at bounding box center [973, 462] width 358 height 204
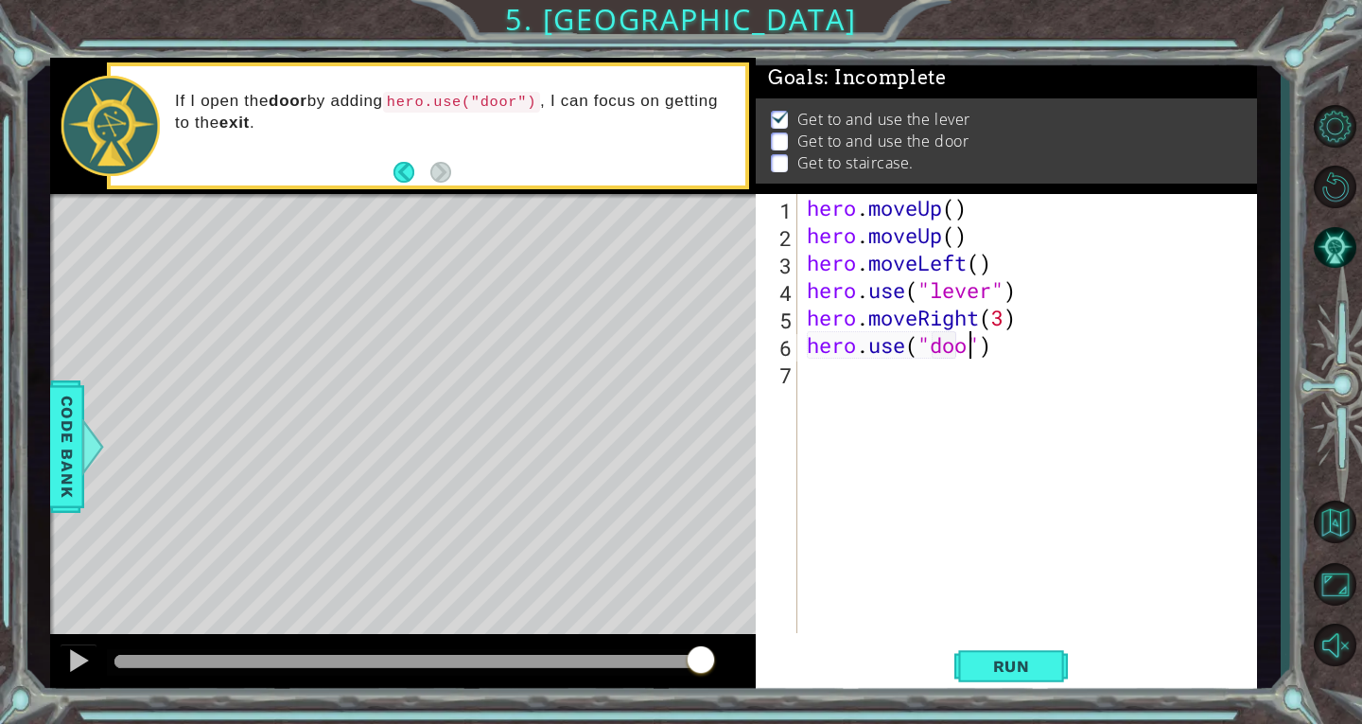
type textarea "hero.use("door")"
click at [1014, 677] on button "Run" at bounding box center [1012, 666] width 114 height 50
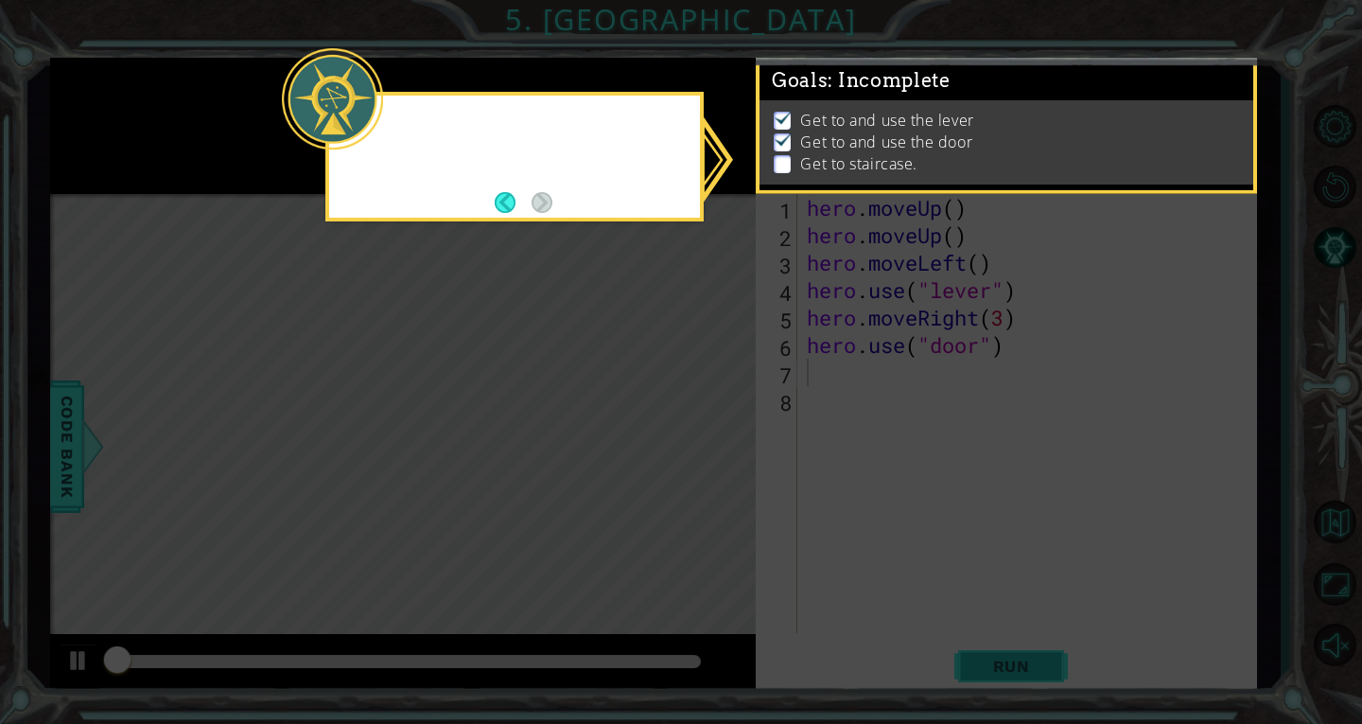
scroll to position [8, 0]
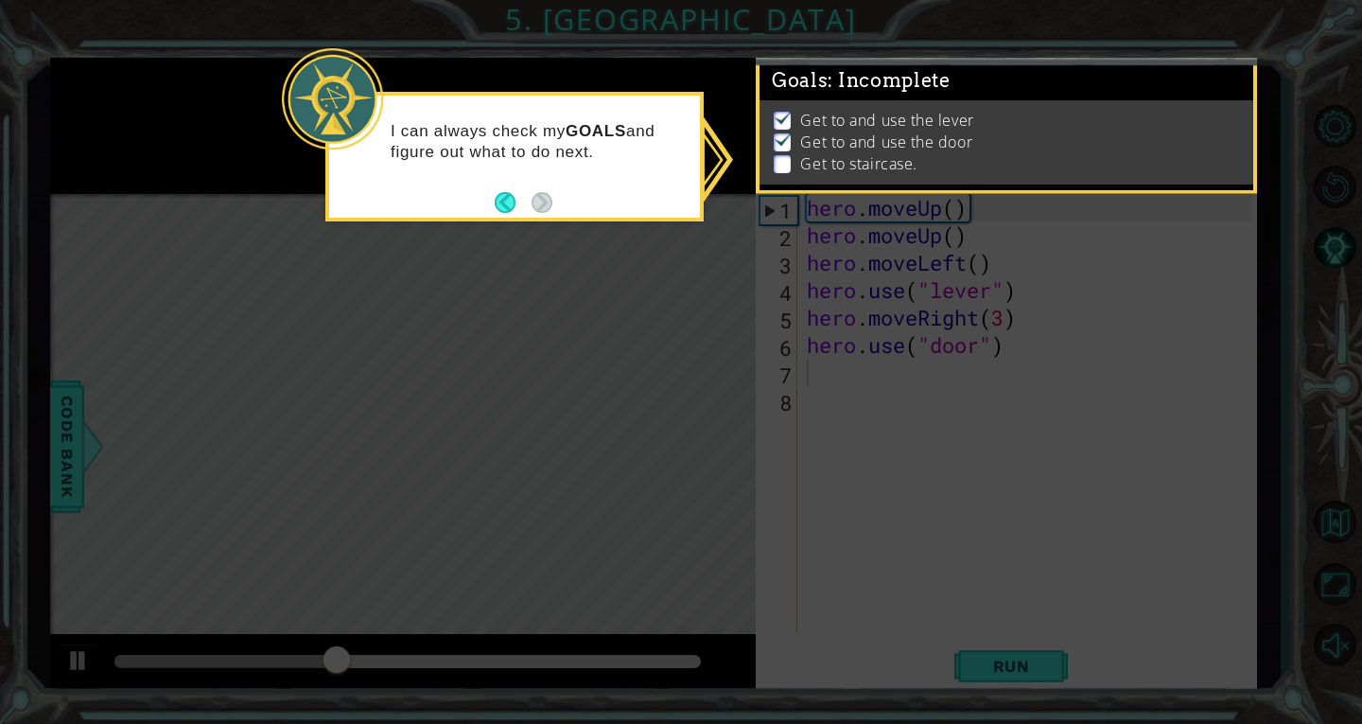
click at [537, 192] on footer at bounding box center [524, 202] width 58 height 28
click at [589, 273] on icon at bounding box center [681, 362] width 1362 height 724
click at [777, 155] on p at bounding box center [782, 164] width 17 height 18
click at [782, 155] on p at bounding box center [782, 164] width 17 height 18
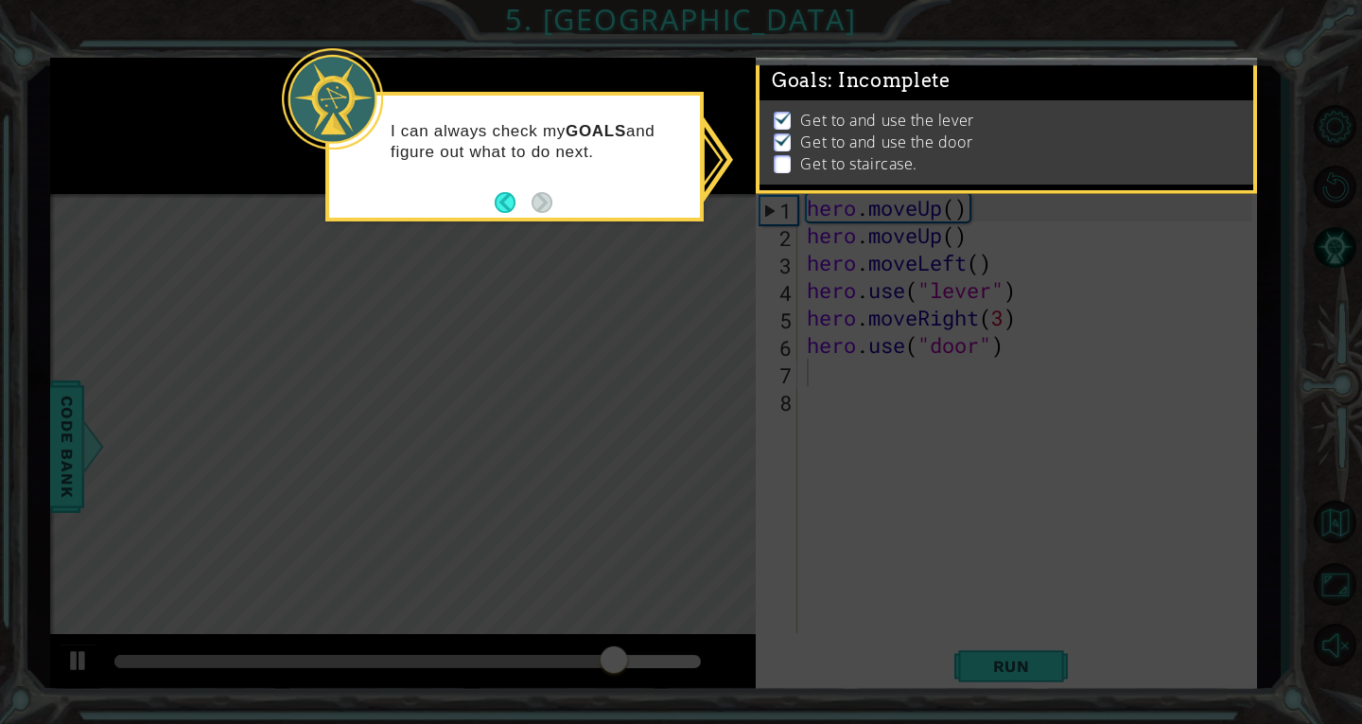
click at [782, 155] on p at bounding box center [782, 164] width 17 height 18
click at [1120, 602] on icon at bounding box center [681, 362] width 1362 height 724
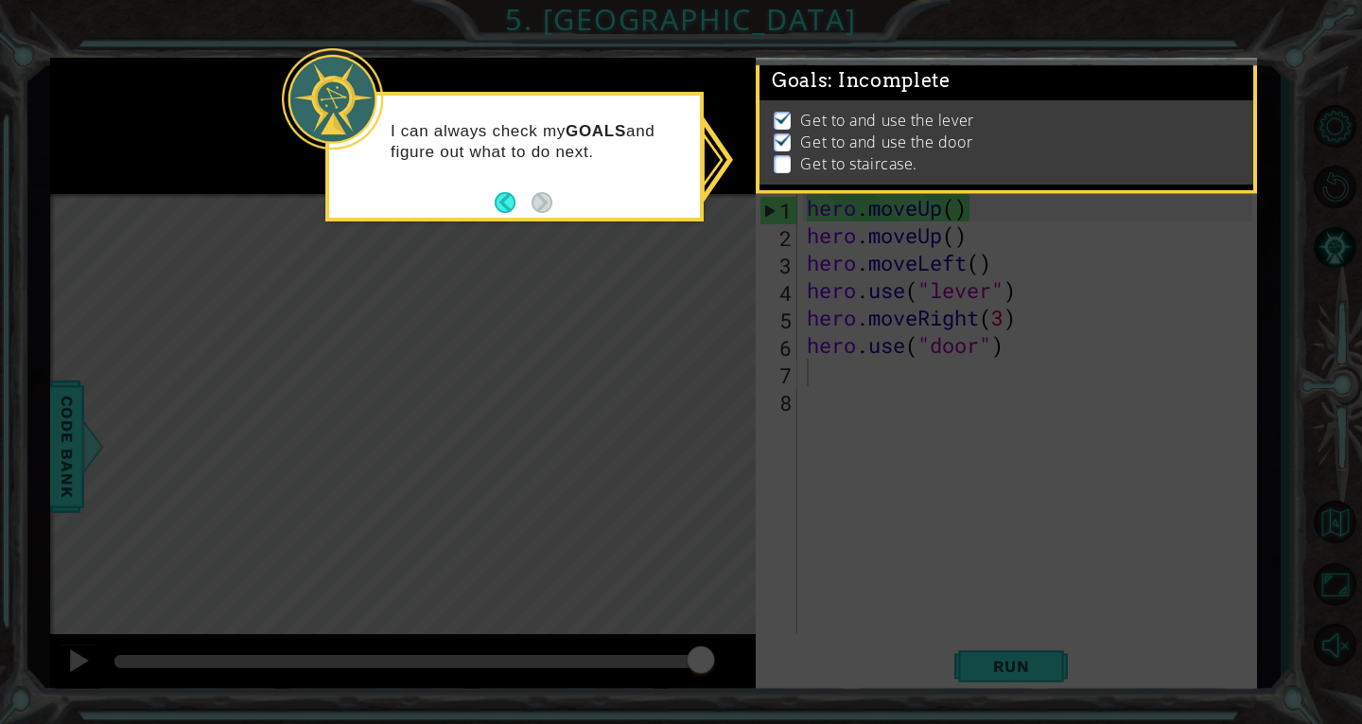
drag, startPoint x: 1121, startPoint y: 598, endPoint x: 1117, endPoint y: 636, distance: 38.0
click at [1118, 636] on icon at bounding box center [681, 362] width 1362 height 724
click at [1117, 636] on icon at bounding box center [681, 362] width 1362 height 724
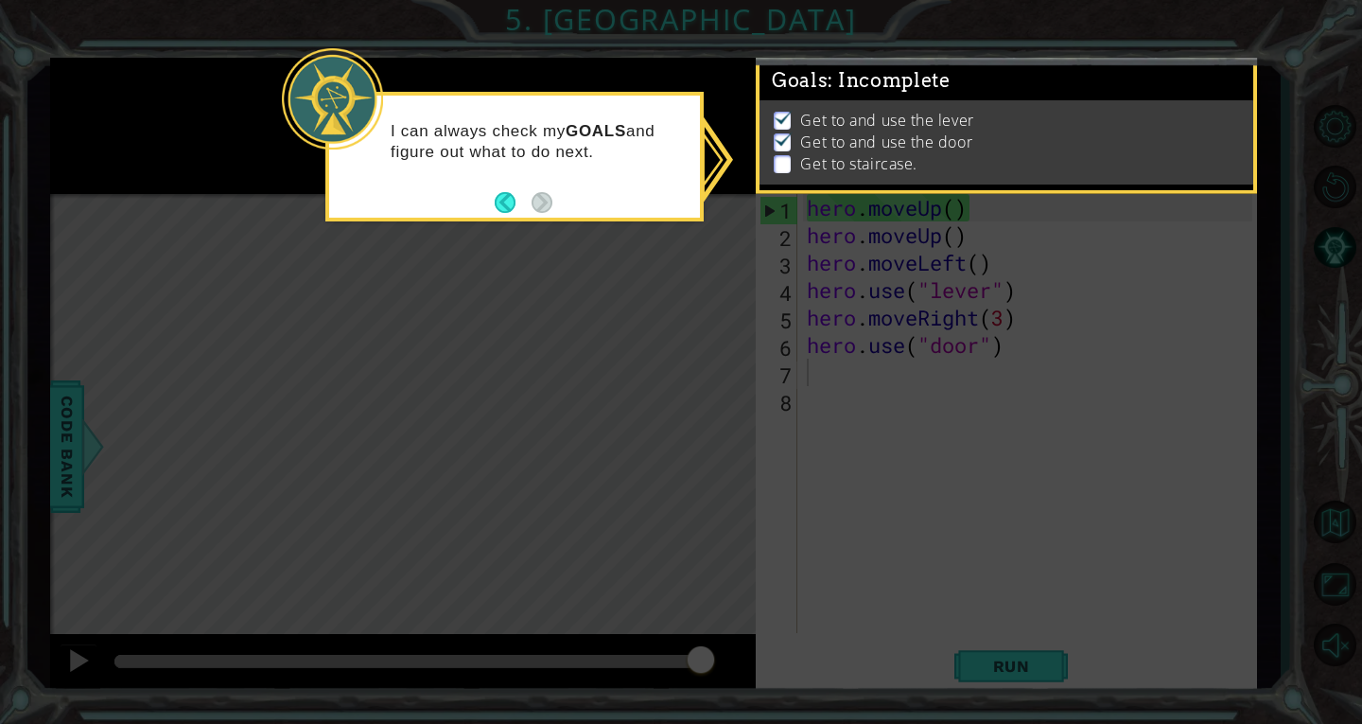
click at [1117, 636] on icon at bounding box center [681, 362] width 1362 height 724
drag, startPoint x: 1117, startPoint y: 636, endPoint x: 1242, endPoint y: 768, distance: 182.0
click at [1242, 723] on html "1 ההההההההההההההההההההההההההההההההההההההההההההההההההההההההההההההההההההההההההההה…" at bounding box center [681, 362] width 1362 height 724
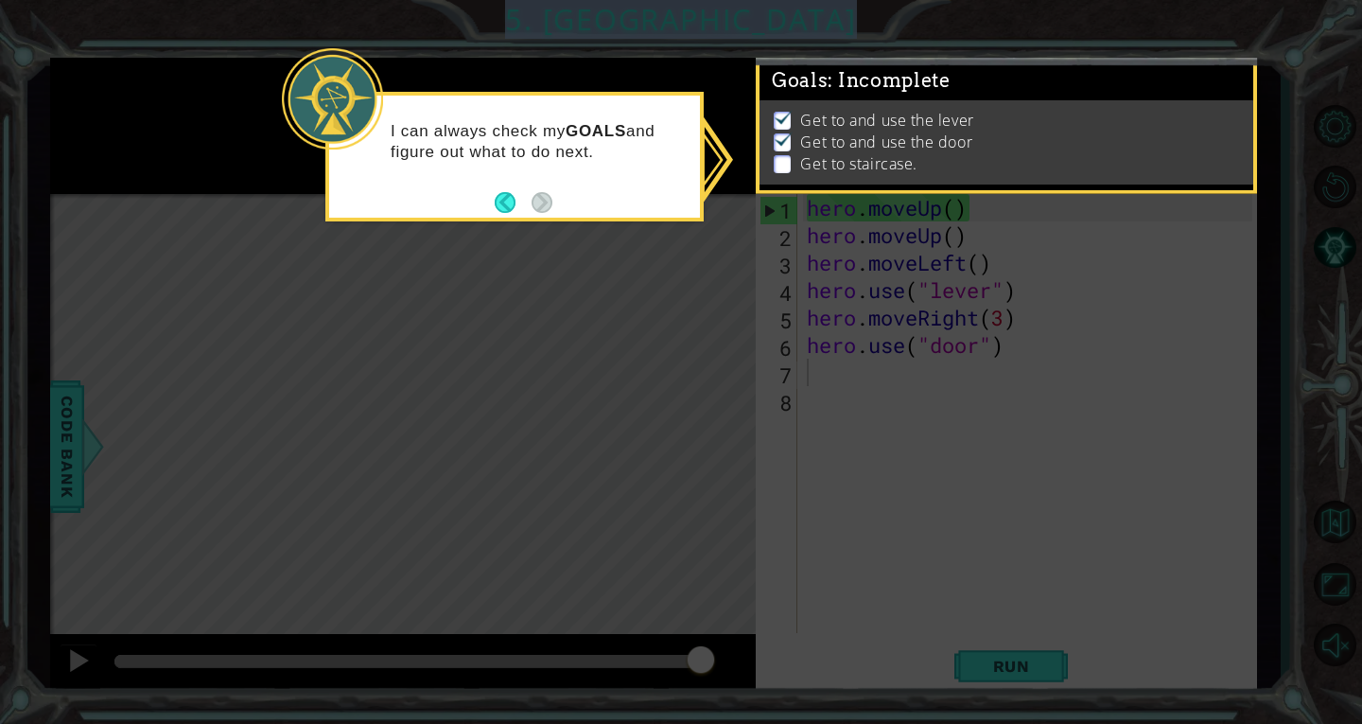
click at [1001, 650] on icon at bounding box center [681, 362] width 1362 height 724
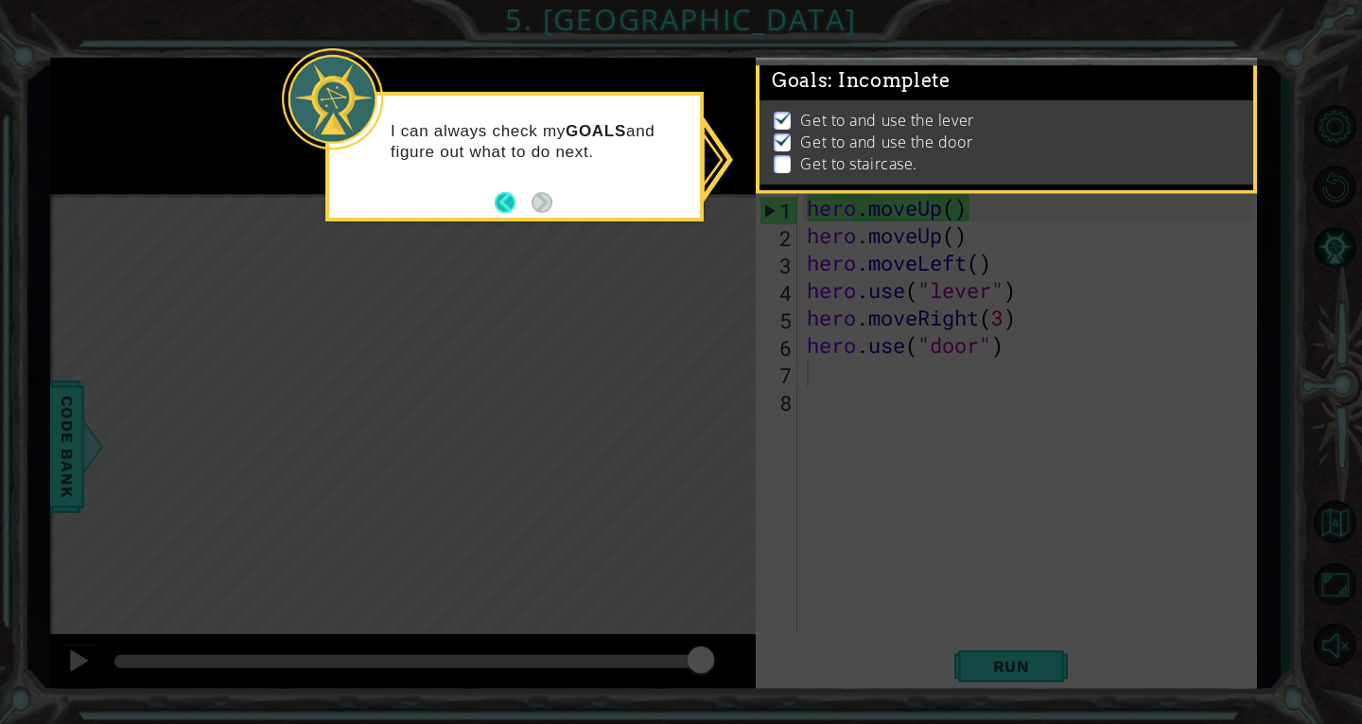
click at [505, 201] on button "Back" at bounding box center [513, 202] width 37 height 21
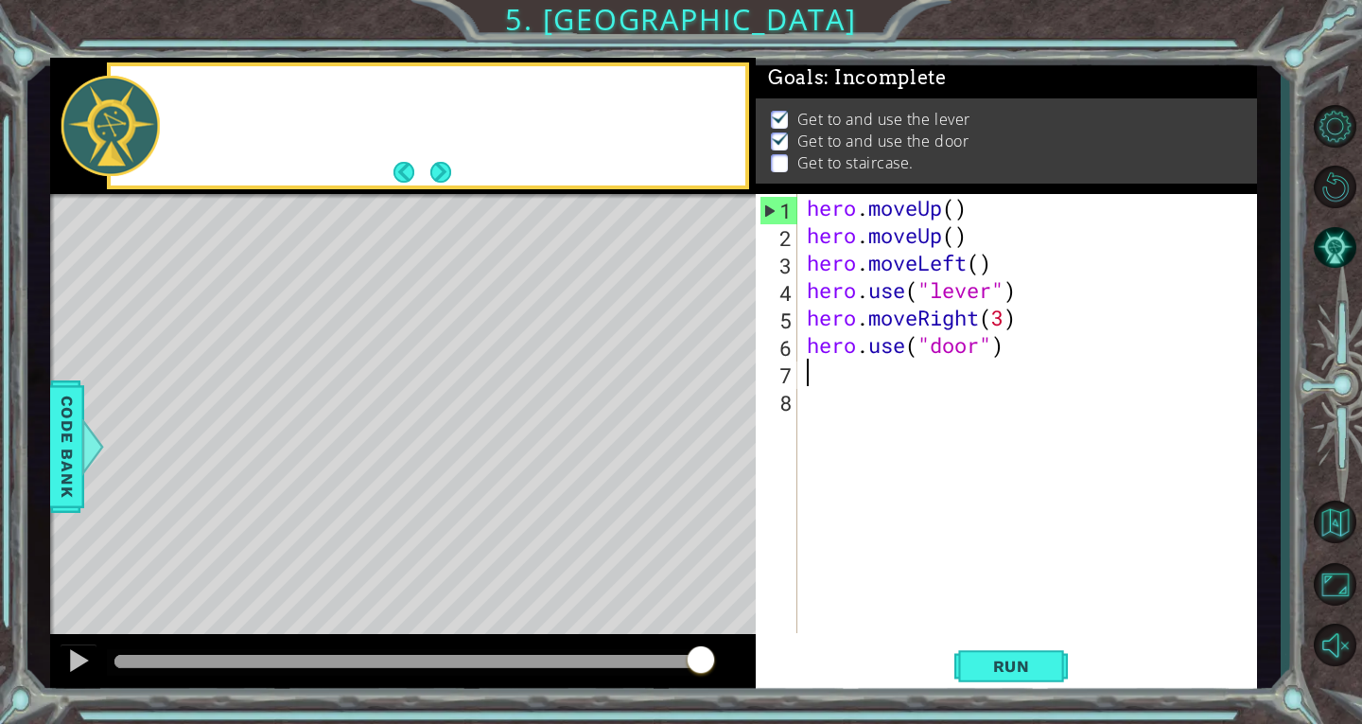
scroll to position [14, 0]
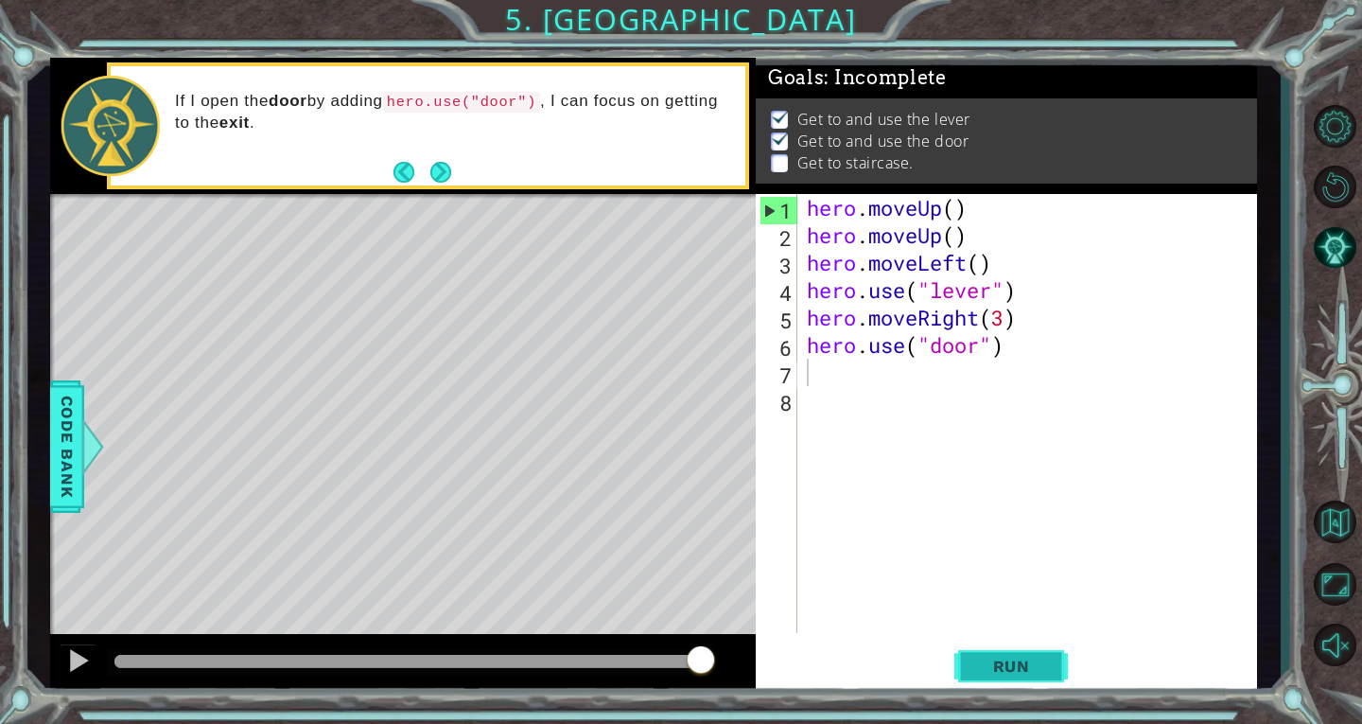
click at [1029, 679] on button "Run" at bounding box center [1012, 666] width 114 height 50
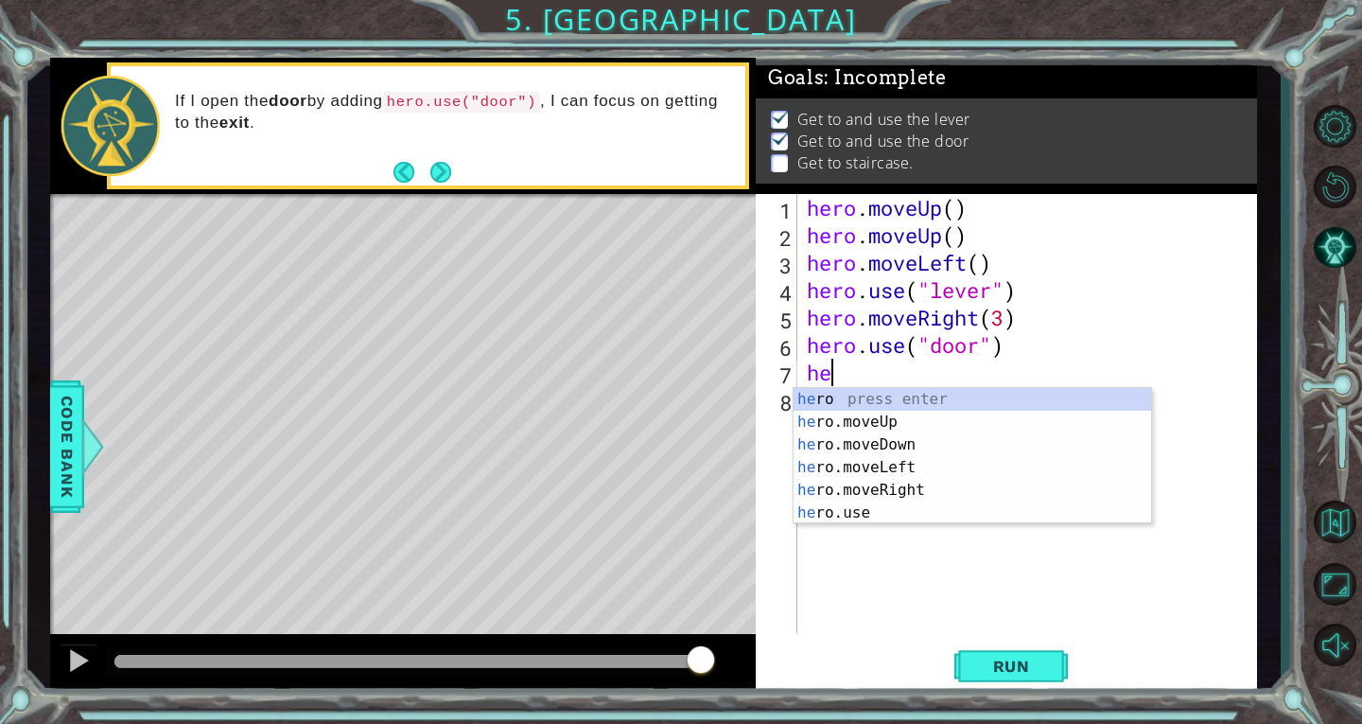
scroll to position [0, 1]
type textarea "hero"
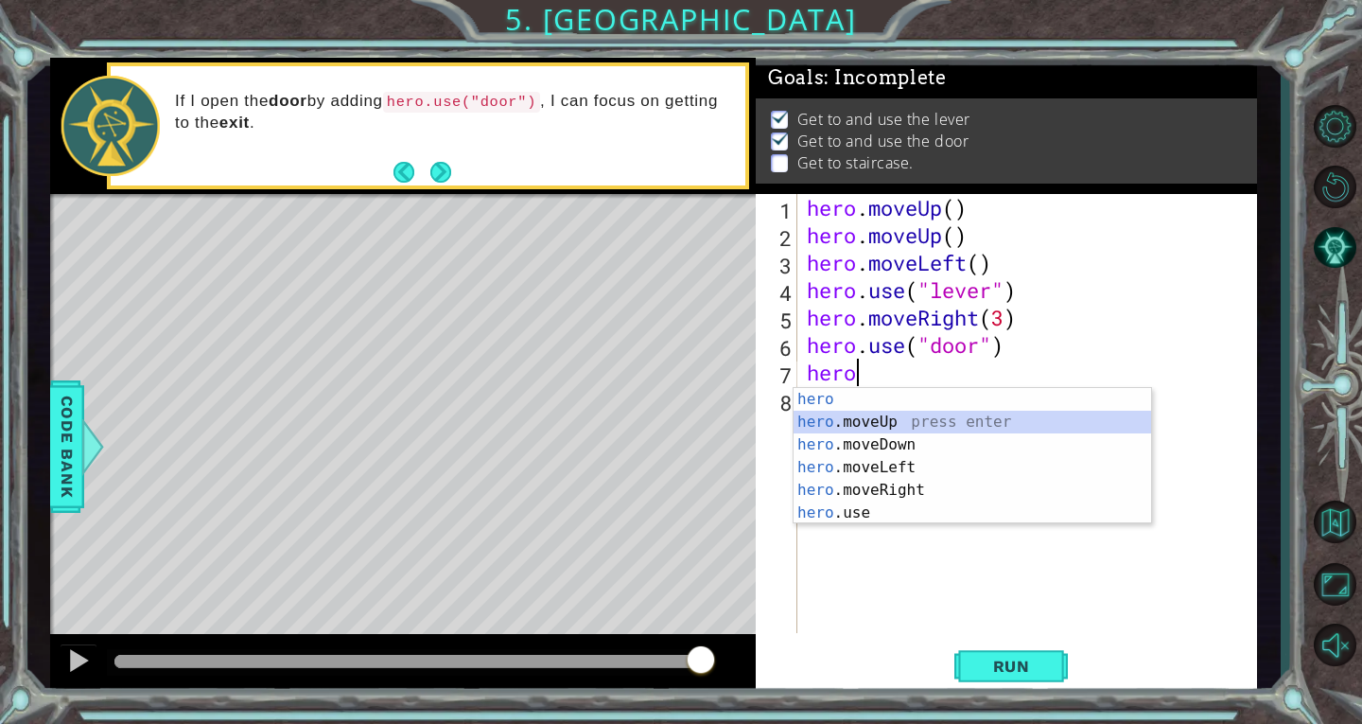
click at [866, 415] on div "hero press enter hero .moveUp press enter hero .moveDown press enter hero .move…" at bounding box center [973, 479] width 358 height 182
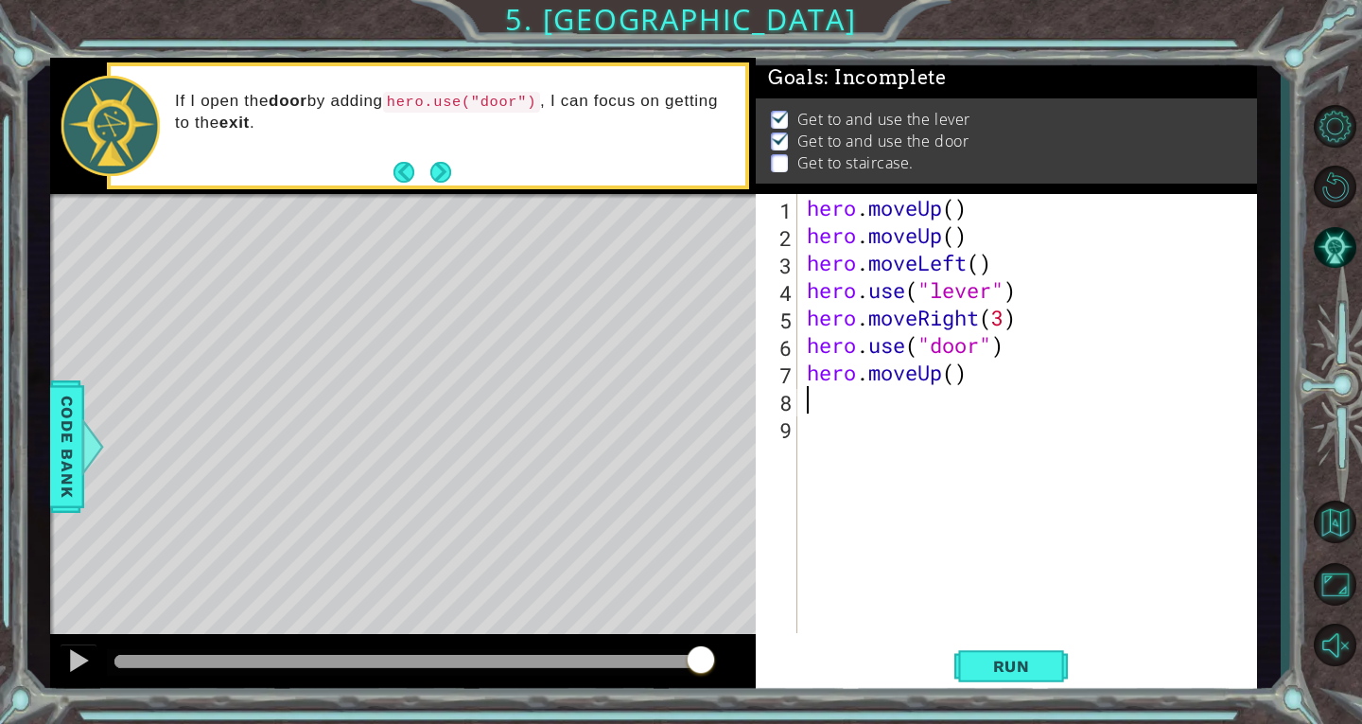
click at [957, 372] on div "hero . moveUp ( ) hero . moveUp ( ) hero . moveLeft ( ) hero . use ( "lever" ) …" at bounding box center [1032, 441] width 459 height 494
type textarea "hero.moveUp(2)"
click at [1032, 672] on span "Run" at bounding box center [1012, 666] width 75 height 19
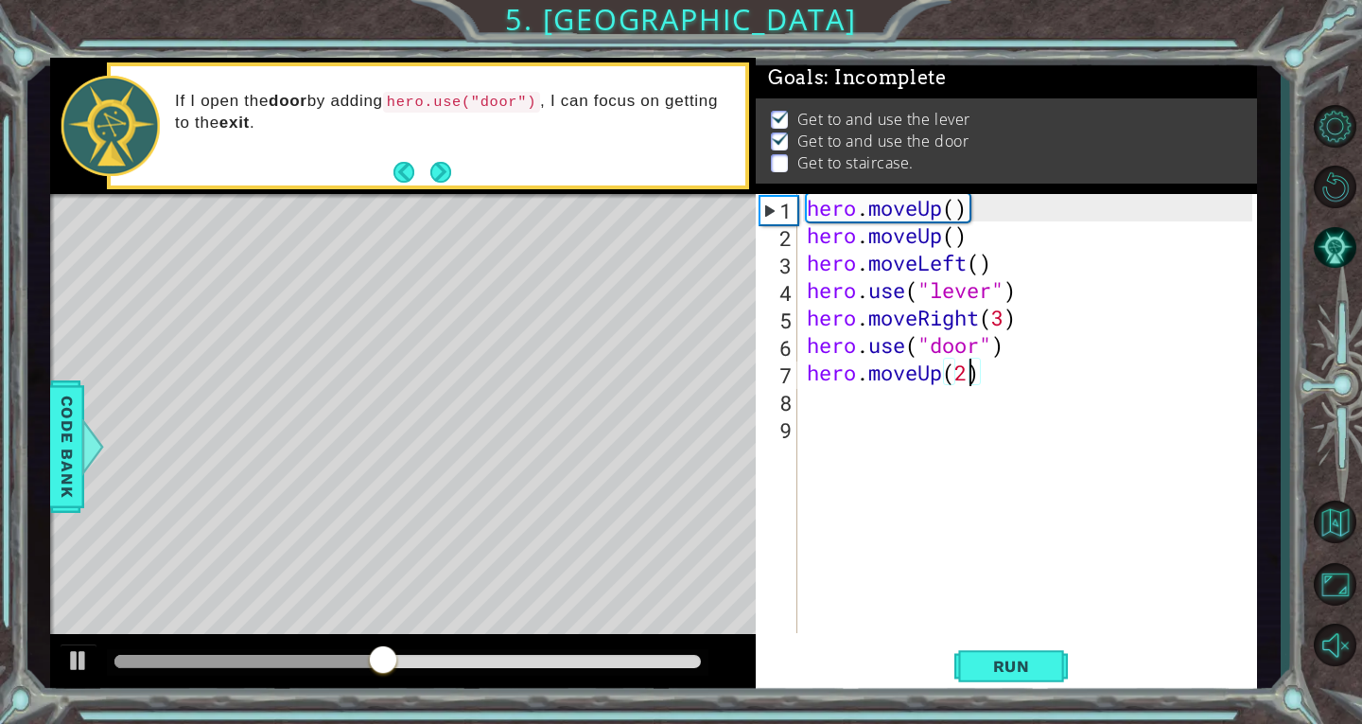
click at [817, 404] on div "hero . moveUp ( ) hero . moveUp ( ) hero . moveLeft ( ) hero . use ( "lever" ) …" at bounding box center [1032, 441] width 459 height 494
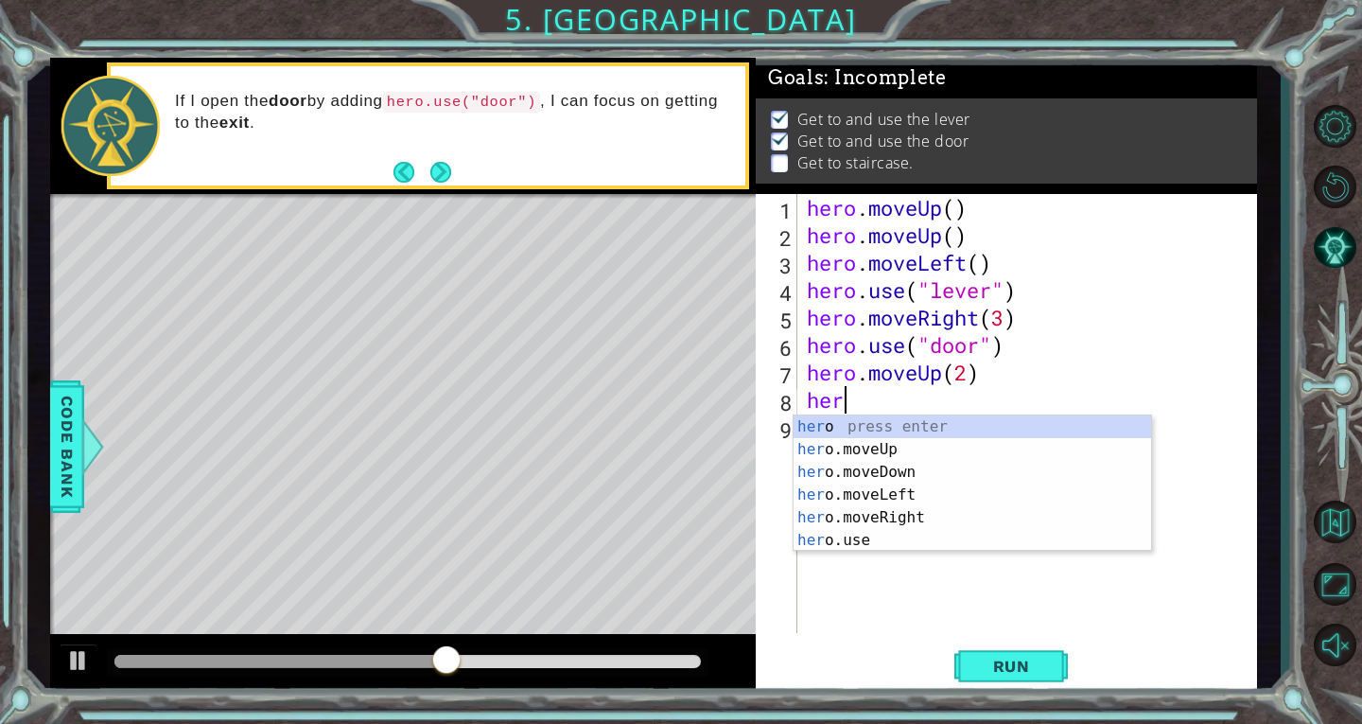
scroll to position [0, 1]
type textarea "hero"
click at [846, 491] on div "hero press enter hero .moveUp press enter hero .moveDown press enter hero .move…" at bounding box center [973, 506] width 358 height 182
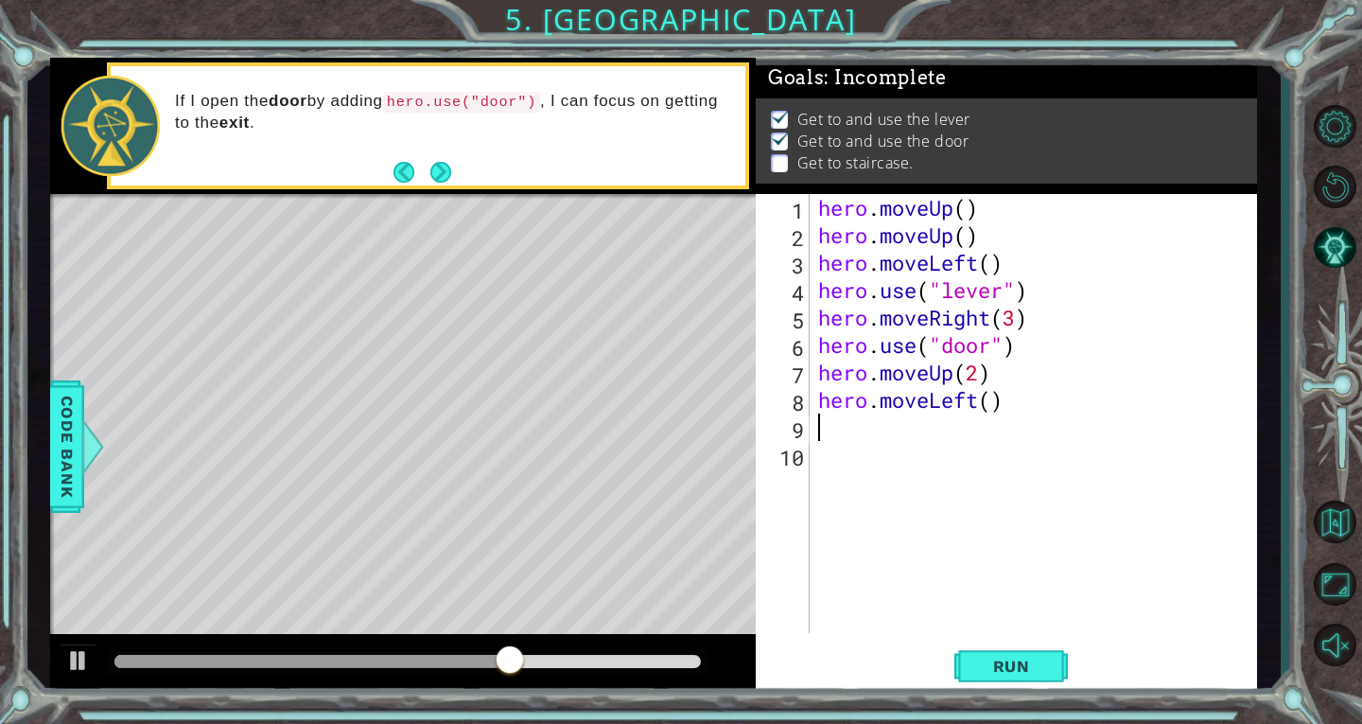
scroll to position [0, 0]
click at [990, 401] on div "hero . moveUp ( ) hero . moveUp ( ) hero . moveLeft ( ) hero . use ( "lever" ) …" at bounding box center [1039, 441] width 448 height 494
type textarea "hero.moveLeft(3)"
click at [826, 427] on div "hero . moveUp ( ) hero . moveUp ( ) hero . moveLeft ( ) hero . use ( "lever" ) …" at bounding box center [1039, 441] width 448 height 494
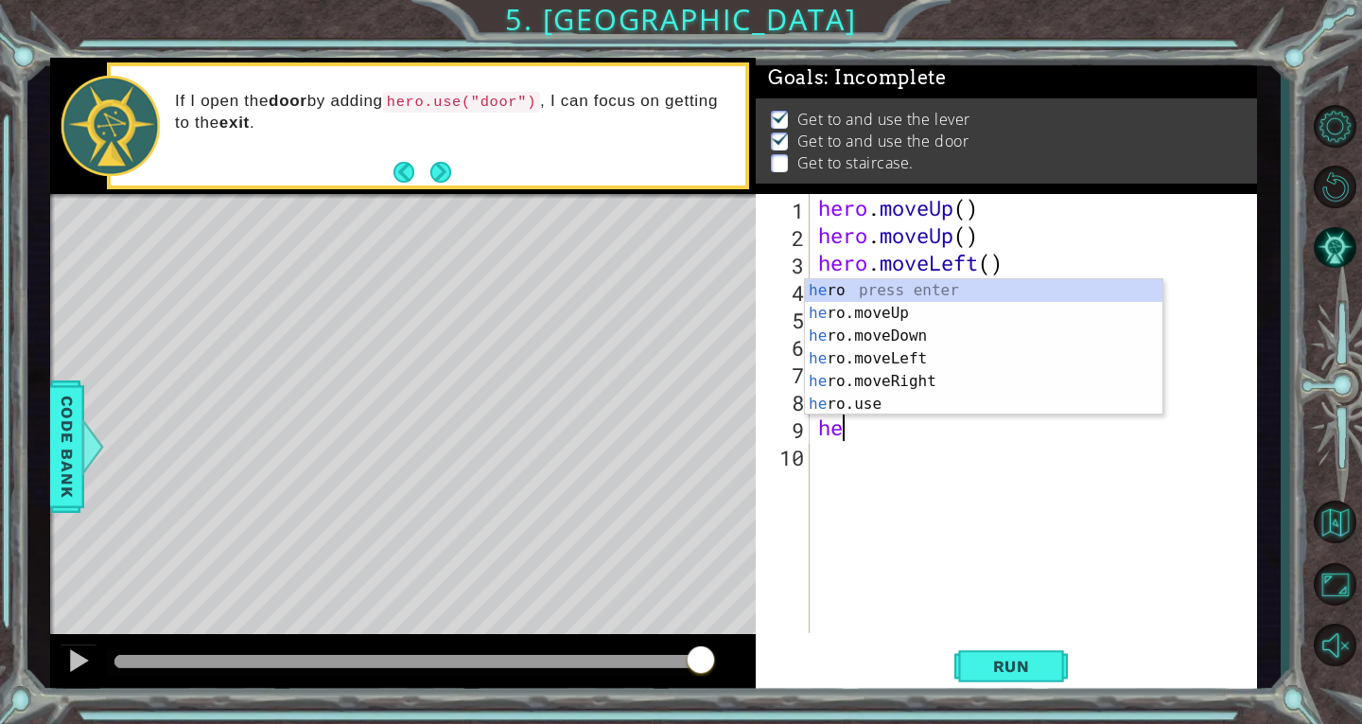
scroll to position [0, 1]
type textarea "hero"
click at [877, 307] on div "hero press enter hero .moveUp press enter hero .moveDown press enter hero .move…" at bounding box center [984, 370] width 358 height 182
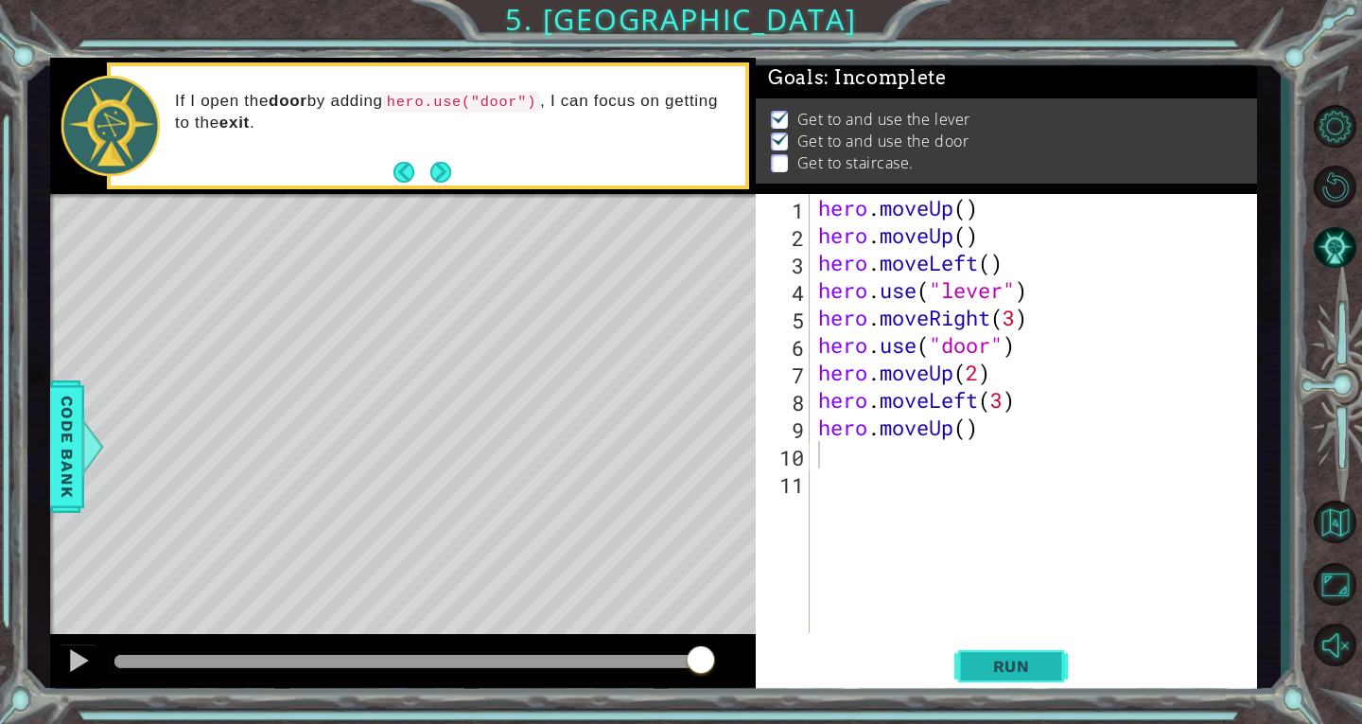
click at [1012, 647] on button "Run" at bounding box center [1012, 666] width 114 height 50
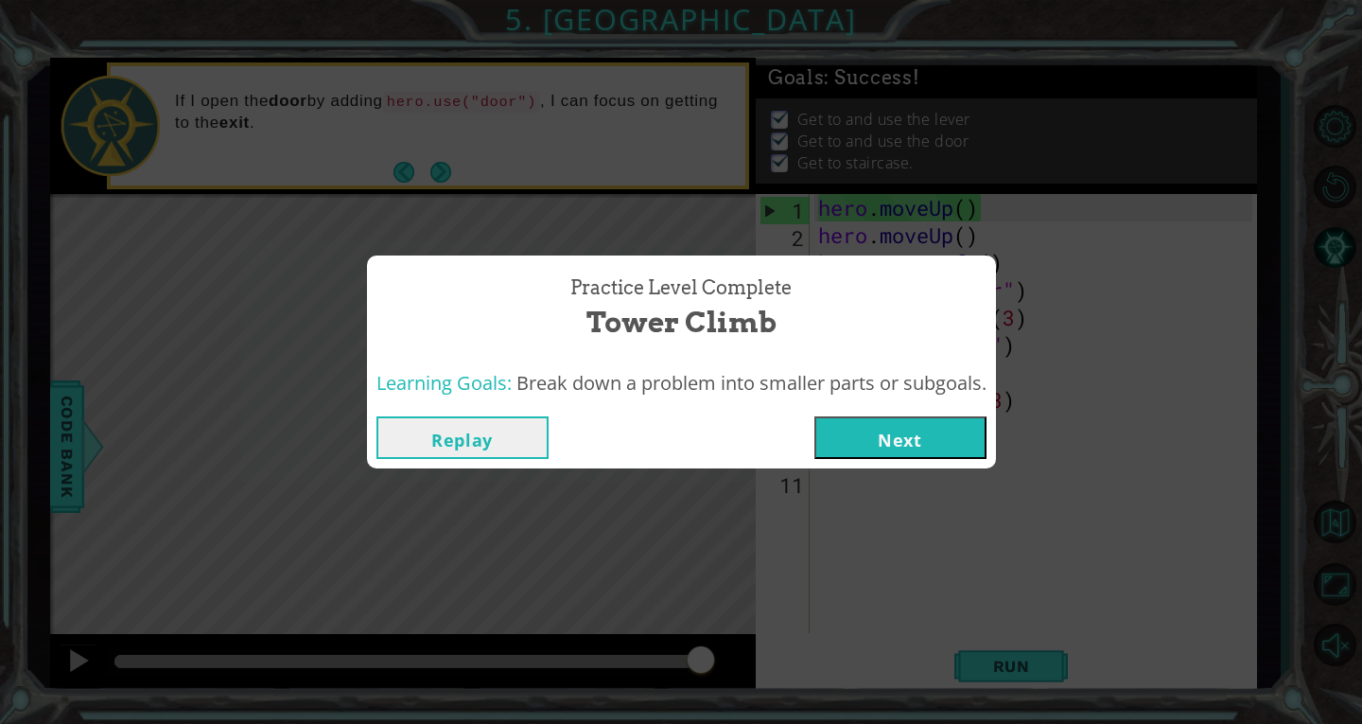
click at [933, 444] on button "Next" at bounding box center [901, 437] width 172 height 43
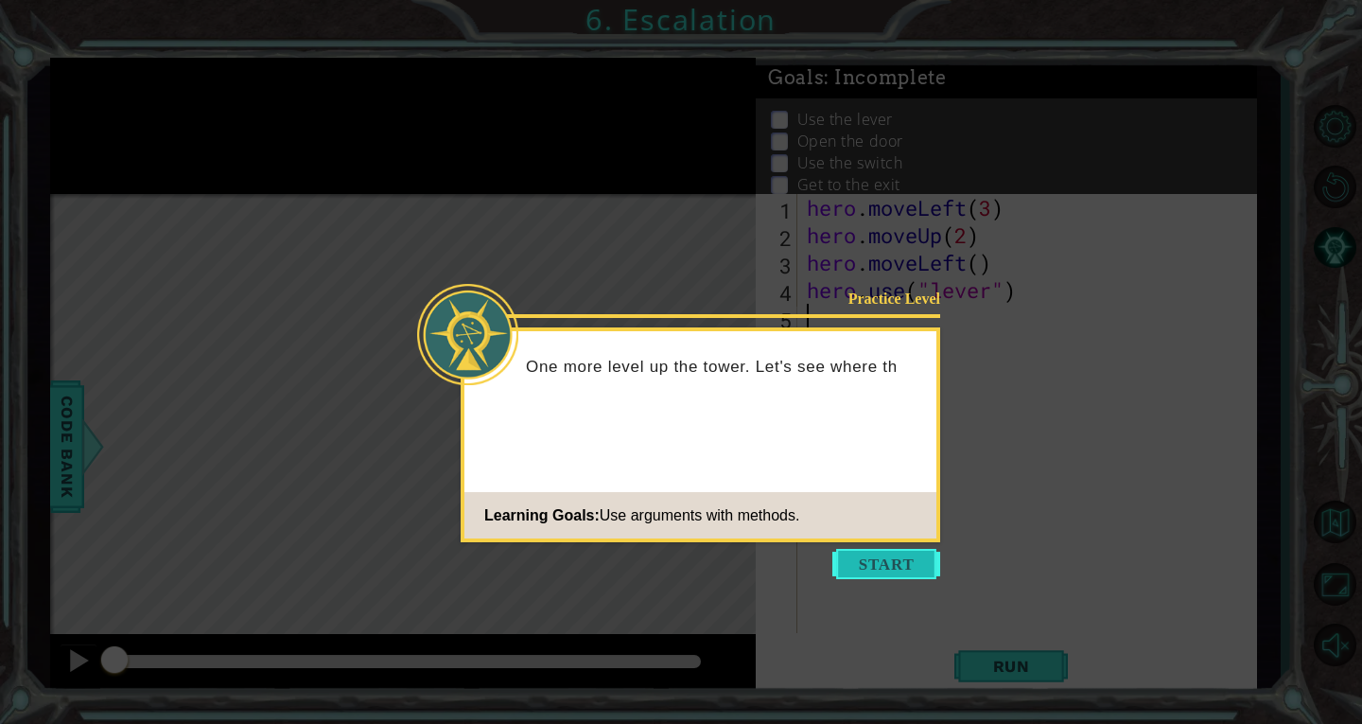
click at [859, 571] on button "Start" at bounding box center [887, 564] width 108 height 30
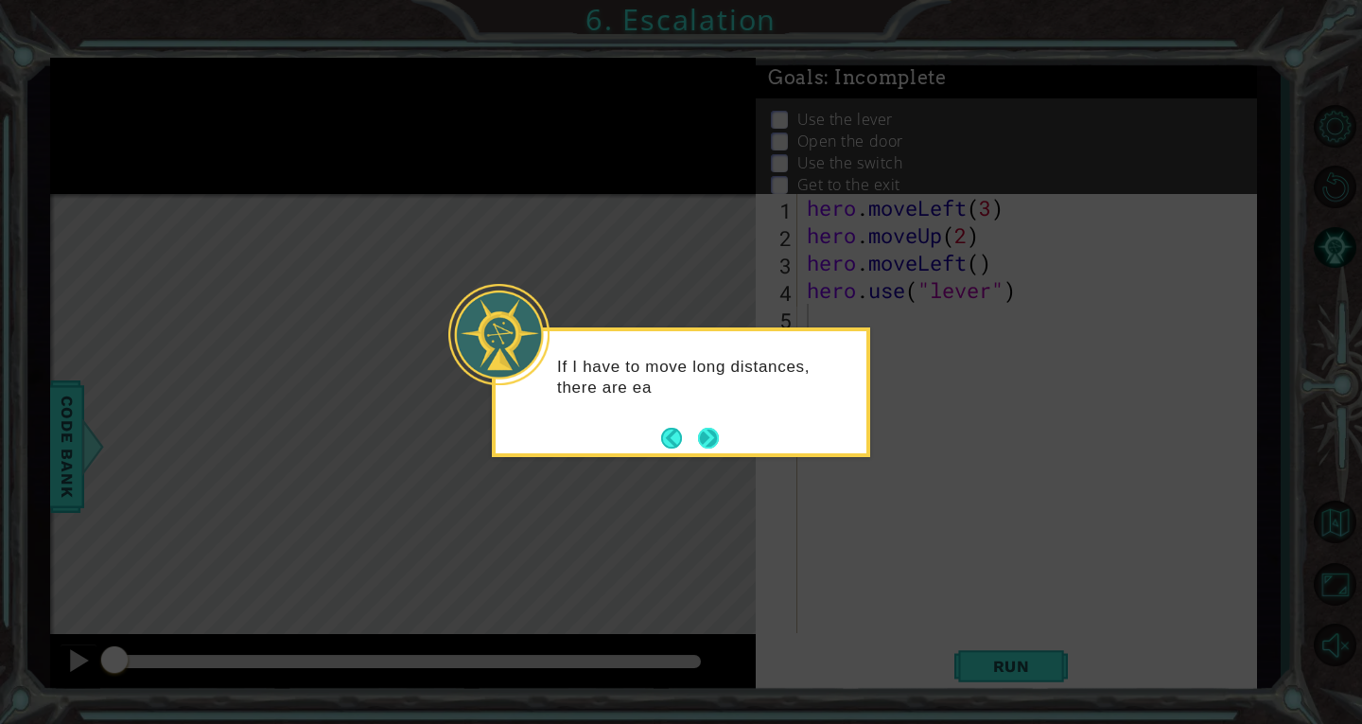
click at [718, 429] on button "Next" at bounding box center [708, 438] width 21 height 21
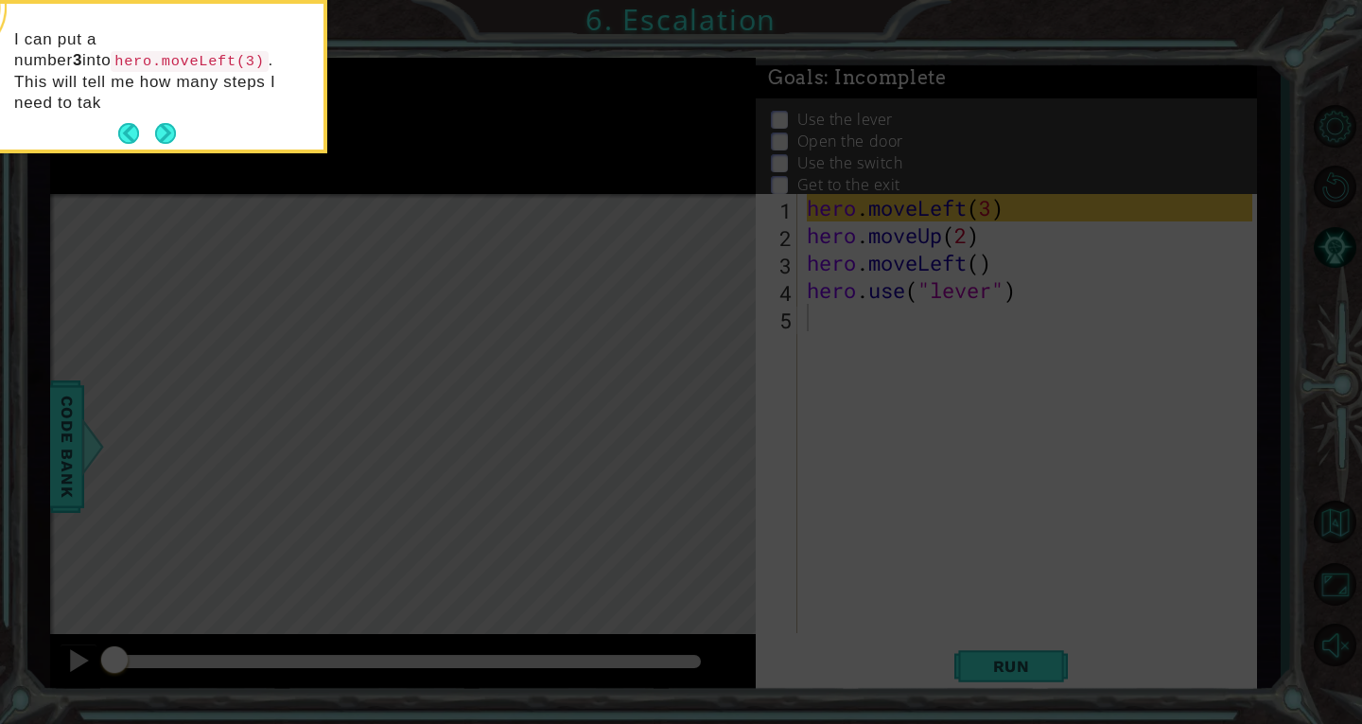
click at [656, 345] on icon at bounding box center [681, 108] width 1362 height 1231
click at [167, 123] on button "Next" at bounding box center [165, 133] width 21 height 21
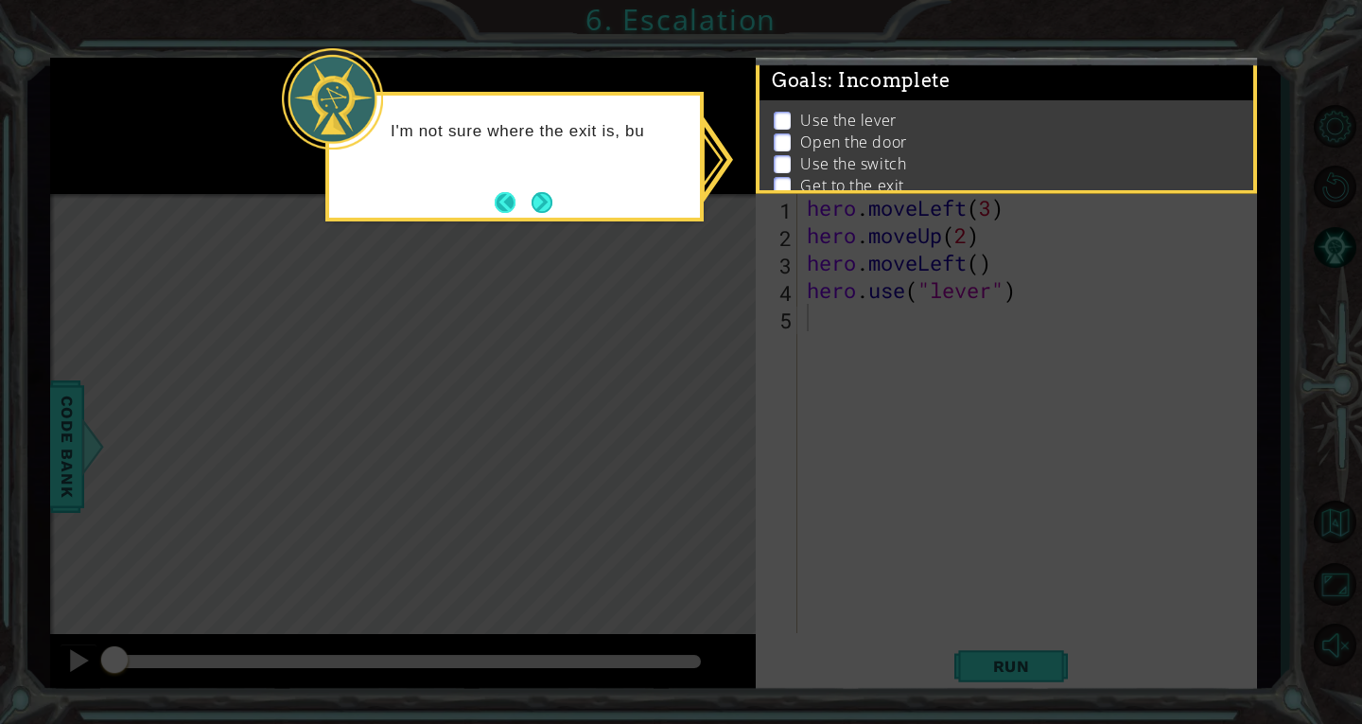
click at [502, 199] on button "Back" at bounding box center [513, 202] width 37 height 21
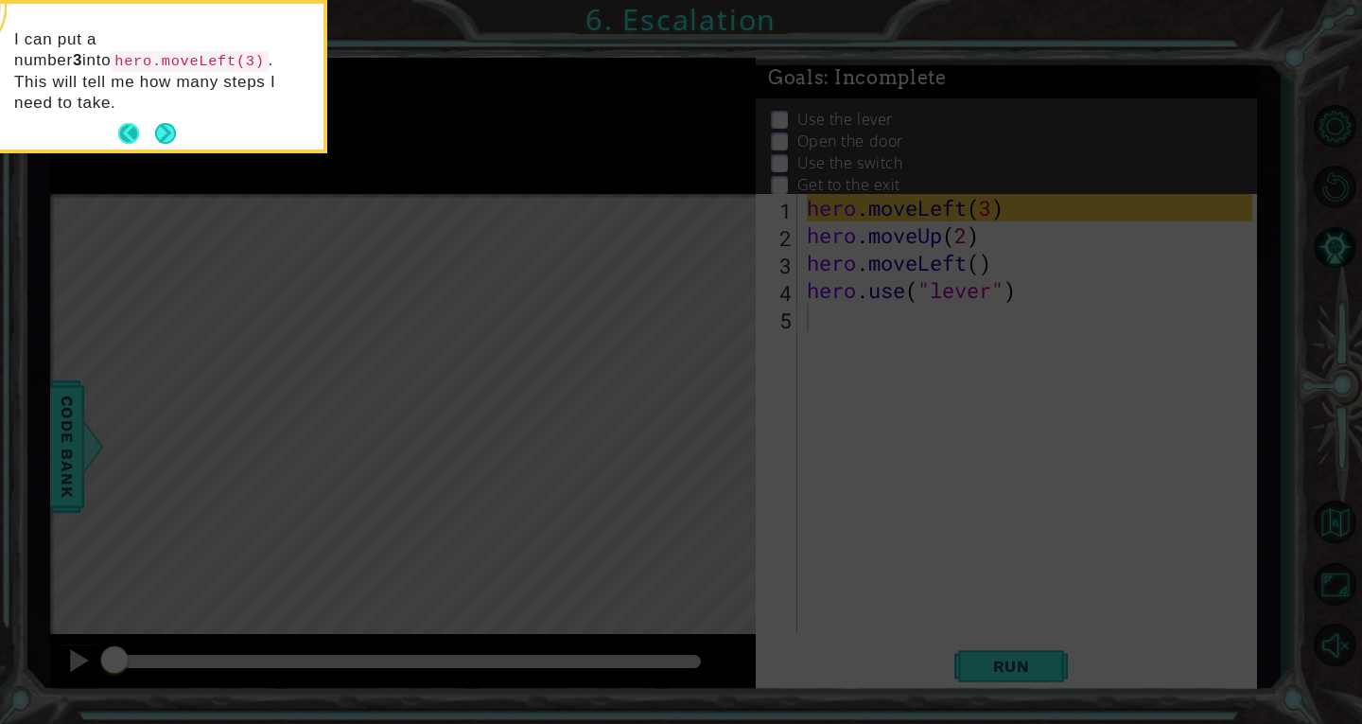
click at [132, 123] on button "Back" at bounding box center [136, 133] width 37 height 21
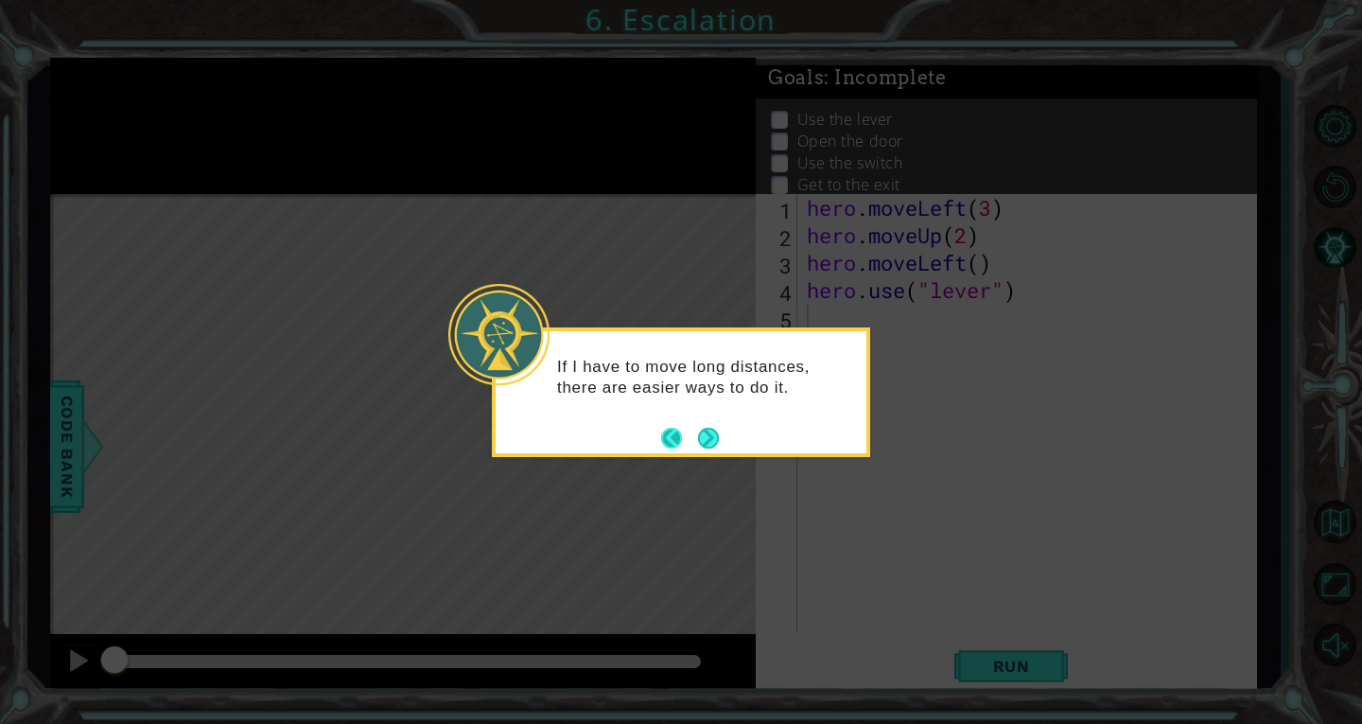
click at [667, 431] on button "Back" at bounding box center [679, 438] width 37 height 21
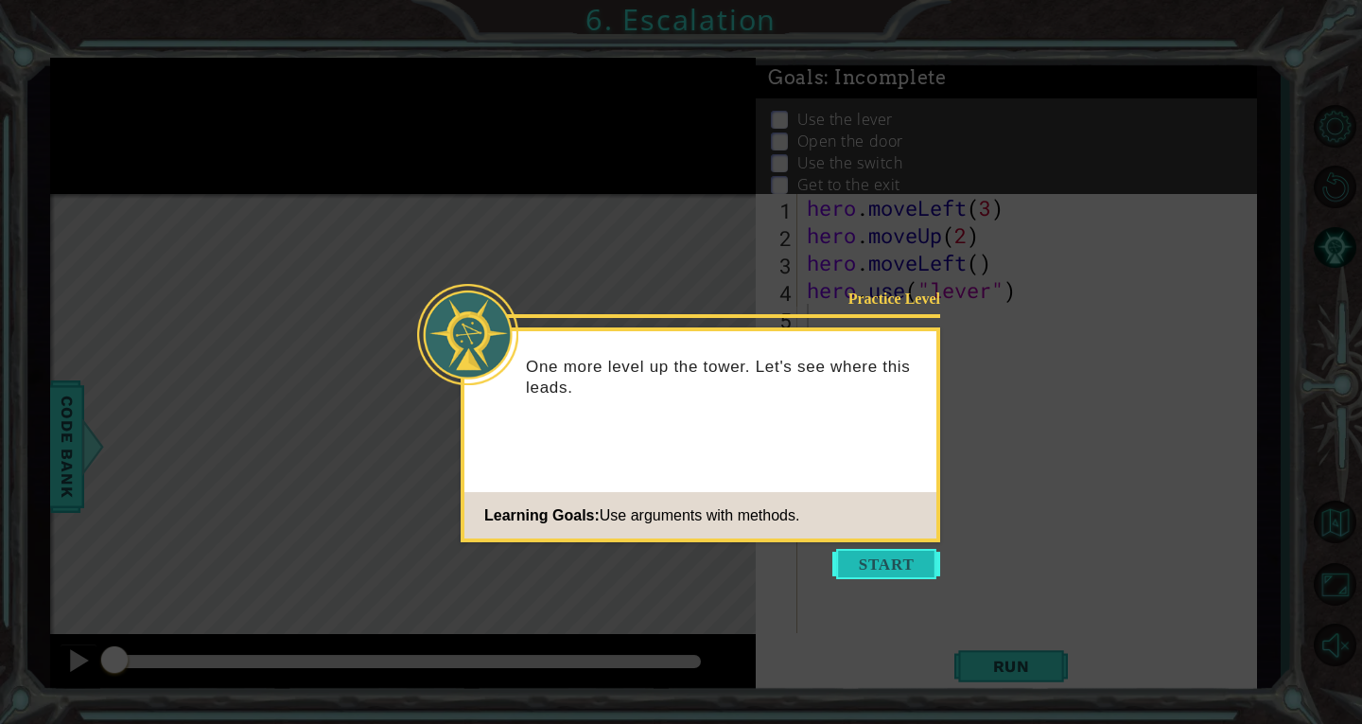
click at [862, 557] on button "Start" at bounding box center [887, 564] width 108 height 30
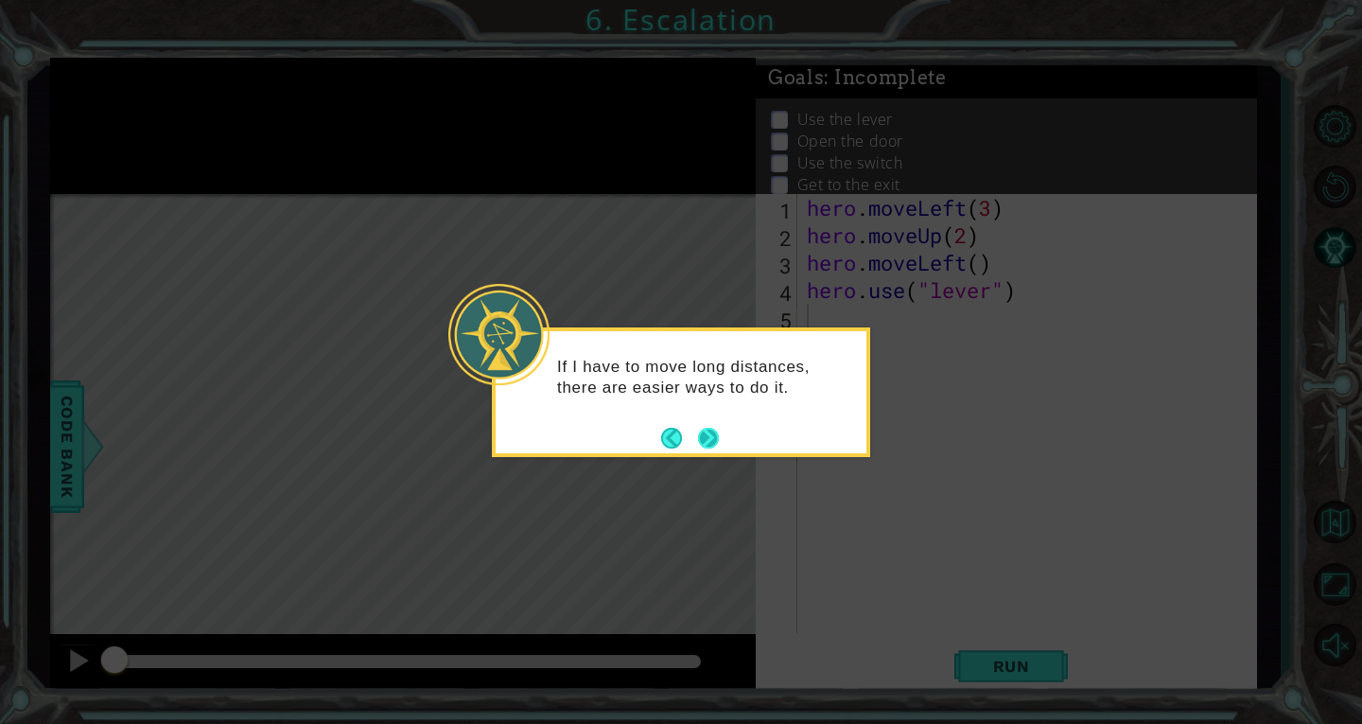
click at [703, 432] on button "Next" at bounding box center [708, 438] width 22 height 22
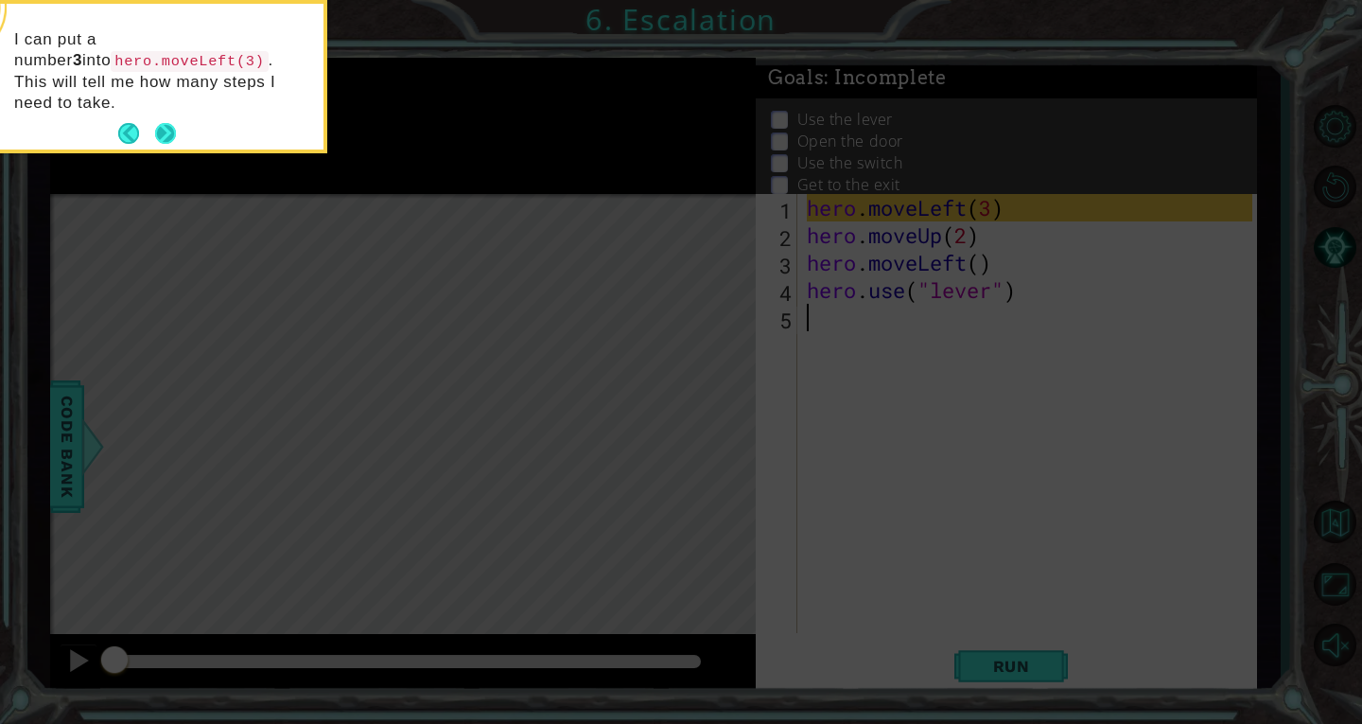
click at [163, 123] on button "Next" at bounding box center [165, 133] width 21 height 21
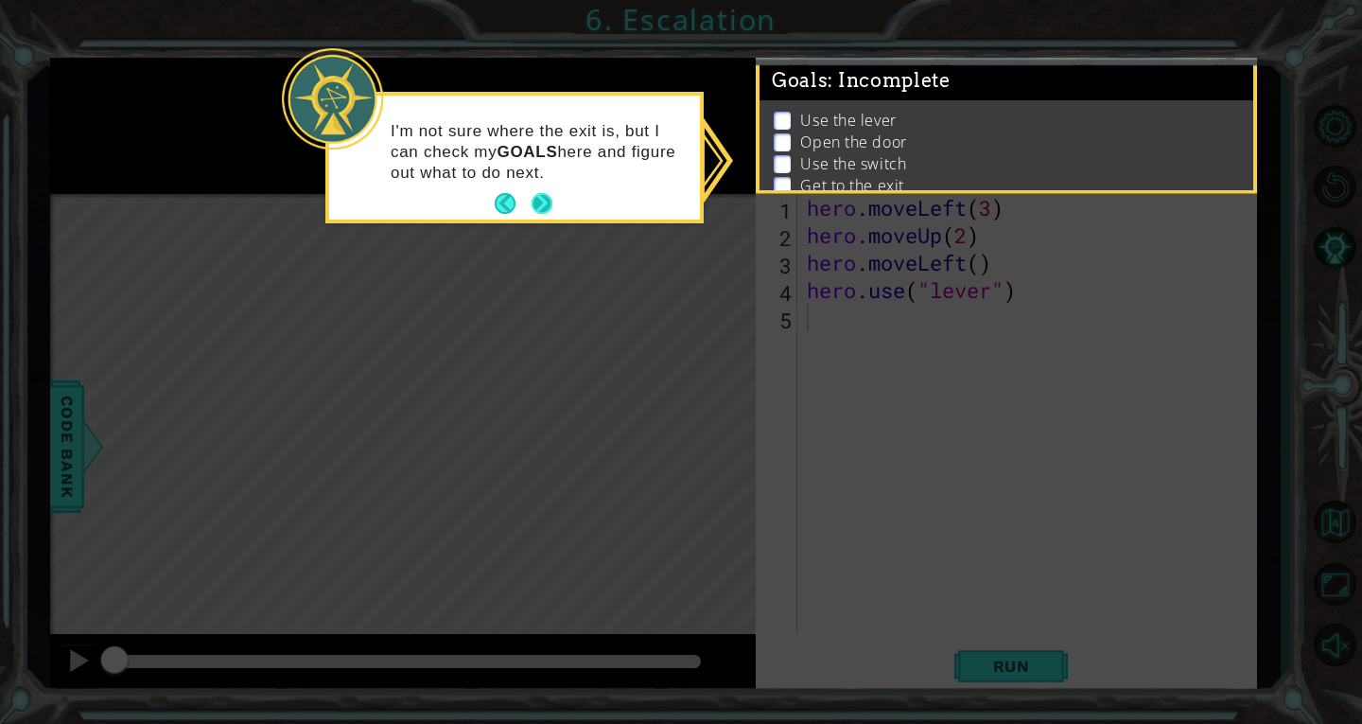
click at [551, 194] on button "Next" at bounding box center [542, 203] width 21 height 21
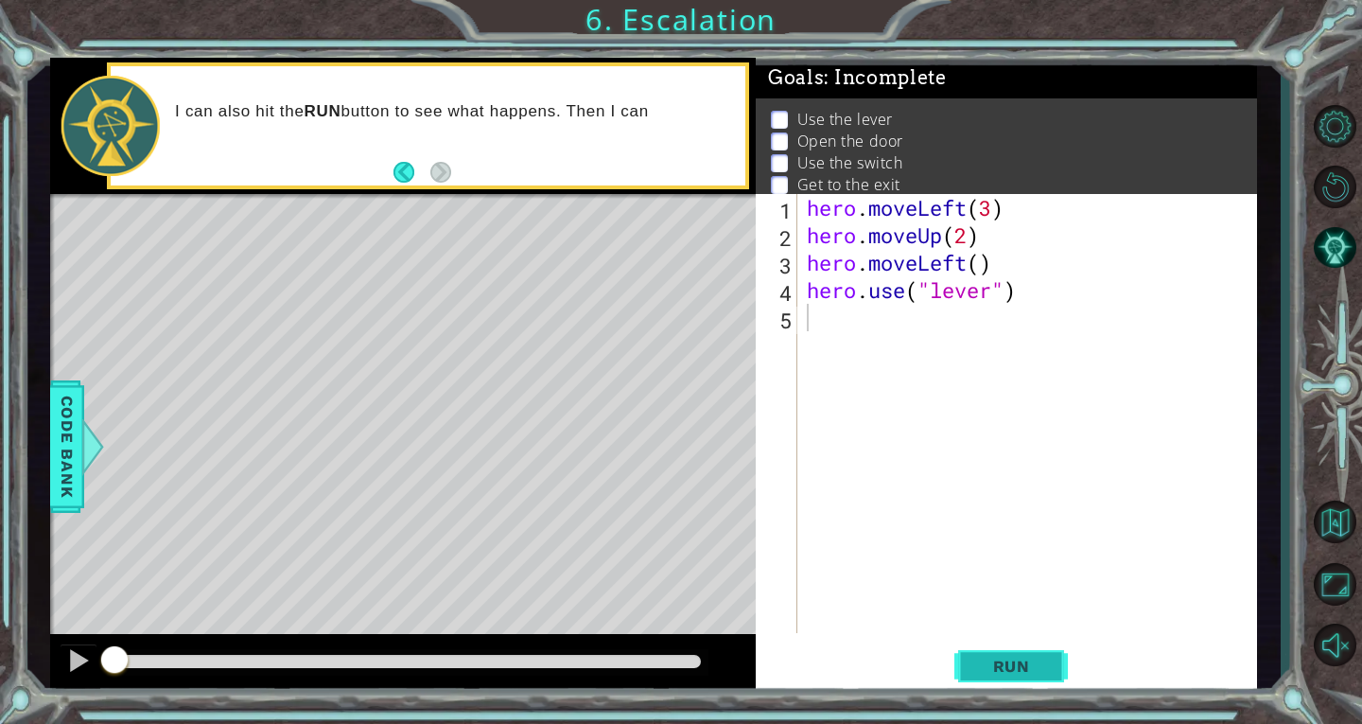
click at [1030, 659] on span "Run" at bounding box center [1012, 666] width 75 height 19
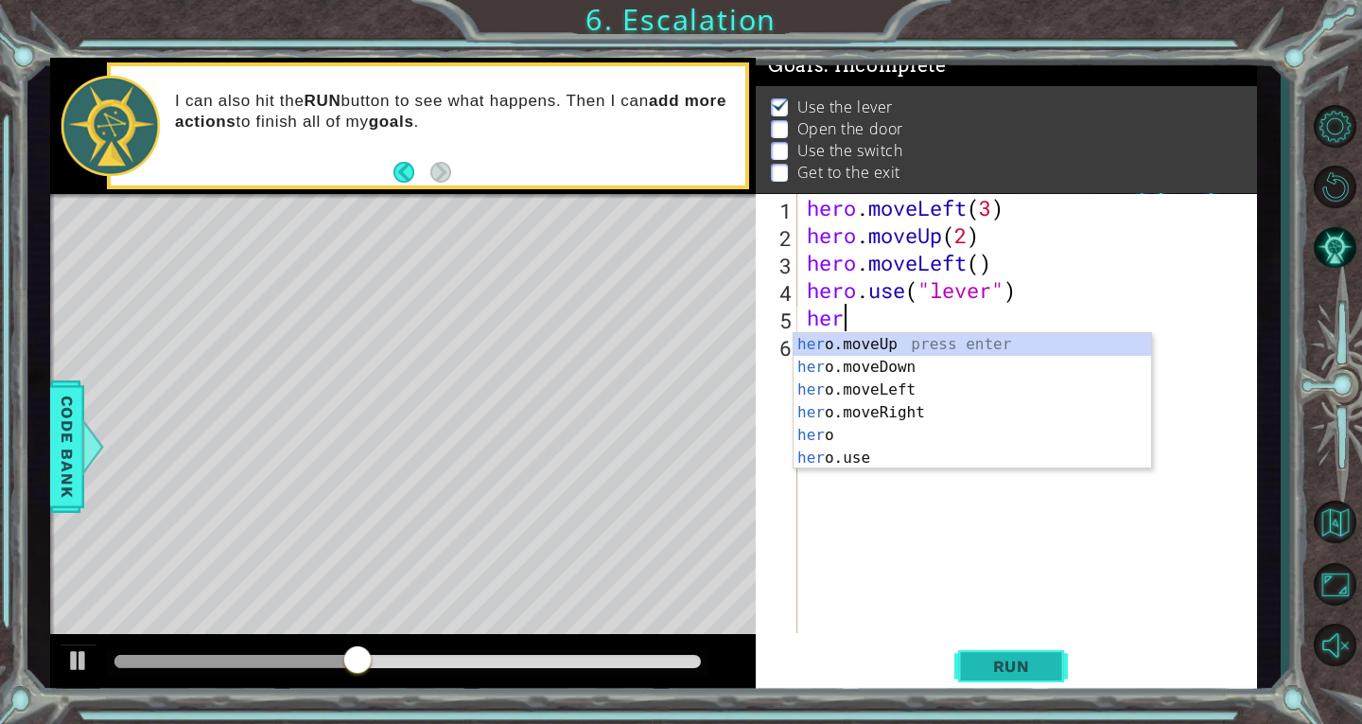
scroll to position [0, 1]
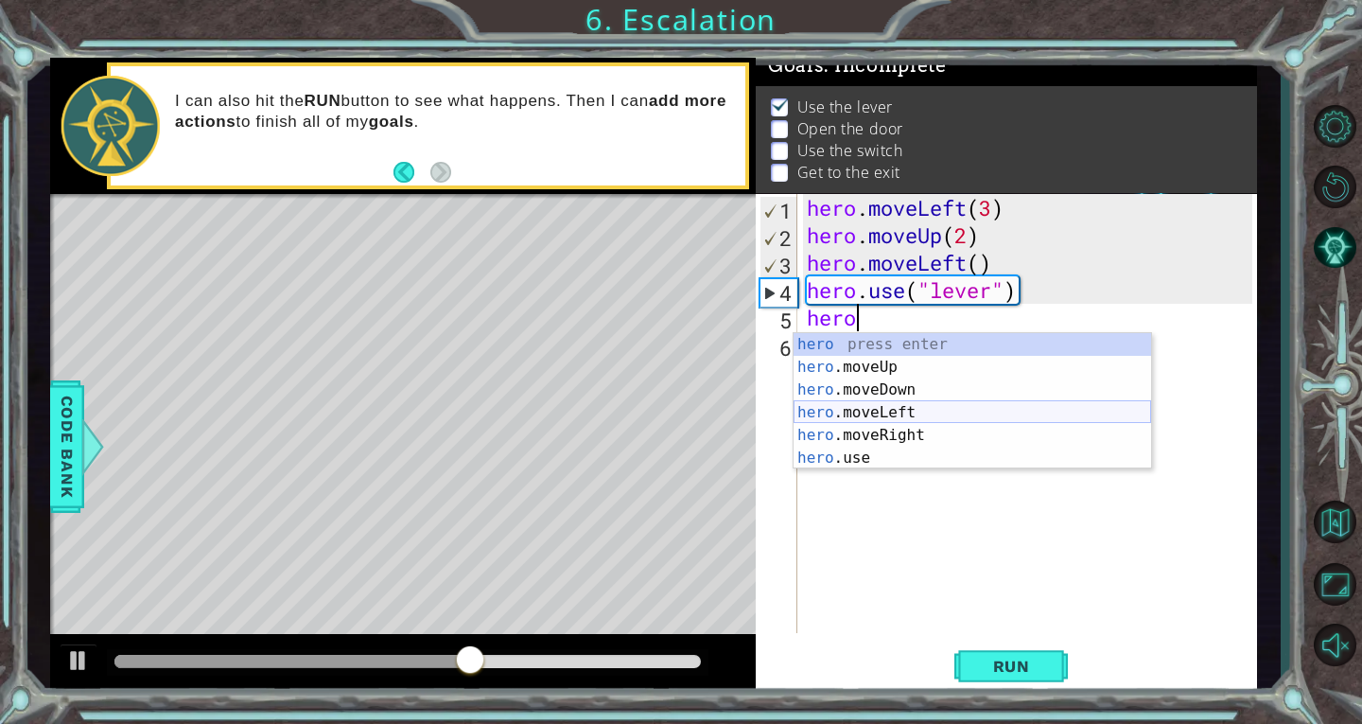
click at [912, 406] on div "hero press enter hero .moveUp press enter hero .moveDown press enter hero .move…" at bounding box center [973, 424] width 358 height 182
type textarea "hero.moveLeft(1)"
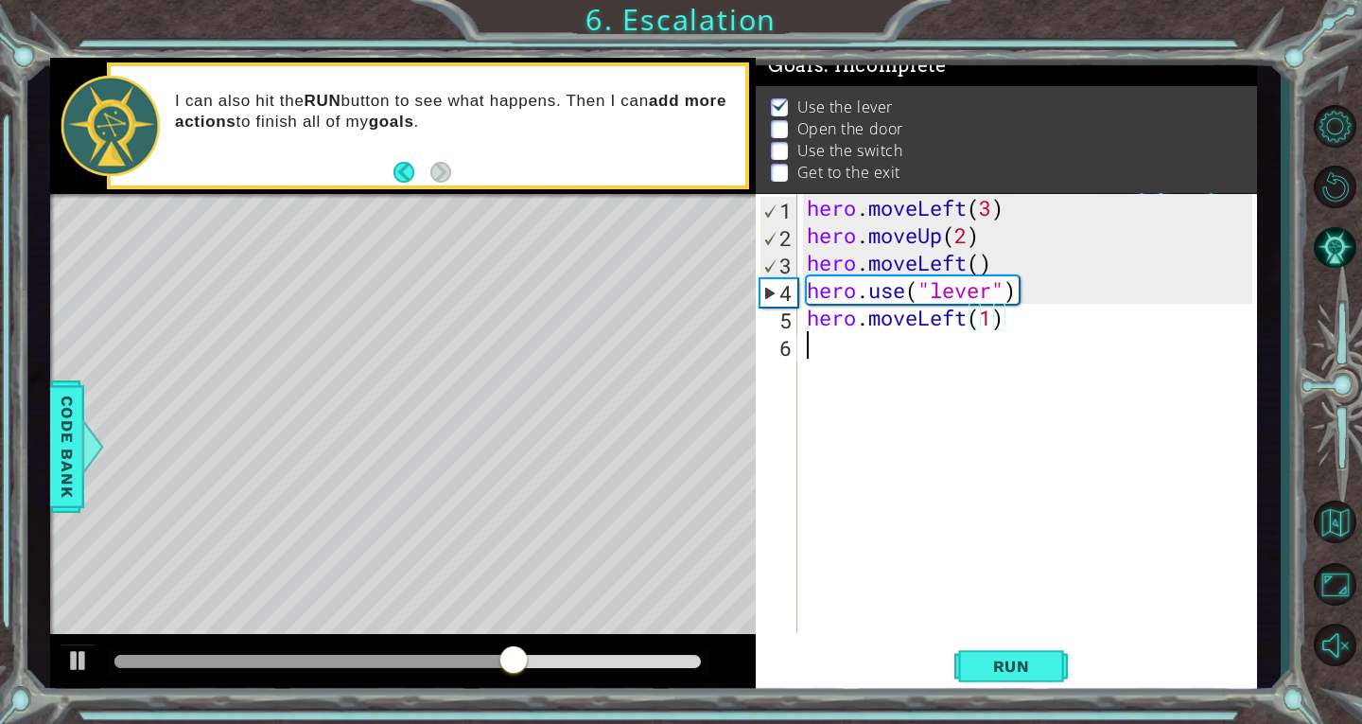
click at [811, 347] on div "hero . moveLeft ( 3 ) hero . moveUp ( 2 ) hero . moveLeft ( ) hero . use ( "lev…" at bounding box center [1032, 441] width 459 height 494
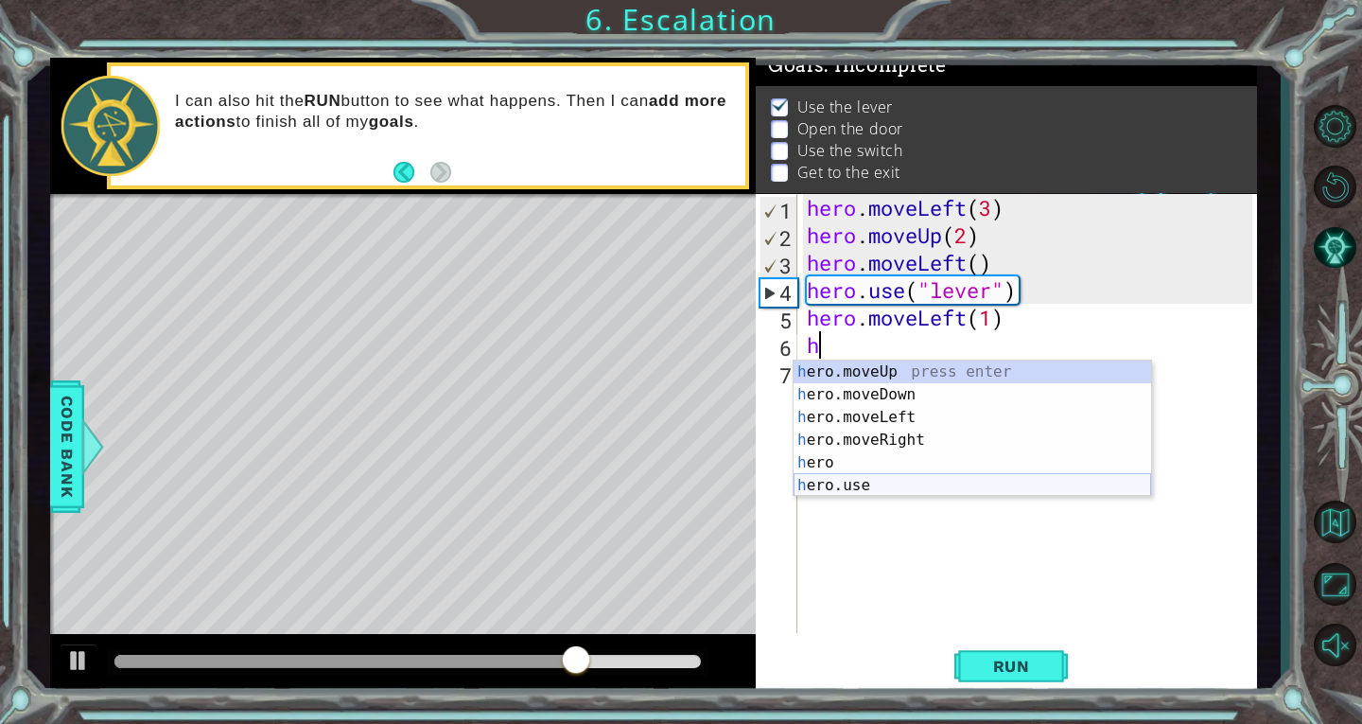
click at [894, 486] on div "h ero.moveUp press enter h ero.moveDown press enter h ero.moveLeft press enter …" at bounding box center [973, 451] width 358 height 182
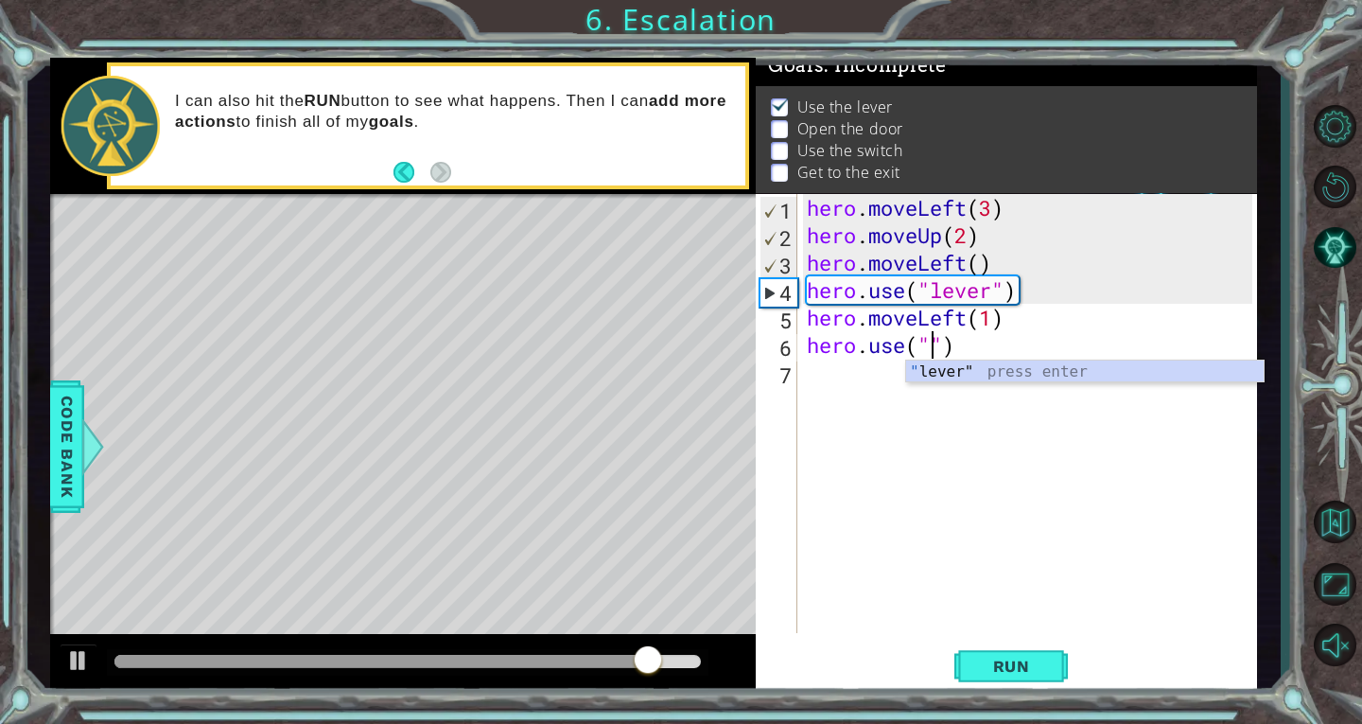
scroll to position [0, 7]
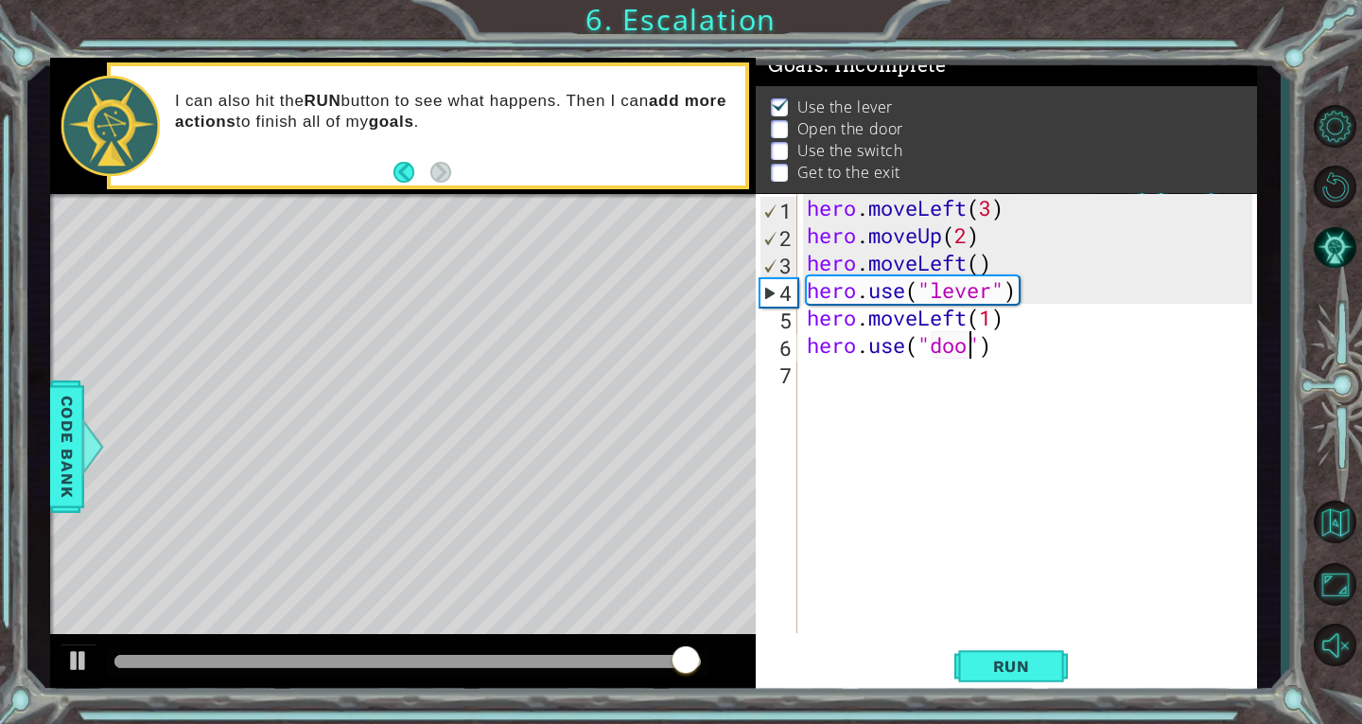
type textarea "hero.use("door")"
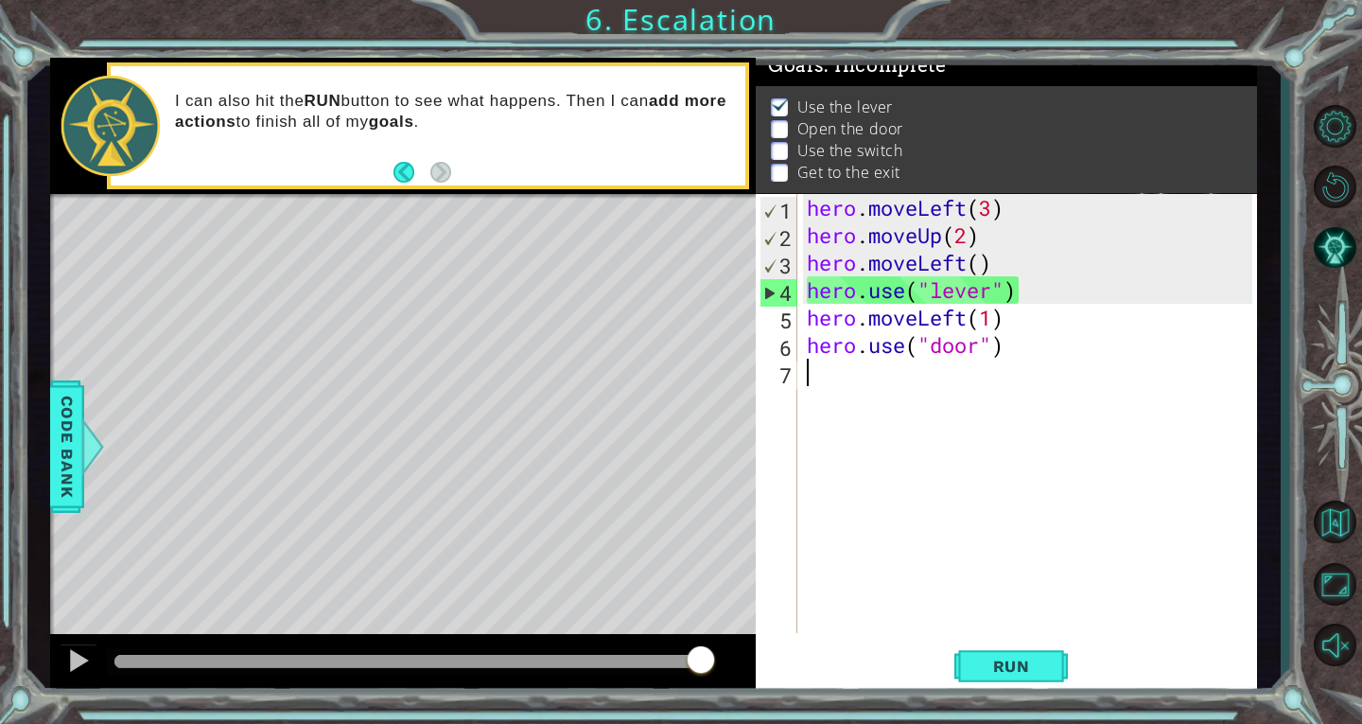
click at [805, 370] on div "hero . moveLeft ( 3 ) hero . moveUp ( 2 ) hero . moveLeft ( ) hero . use ( "lev…" at bounding box center [1032, 441] width 459 height 494
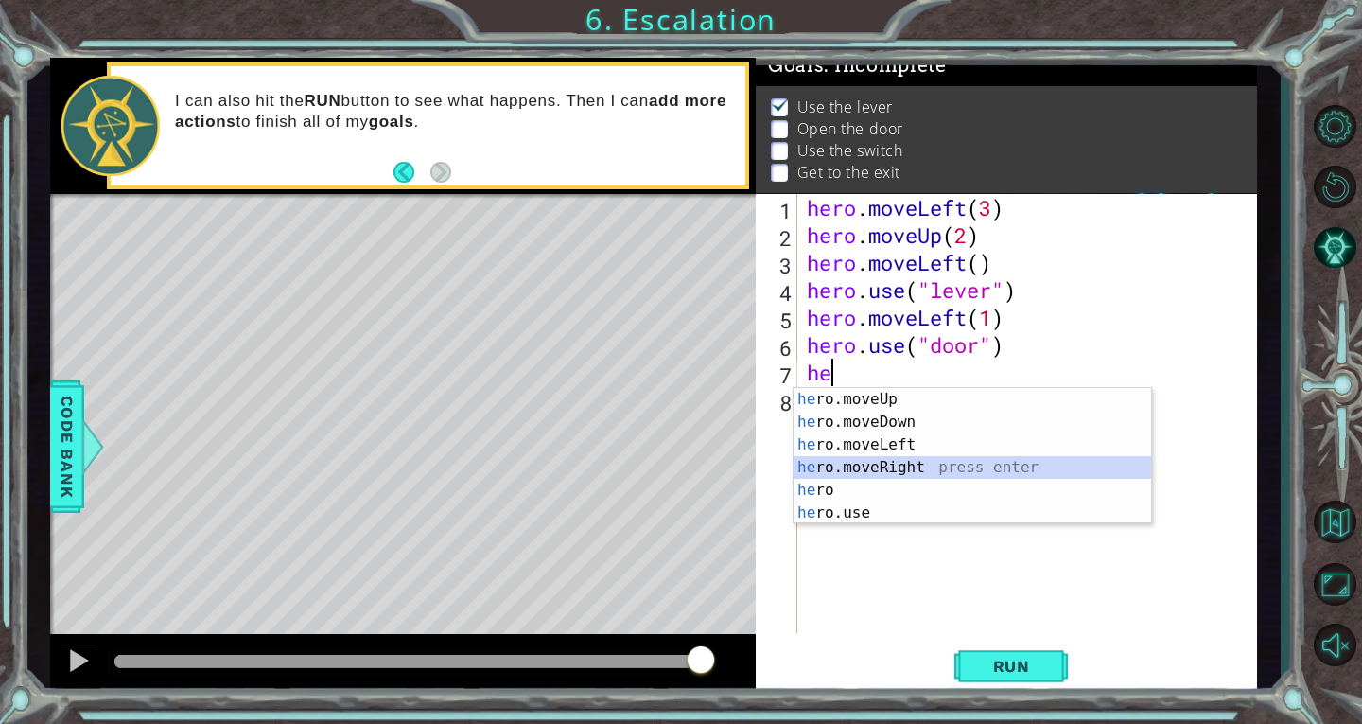
click at [906, 457] on div "he ro.moveUp press enter he ro.moveDown press enter he ro.moveLeft press enter …" at bounding box center [973, 479] width 358 height 182
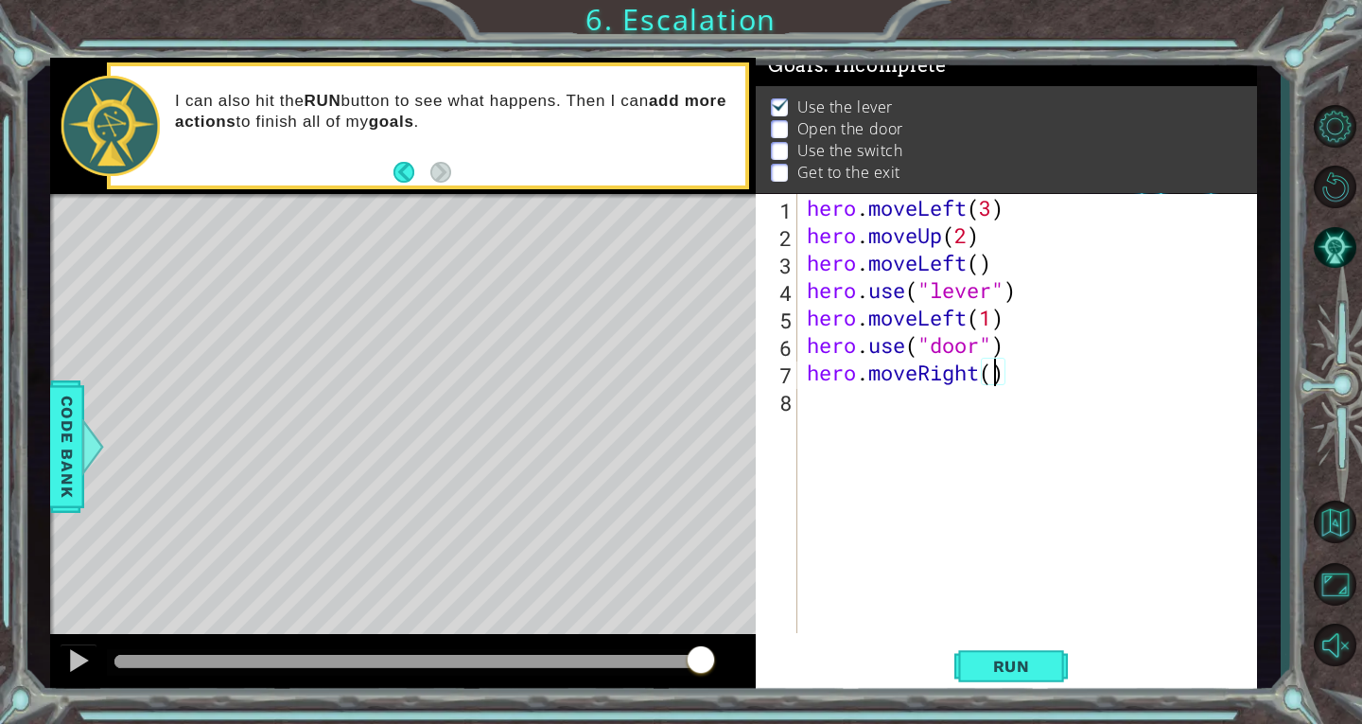
type textarea "hero.moveRight(2)"
click at [808, 405] on div "hero . moveLeft ( 3 ) hero . moveUp ( 2 ) hero . moveLeft ( ) hero . use ( "lev…" at bounding box center [1032, 441] width 459 height 494
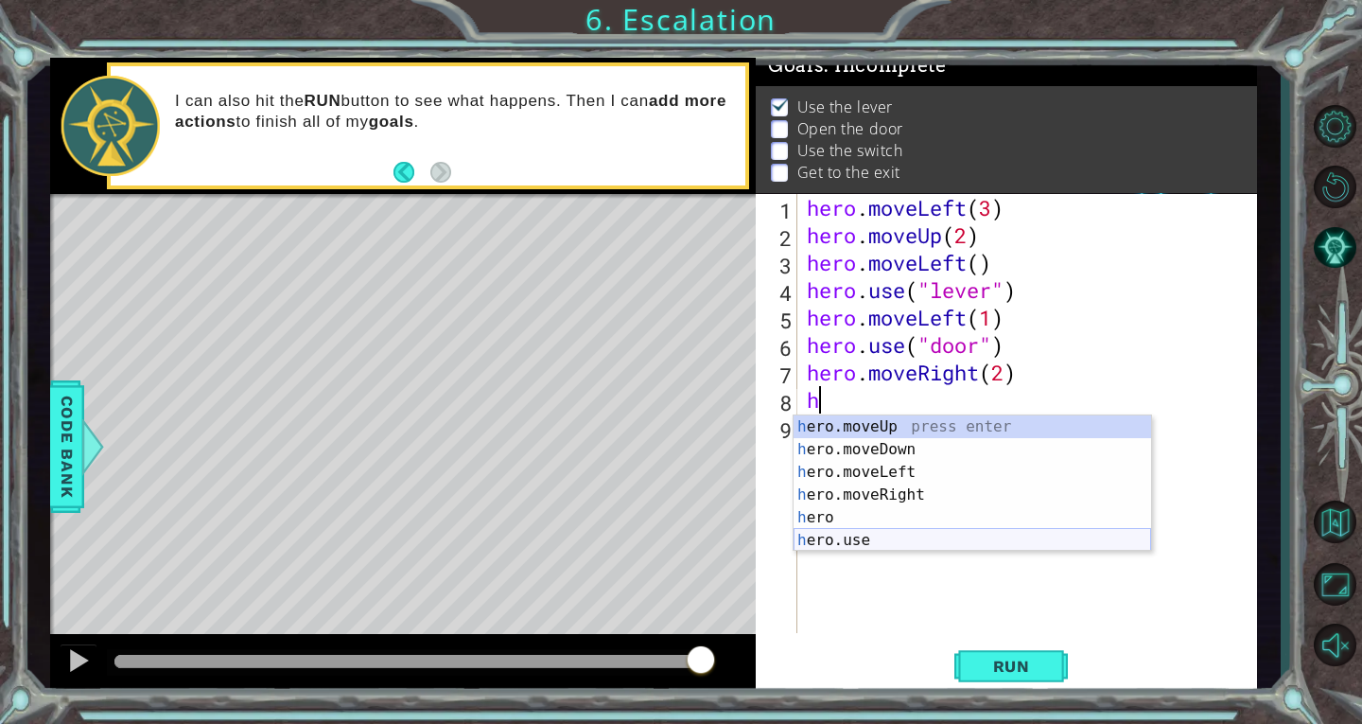
click at [926, 530] on div "h ero.moveUp press enter h ero.moveDown press enter h ero.moveLeft press enter …" at bounding box center [973, 506] width 358 height 182
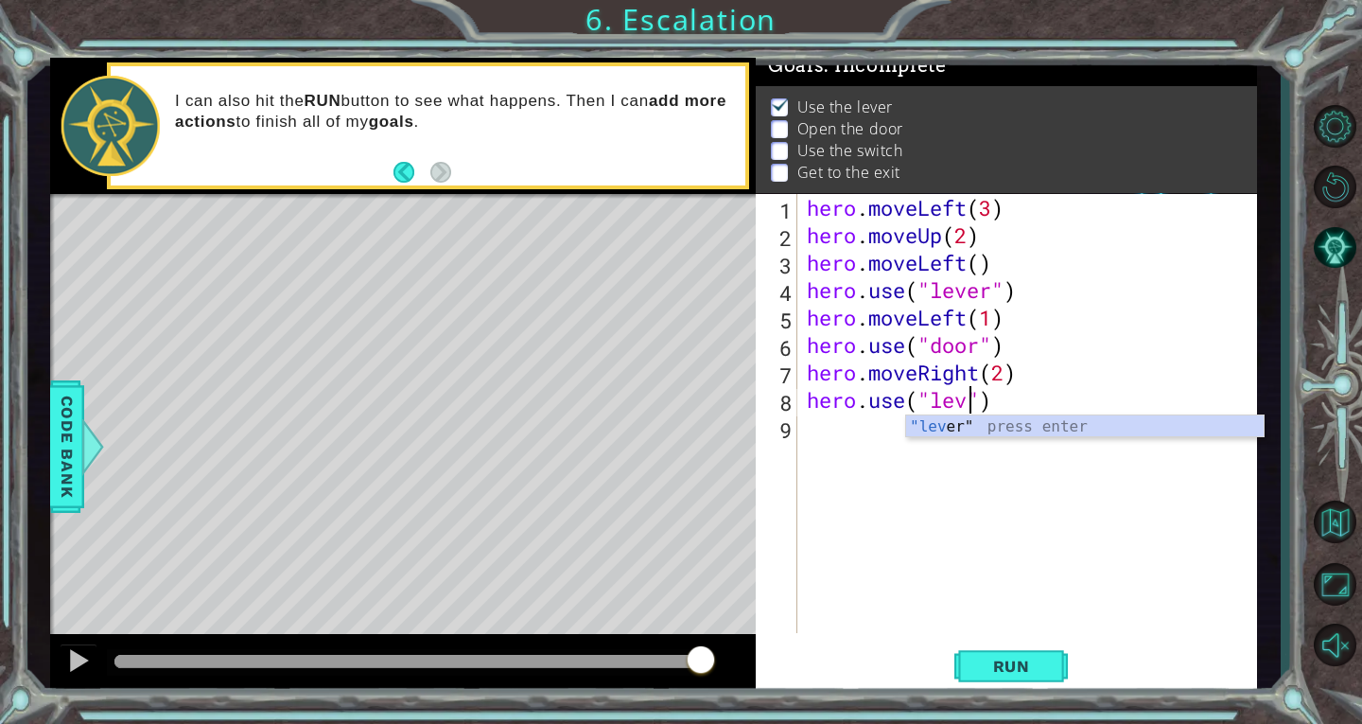
scroll to position [0, 9]
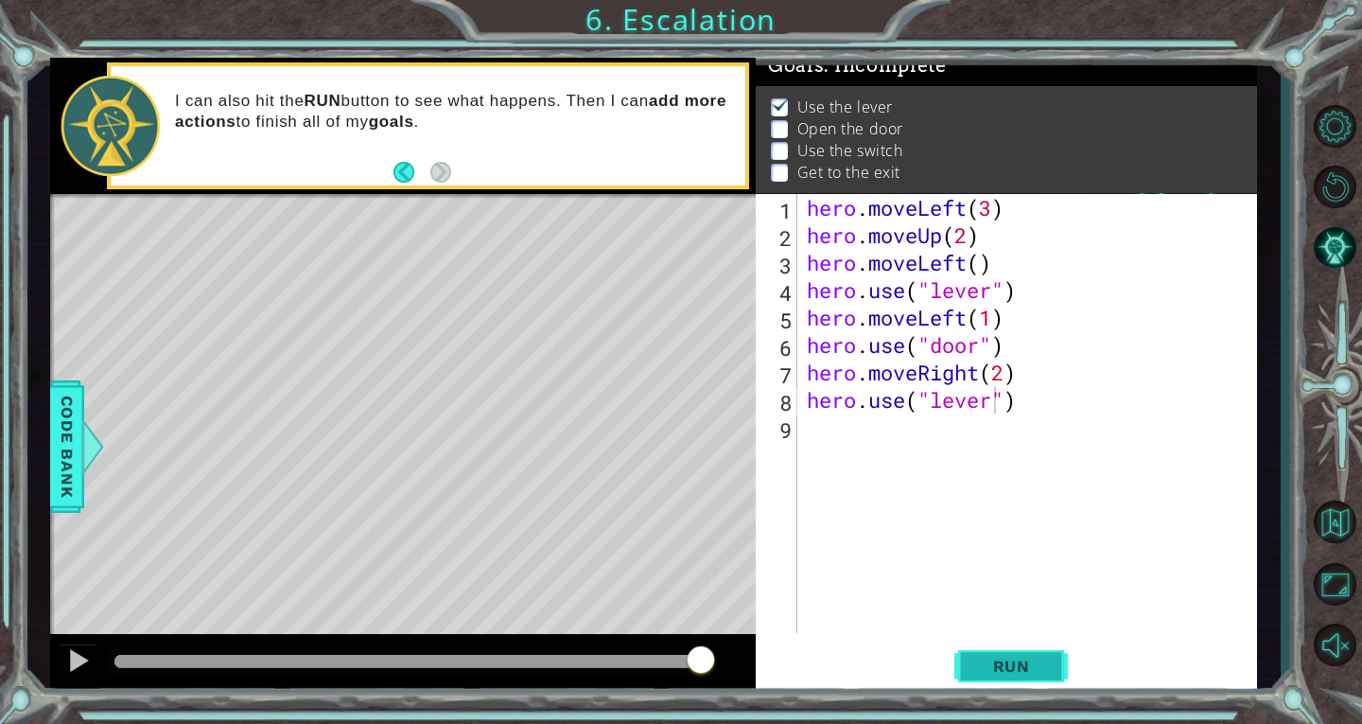
click at [1014, 665] on span "Run" at bounding box center [1012, 666] width 75 height 19
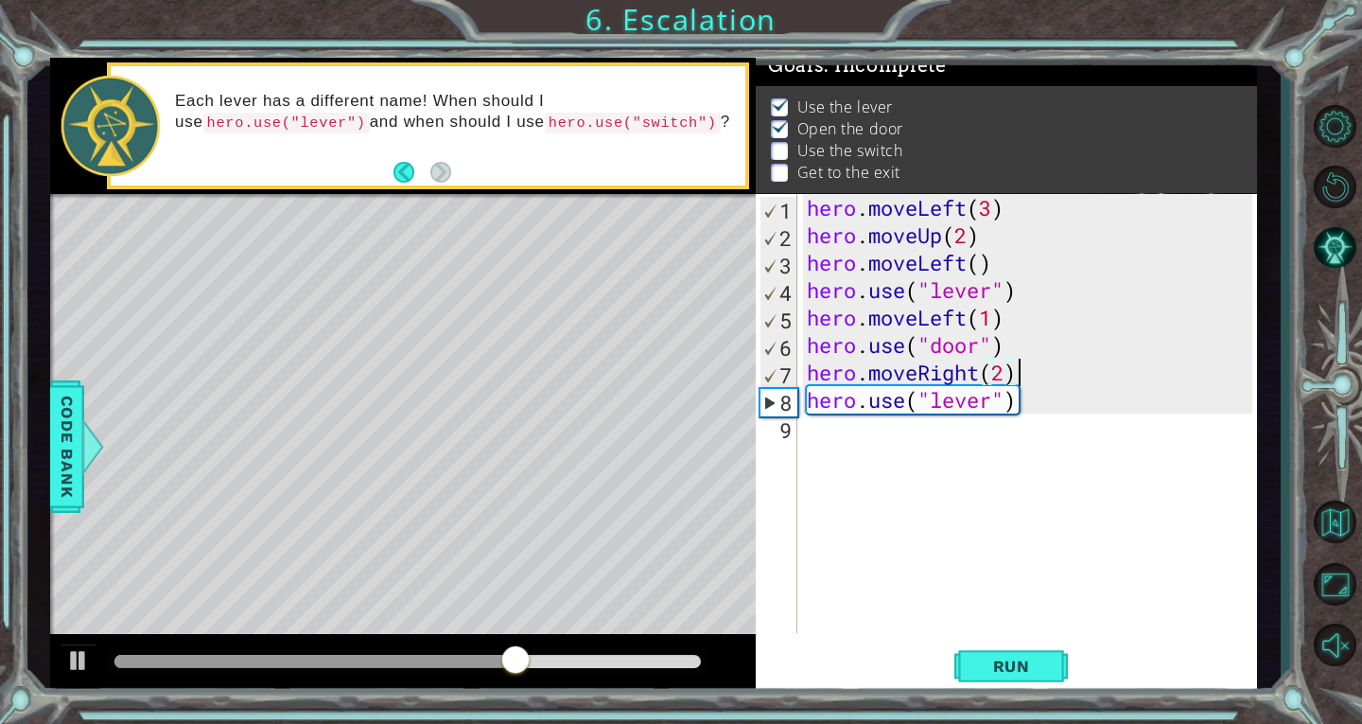
click at [1041, 371] on div "hero . moveLeft ( 3 ) hero . moveUp ( 2 ) hero . moveLeft ( ) hero . use ( "lev…" at bounding box center [1032, 441] width 459 height 494
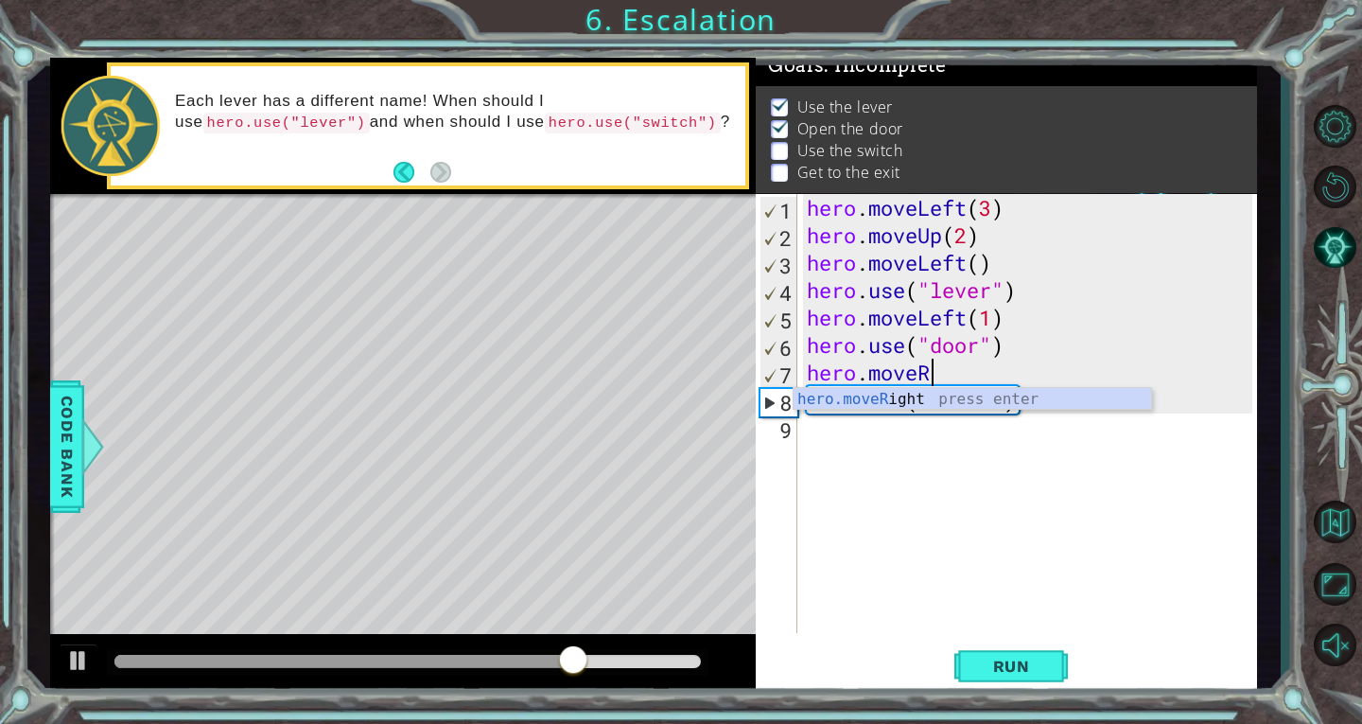
scroll to position [0, 4]
type textarea "hero.moveup"
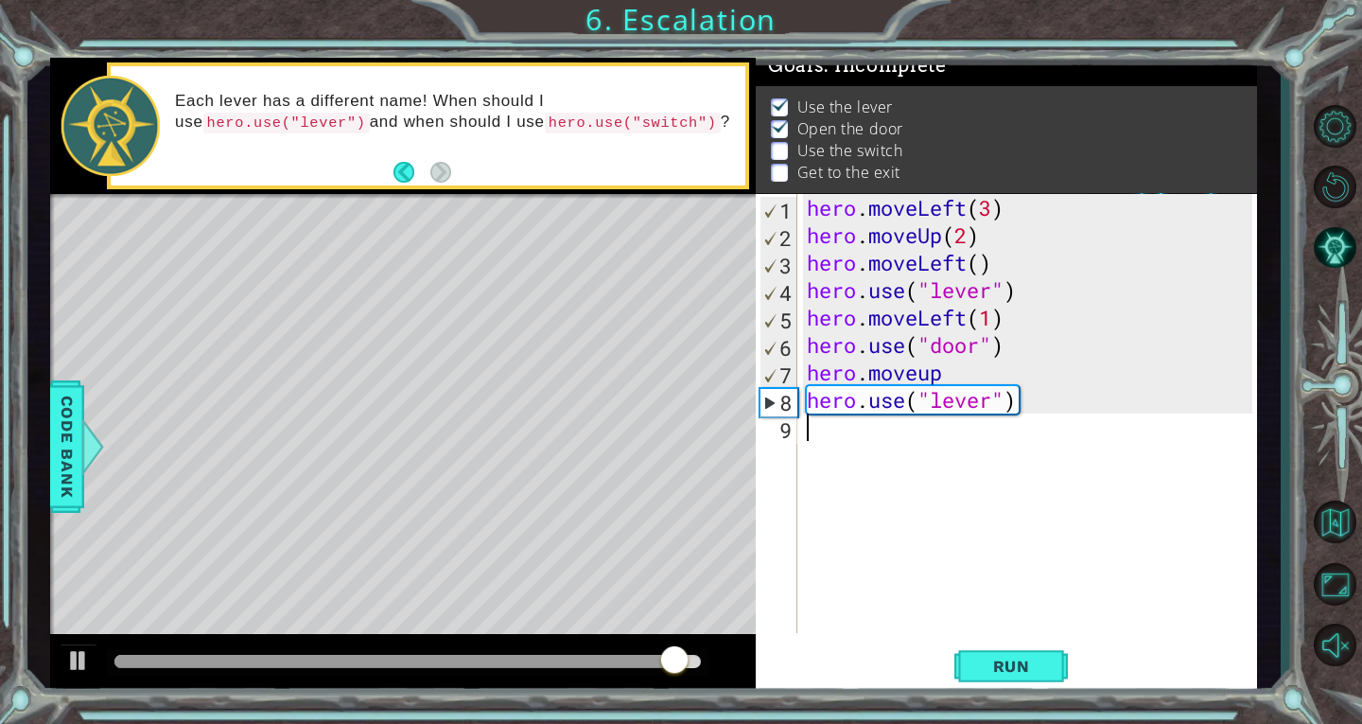
click at [1074, 424] on div "hero . moveLeft ( 3 ) hero . moveUp ( 2 ) hero . moveLeft ( ) hero . use ( "lev…" at bounding box center [1032, 441] width 459 height 494
click at [1044, 400] on div "hero . moveLeft ( 3 ) hero . moveUp ( 2 ) hero . moveLeft ( ) hero . use ( "lev…" at bounding box center [1032, 441] width 459 height 494
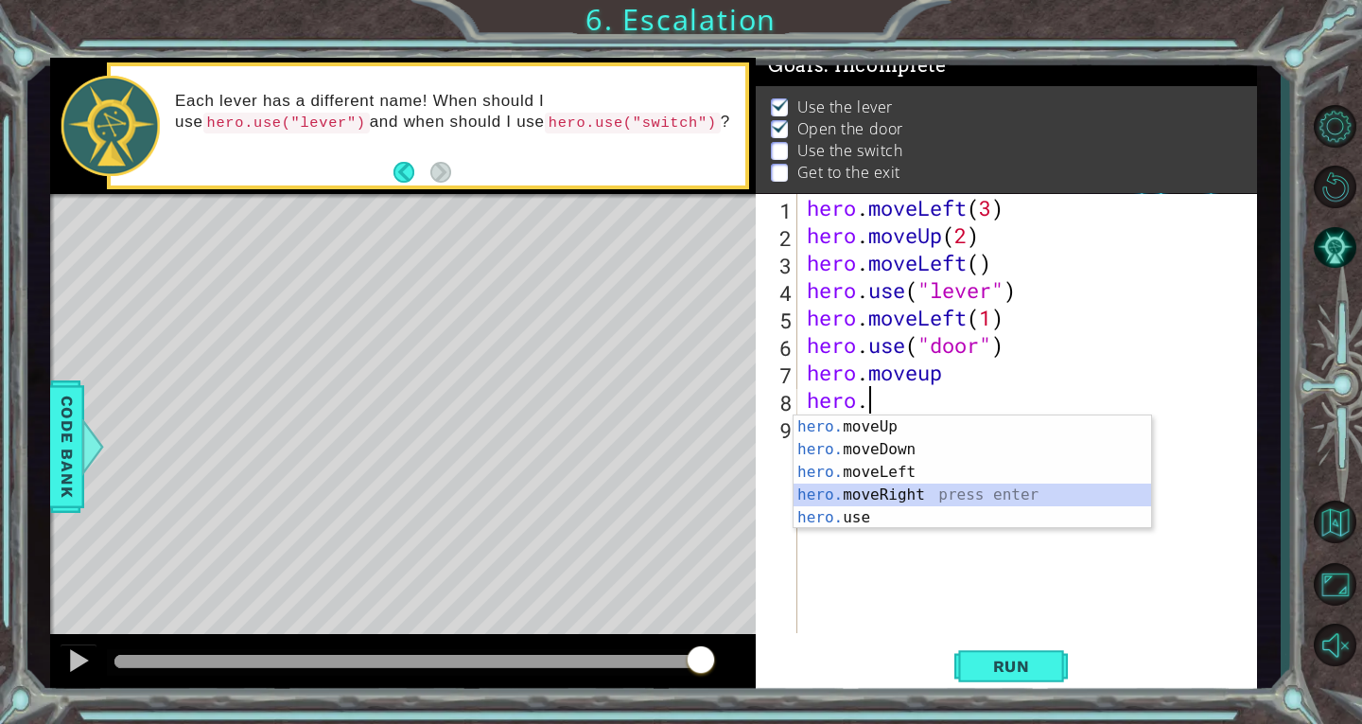
click at [989, 496] on div "hero. moveUp press enter hero. moveDown press enter hero. moveLeft press enter …" at bounding box center [973, 494] width 358 height 159
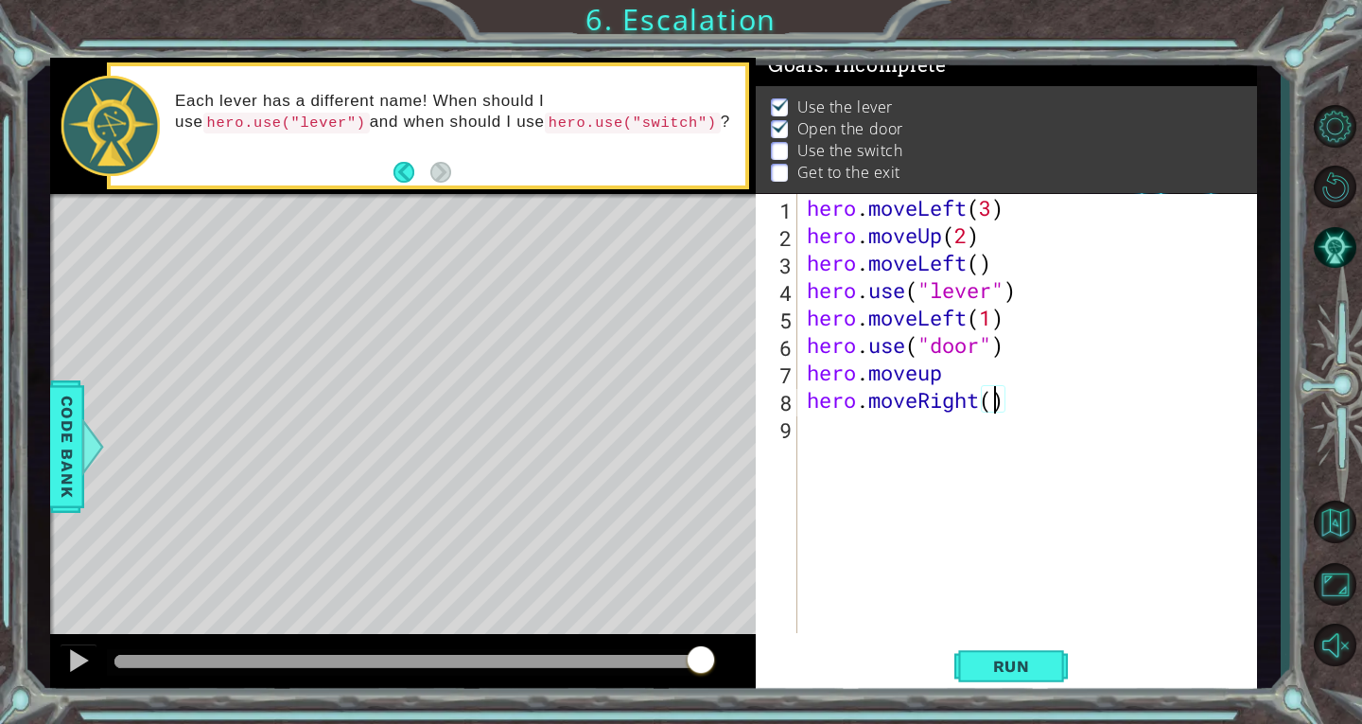
type textarea "hero.moveRight(2)"
click at [814, 435] on div "hero . moveLeft ( 3 ) hero . moveUp ( 2 ) hero . moveLeft ( ) hero . use ( "lev…" at bounding box center [1032, 441] width 459 height 494
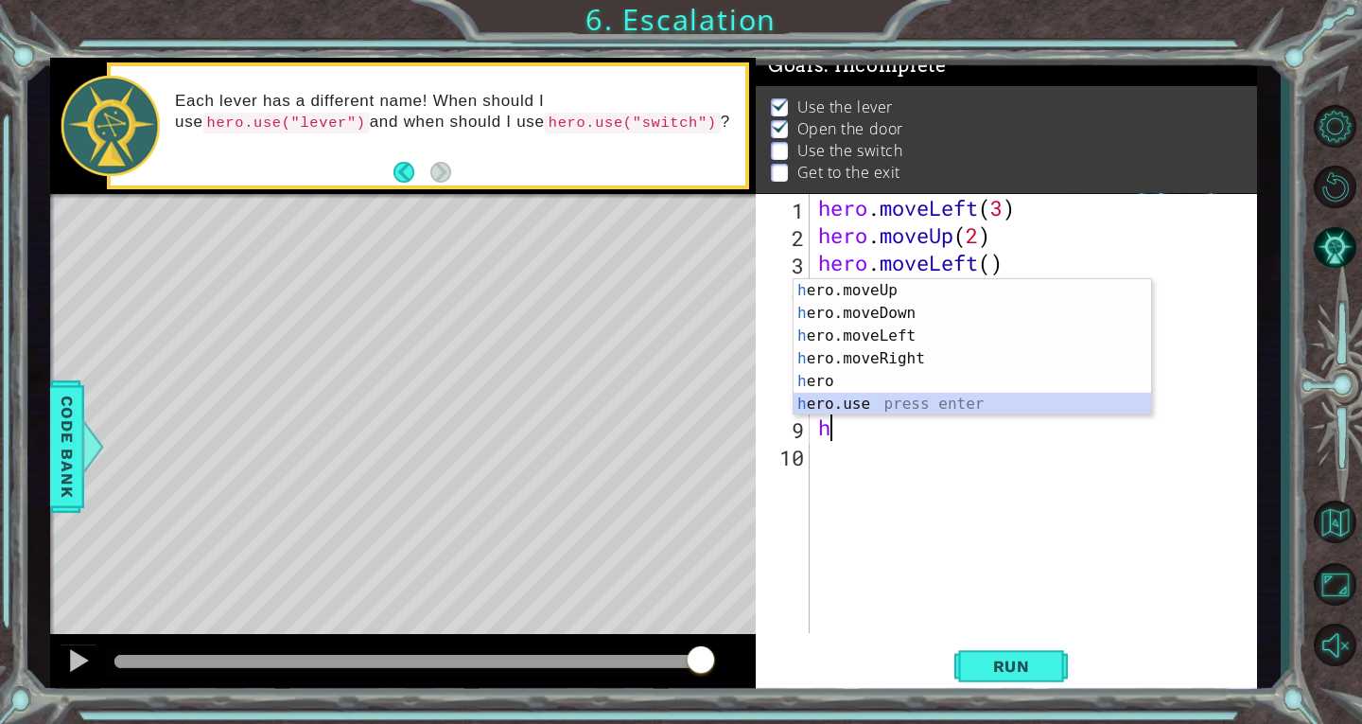
click at [873, 400] on div "h ero.moveUp press enter h ero.moveDown press enter h ero.moveLeft press enter …" at bounding box center [973, 370] width 358 height 182
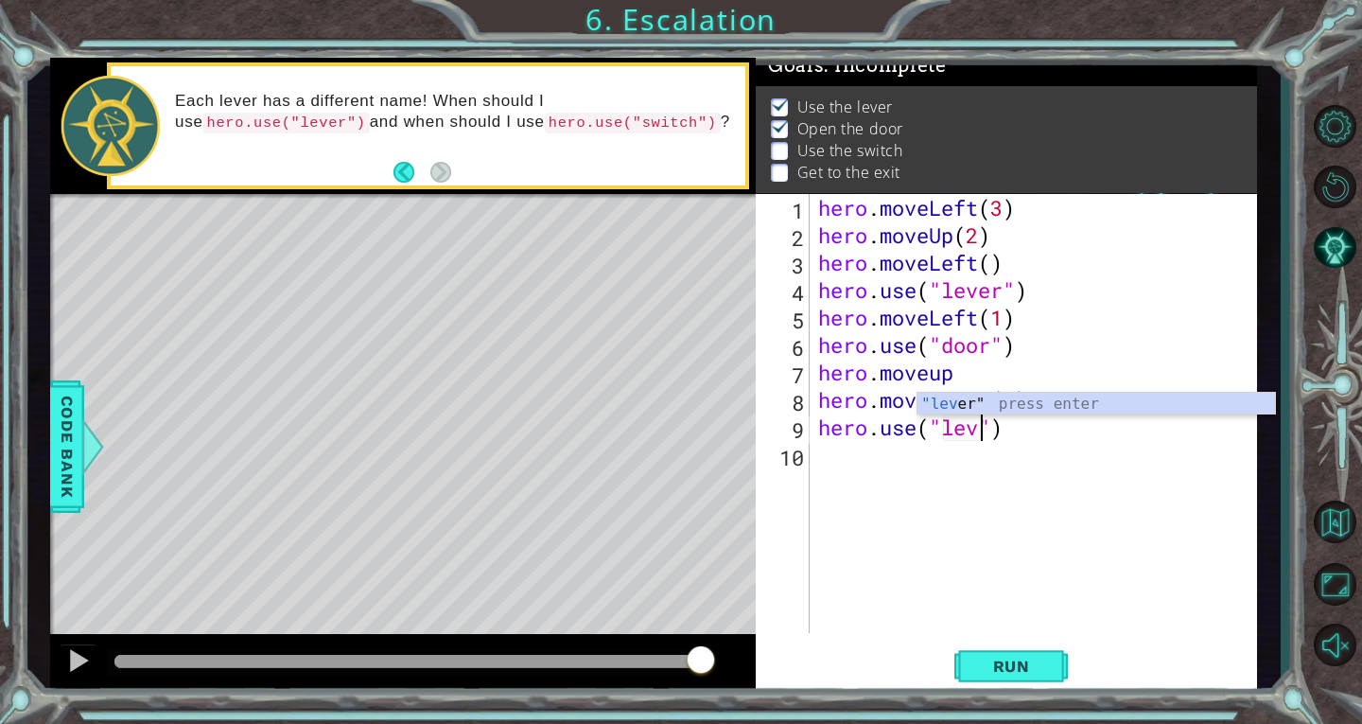
scroll to position [0, 9]
click at [992, 659] on span "Run" at bounding box center [1012, 666] width 75 height 19
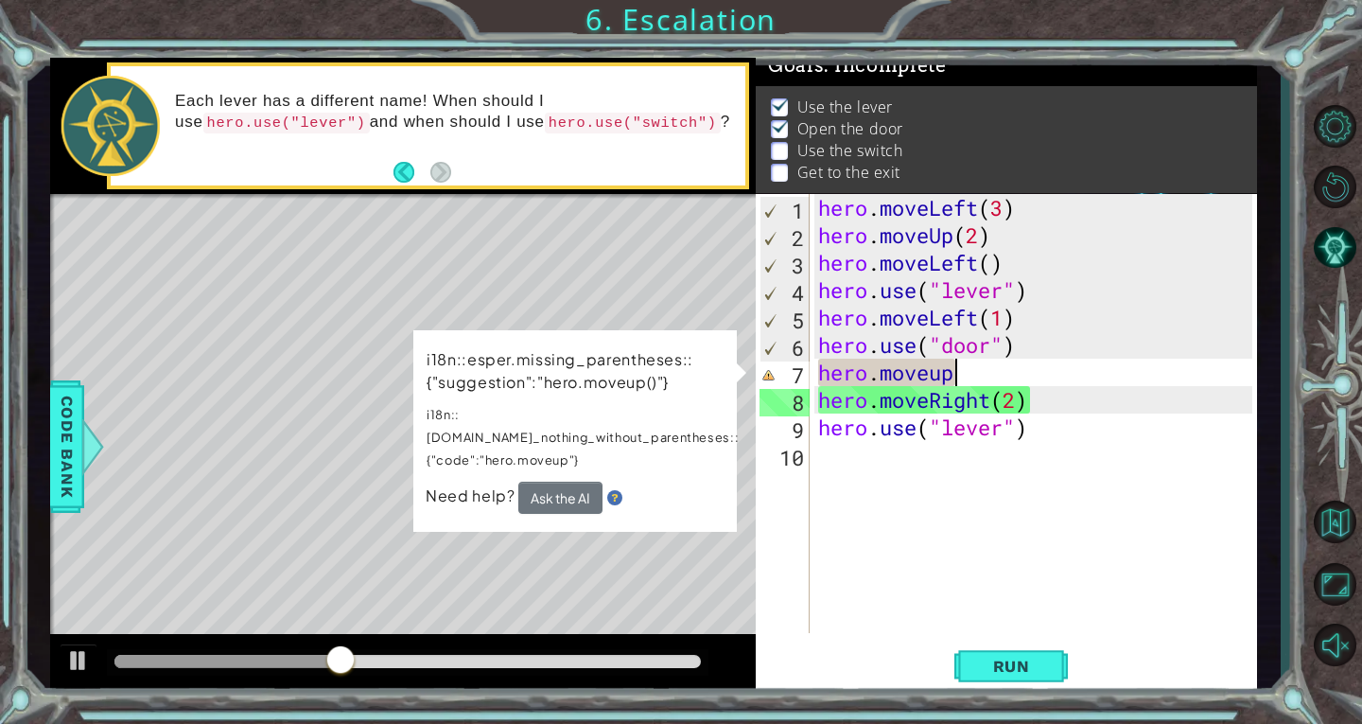
click at [975, 373] on div "hero . moveLeft ( 3 ) hero . moveUp ( 2 ) hero . moveLeft ( ) hero . use ( "lev…" at bounding box center [1039, 441] width 448 height 494
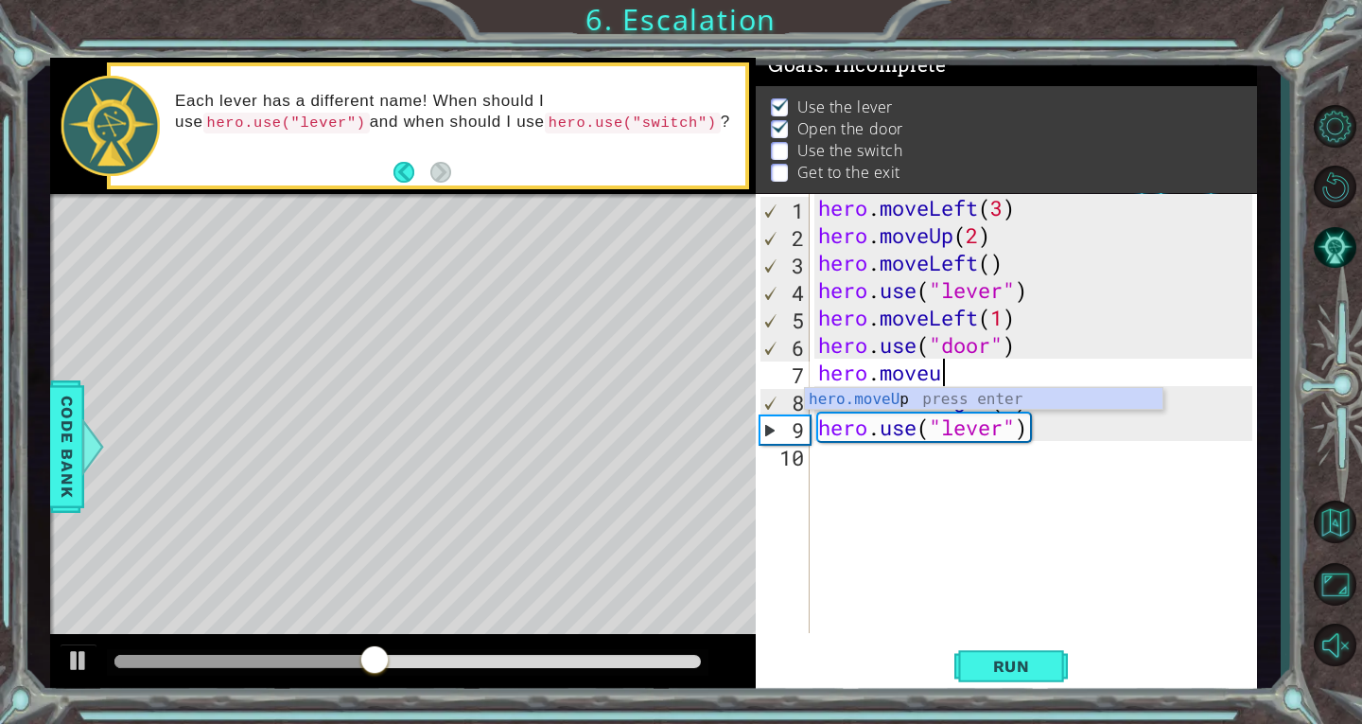
scroll to position [0, 4]
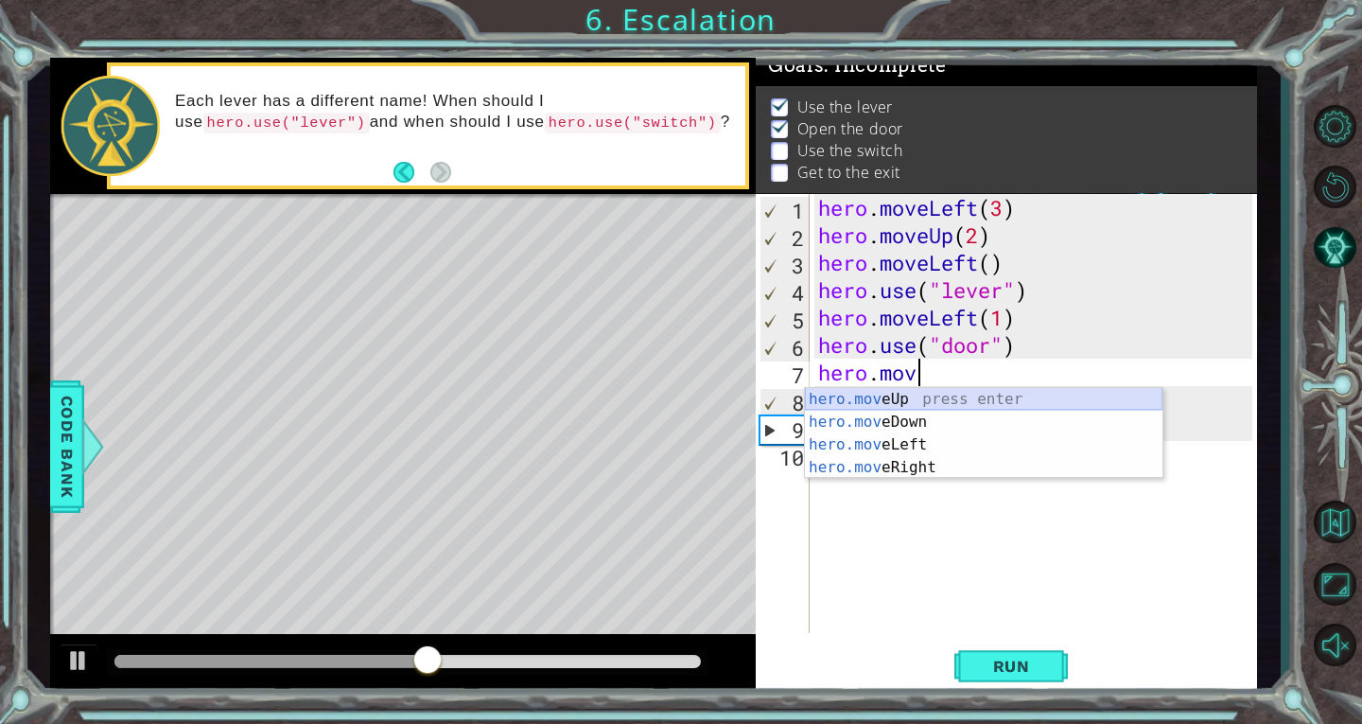
click at [948, 398] on div "hero.mov eUp press enter hero.mov eDown press enter hero.mov eLeft press enter …" at bounding box center [984, 456] width 358 height 136
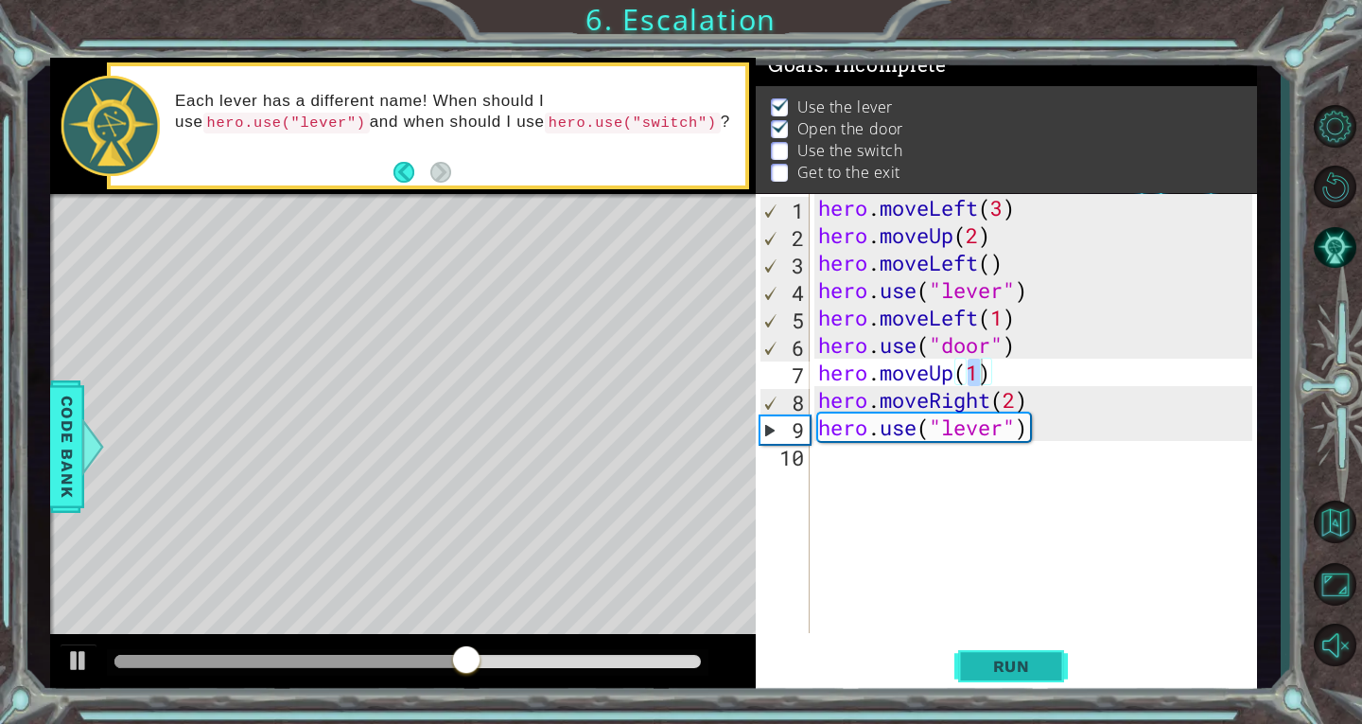
click at [1049, 675] on button "Run" at bounding box center [1012, 666] width 114 height 50
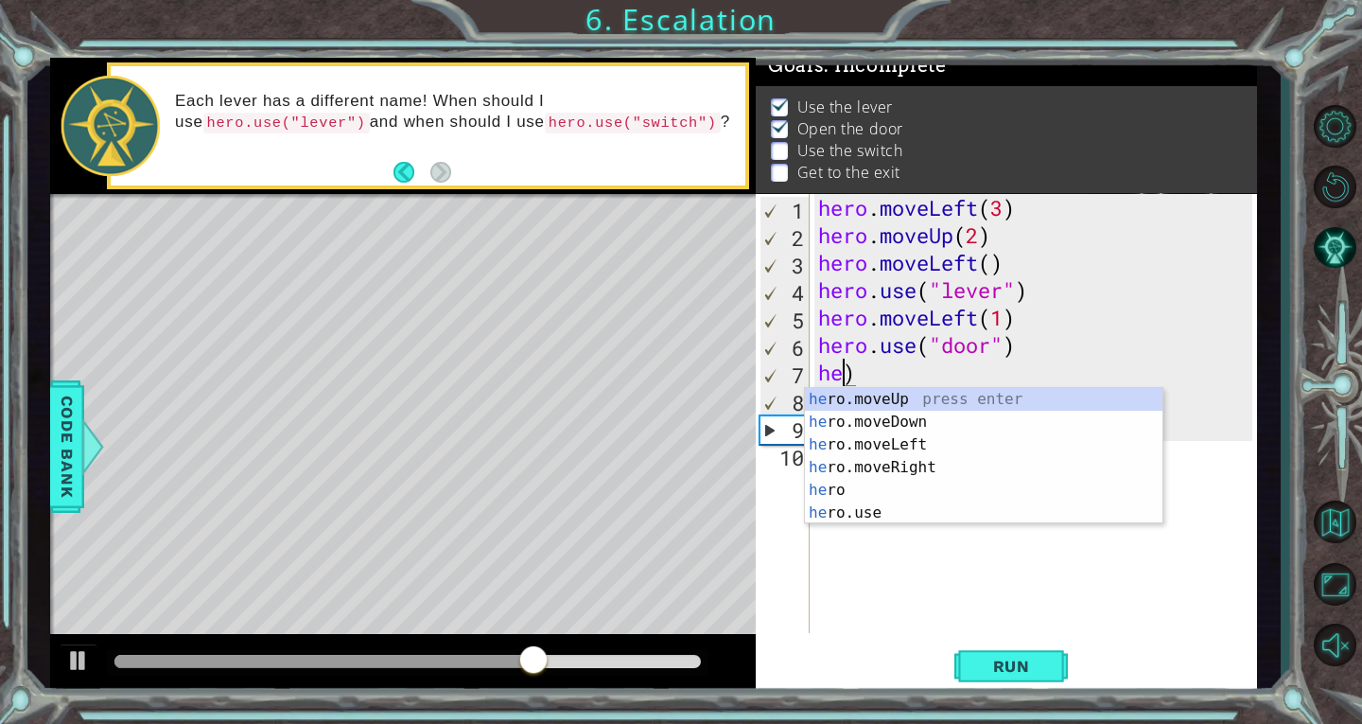
scroll to position [0, 0]
click at [940, 391] on div "h ero.moveUp press enter h ero.moveDown press enter h ero.moveLeft press enter …" at bounding box center [984, 479] width 358 height 182
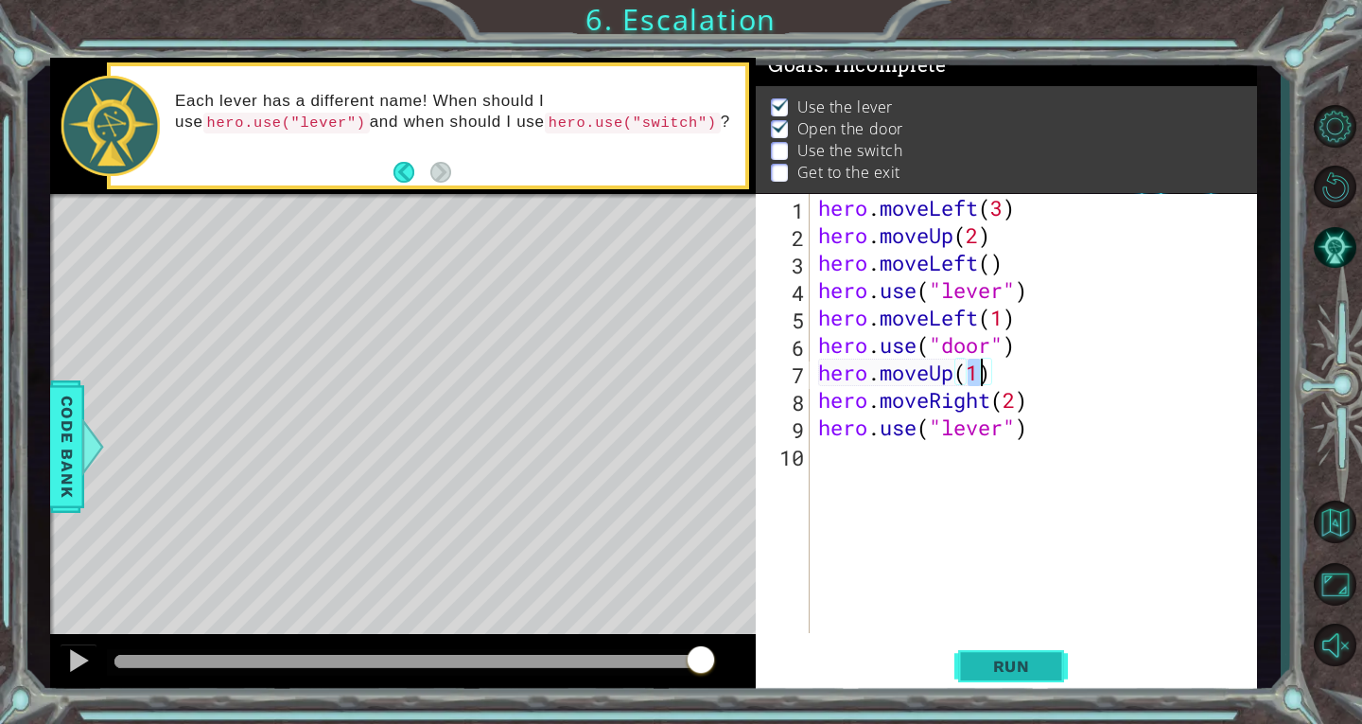
click at [1022, 664] on span "Run" at bounding box center [1012, 666] width 75 height 19
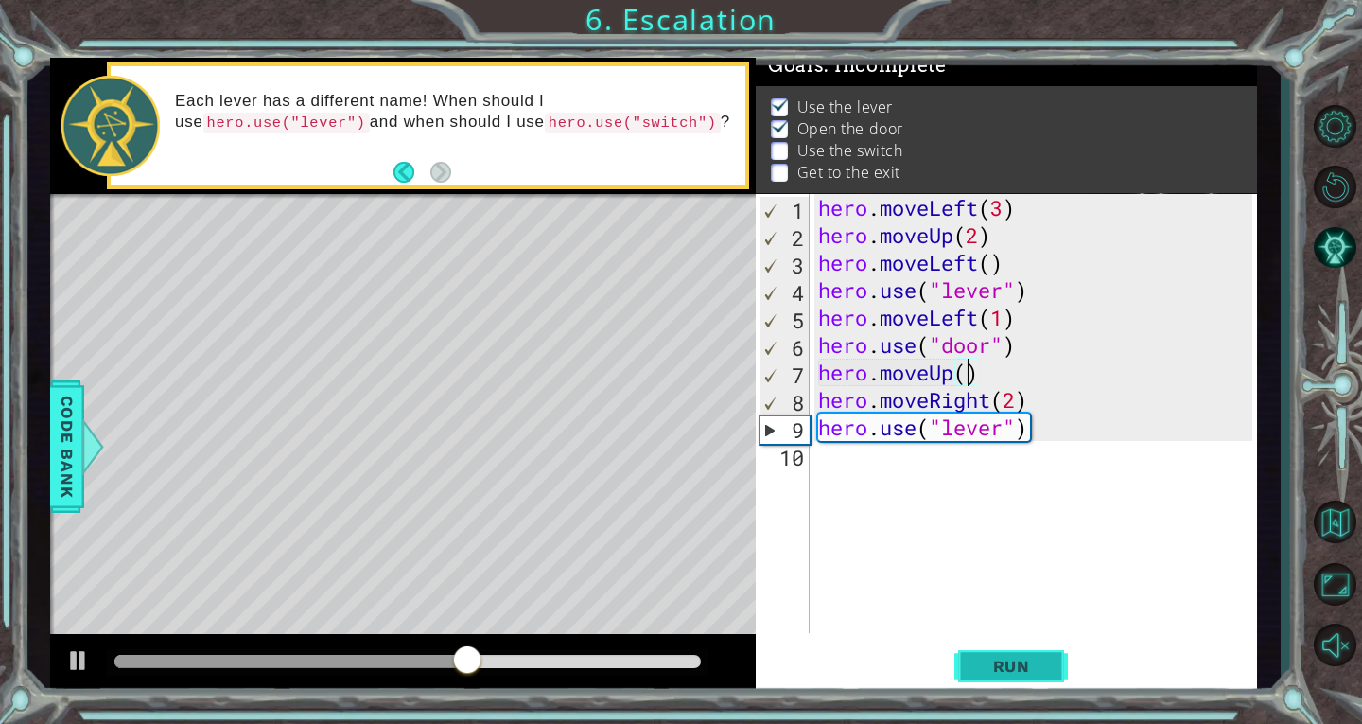
scroll to position [0, 7]
type textarea "hero.moveUp(2)"
click at [1012, 674] on span "Run" at bounding box center [1012, 666] width 75 height 19
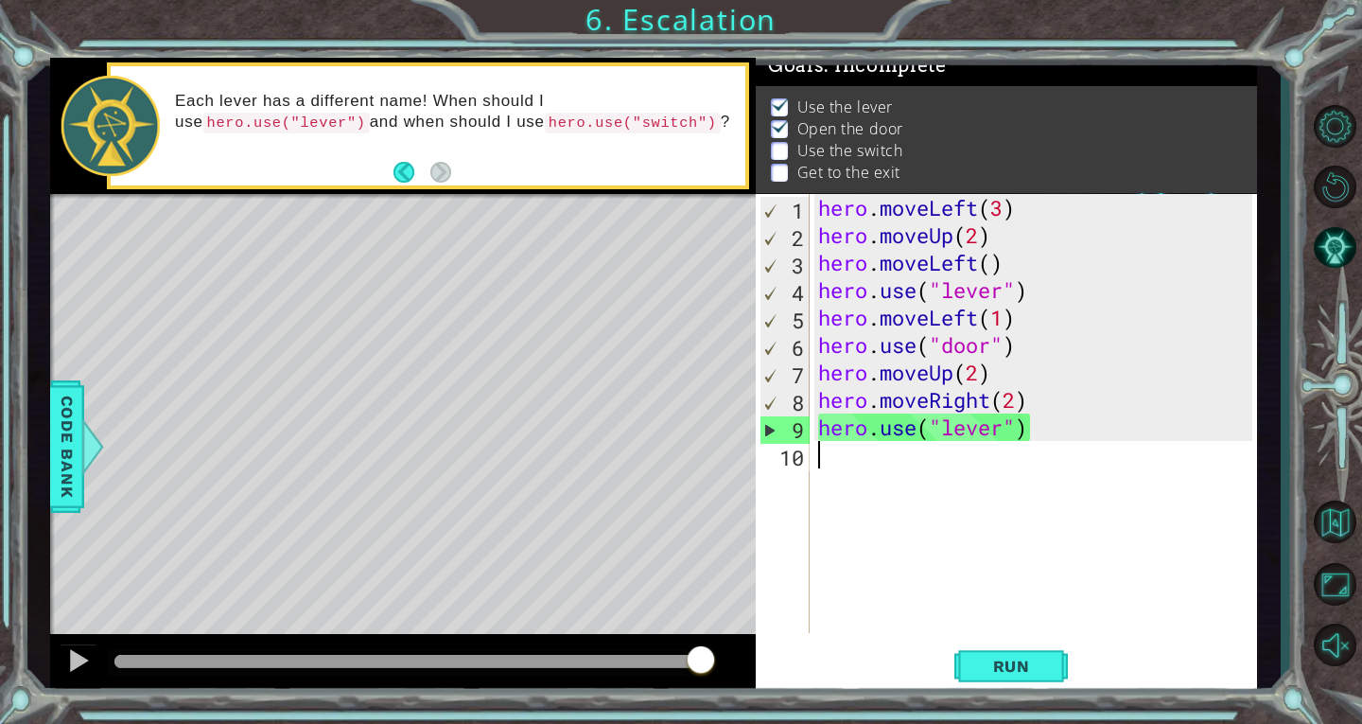
click at [858, 455] on div "hero . moveLeft ( 3 ) hero . moveUp ( 2 ) hero . moveLeft ( ) hero . use ( "lev…" at bounding box center [1039, 441] width 448 height 494
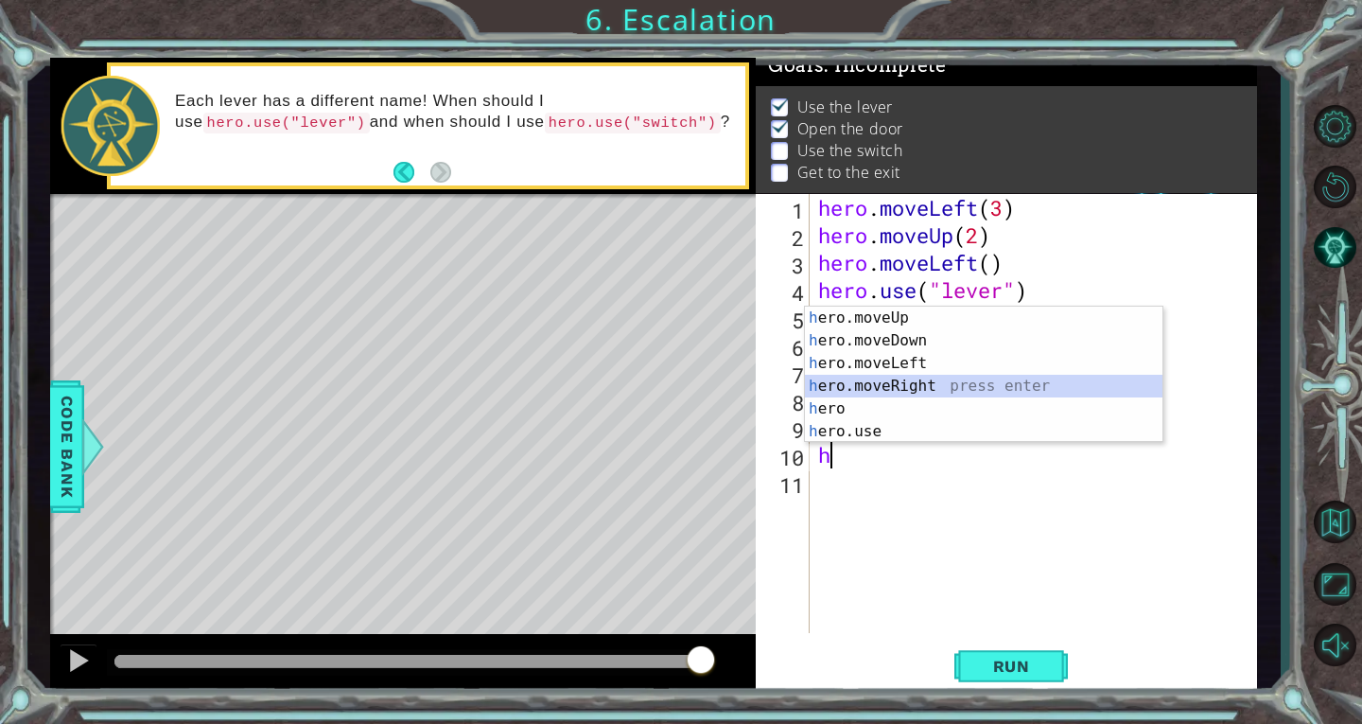
click at [957, 390] on div "h ero.moveUp press enter h ero.moveDown press enter h ero.moveLeft press enter …" at bounding box center [984, 398] width 358 height 182
type textarea "hero.moveRight(1)"
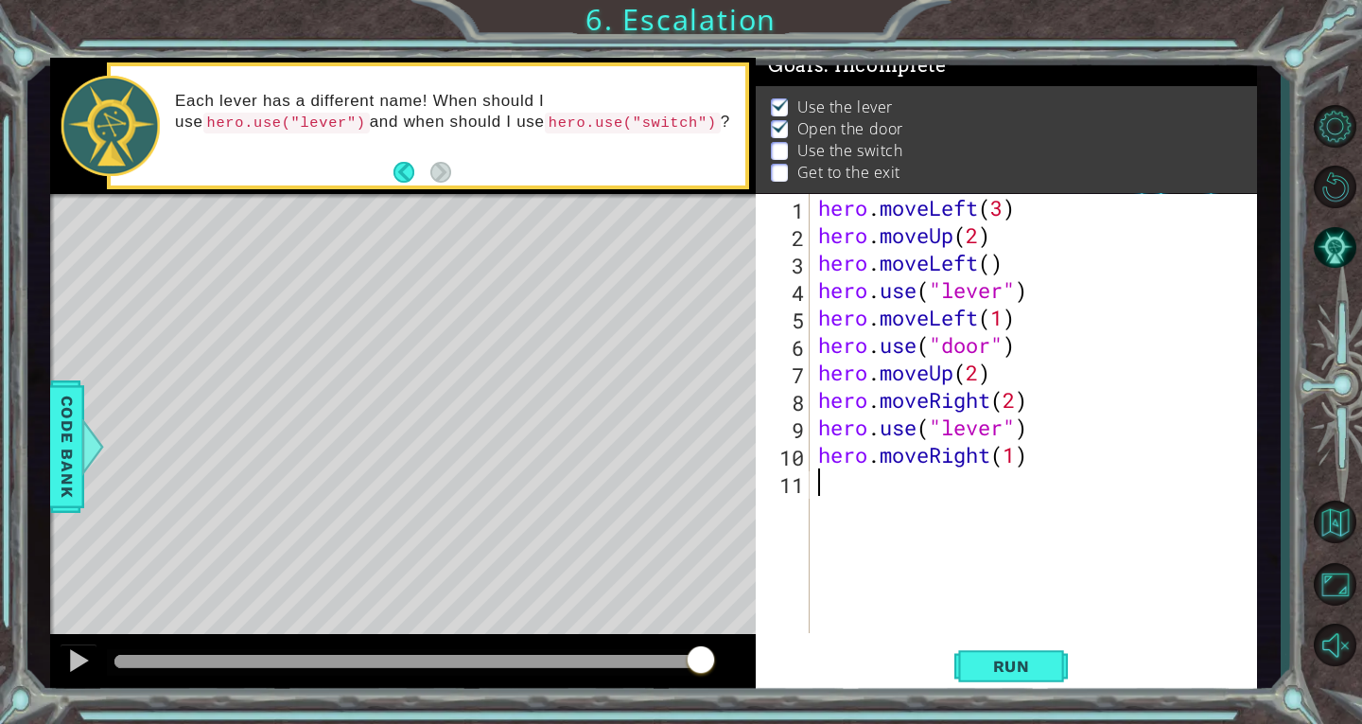
click at [828, 486] on div "hero . moveLeft ( 3 ) hero . moveUp ( 2 ) hero . moveLeft ( ) hero . use ( "lev…" at bounding box center [1039, 441] width 448 height 494
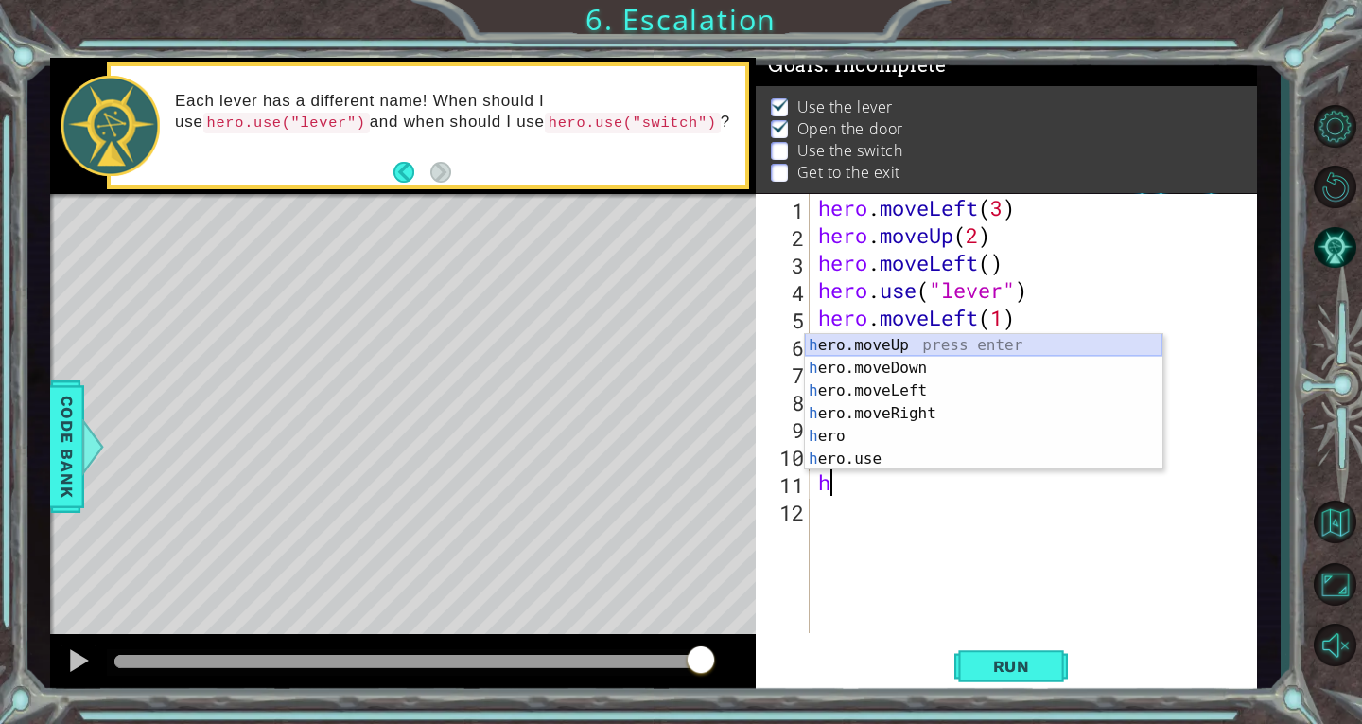
click at [914, 342] on div "h ero.moveUp press enter h ero.moveDown press enter h ero.moveLeft press enter …" at bounding box center [984, 425] width 358 height 182
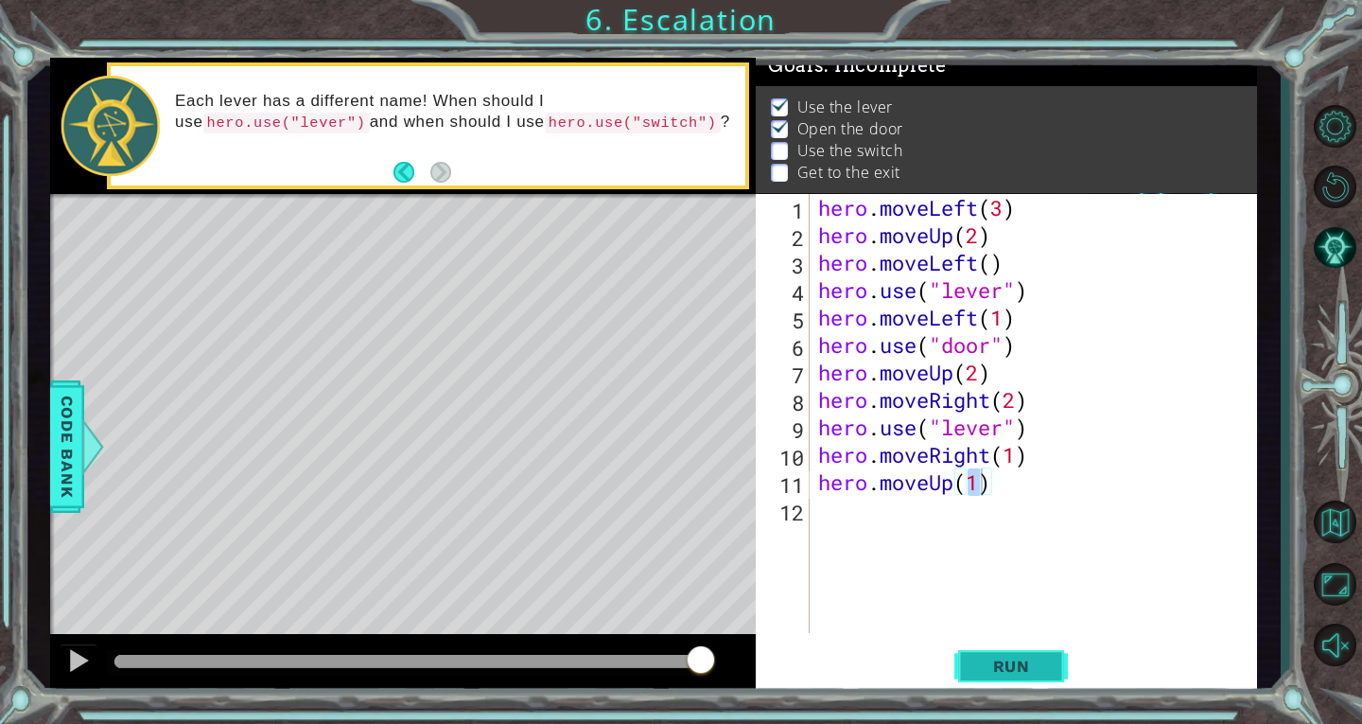
click at [980, 658] on span "Run" at bounding box center [1012, 666] width 75 height 19
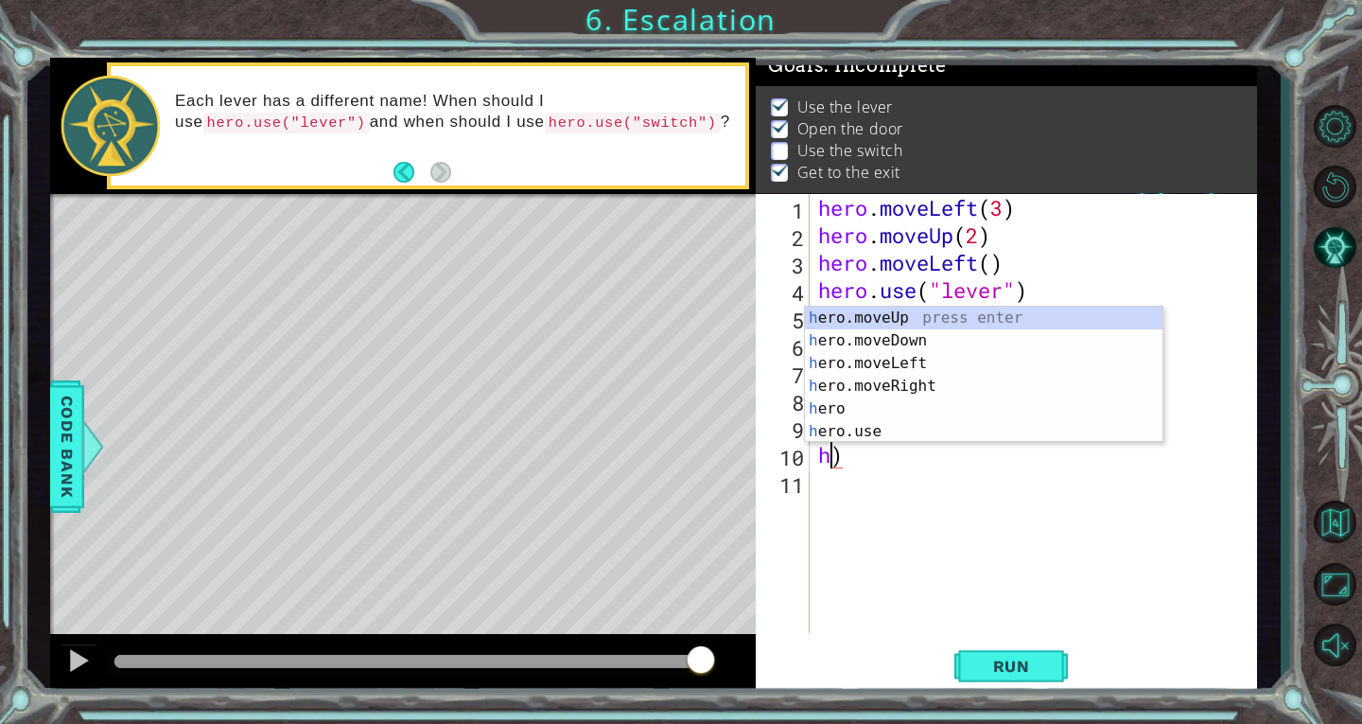
type textarea ")"
